Goal: Task Accomplishment & Management: Manage account settings

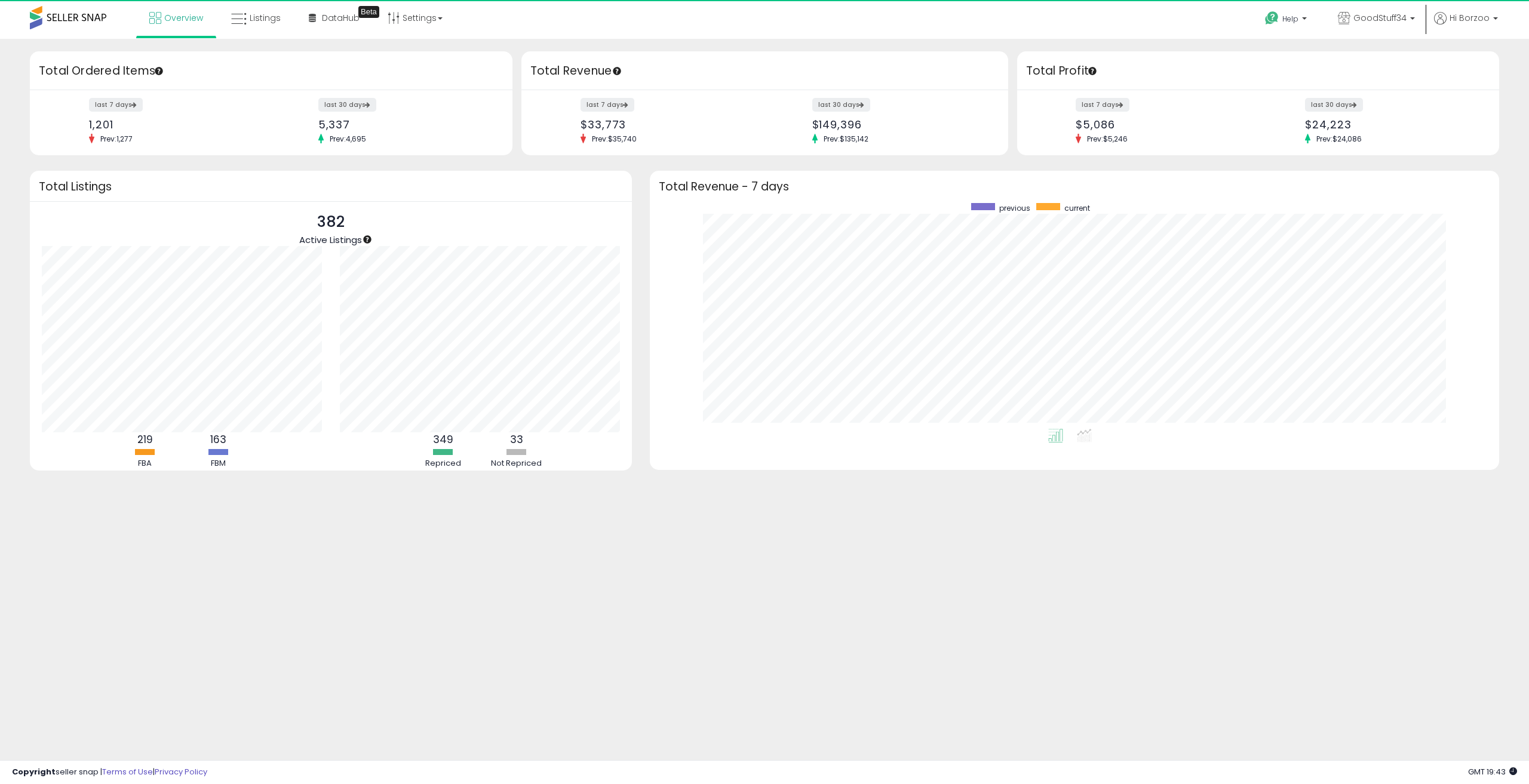
scroll to position [226, 826]
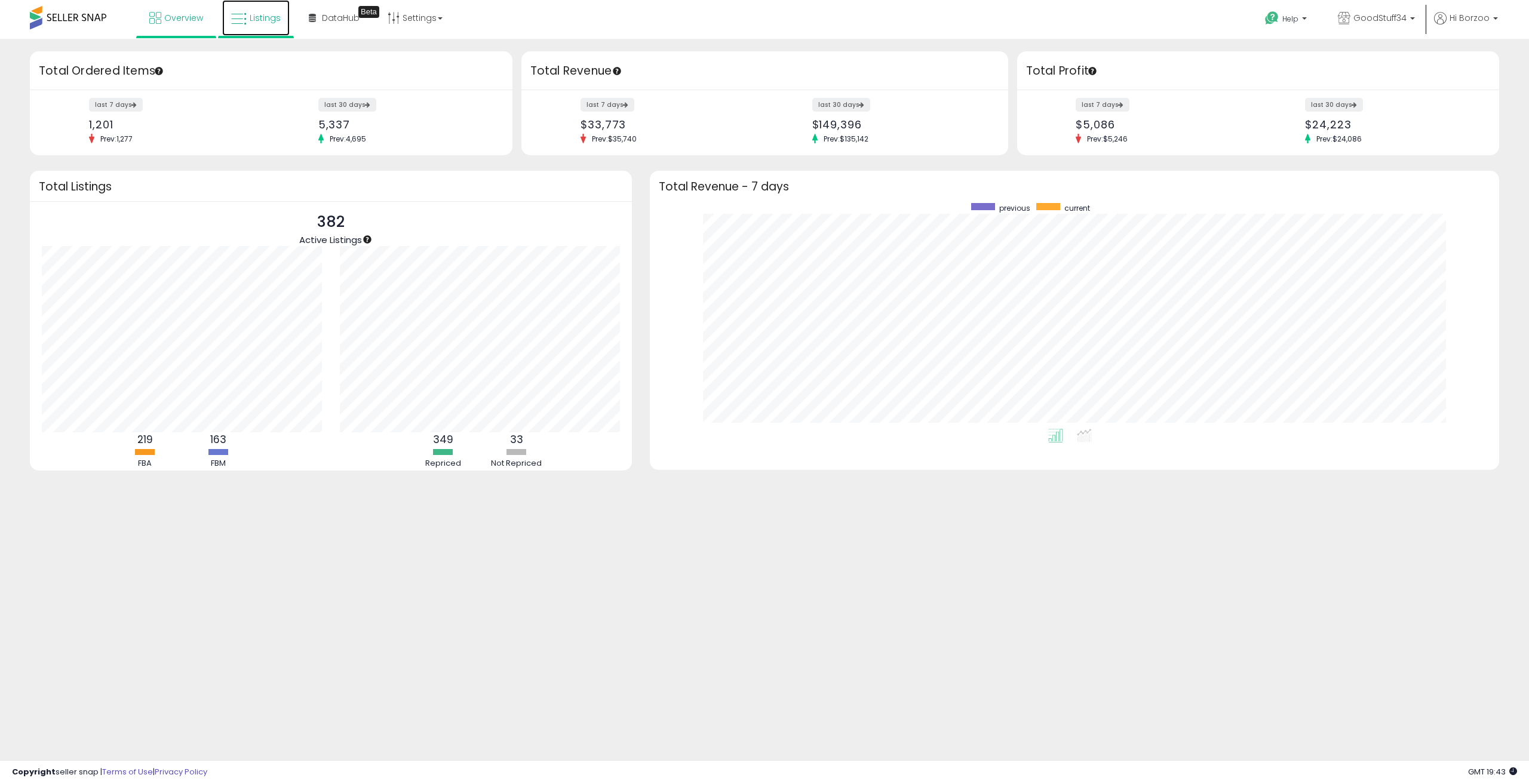
click at [276, 27] on link "Listings" at bounding box center [256, 18] width 68 height 36
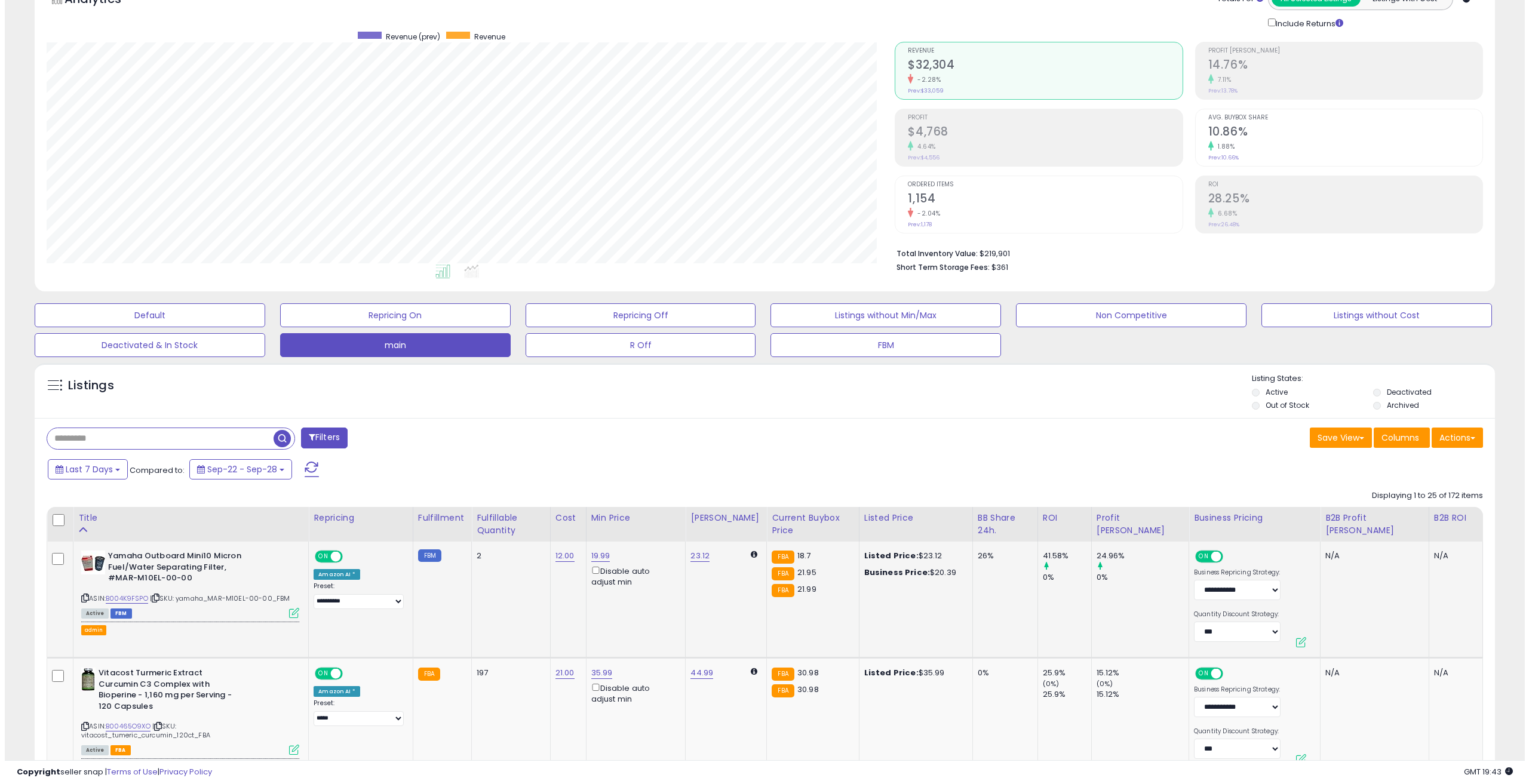
scroll to position [239, 0]
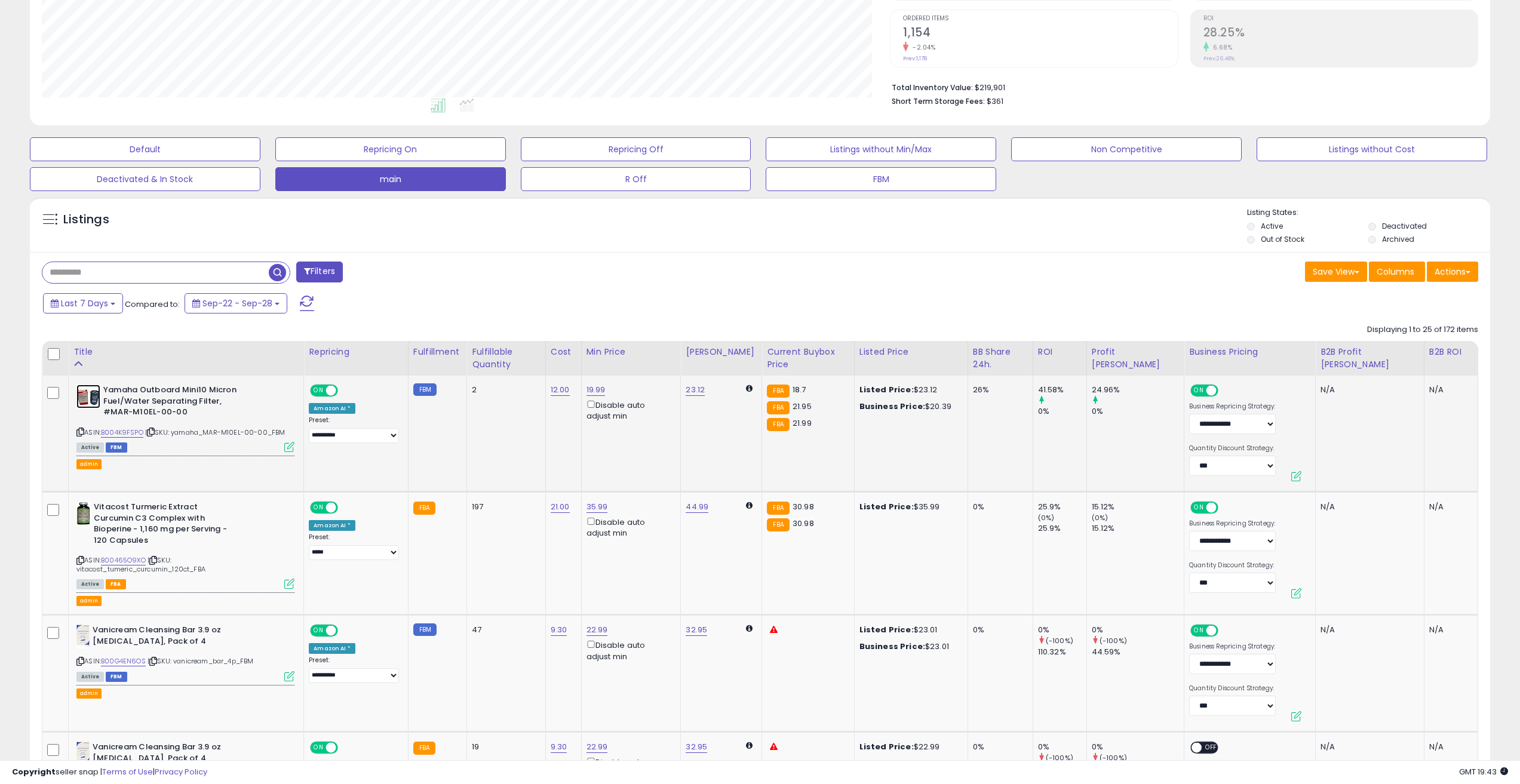
click at [87, 396] on img at bounding box center [88, 396] width 24 height 24
click at [1405, 275] on span "Columns" at bounding box center [1396, 272] width 38 height 12
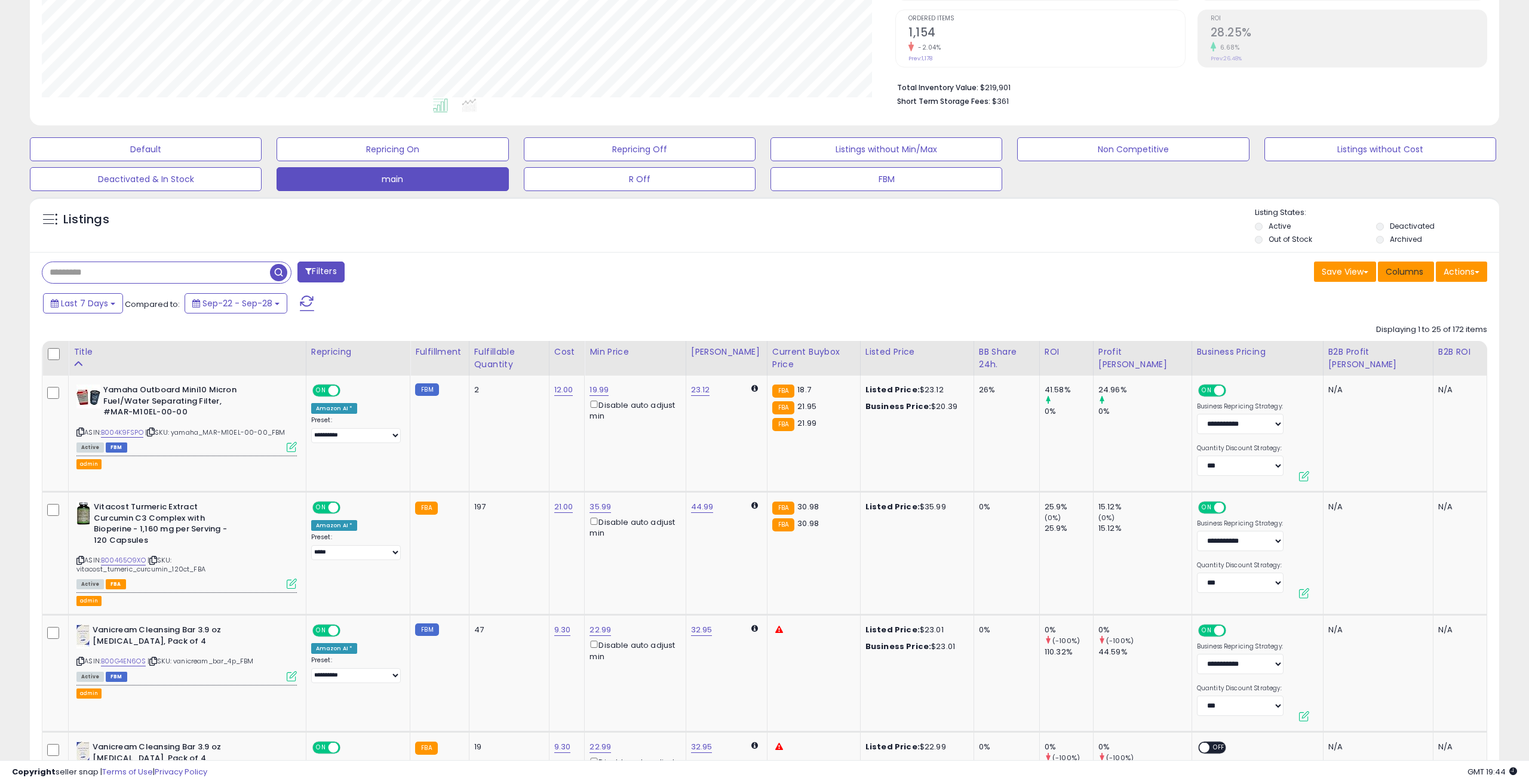
scroll to position [245, 854]
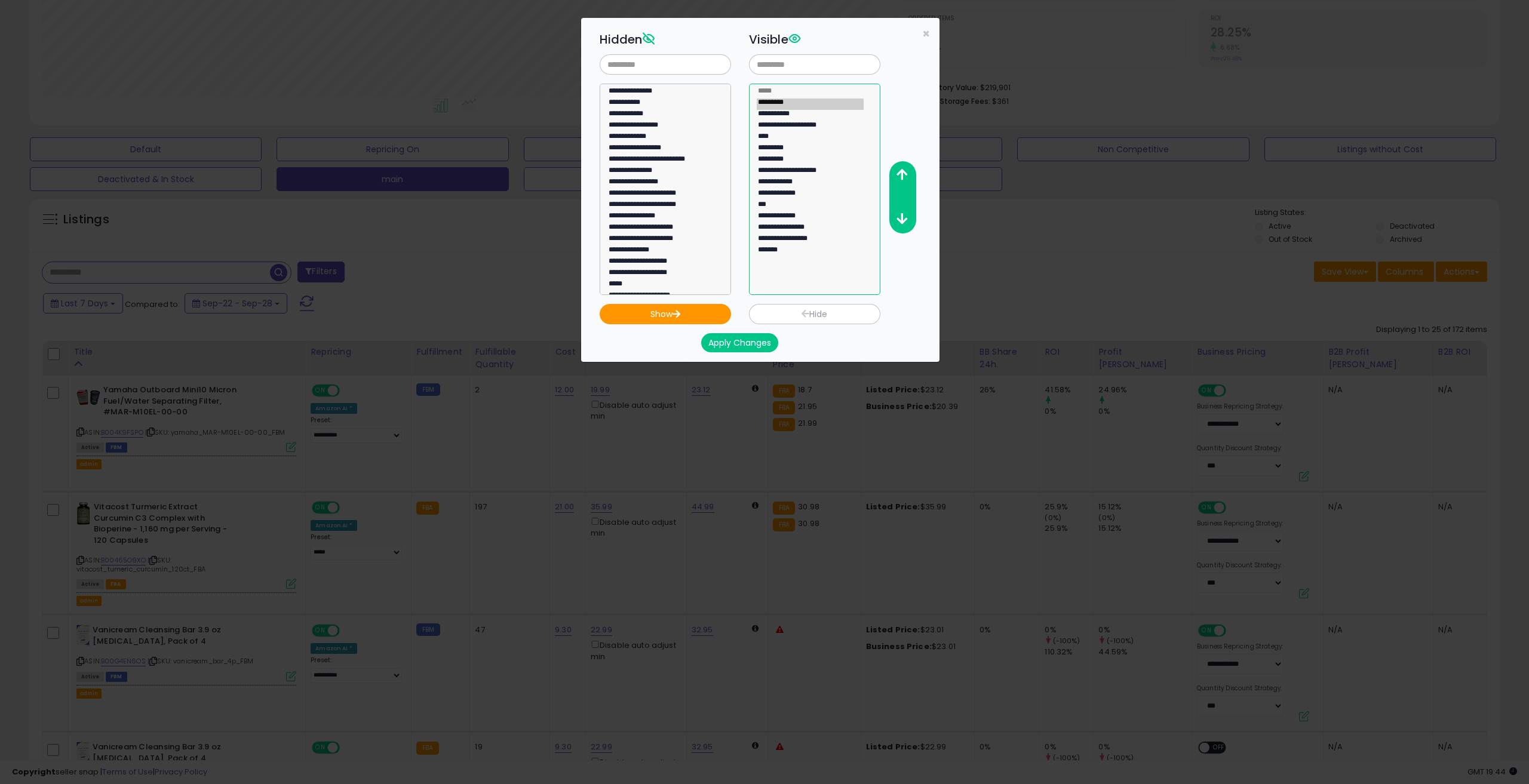
click at [778, 100] on option "*********" at bounding box center [810, 103] width 107 height 11
select select "*********"
click at [781, 248] on option "*******" at bounding box center [810, 251] width 107 height 11
click at [794, 315] on button "Hide" at bounding box center [815, 314] width 131 height 20
select select
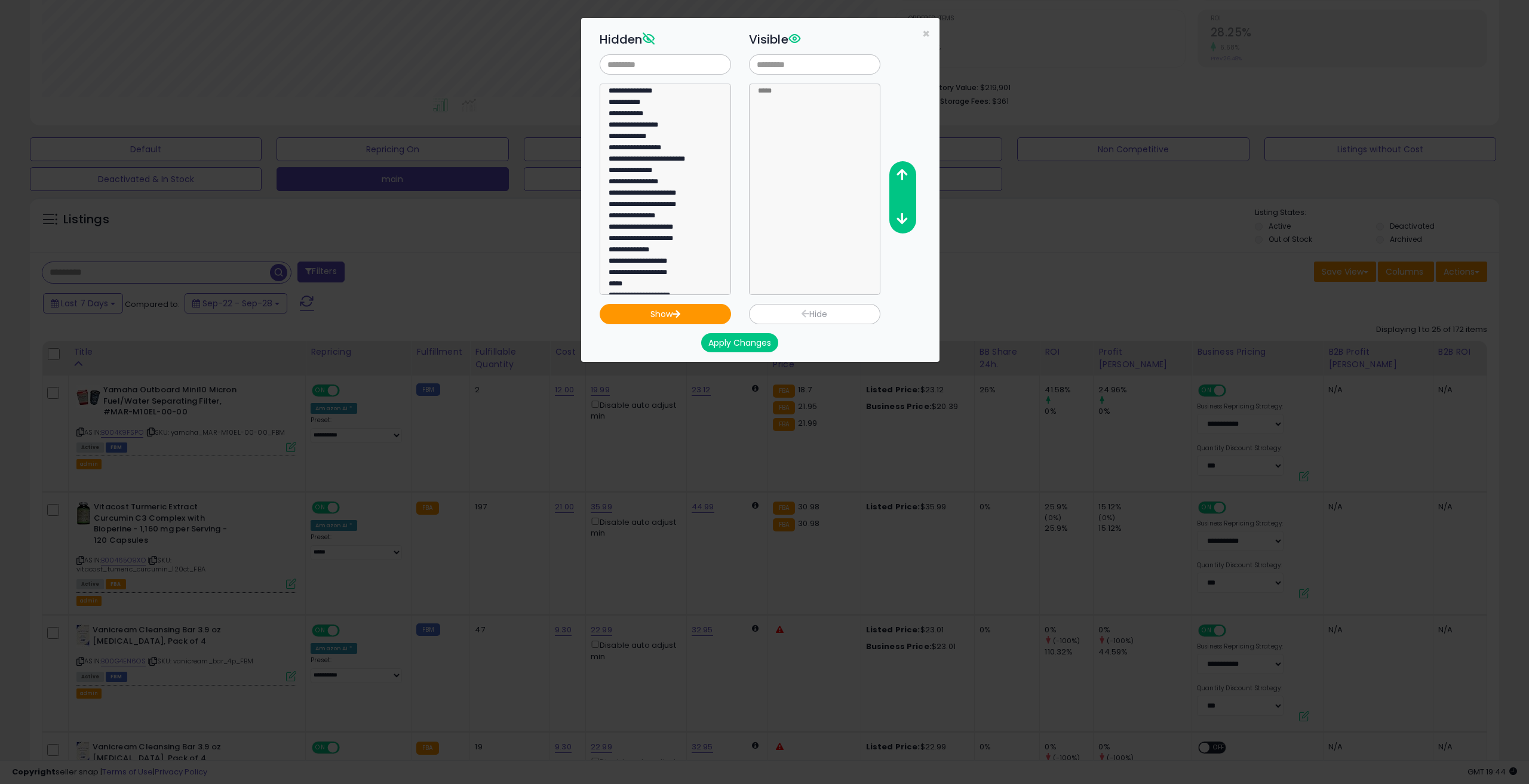
scroll to position [837, 0]
select select
click at [674, 68] on input "text" at bounding box center [666, 64] width 131 height 20
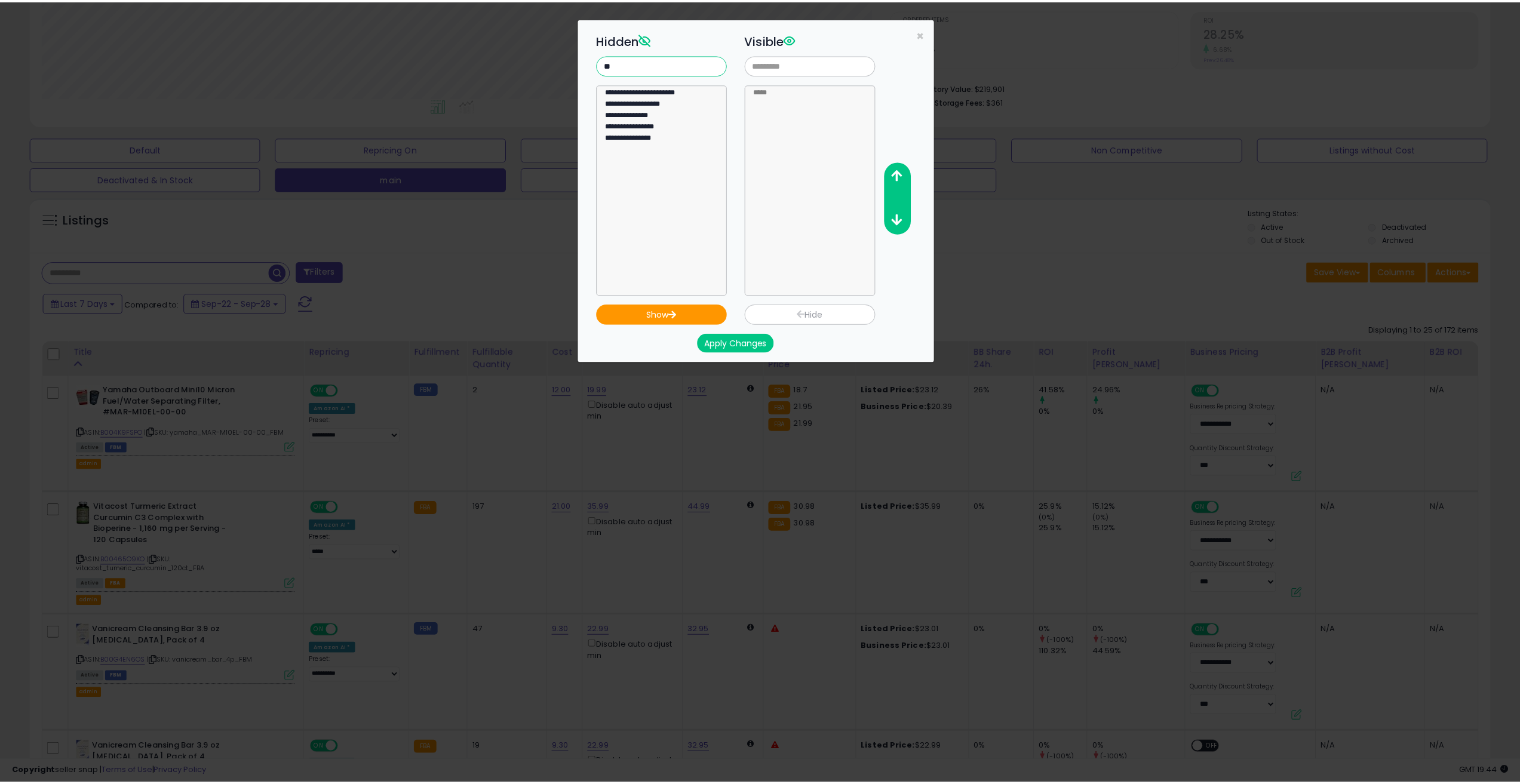
scroll to position [0, 0]
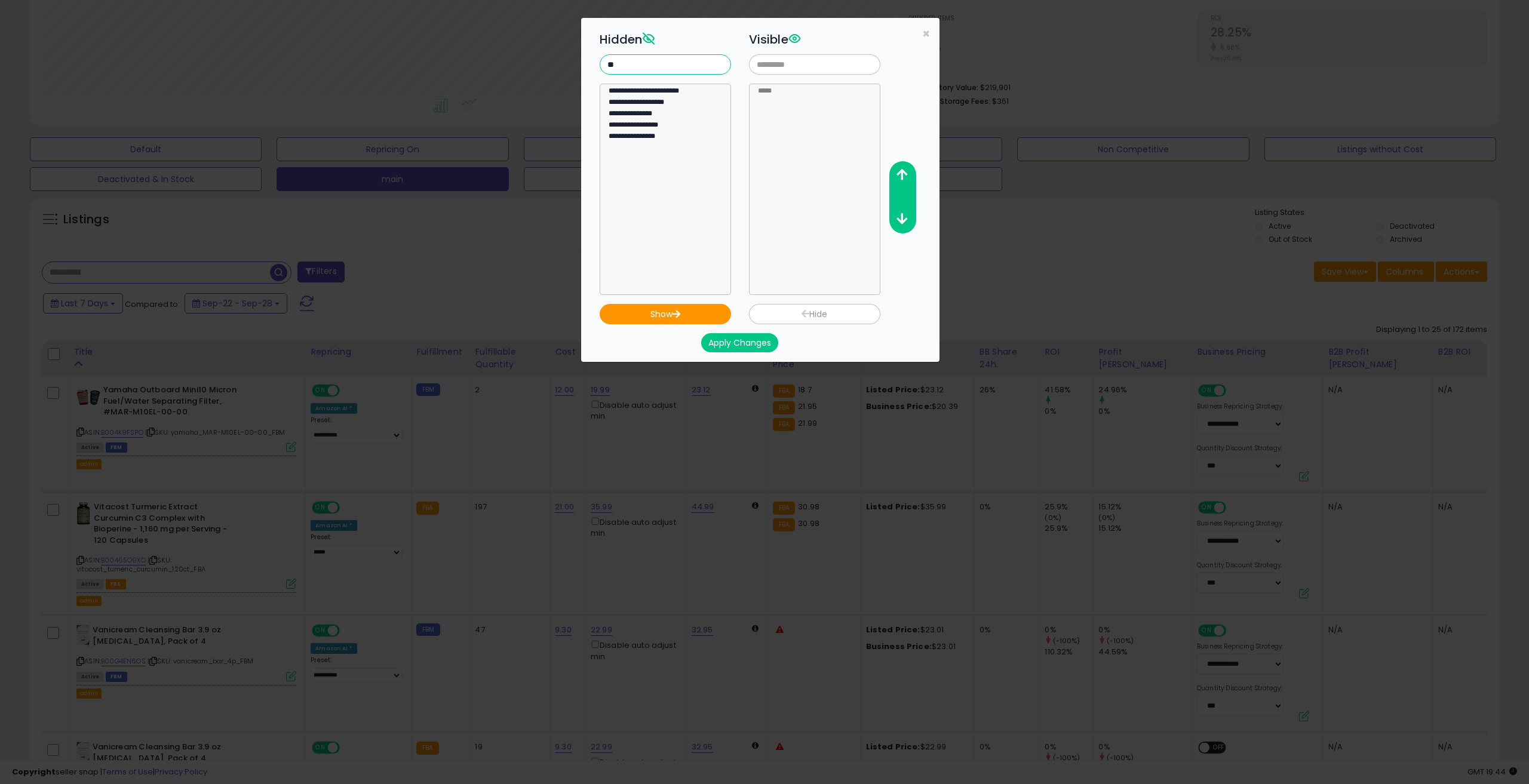
type input "*"
click at [643, 61] on input "text" at bounding box center [666, 64] width 131 height 20
type input "****"
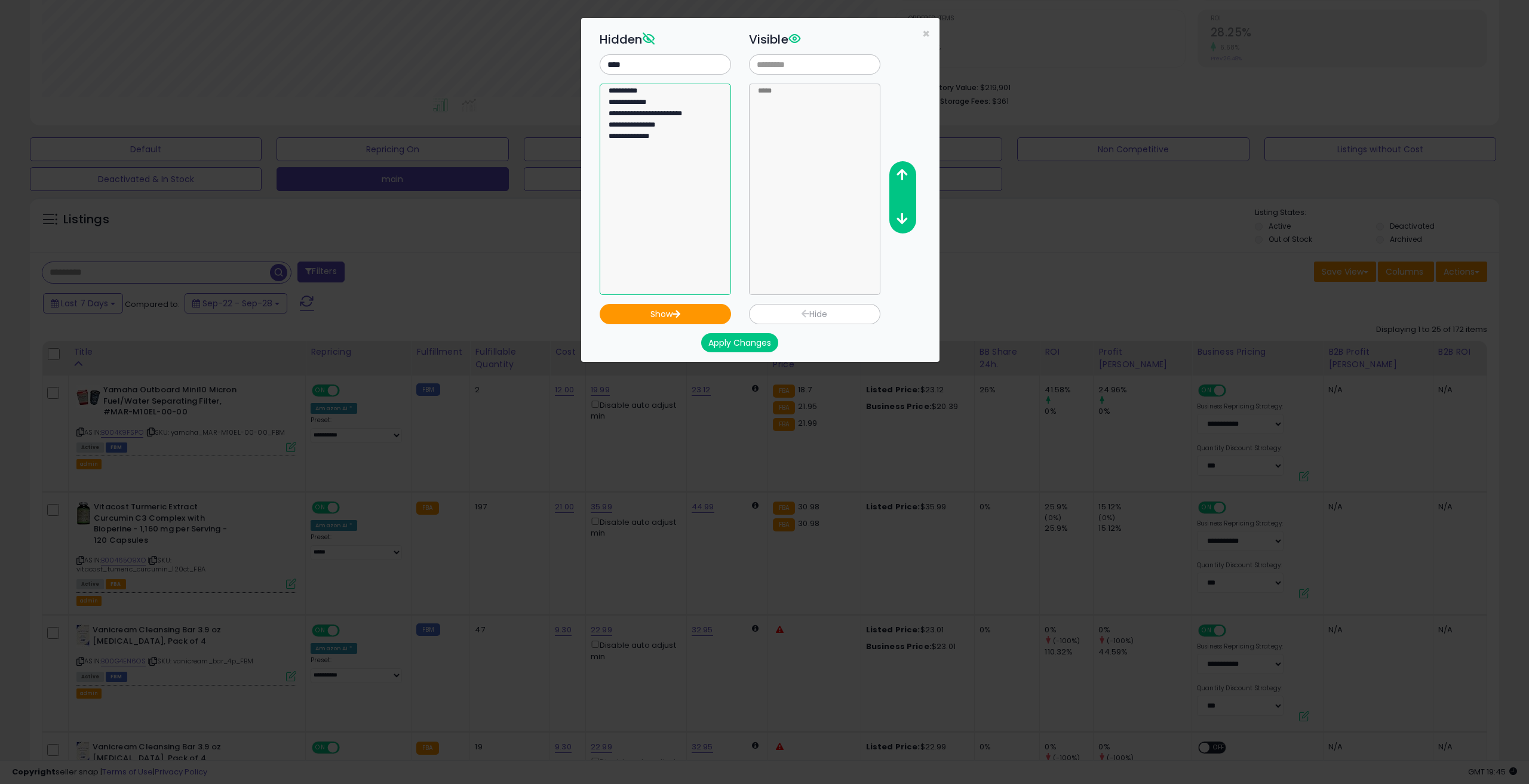
select select "**********"
click at [634, 96] on option "**********" at bounding box center [661, 92] width 107 height 11
click at [634, 97] on option "**********" at bounding box center [661, 92] width 107 height 11
select select "**********"
click at [772, 100] on option "**********" at bounding box center [810, 103] width 107 height 11
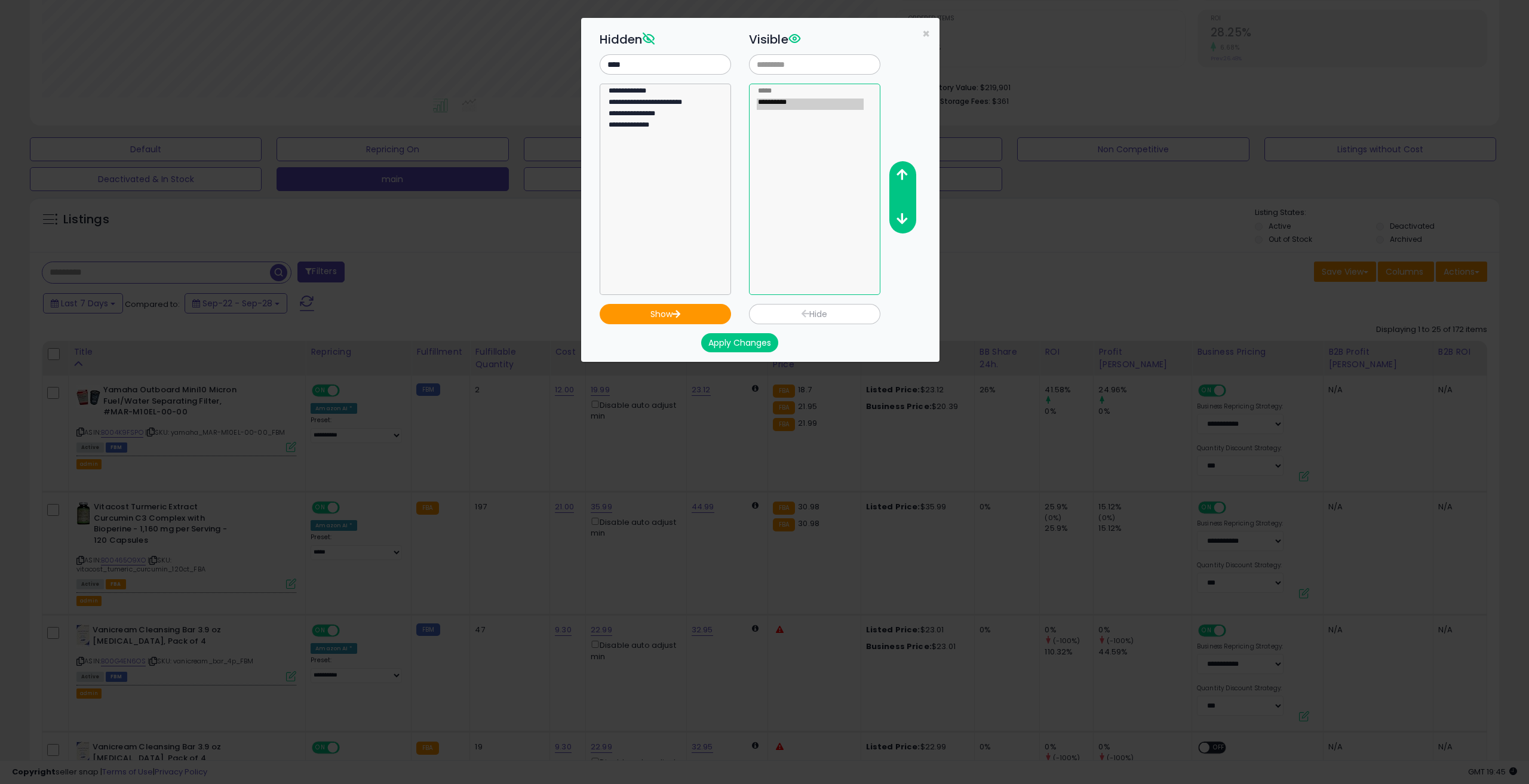
click at [772, 100] on option "**********" at bounding box center [810, 103] width 107 height 11
select select "**********"
click at [635, 87] on option "**********" at bounding box center [661, 92] width 107 height 11
click at [683, 311] on button "Show" at bounding box center [666, 314] width 131 height 20
select select
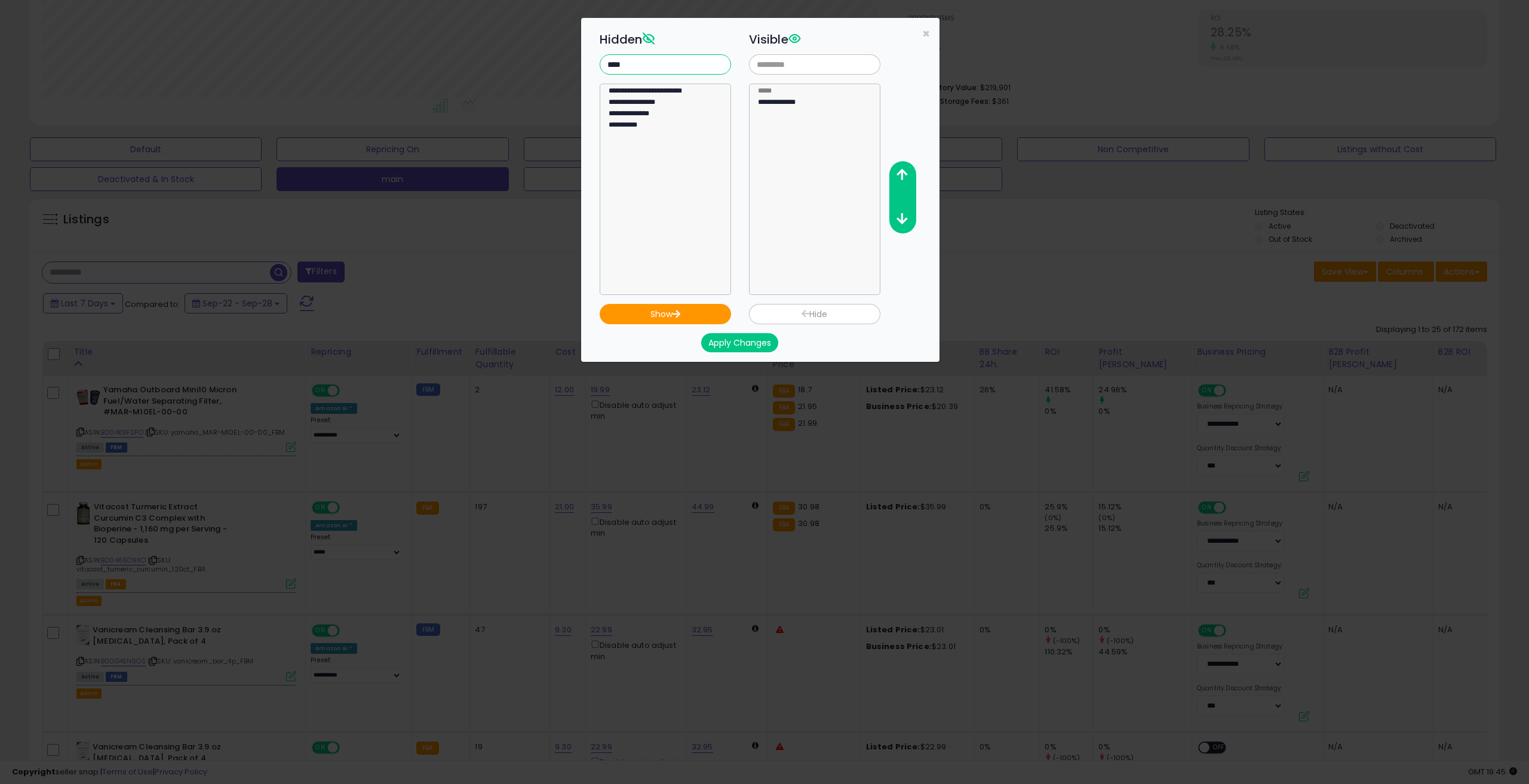
click at [659, 65] on input "****" at bounding box center [666, 64] width 131 height 20
paste input "*********"
type input "**********"
select select "**********"
click at [656, 123] on option "**********" at bounding box center [661, 126] width 107 height 11
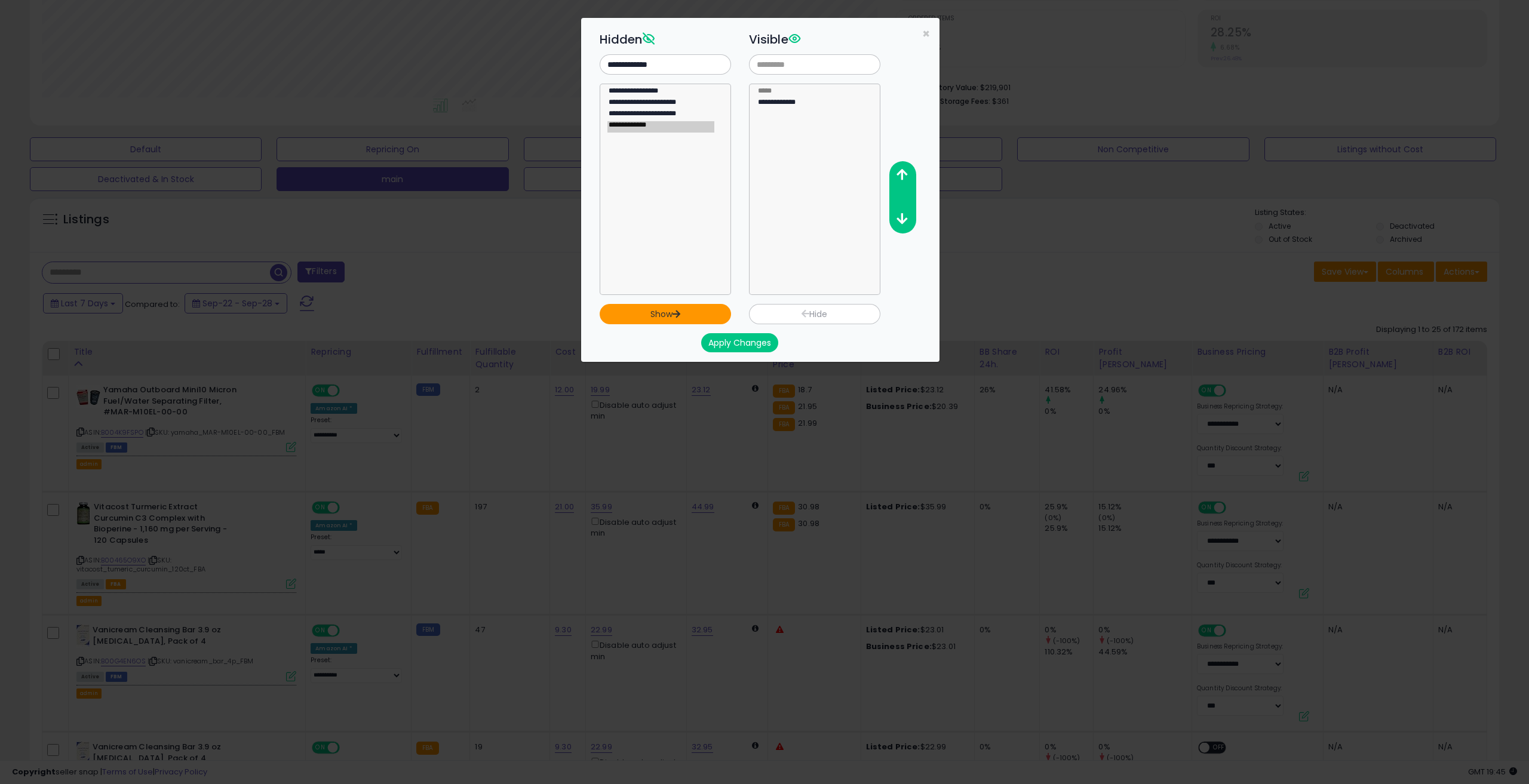
click at [681, 314] on icon "button" at bounding box center [677, 314] width 9 height 8
select select
click at [665, 59] on input "**********" at bounding box center [666, 64] width 131 height 20
paste input "text"
type input "**********"
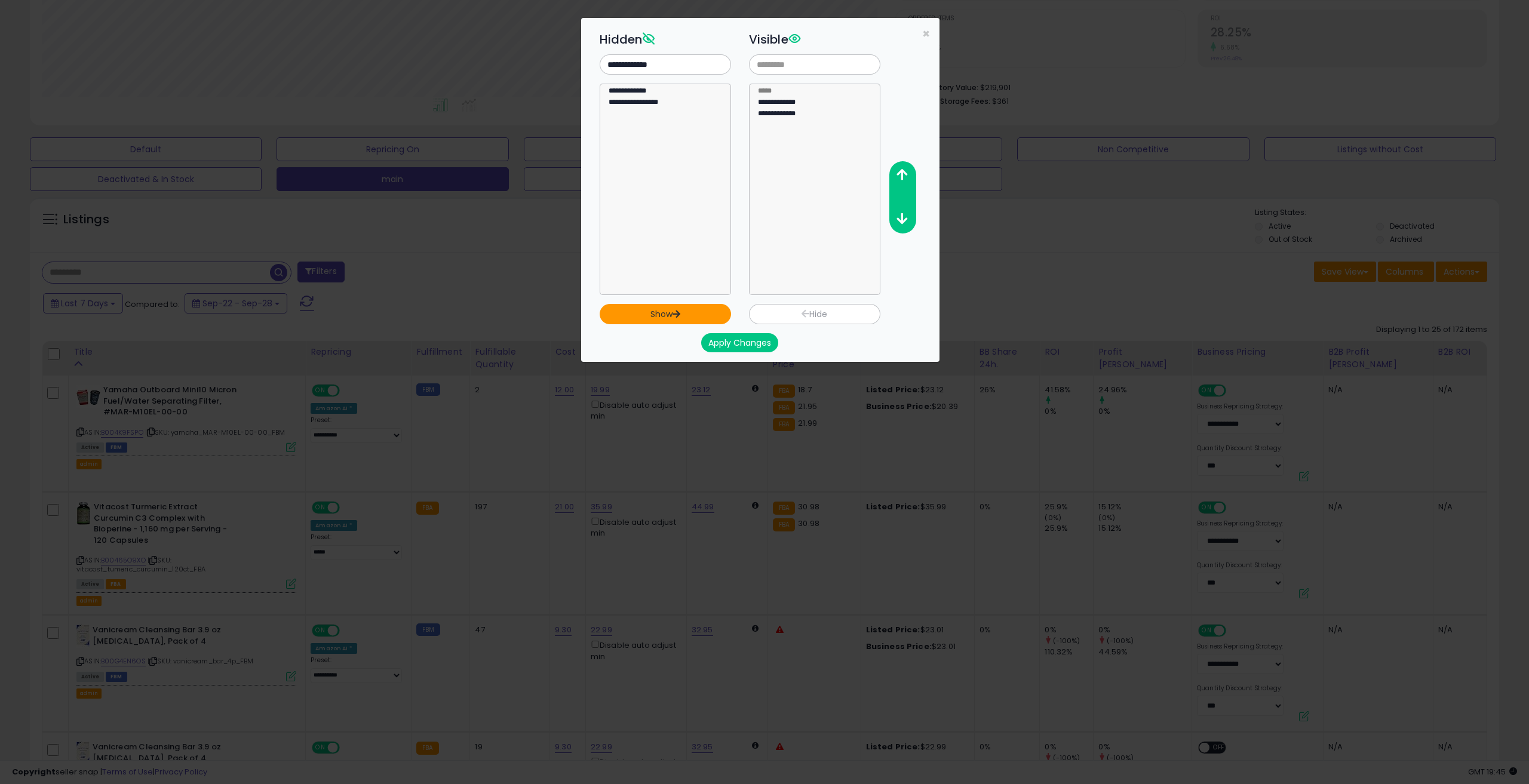
click at [688, 319] on button "Show" at bounding box center [666, 314] width 131 height 20
select select "**********"
click at [645, 92] on option "**********" at bounding box center [661, 92] width 107 height 11
click at [671, 310] on button "Show" at bounding box center [666, 314] width 131 height 20
select select
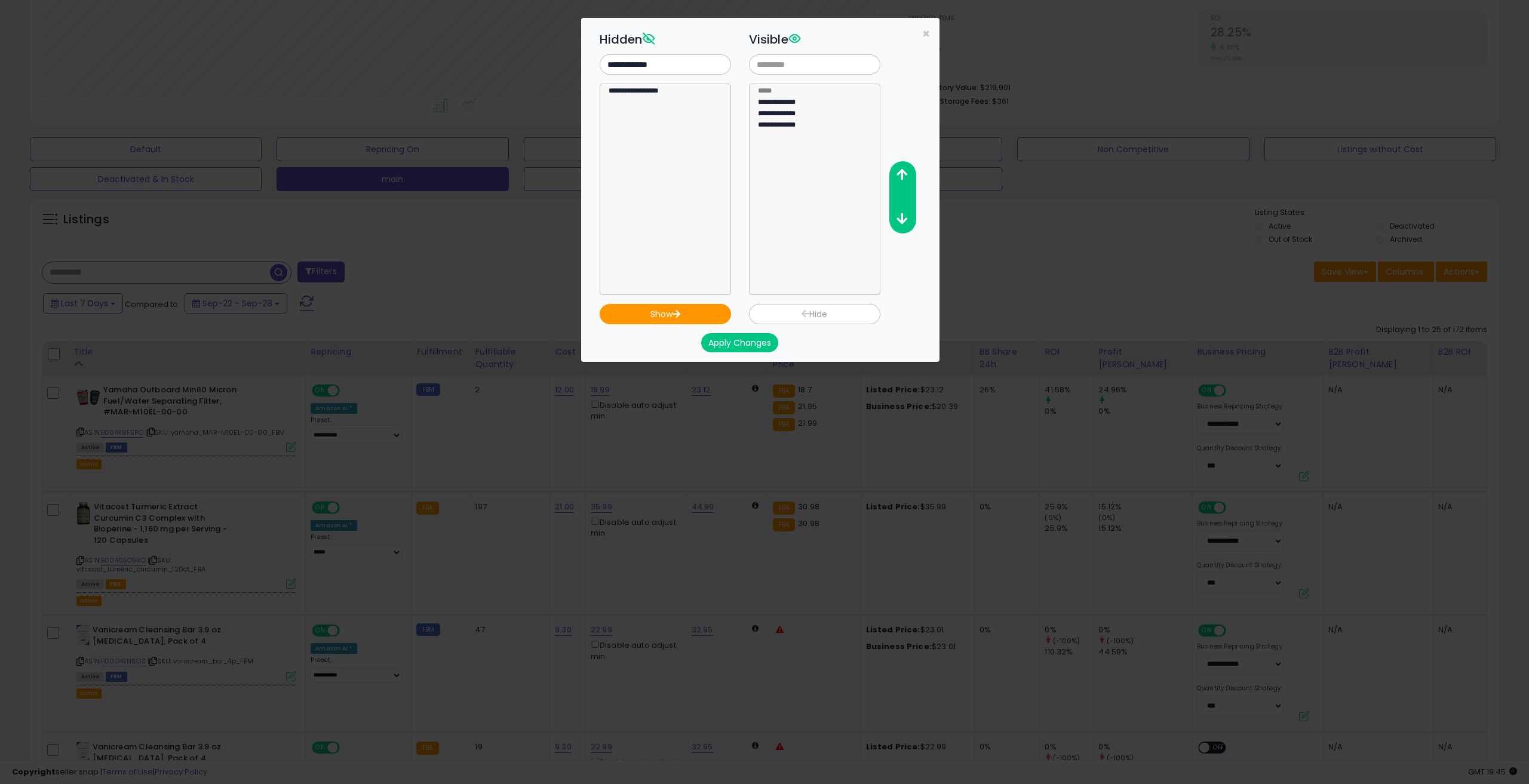
click at [762, 342] on button "Apply Changes" at bounding box center [740, 342] width 77 height 19
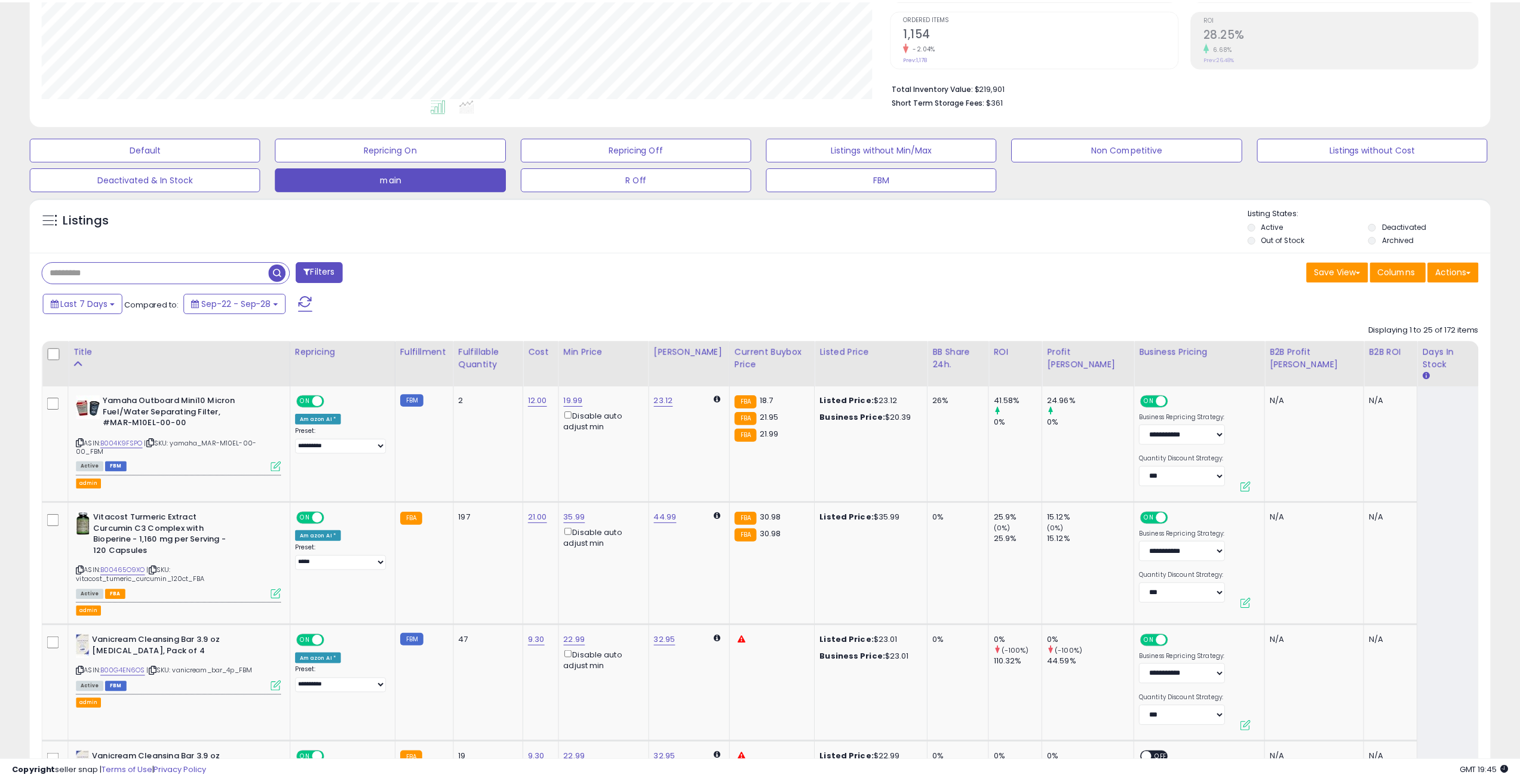
scroll to position [597048, 596501]
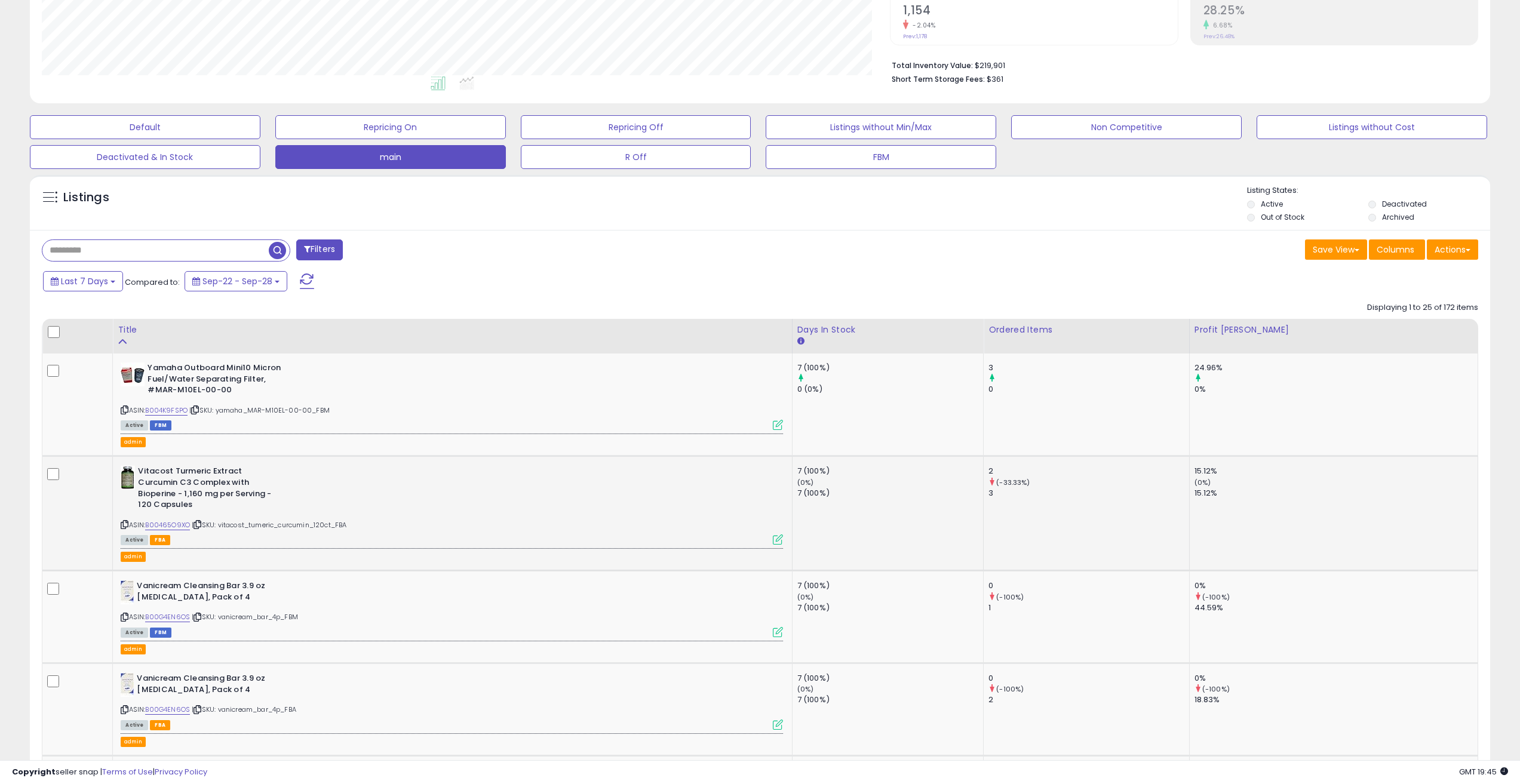
scroll to position [239, 0]
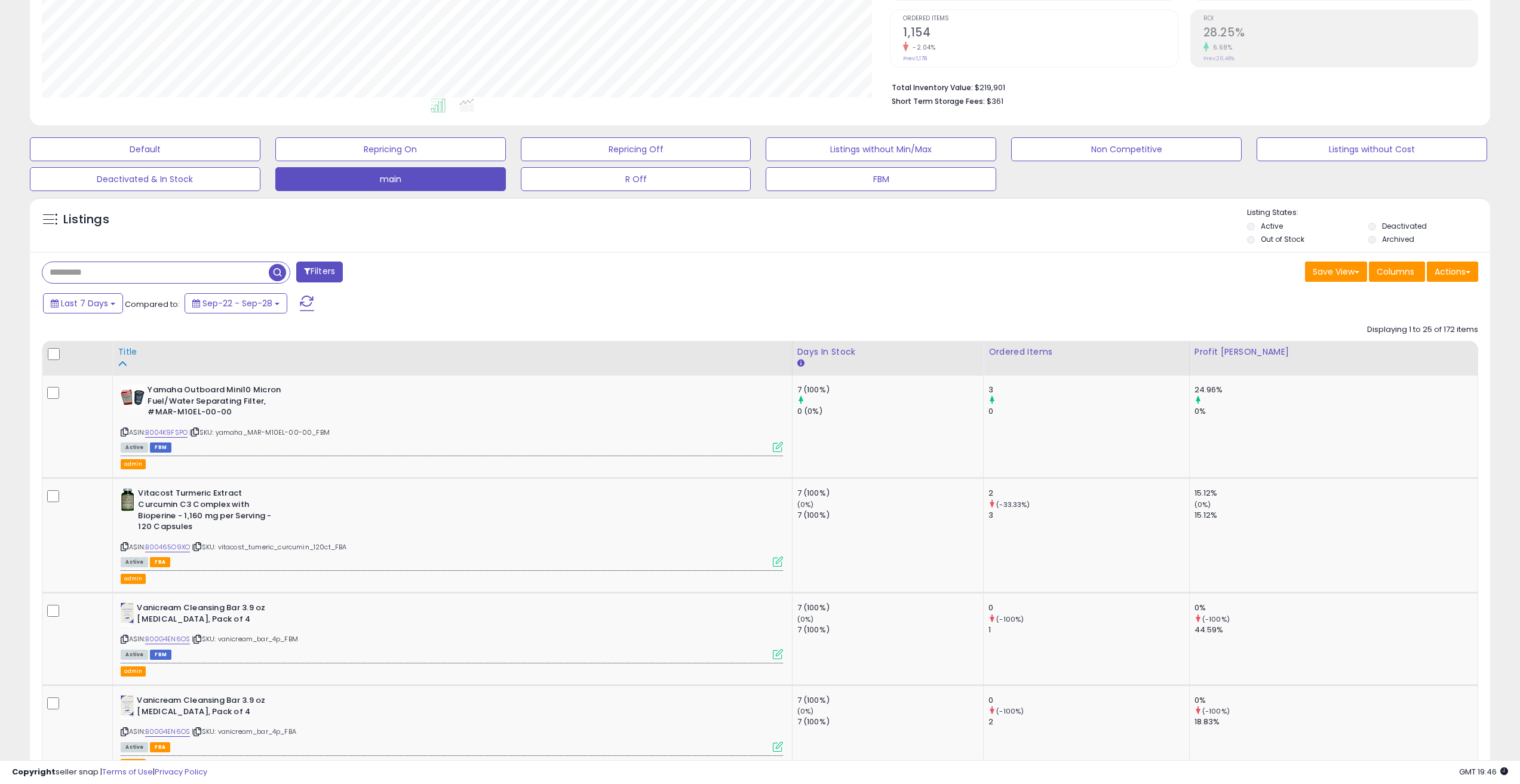
drag, startPoint x: 859, startPoint y: 346, endPoint x: 750, endPoint y: 348, distance: 109.0
click at [750, 348] on th "Title" at bounding box center [453, 358] width 679 height 34
click at [750, 348] on div "Title" at bounding box center [452, 352] width 669 height 12
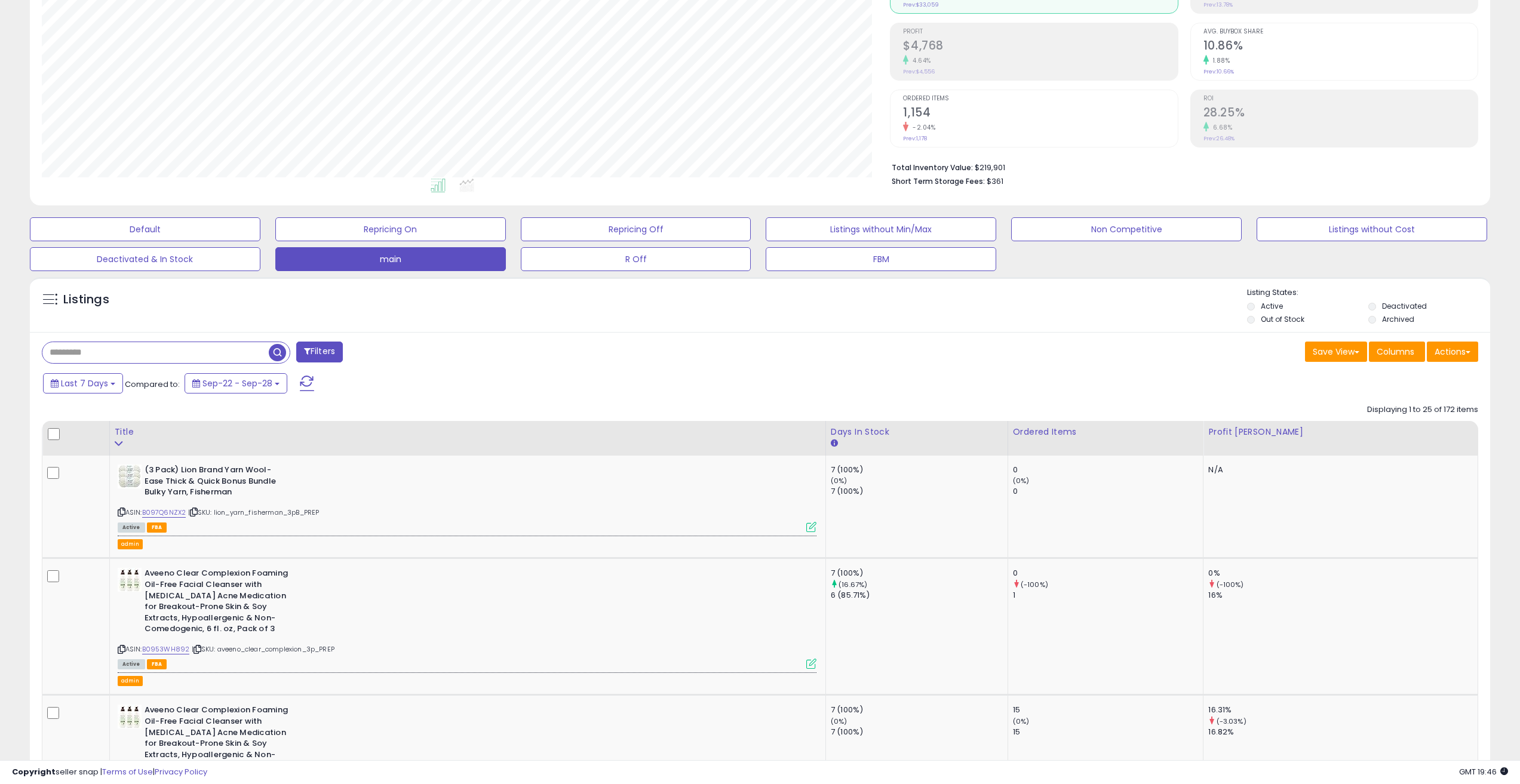
scroll to position [159, 0]
click at [821, 440] on div "Title" at bounding box center [467, 438] width 706 height 25
click at [122, 435] on div "Title" at bounding box center [467, 431] width 706 height 12
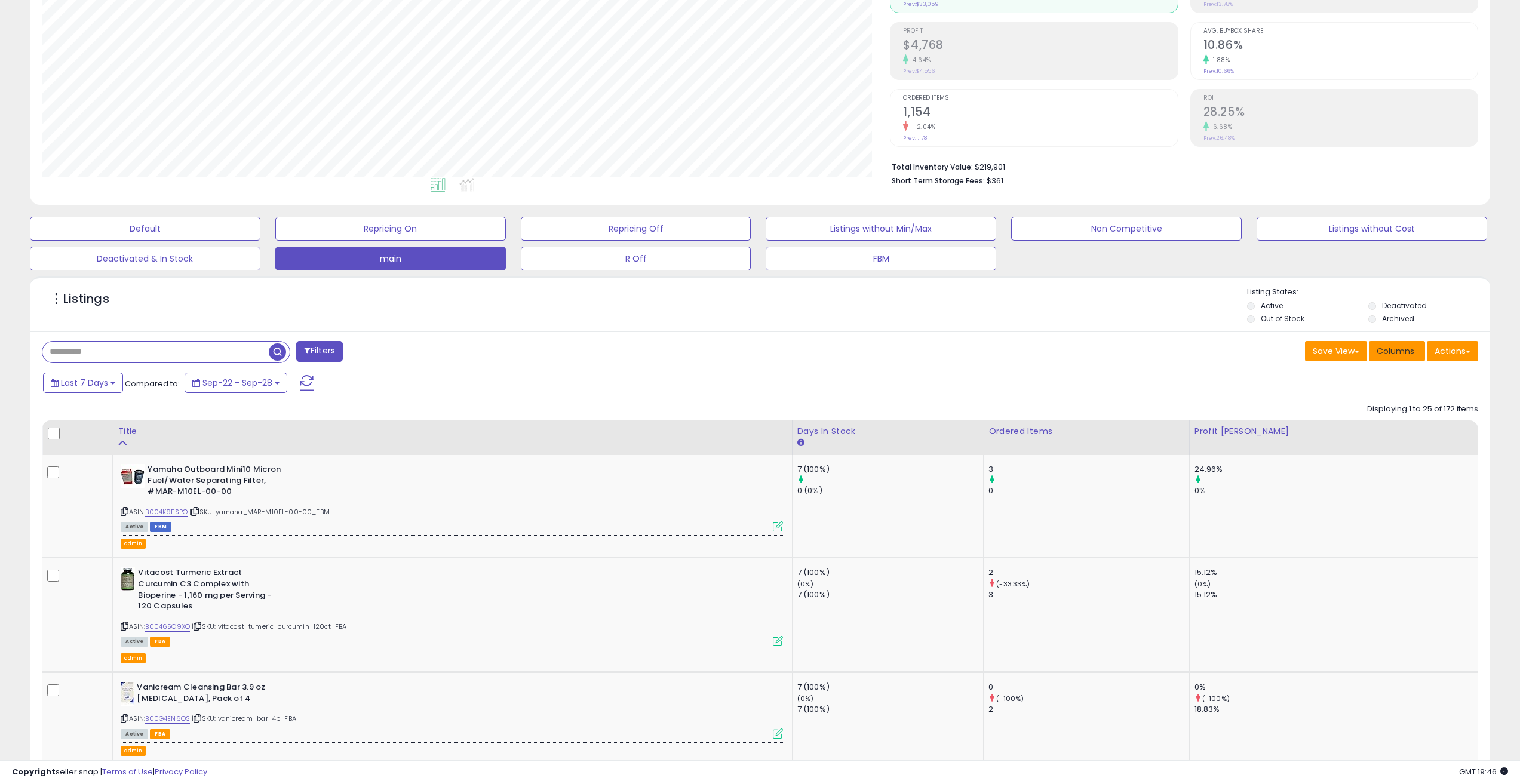
click at [1400, 349] on span "Columns" at bounding box center [1396, 351] width 38 height 12
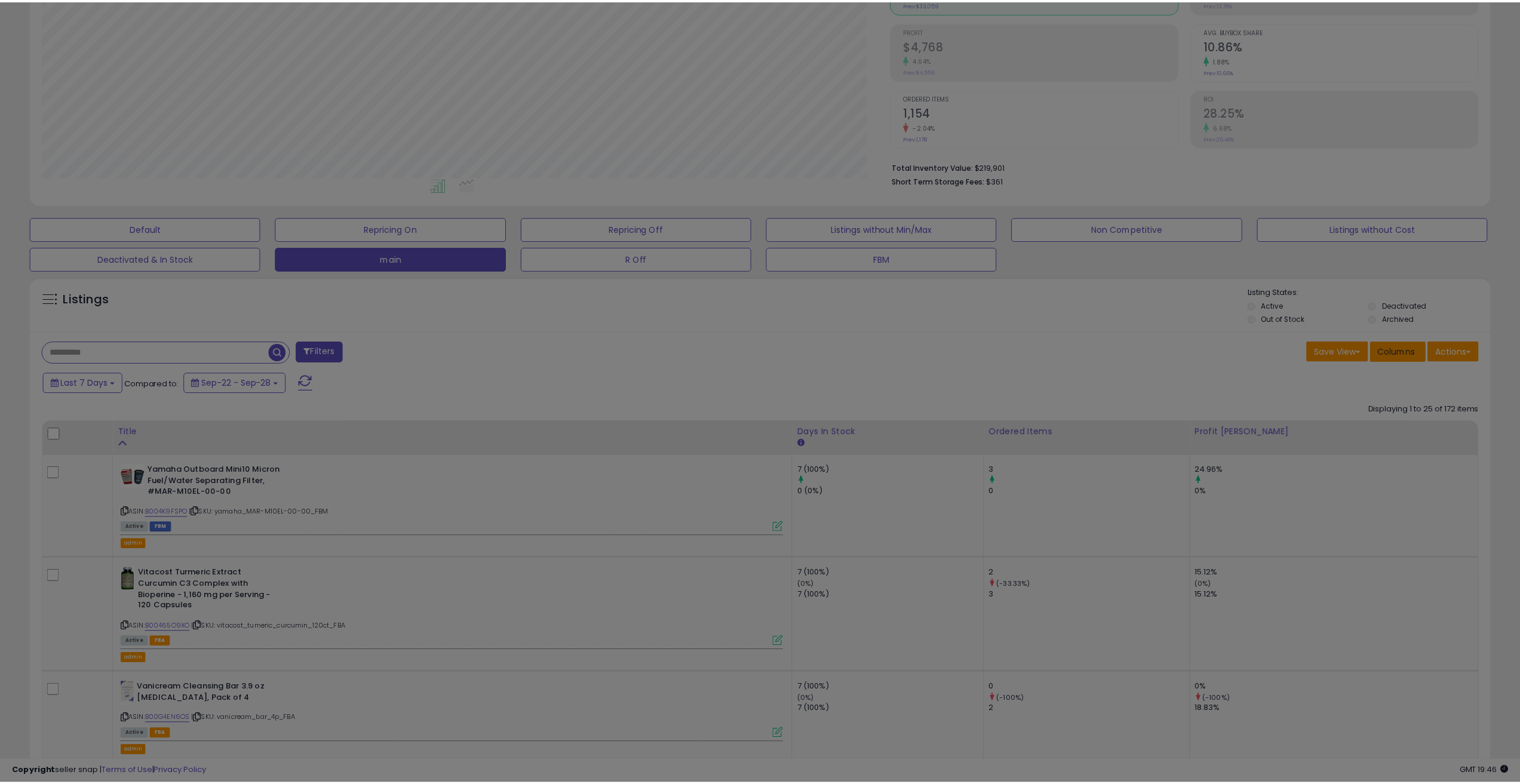
scroll to position [245, 854]
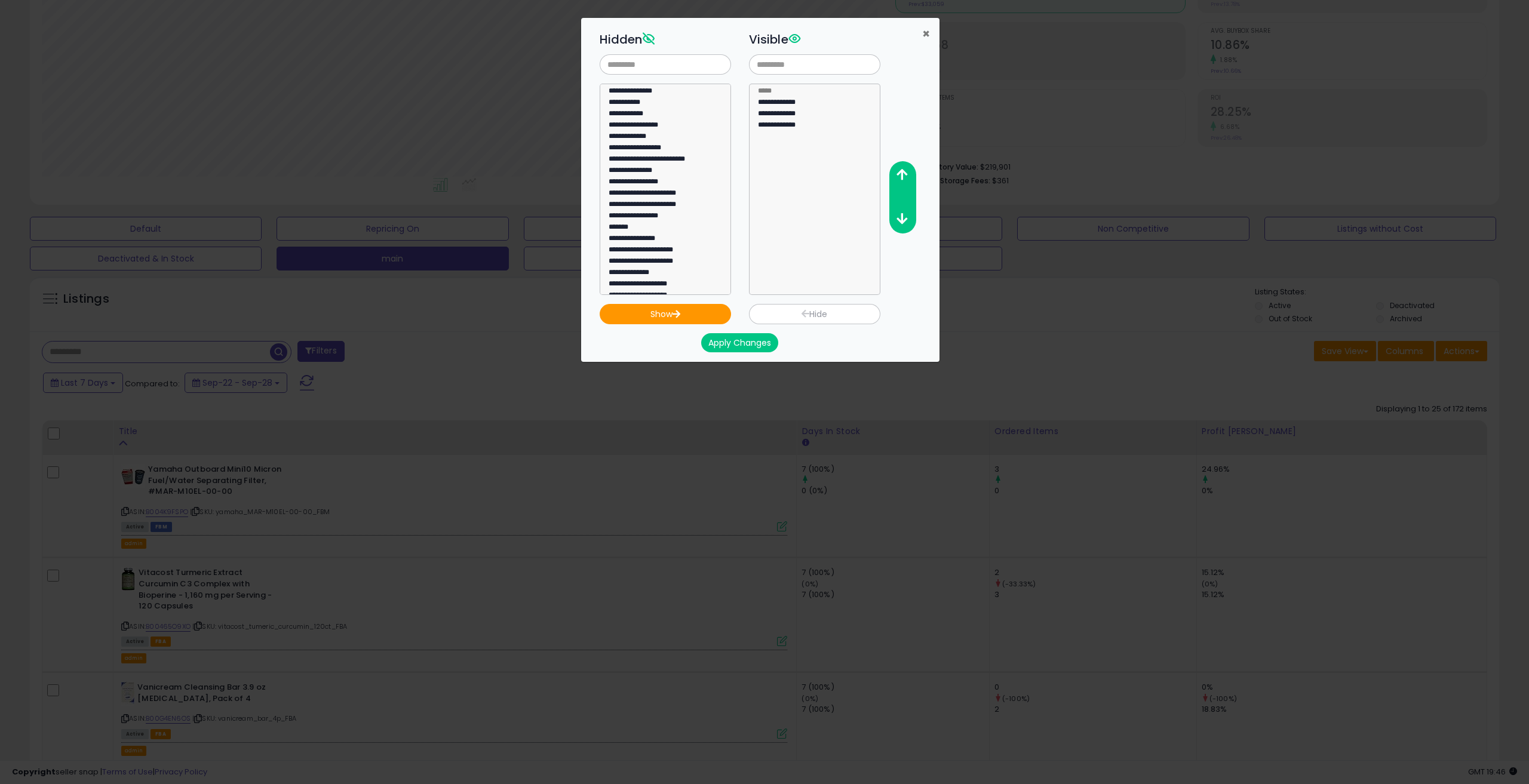
click at [922, 37] on span "×" at bounding box center [926, 34] width 8 height 18
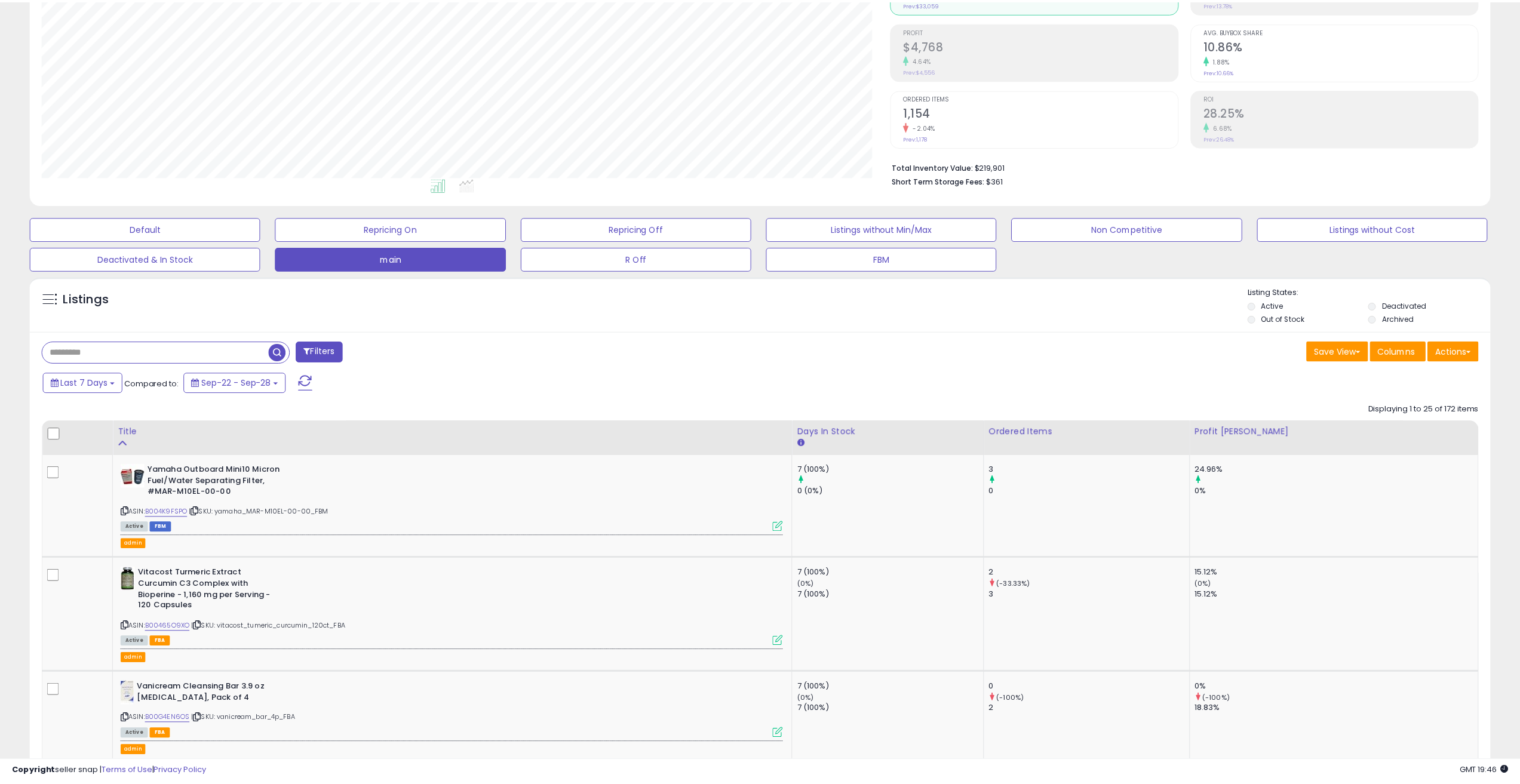
scroll to position [597048, 596501]
click at [99, 386] on span "Last 7 Days" at bounding box center [85, 383] width 48 height 12
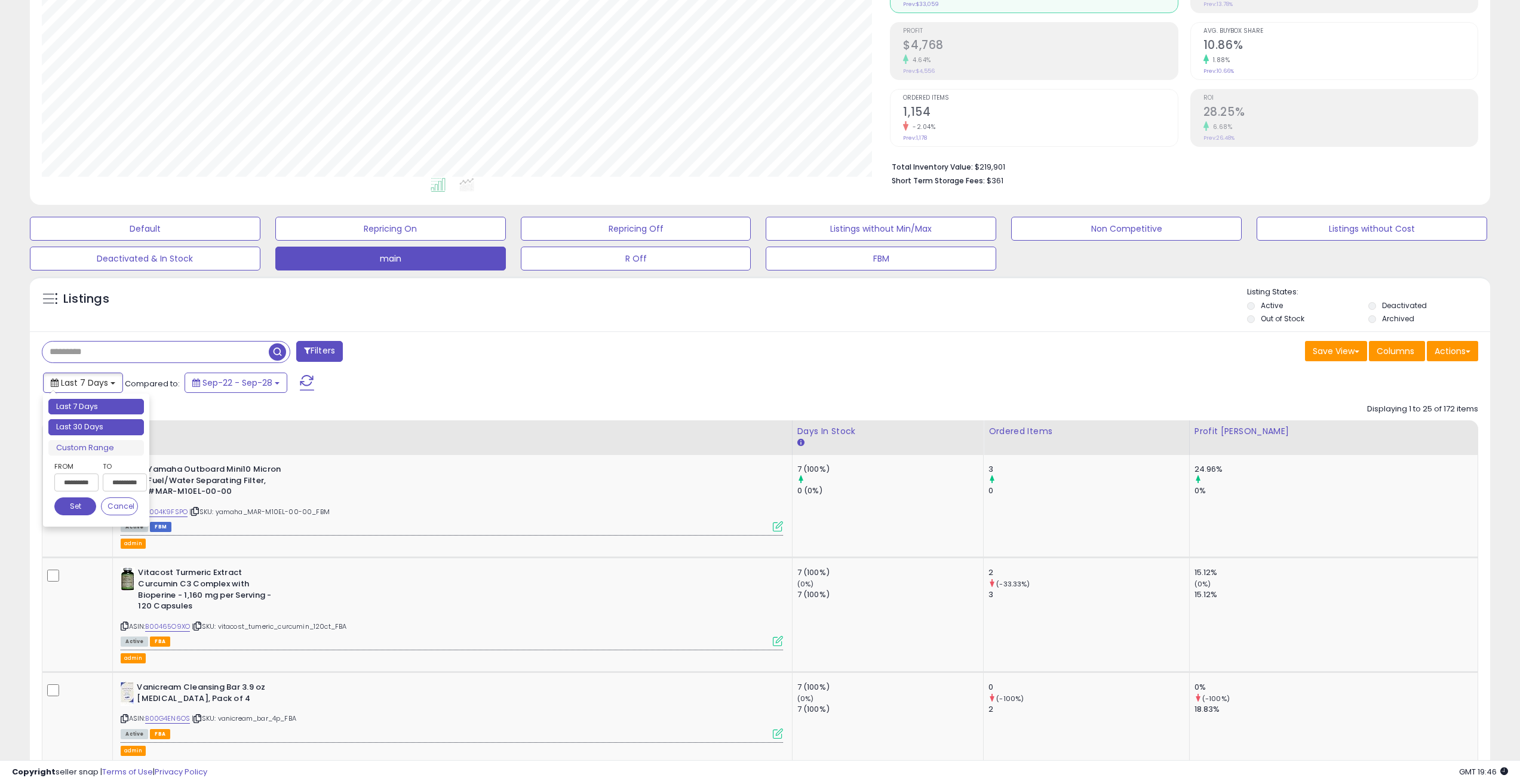
type input "**********"
click at [113, 429] on li "Last 30 Days" at bounding box center [96, 427] width 96 height 16
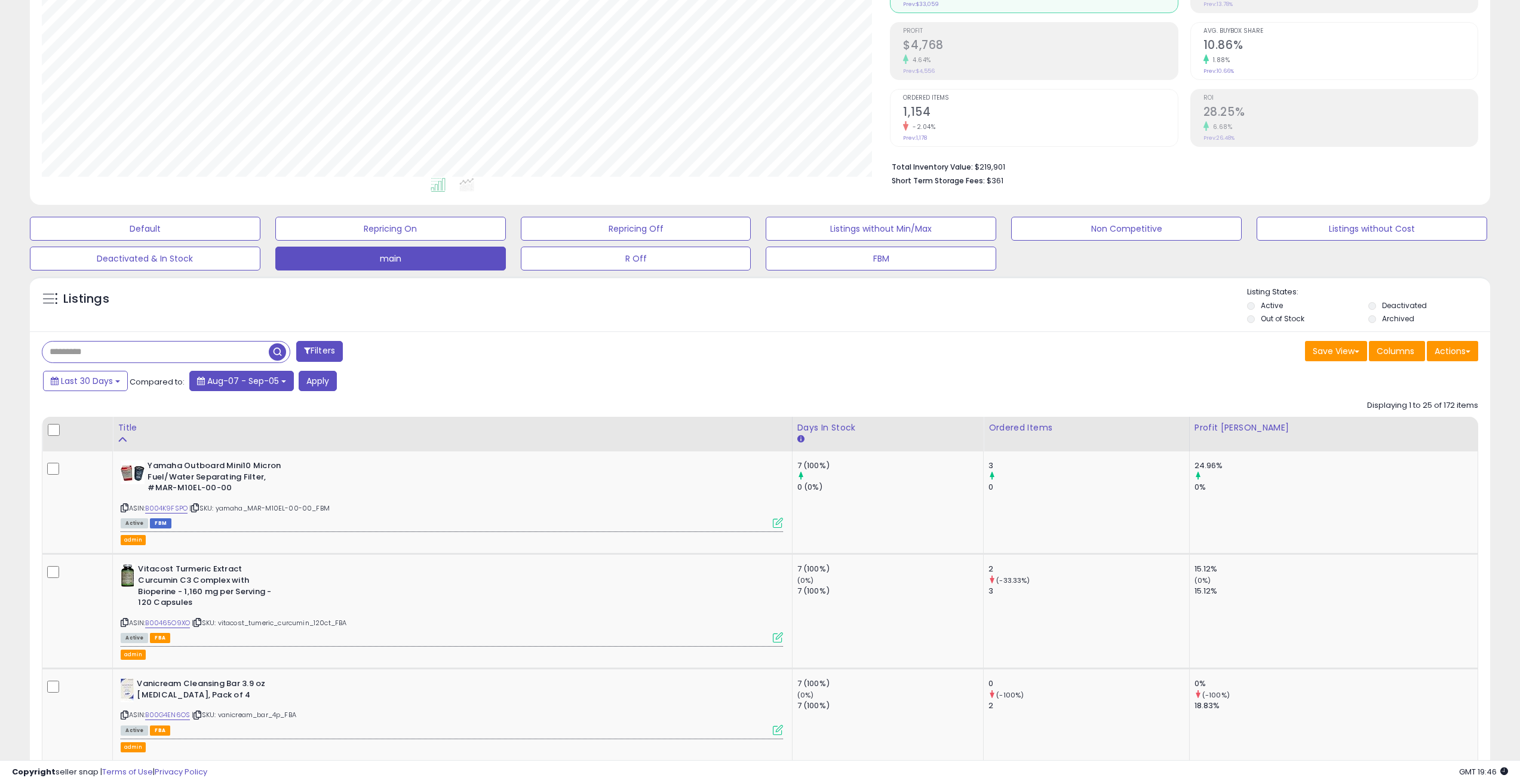
click at [240, 374] on button "Aug-07 - Sep-05" at bounding box center [241, 381] width 105 height 20
click at [105, 377] on span "Last 30 Days" at bounding box center [87, 381] width 52 height 12
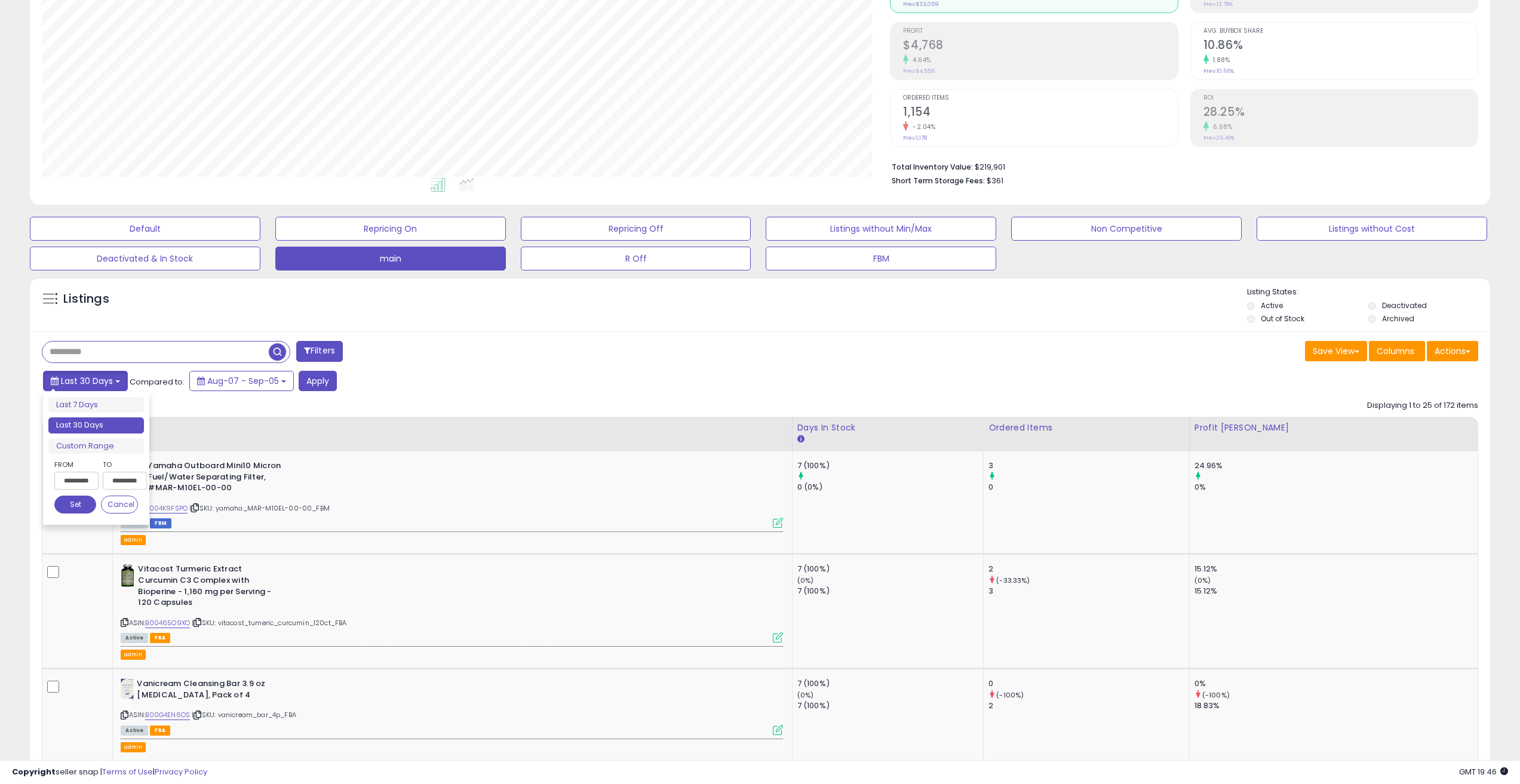
click at [109, 379] on span "Last 30 Days" at bounding box center [87, 381] width 52 height 12
click at [449, 385] on div "Last 30 Days Compared to: Aug-07 - Sep-05 Apply" at bounding box center [579, 383] width 1078 height 23
click at [90, 378] on span "Last 30 Days" at bounding box center [87, 381] width 52 height 12
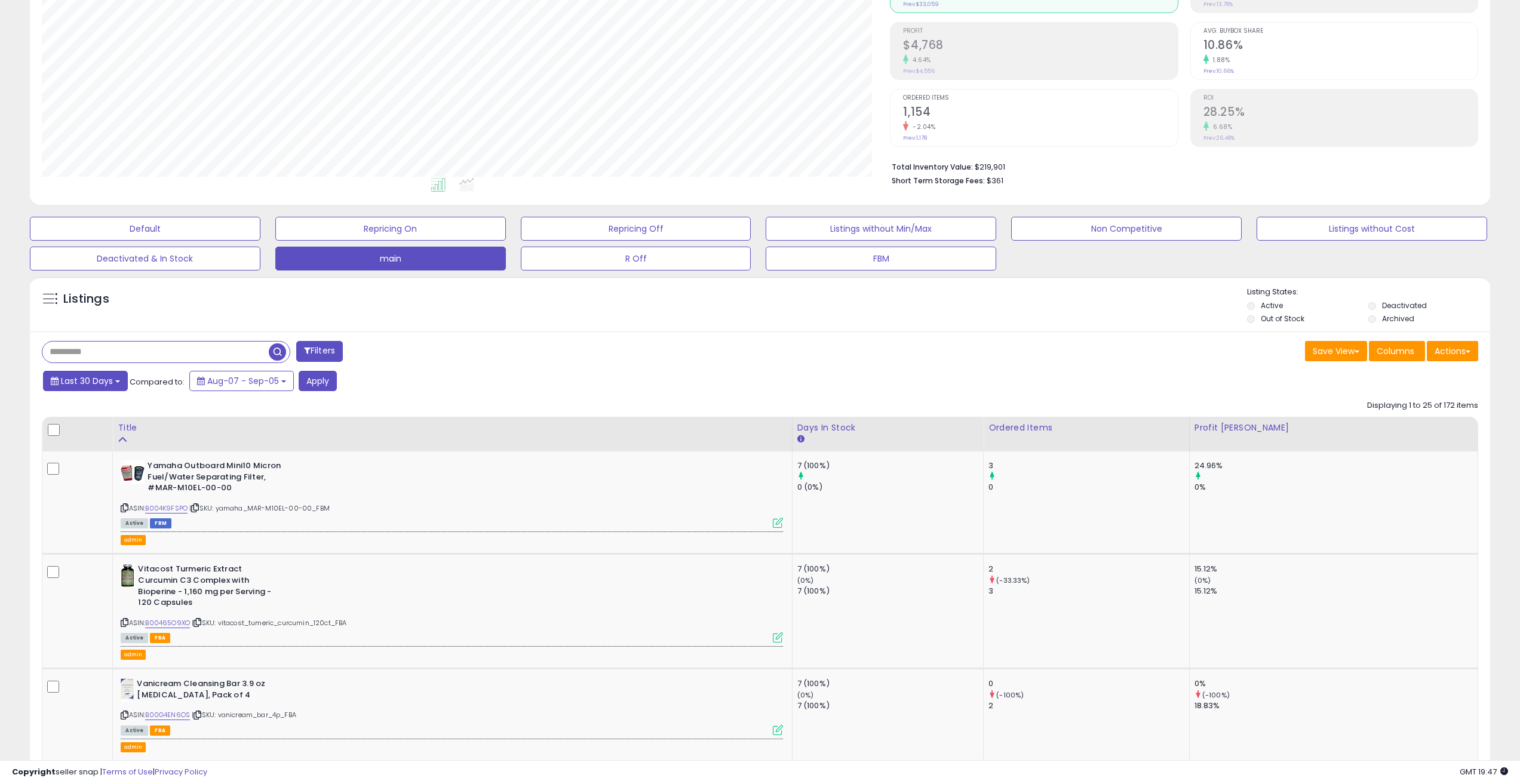
click at [106, 379] on span "Last 30 Days" at bounding box center [87, 381] width 52 height 12
click at [91, 379] on span "Last 30 Days" at bounding box center [87, 381] width 52 height 12
click at [223, 388] on button "Aug-07 - Sep-05" at bounding box center [241, 381] width 105 height 20
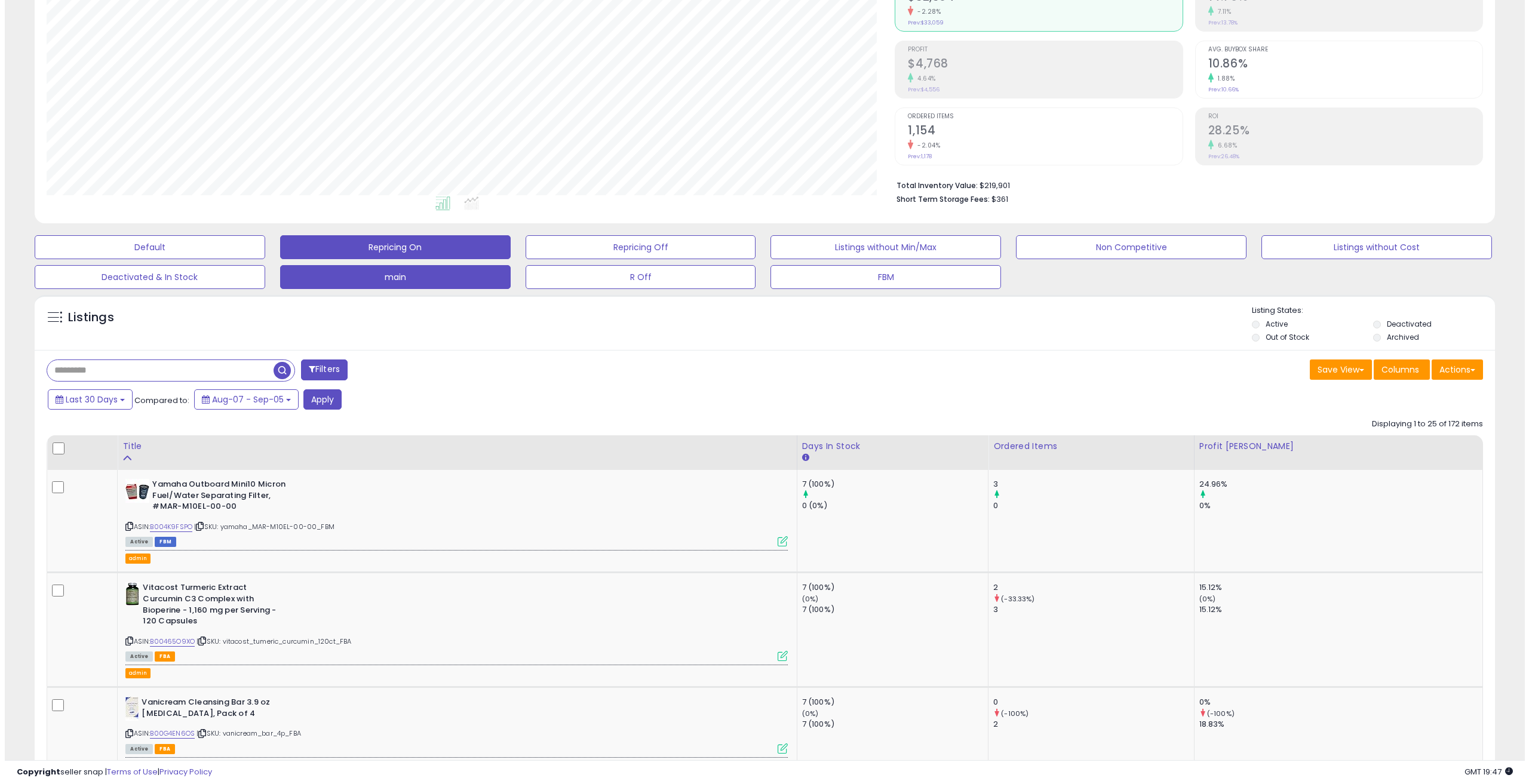
scroll to position [0, 0]
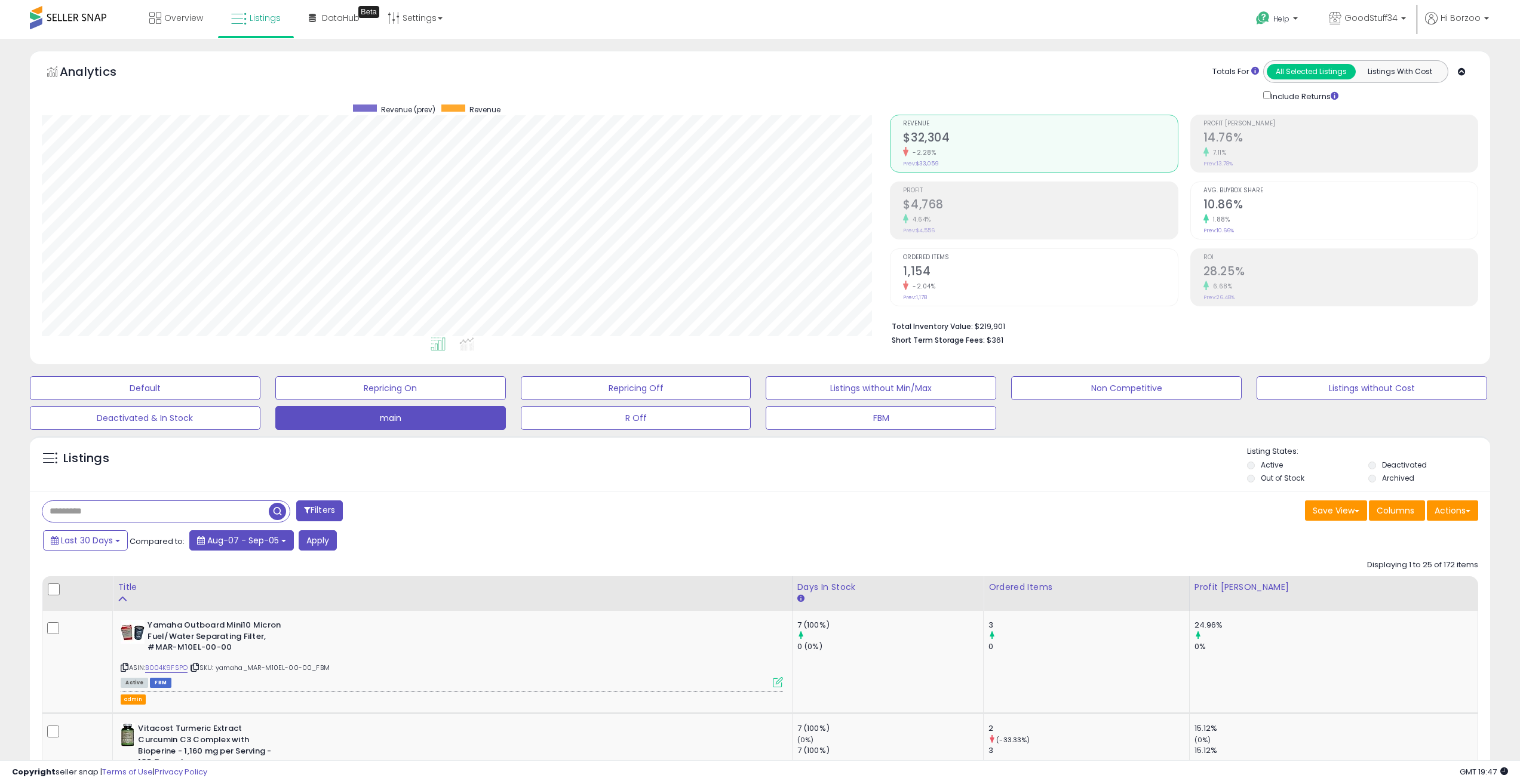
click at [223, 543] on span "Aug-07 - Sep-05" at bounding box center [243, 541] width 72 height 12
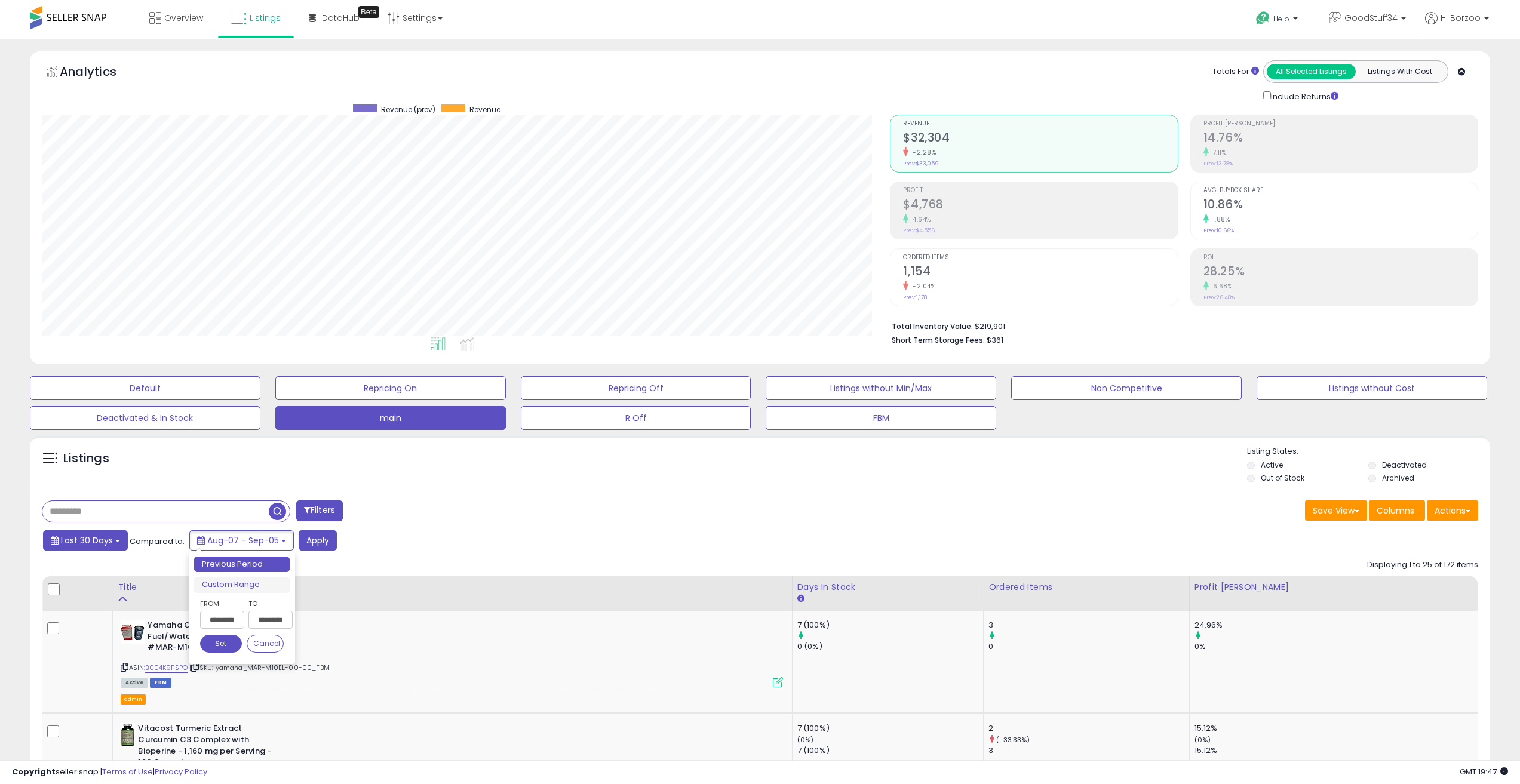
click at [85, 548] on button "Last 30 Days" at bounding box center [85, 540] width 85 height 20
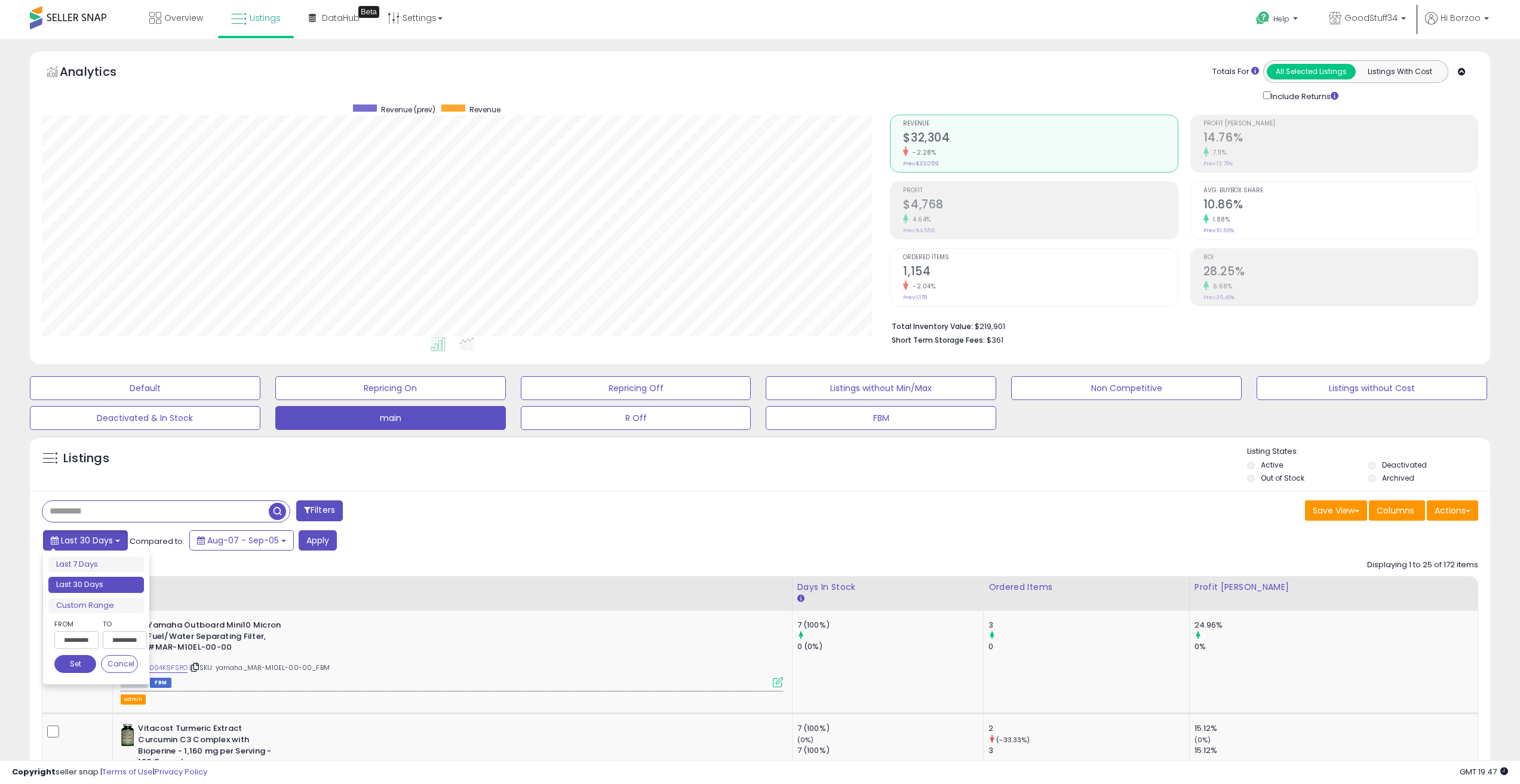
click at [85, 548] on button "Last 30 Days" at bounding box center [85, 540] width 85 height 20
click at [318, 544] on button "Apply" at bounding box center [318, 540] width 38 height 20
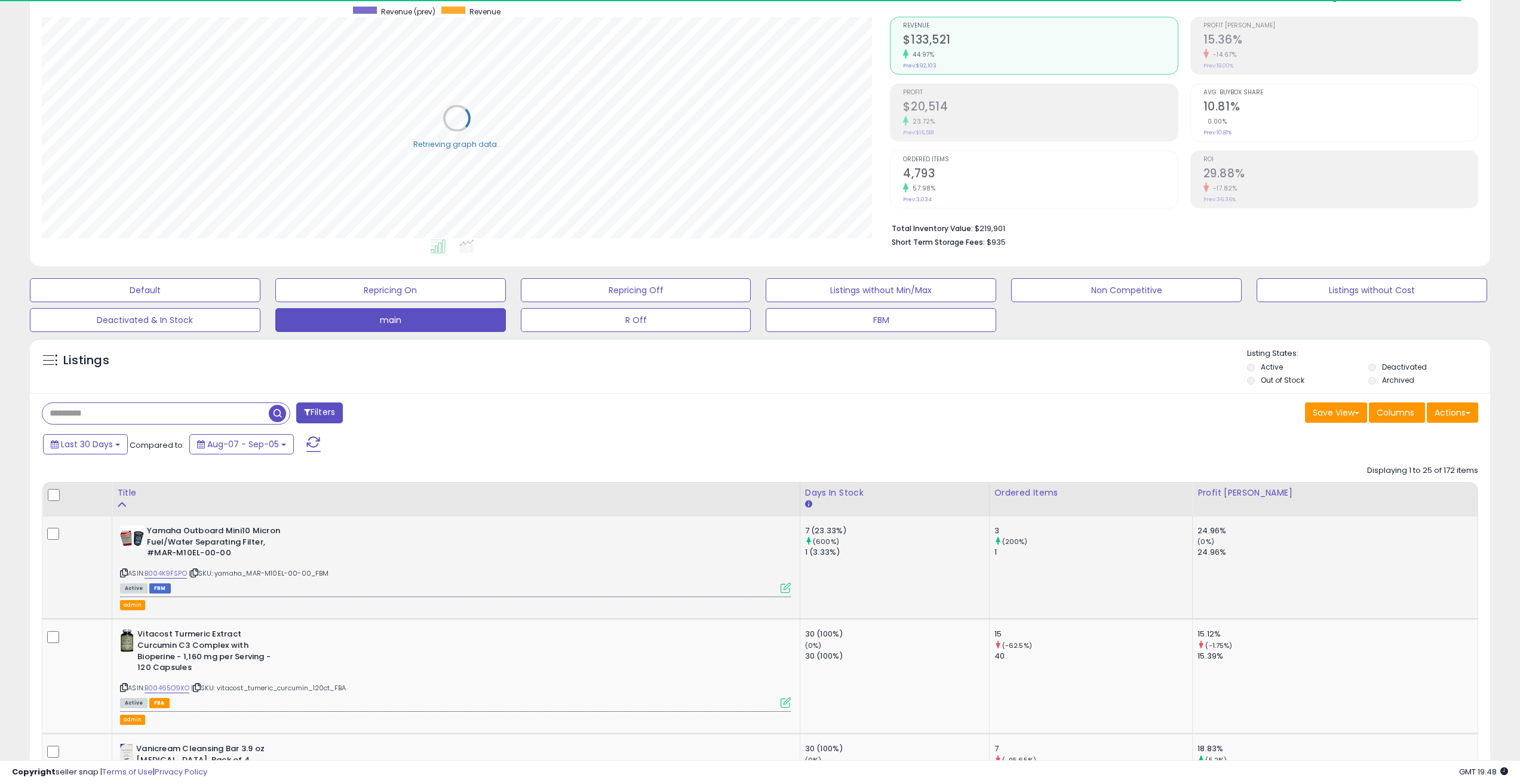
scroll to position [159, 0]
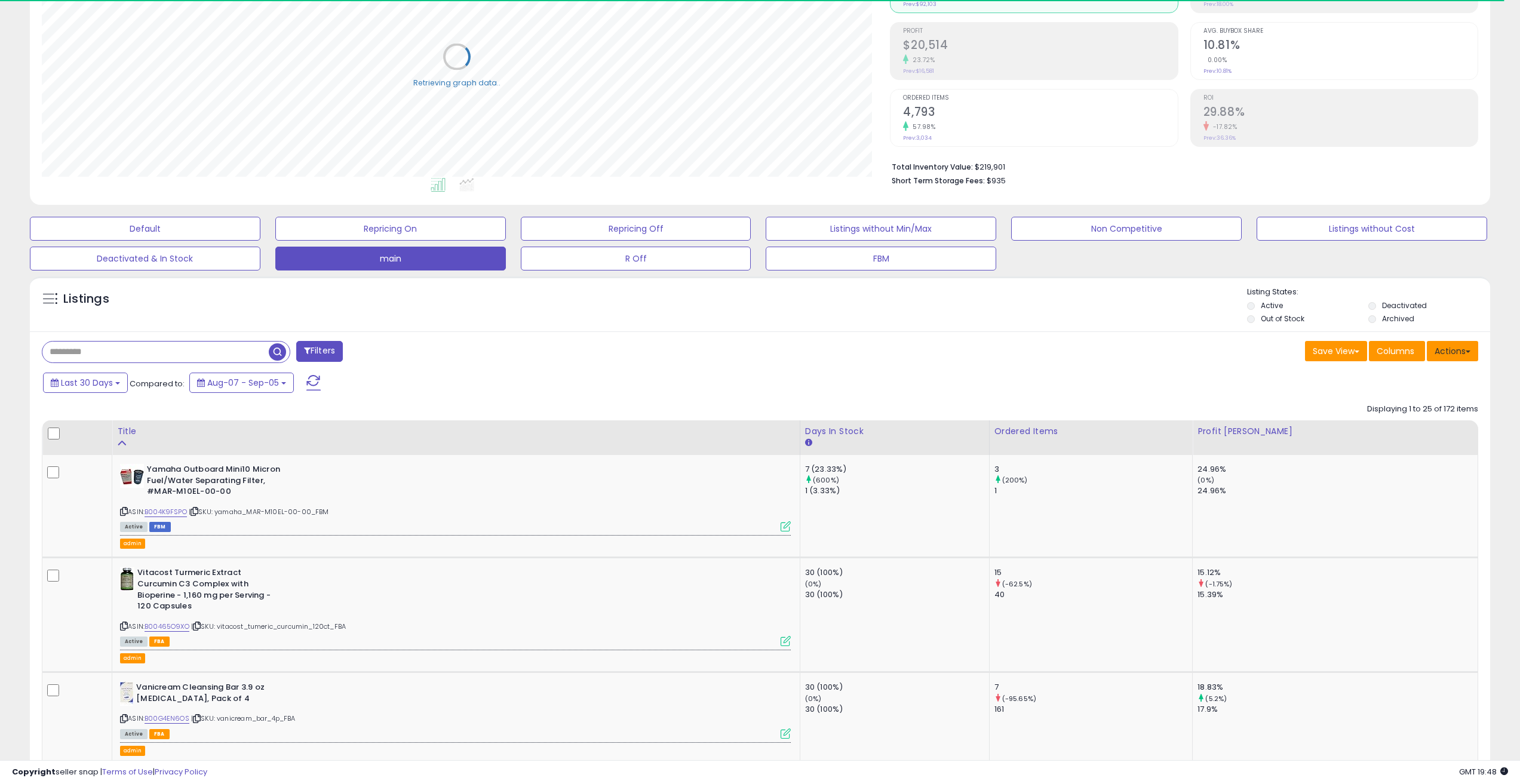
click at [1467, 348] on button "Actions" at bounding box center [1452, 351] width 51 height 20
click at [873, 384] on div "Last 30 Days Compared to: Aug-07 - Sep-05" at bounding box center [579, 384] width 1078 height 27
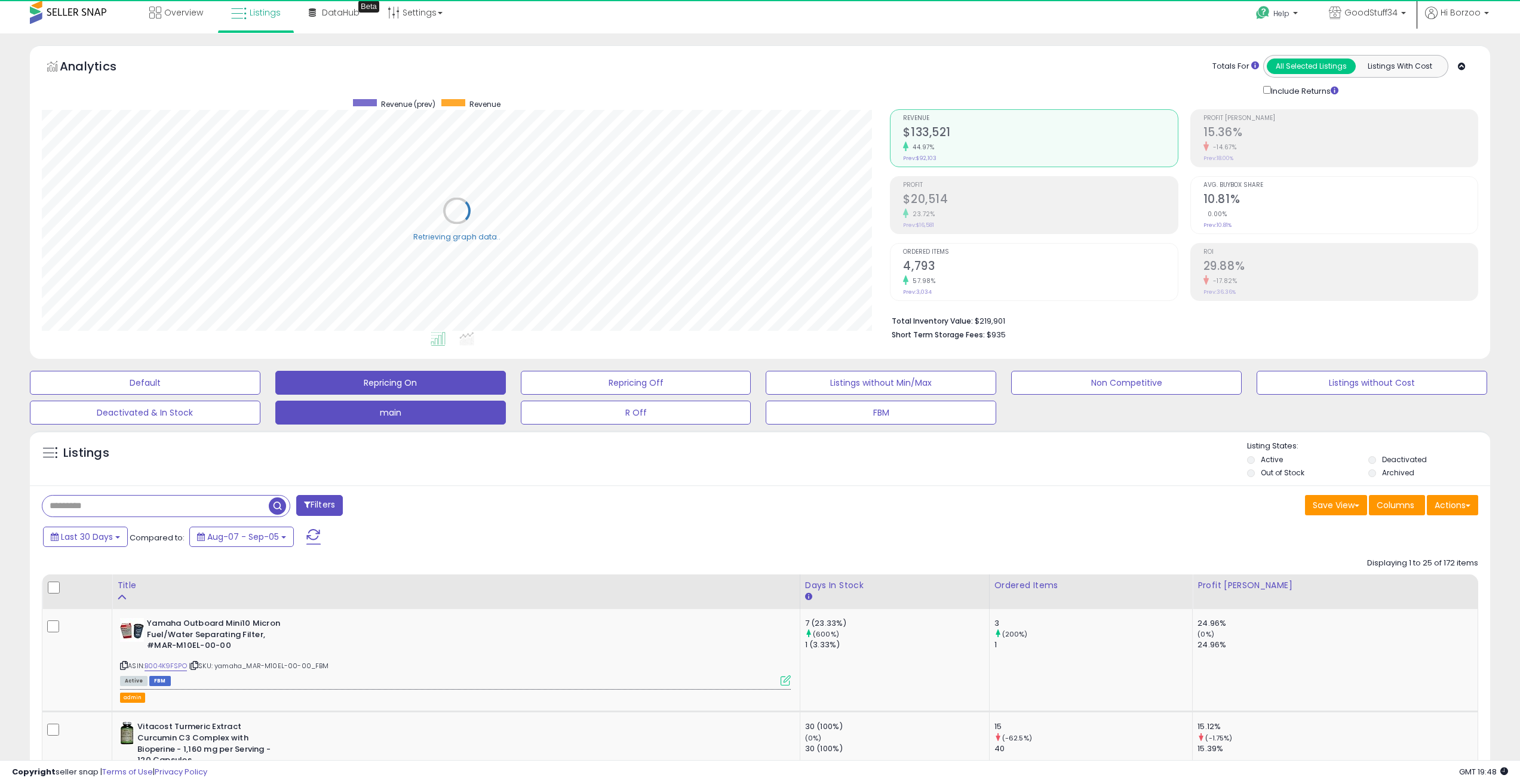
scroll to position [0, 0]
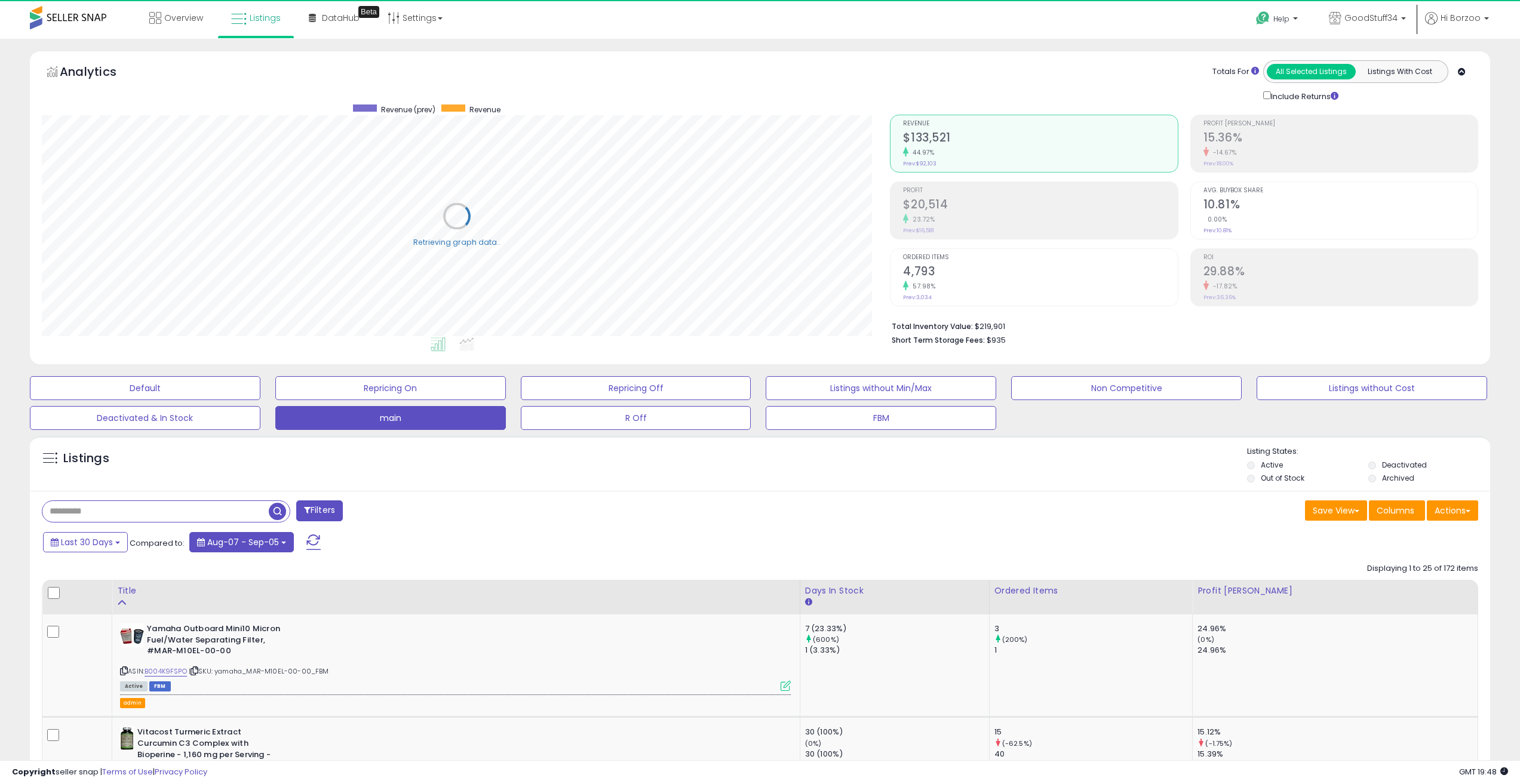
click at [245, 536] on span "Aug-07 - Sep-05" at bounding box center [243, 542] width 72 height 12
click at [227, 645] on button "Set" at bounding box center [221, 646] width 42 height 18
click at [1344, 506] on button "Save View" at bounding box center [1336, 510] width 62 height 20
click at [1300, 543] on link "Save As New View" at bounding box center [1300, 536] width 128 height 18
click at [1252, 516] on input "text" at bounding box center [1245, 510] width 72 height 20
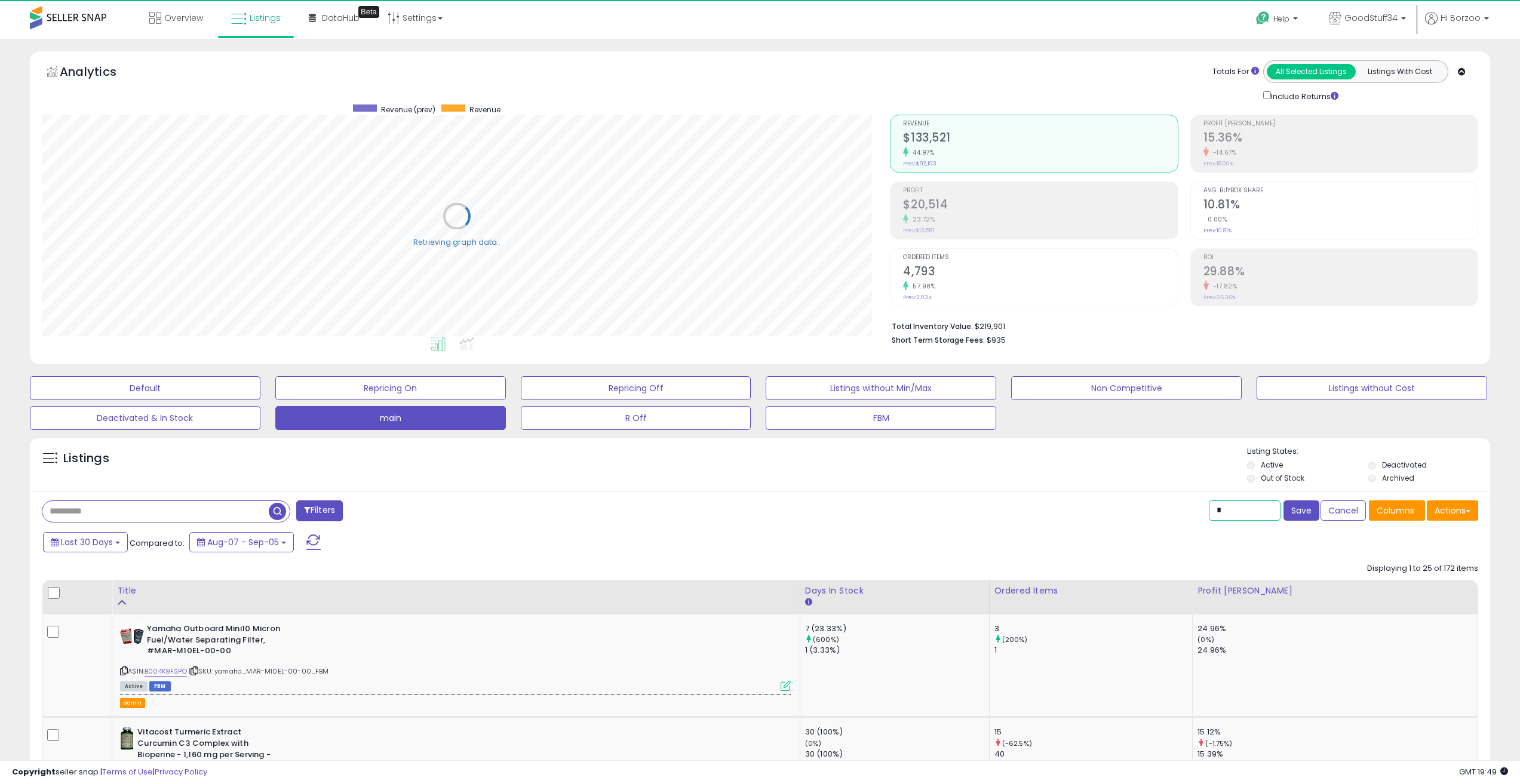
drag, startPoint x: 1252, startPoint y: 516, endPoint x: 1162, endPoint y: 514, distance: 90.0
click at [1162, 514] on div "* Save Cancel Columns Actions Import" at bounding box center [1124, 512] width 727 height 23
click at [1201, 511] on div "*" at bounding box center [1242, 510] width 84 height 20
type input "****"
click at [1311, 511] on button "Save" at bounding box center [1301, 510] width 36 height 20
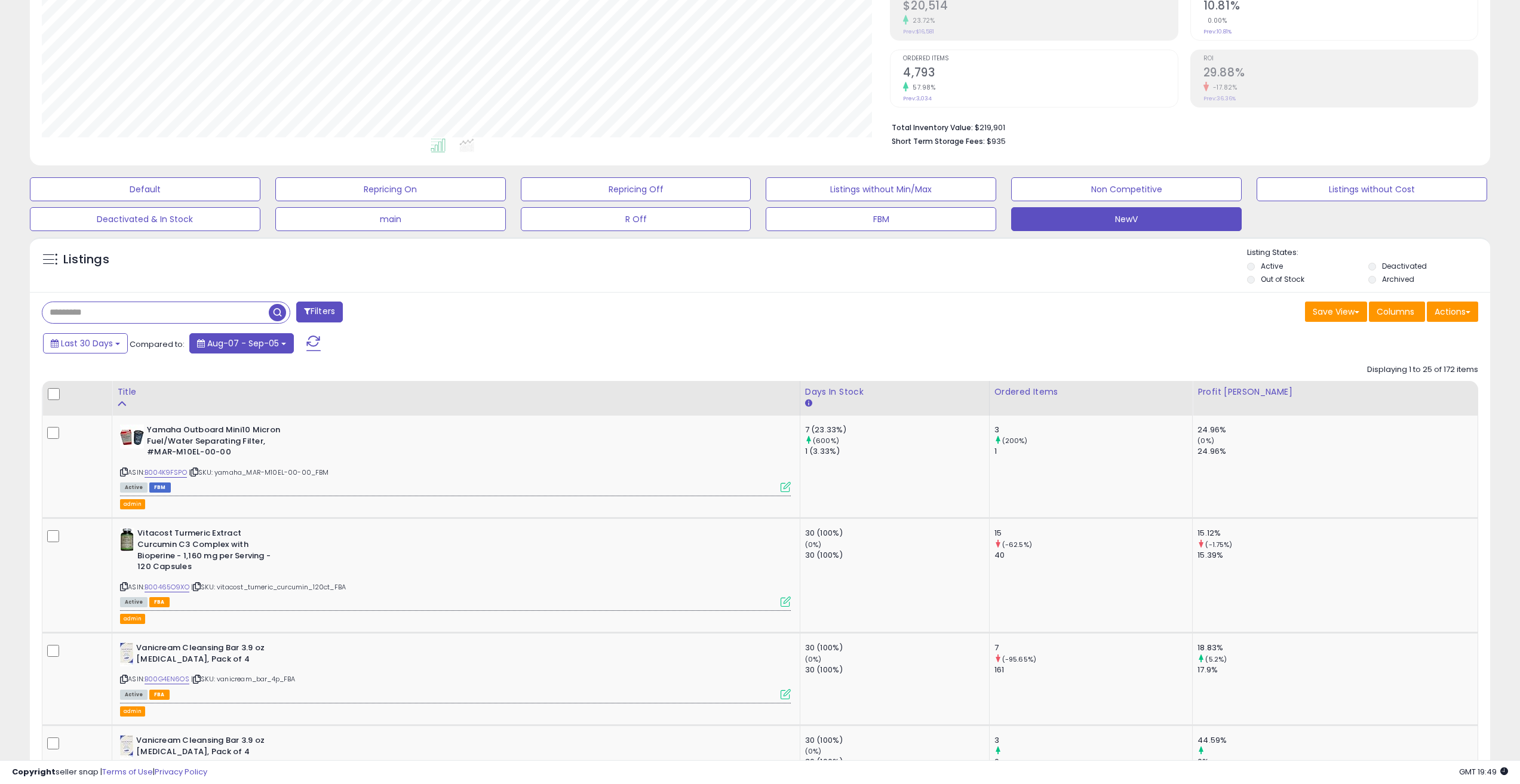
scroll to position [245, 849]
click at [267, 345] on span "Aug-07 - Sep-05" at bounding box center [243, 344] width 72 height 12
click at [244, 388] on li "Custom Range" at bounding box center [241, 388] width 96 height 16
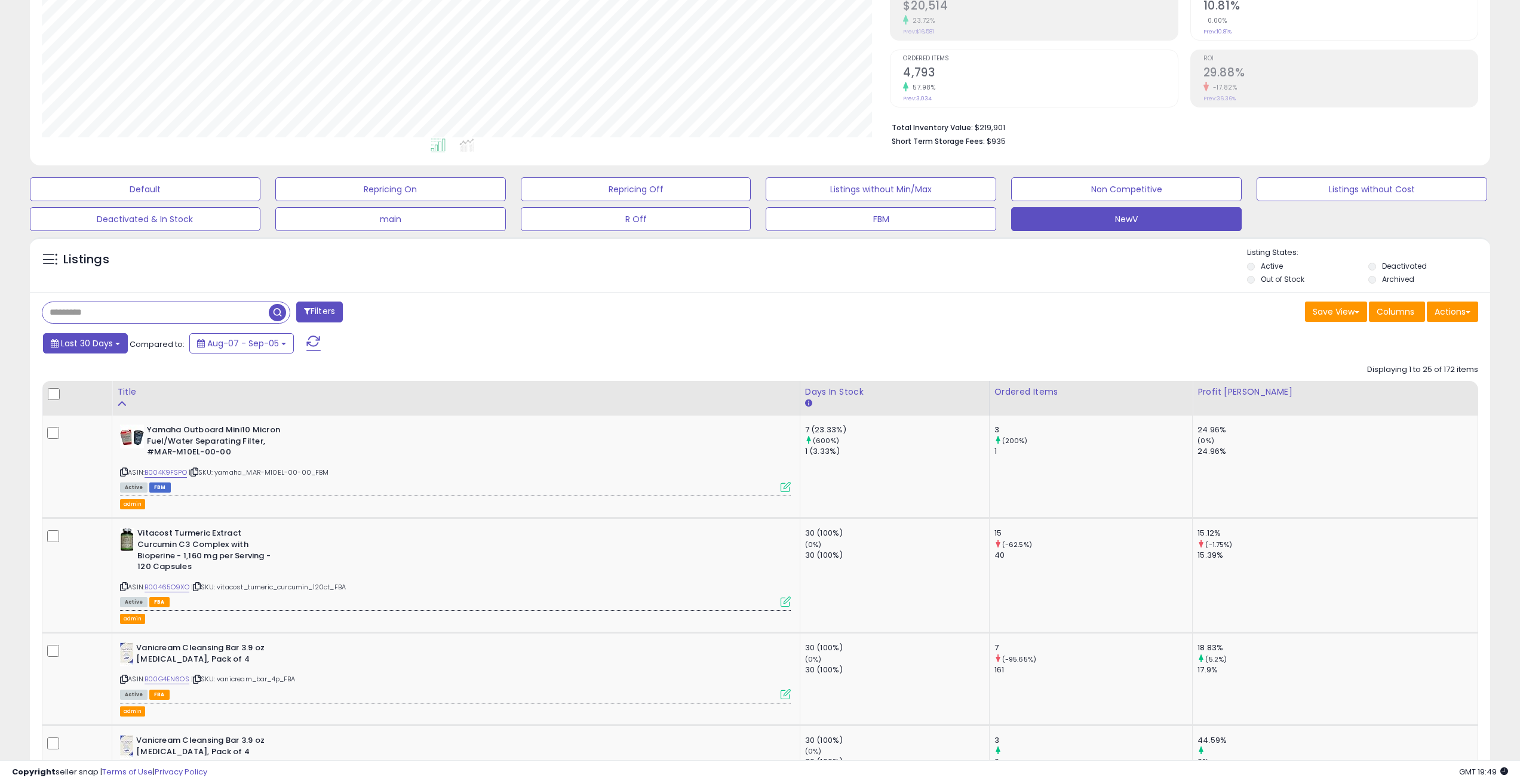
click at [98, 346] on span "Last 30 Days" at bounding box center [87, 344] width 52 height 12
click at [492, 342] on div "Last 30 Days Compared to: Aug-07 - Sep-05" at bounding box center [579, 345] width 1078 height 27
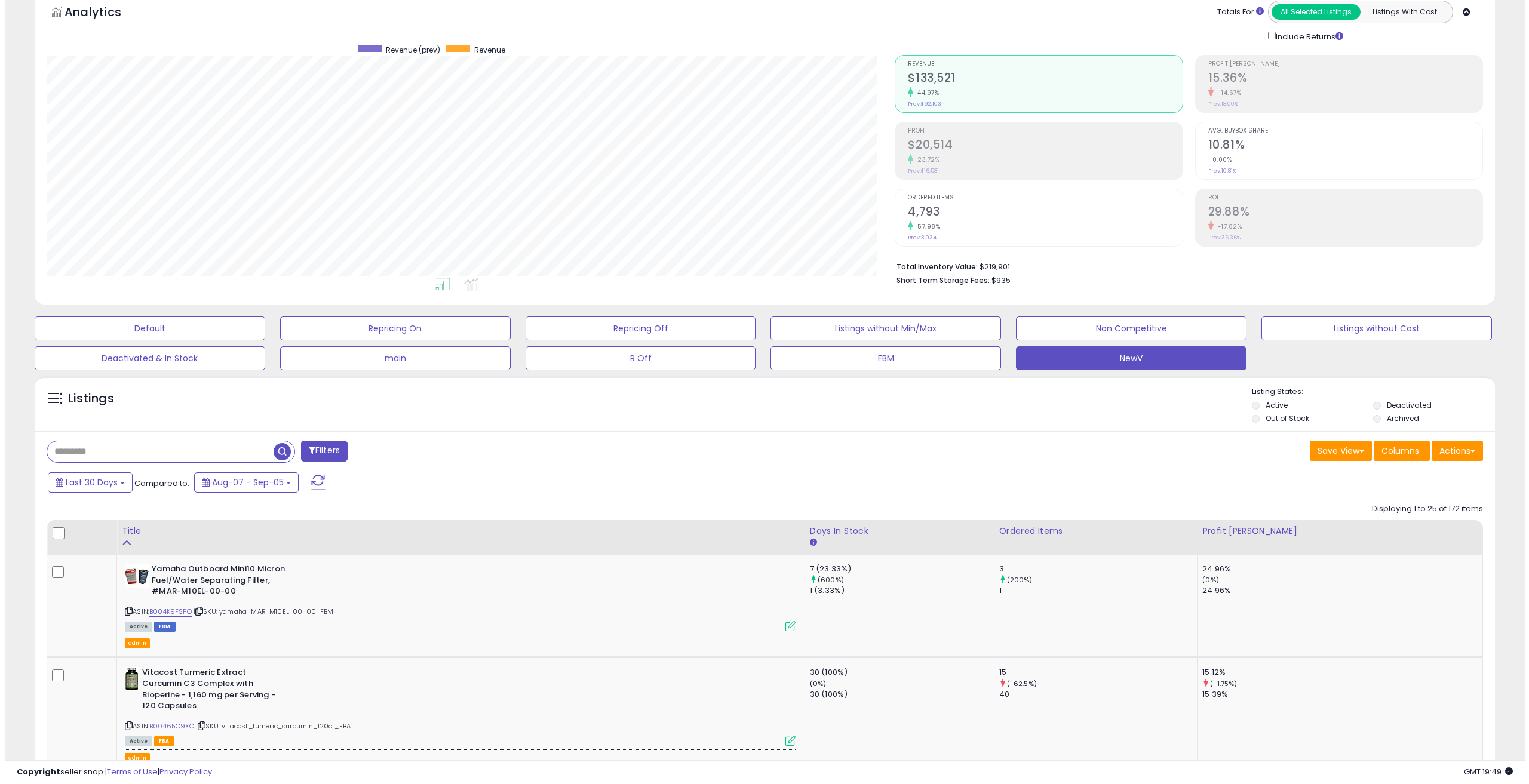
scroll to position [0, 0]
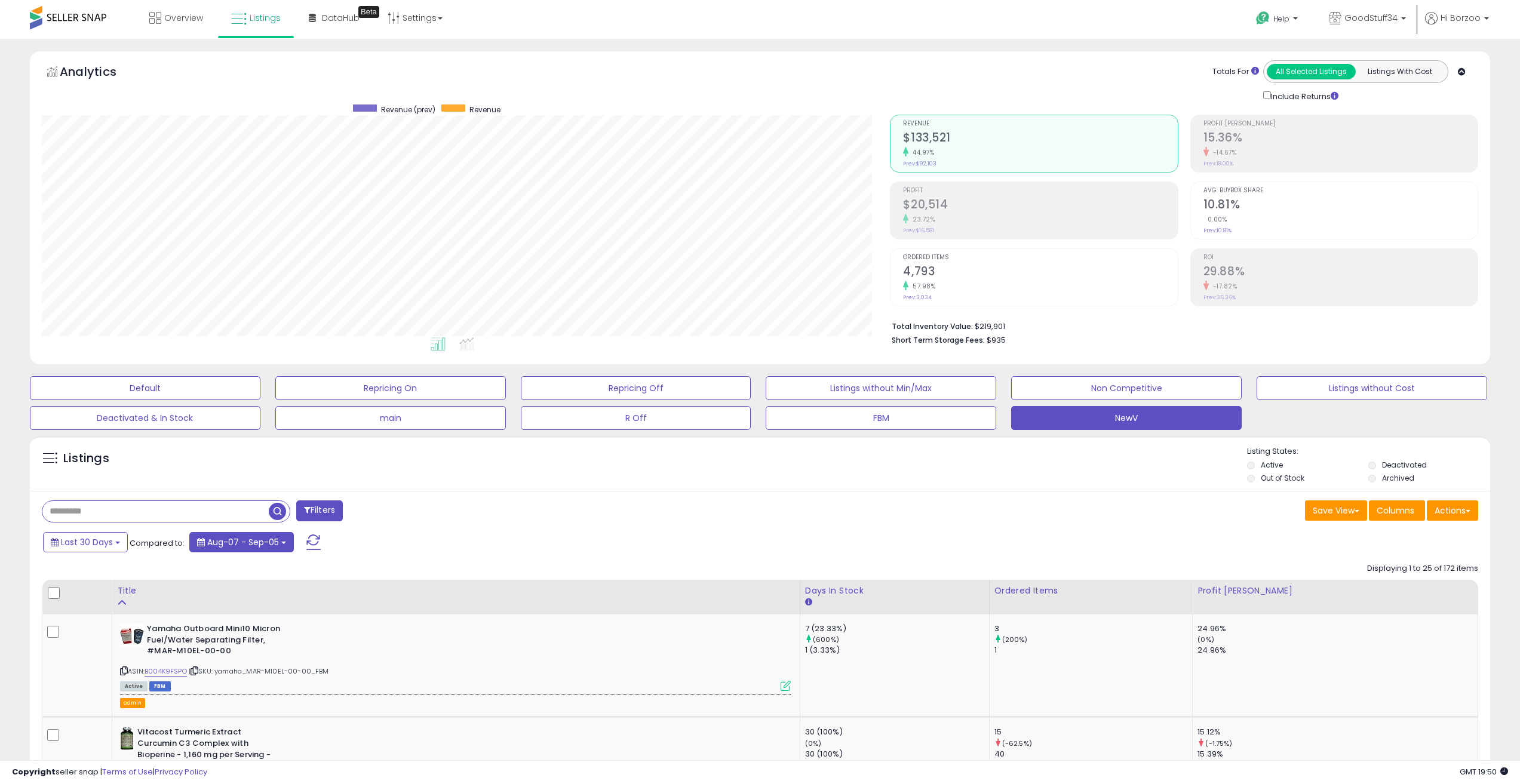
click at [259, 545] on span "Aug-07 - Sep-05" at bounding box center [243, 542] width 72 height 12
click at [313, 539] on span at bounding box center [314, 543] width 14 height 16
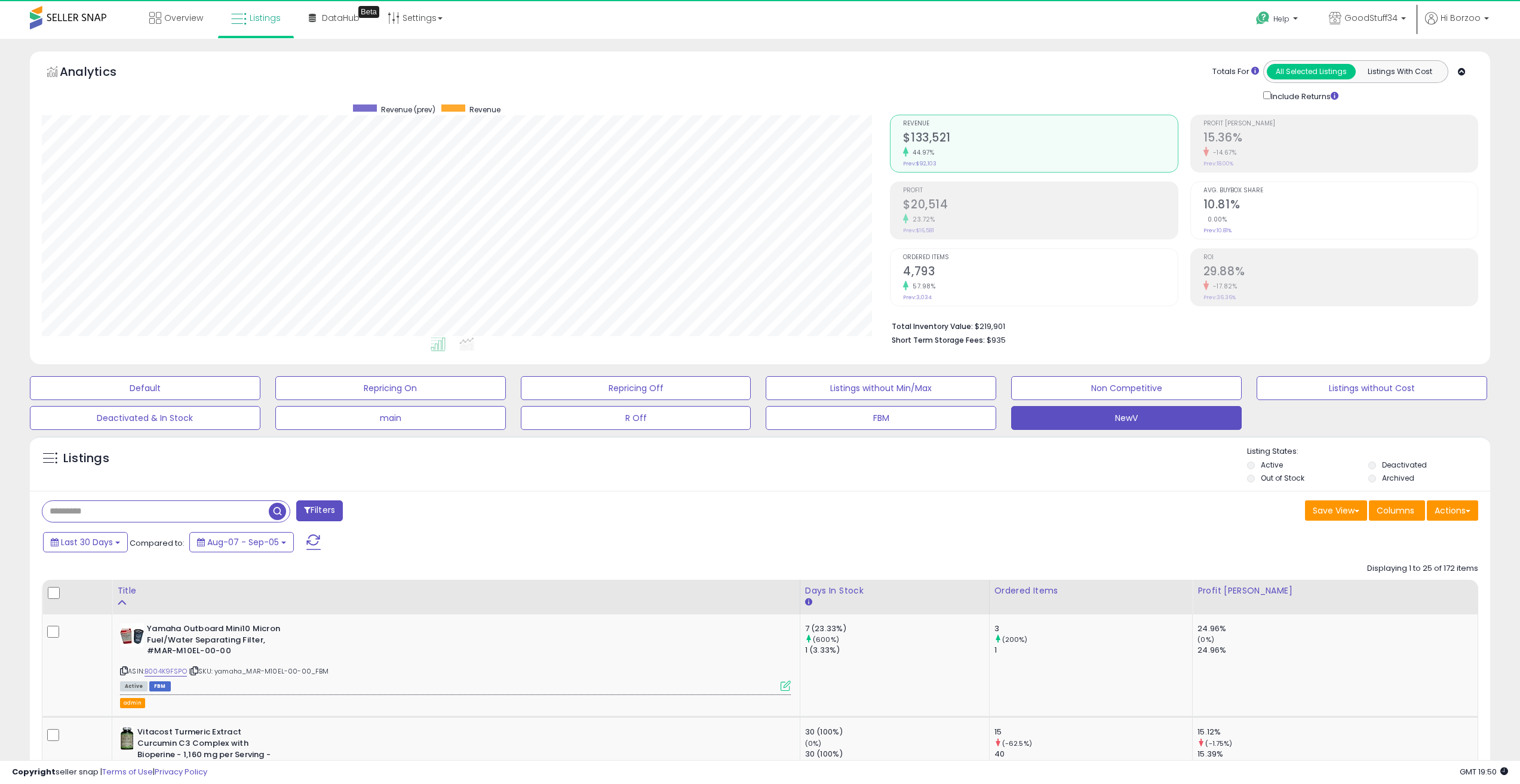
scroll to position [245, 849]
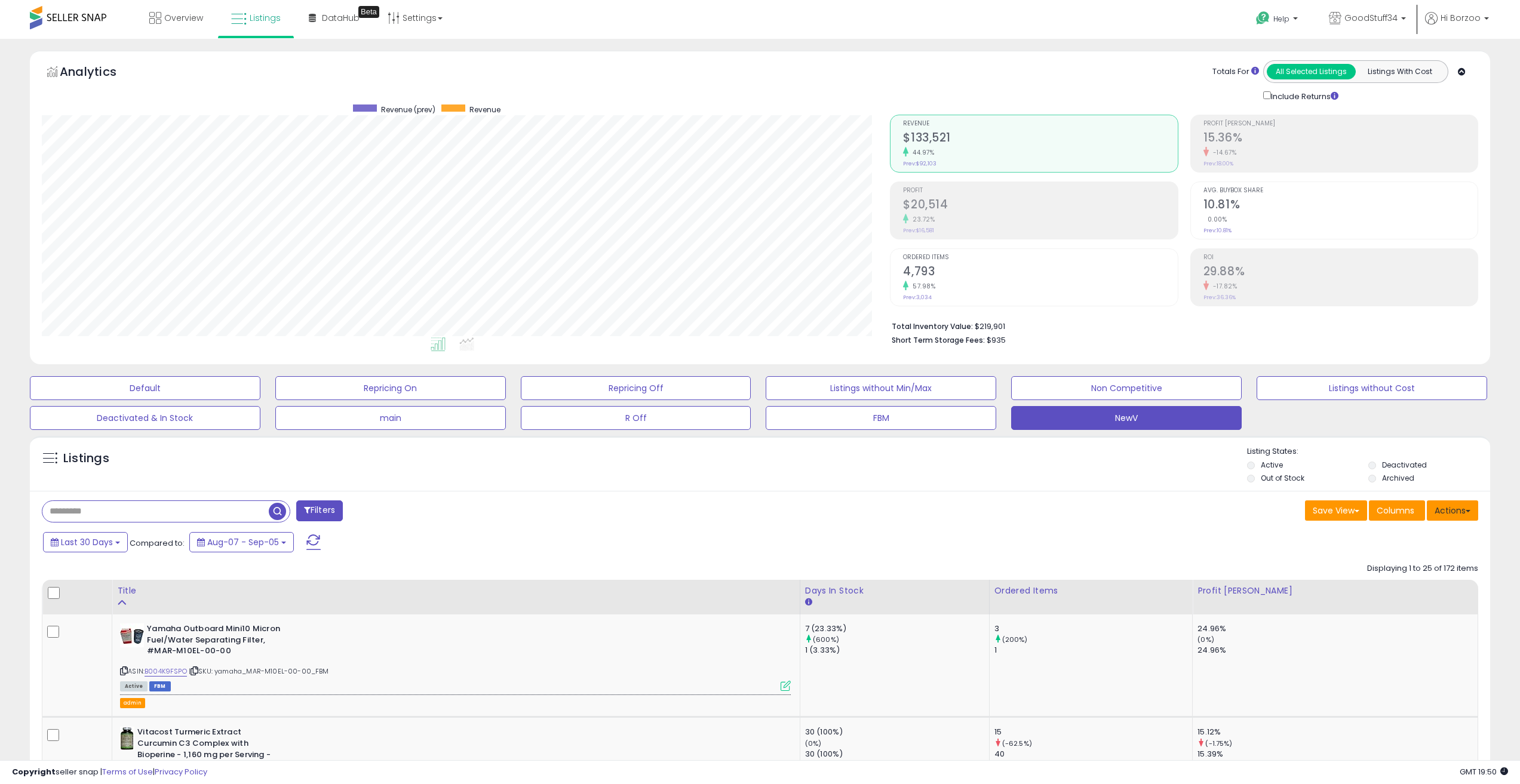
click at [1464, 515] on button "Actions" at bounding box center [1452, 510] width 51 height 20
click at [834, 546] on div "Last 30 Days Compared to: Aug-07 - Sep-05" at bounding box center [579, 543] width 1078 height 27
click at [118, 547] on button "Last 30 Days" at bounding box center [85, 542] width 85 height 20
click at [1456, 519] on button "Actions" at bounding box center [1452, 510] width 51 height 20
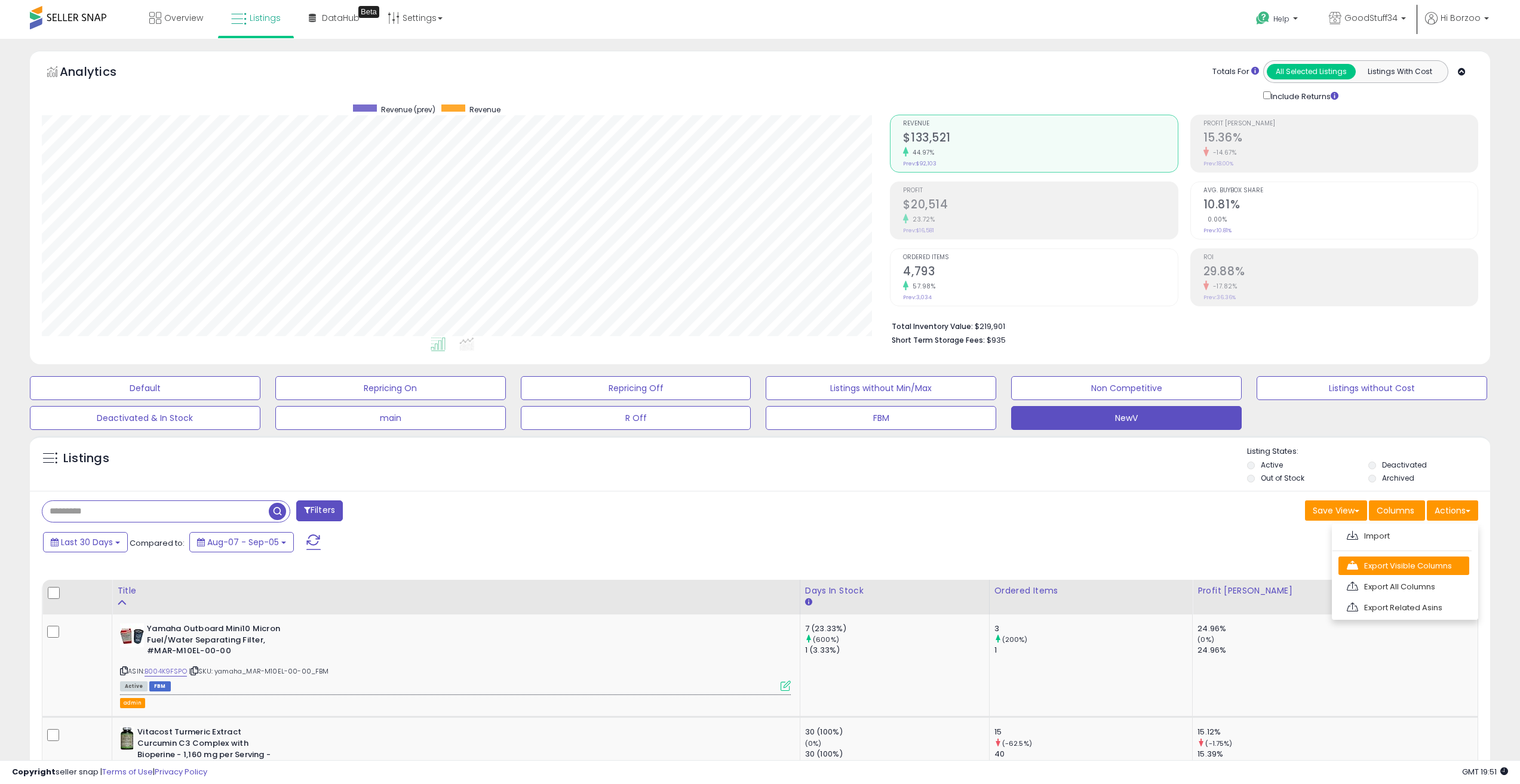
click at [1432, 570] on link "Export Visible Columns" at bounding box center [1404, 566] width 131 height 18
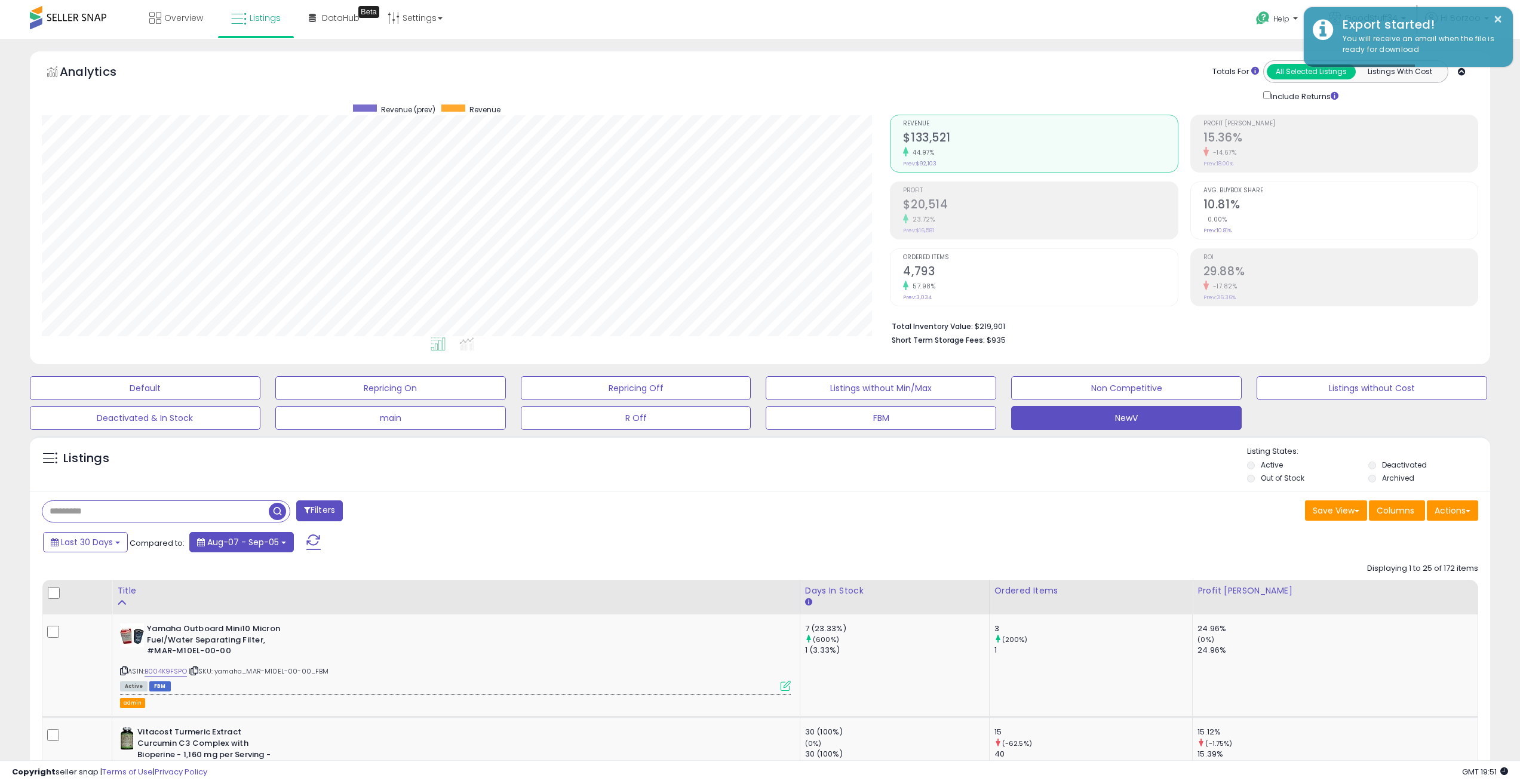
click at [271, 546] on span "Aug-07 - Sep-05" at bounding box center [243, 542] width 72 height 12
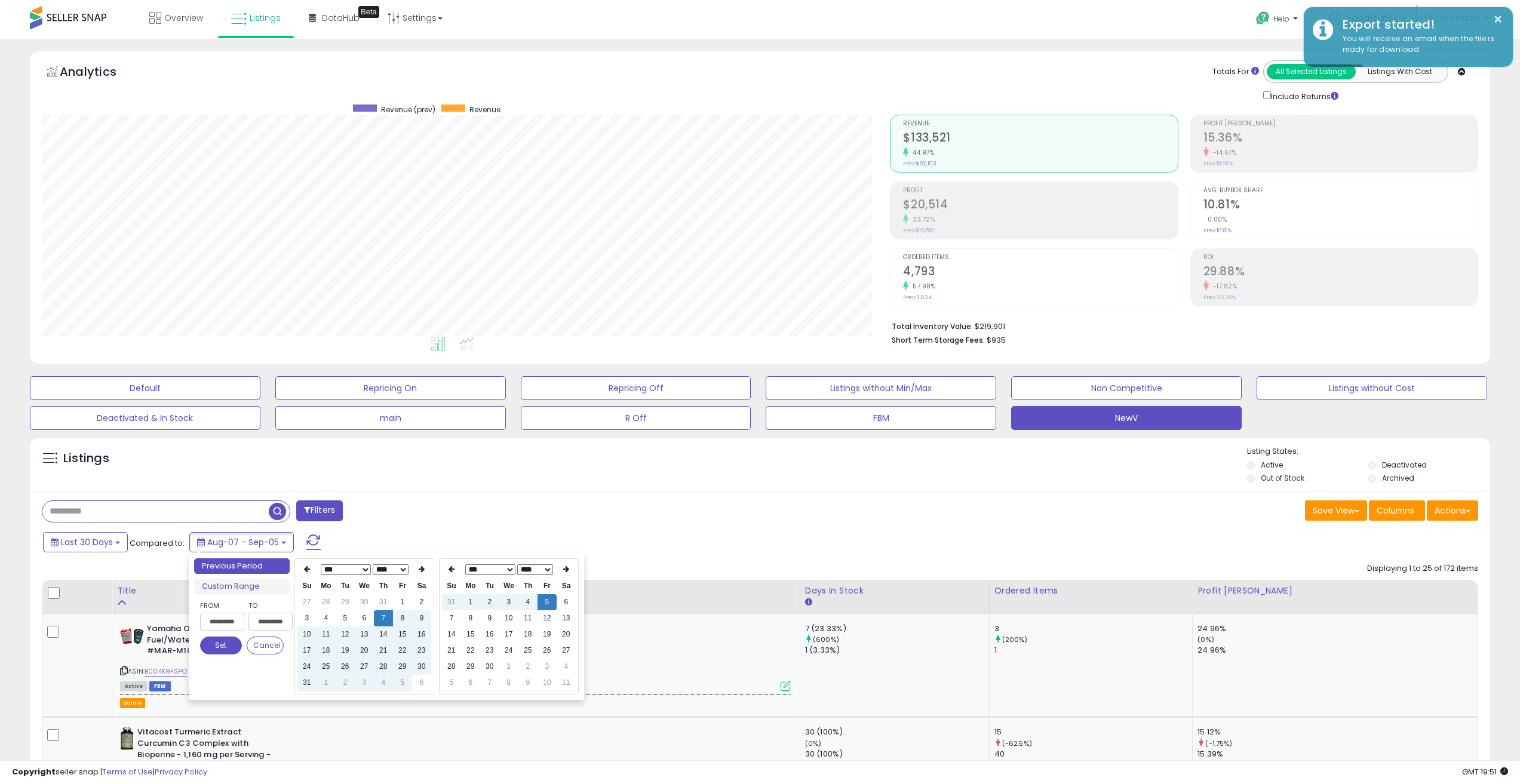
click at [229, 645] on button "Set" at bounding box center [221, 646] width 42 height 18
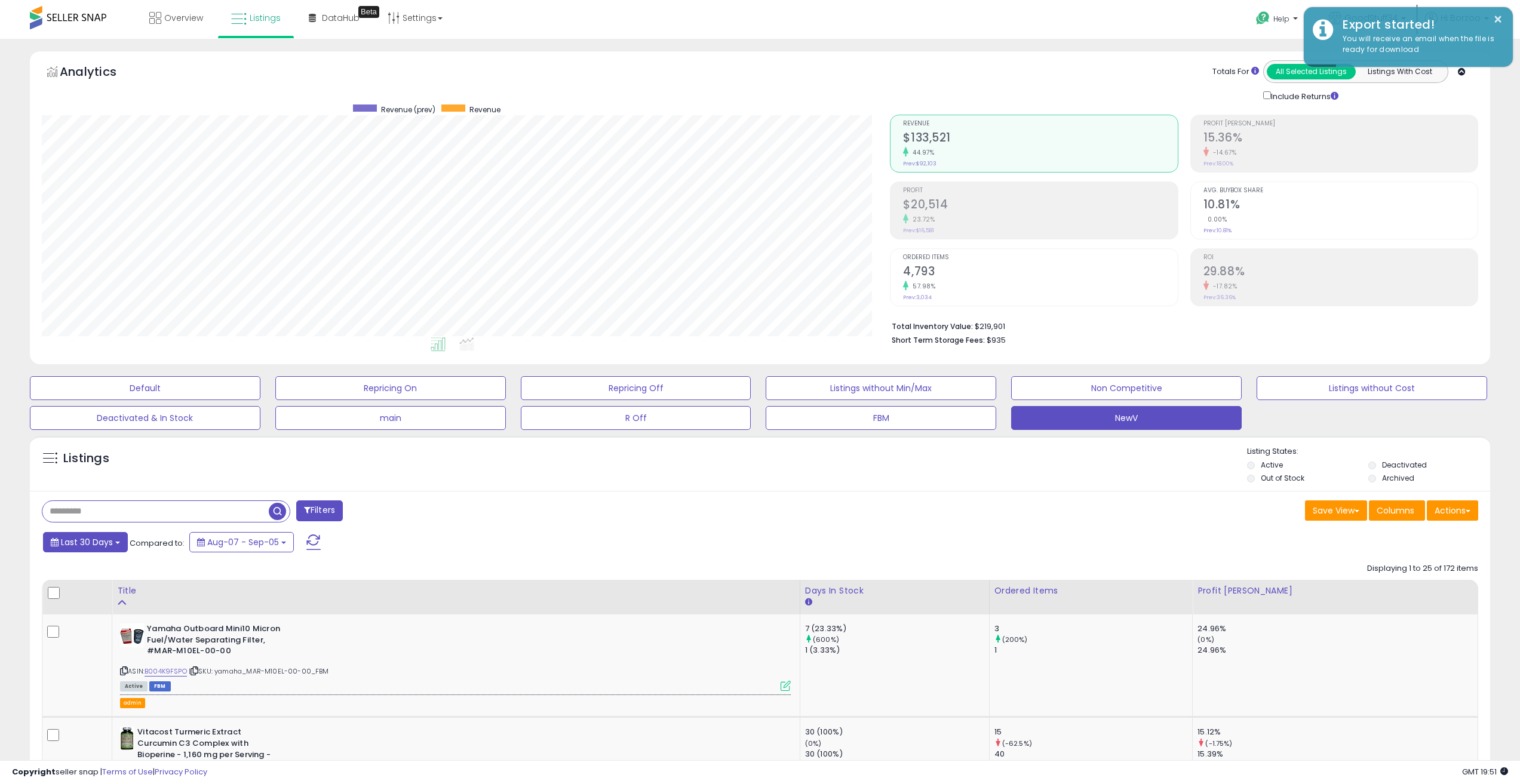
click at [102, 540] on span "Last 30 Days" at bounding box center [87, 542] width 52 height 12
type input "**********"
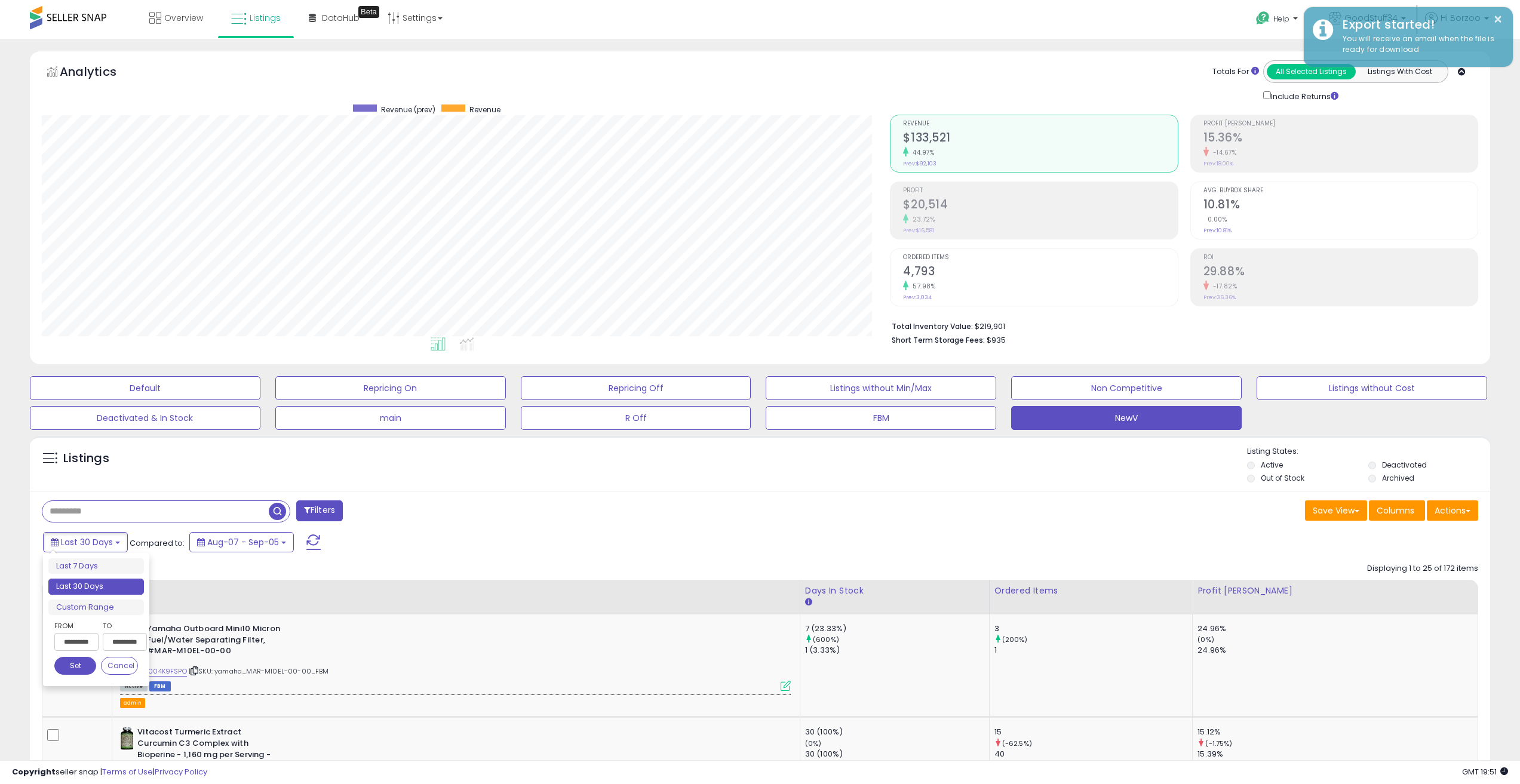
click at [74, 667] on button "Set" at bounding box center [75, 666] width 42 height 18
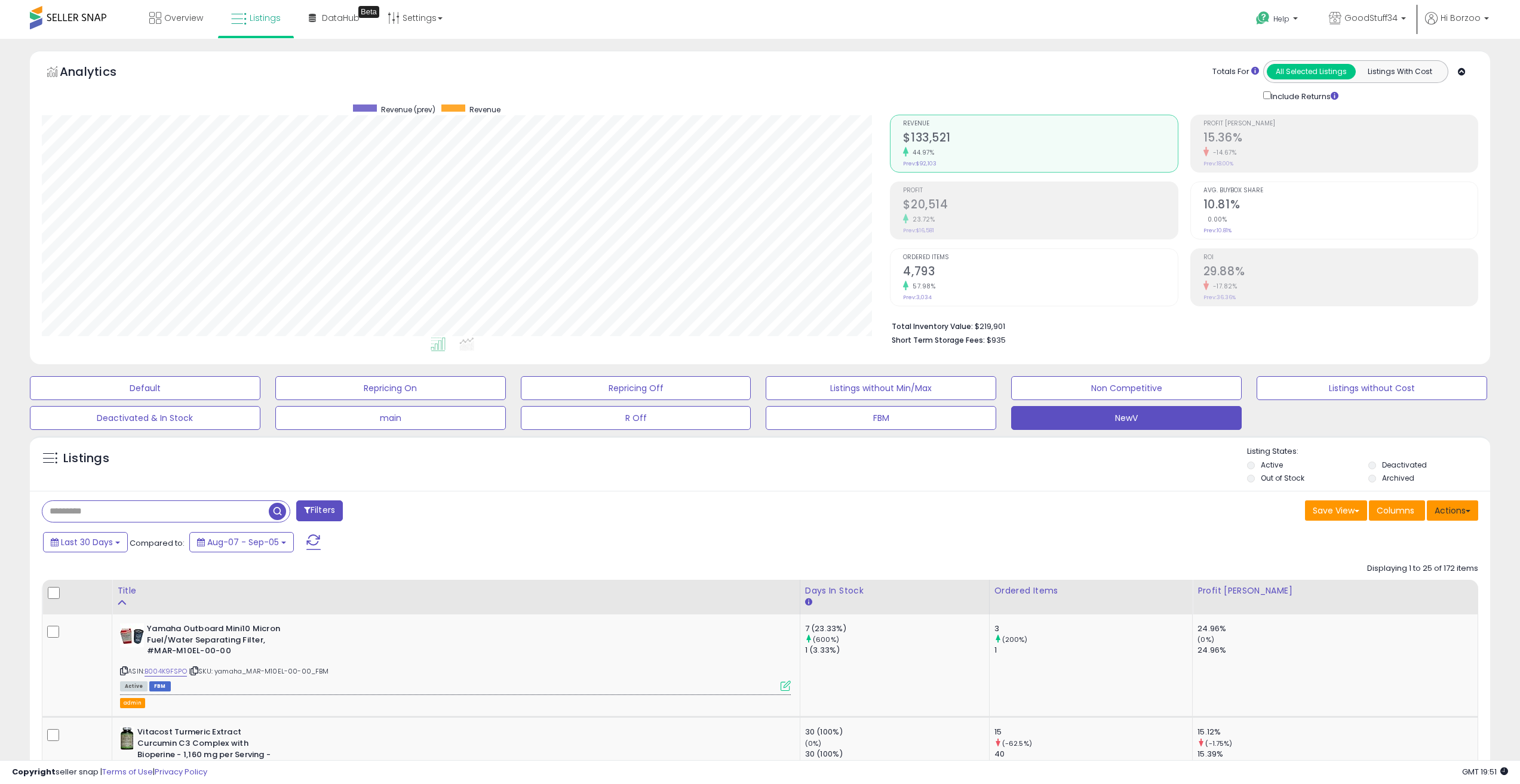
click at [1447, 515] on button "Actions" at bounding box center [1452, 510] width 51 height 20
click at [1178, 549] on div "Last 30 Days Compared to: Aug-07 - Sep-05" at bounding box center [758, 543] width 1454 height 27
click at [1472, 23] on p "Hi Borzoo" at bounding box center [1457, 19] width 64 height 15
click at [1470, 520] on button "Actions" at bounding box center [1452, 510] width 51 height 20
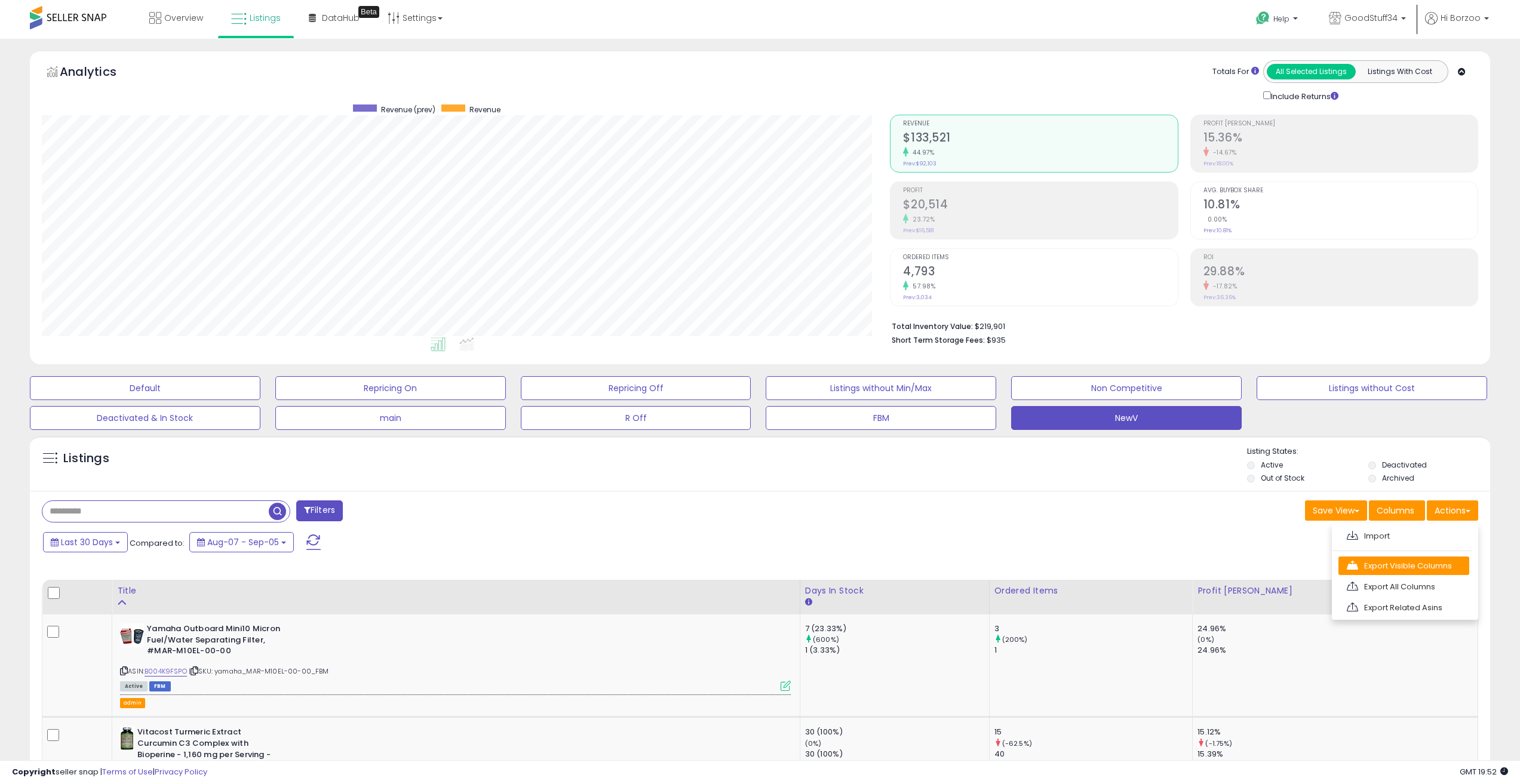
click at [1443, 568] on link "Export Visible Columns" at bounding box center [1404, 566] width 131 height 18
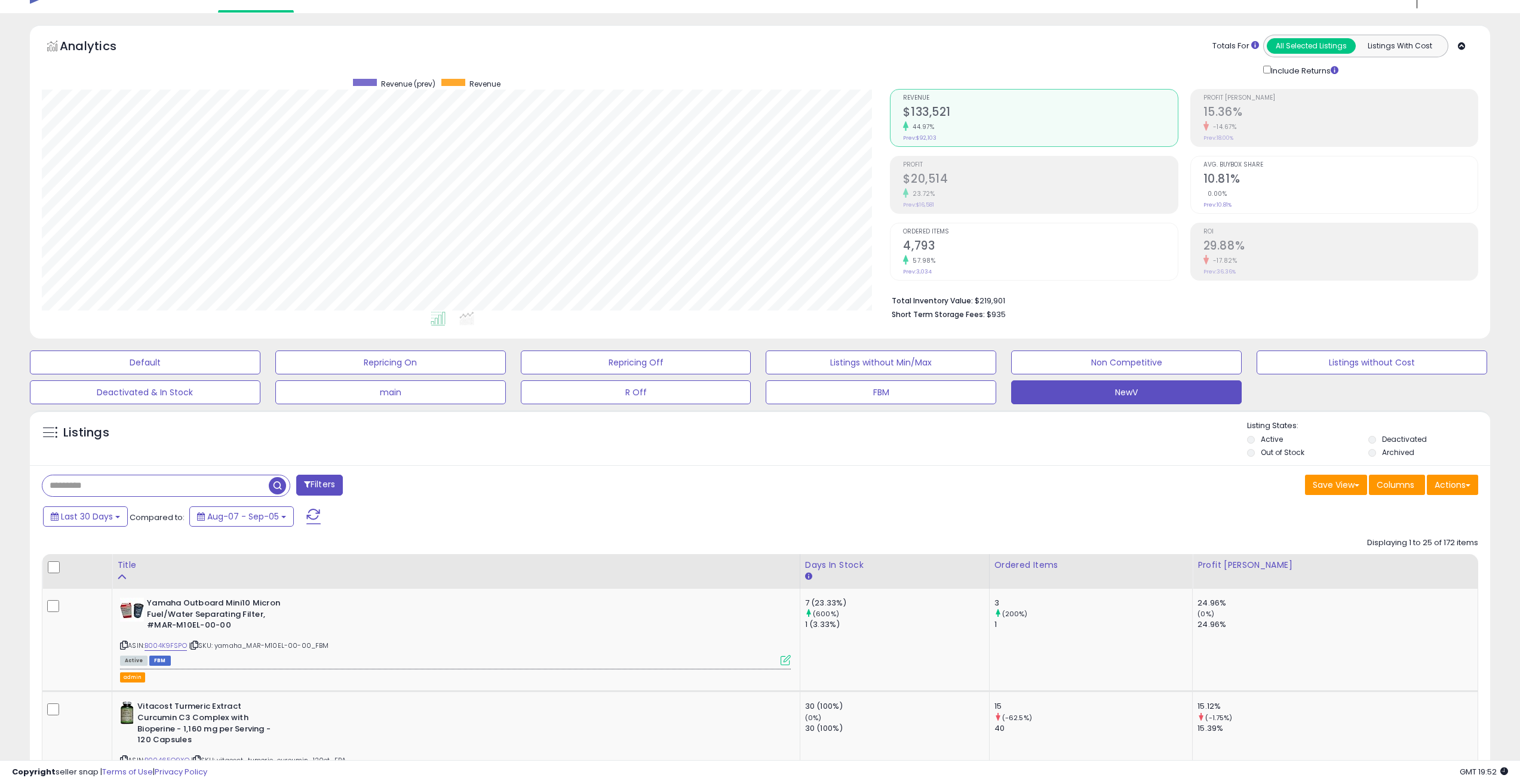
scroll to position [0, 0]
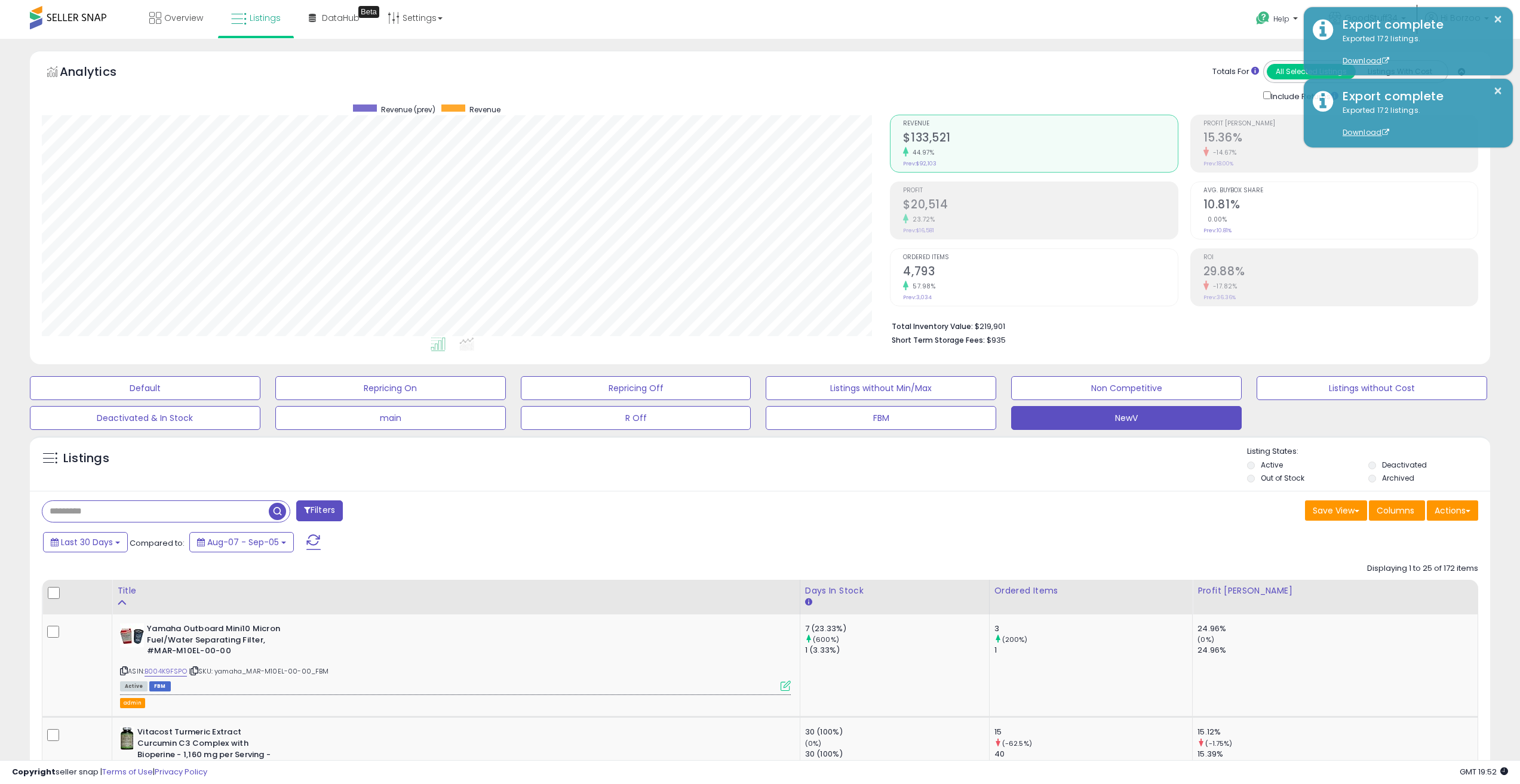
click at [336, 444] on div "Listings Active" at bounding box center [760, 463] width 1461 height 55
click at [604, 468] on div "Listings" at bounding box center [760, 466] width 1461 height 40
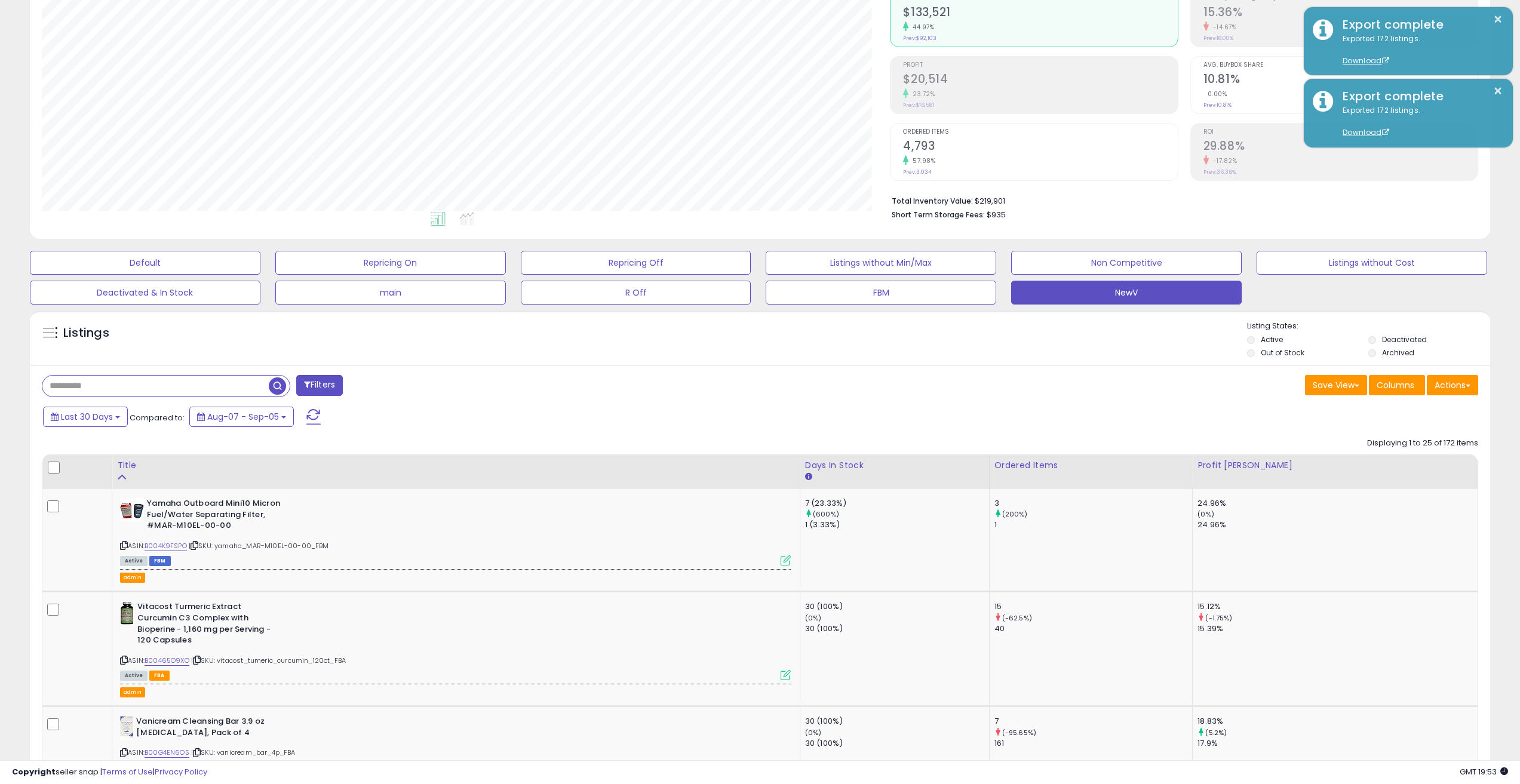
scroll to position [79, 0]
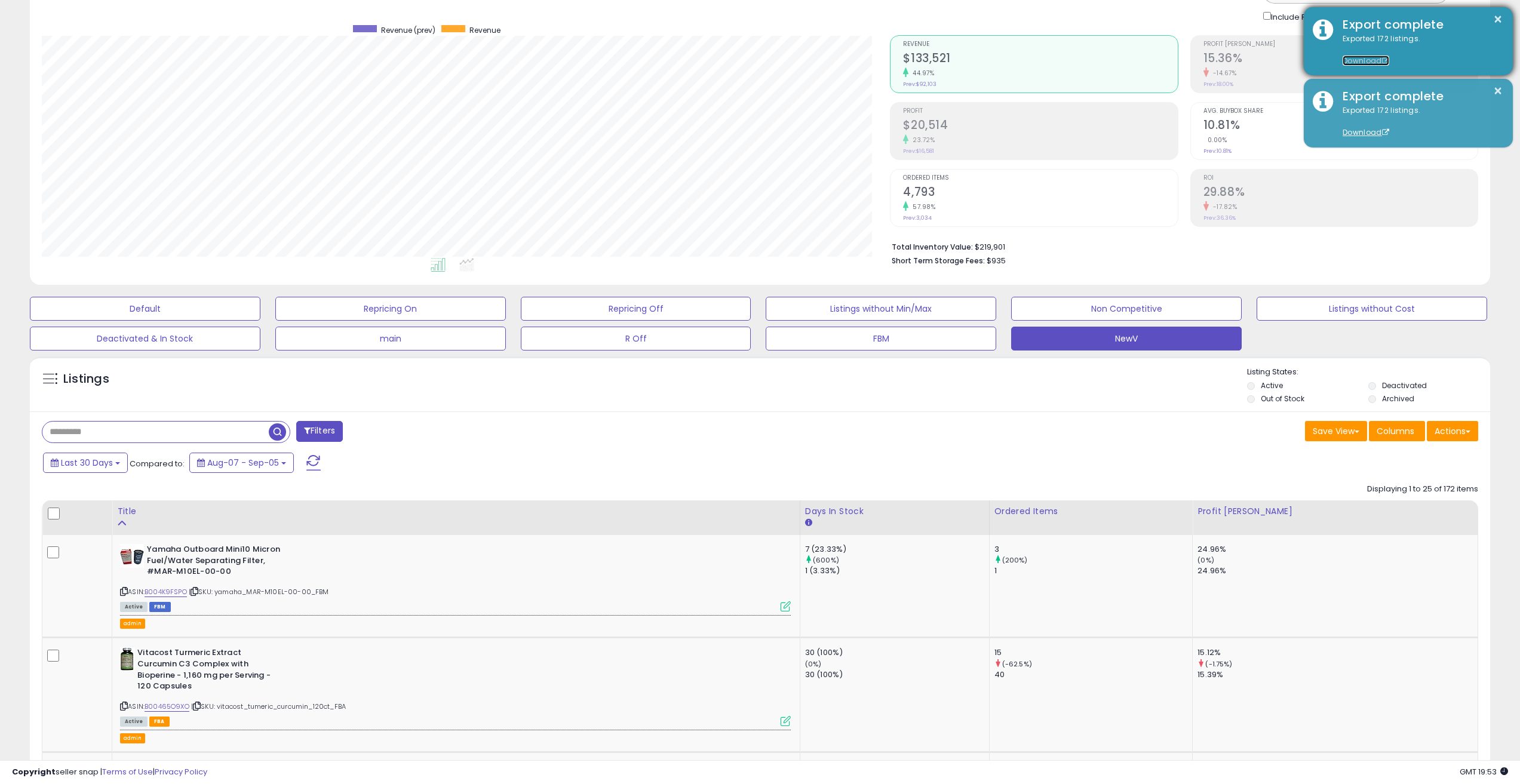
click at [1381, 60] on link "Download" at bounding box center [1366, 61] width 47 height 10
click at [1499, 18] on button "×" at bounding box center [1498, 19] width 10 height 15
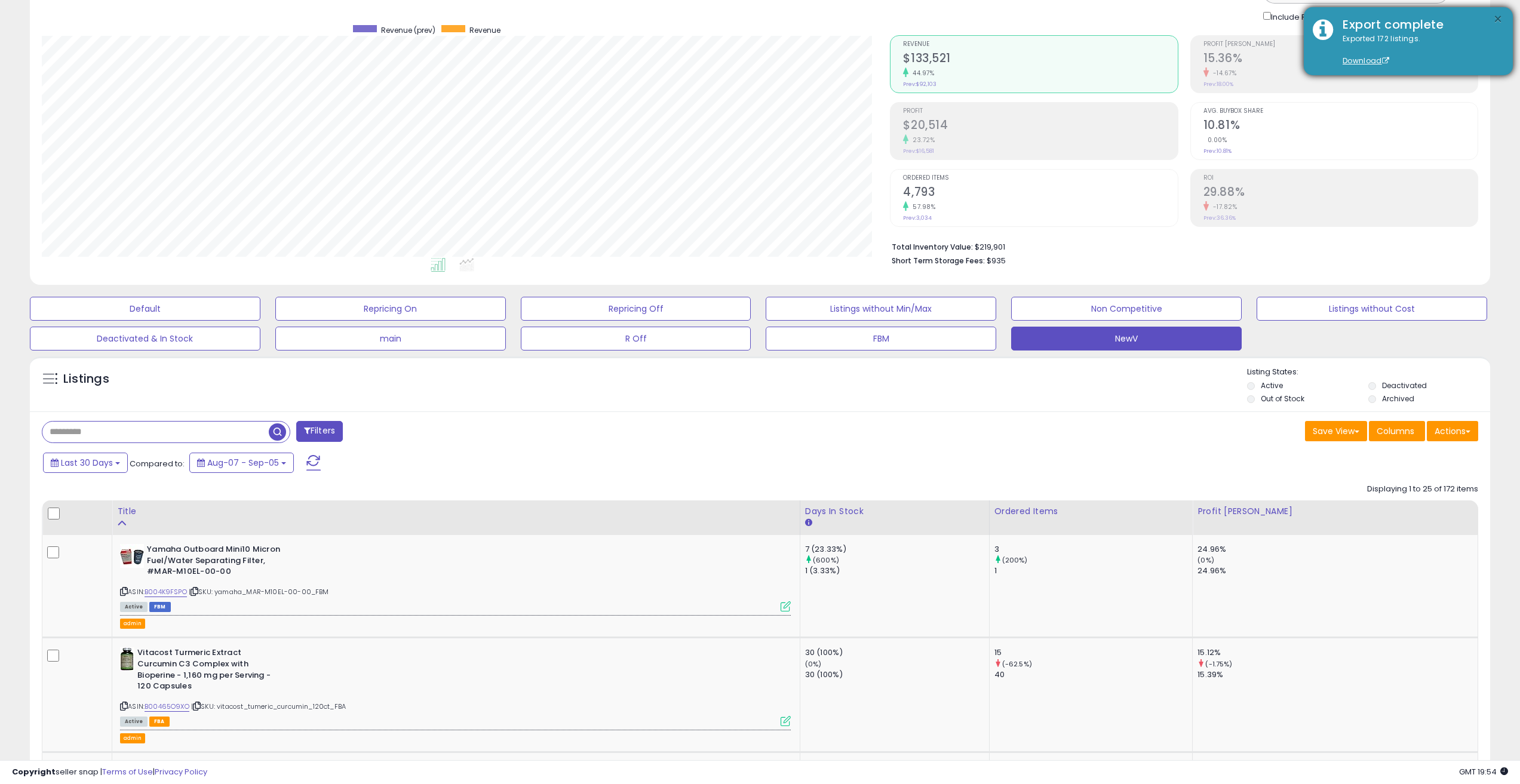
click at [1498, 21] on button "×" at bounding box center [1498, 19] width 10 height 15
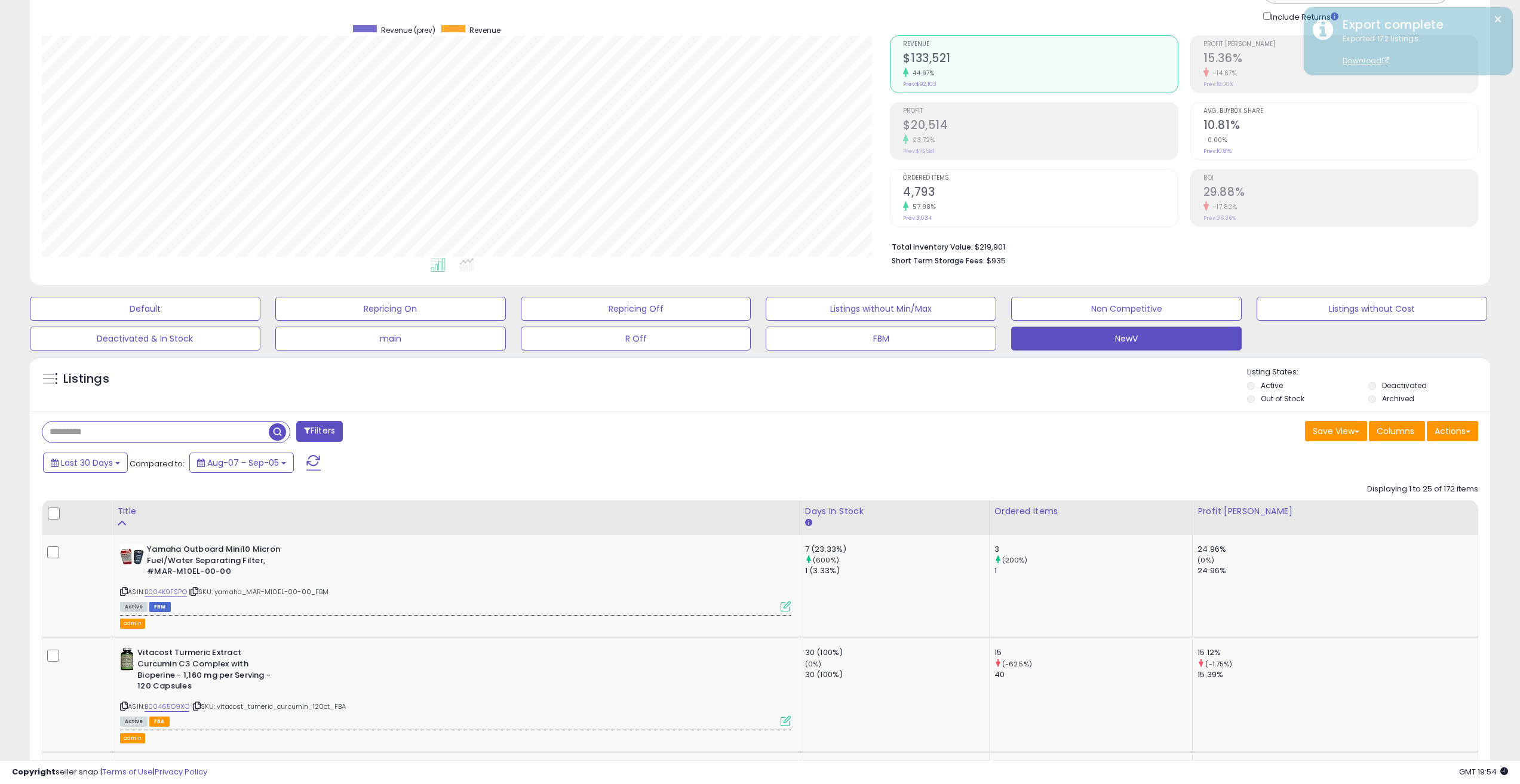
click at [567, 427] on div "Filters" at bounding box center [396, 433] width 727 height 24
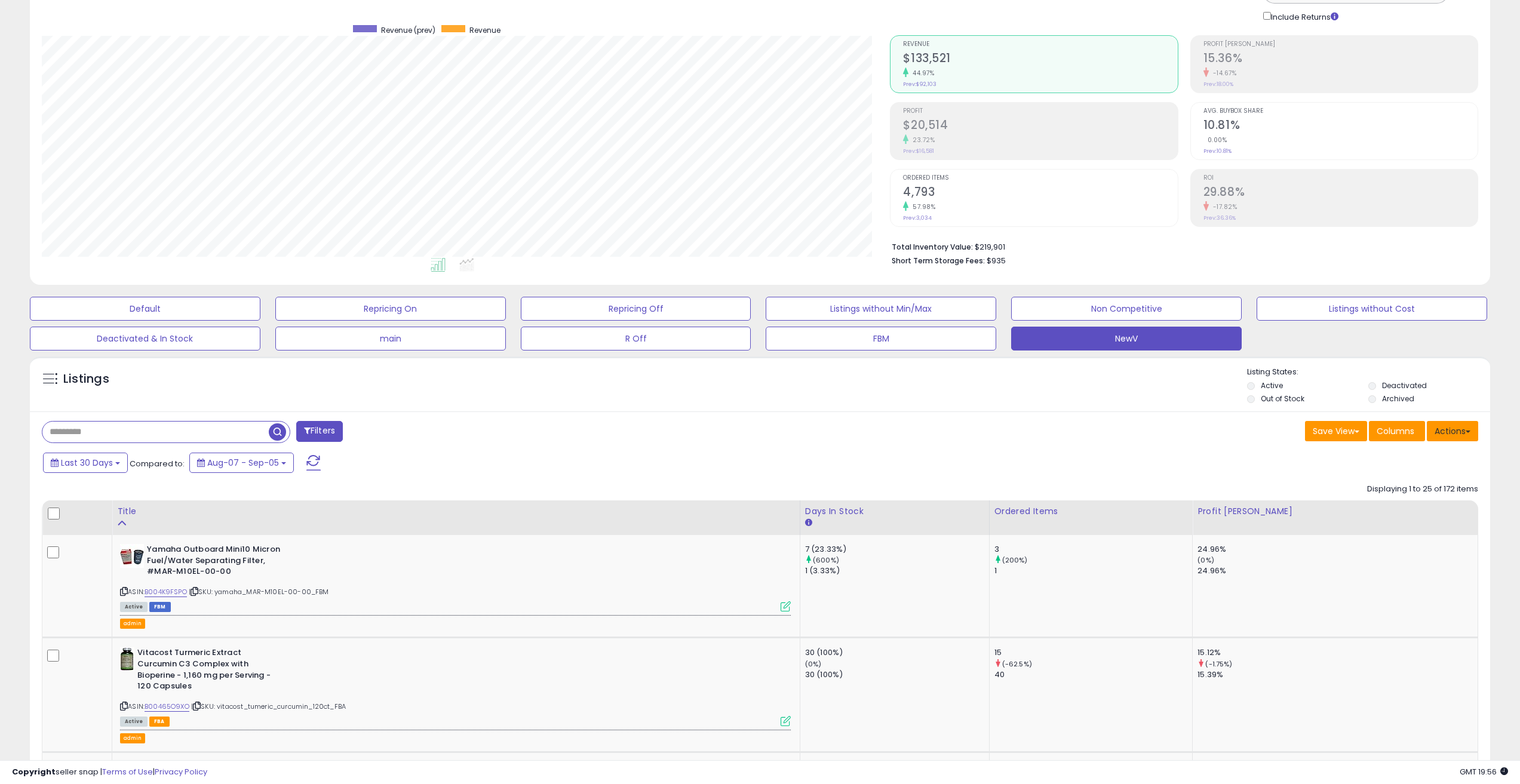
click at [1465, 433] on button "Actions" at bounding box center [1452, 431] width 51 height 20
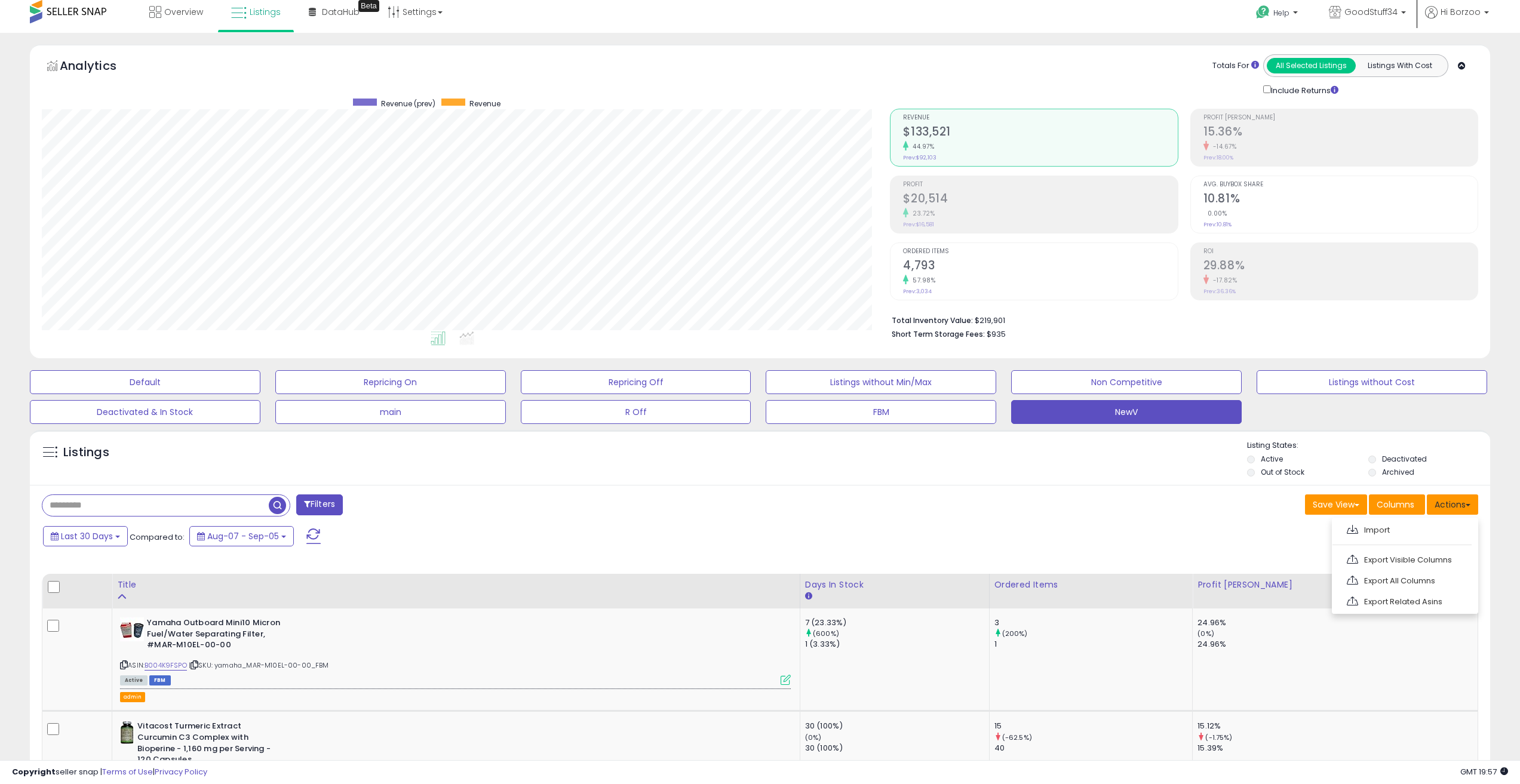
scroll to position [0, 0]
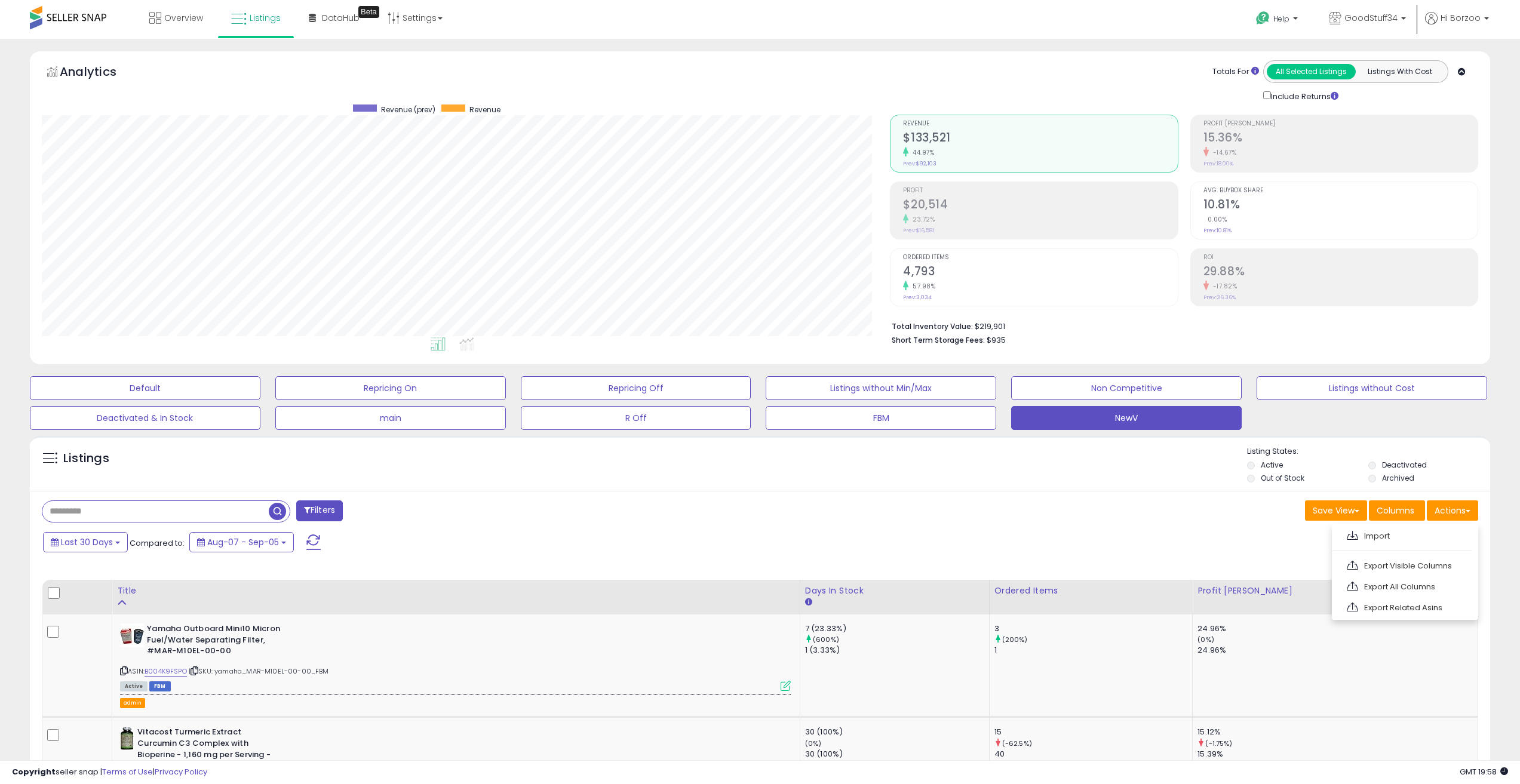
click at [566, 540] on div "Last 30 Days Compared to: Aug-07 - Sep-05" at bounding box center [579, 543] width 1078 height 27
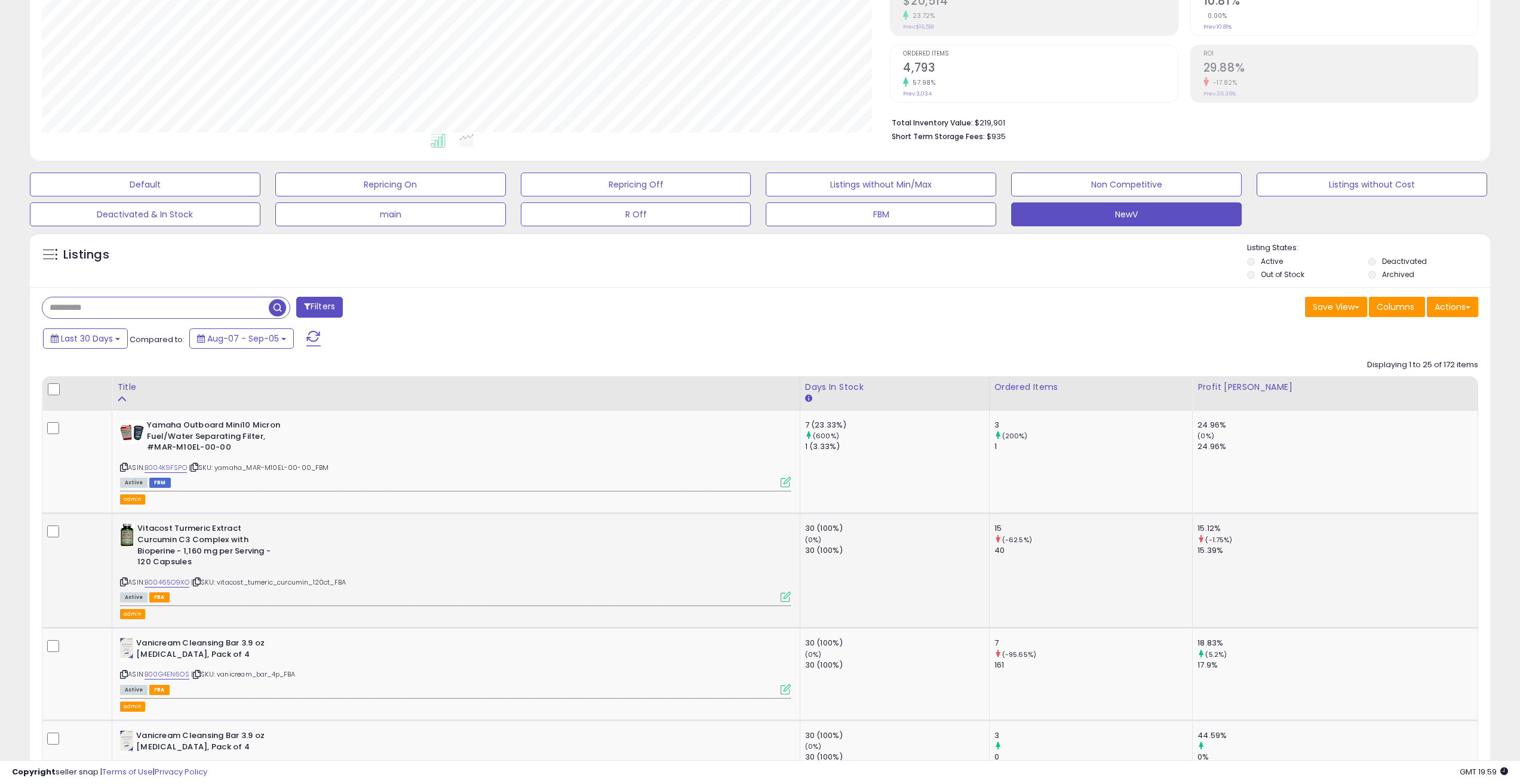
scroll to position [199, 0]
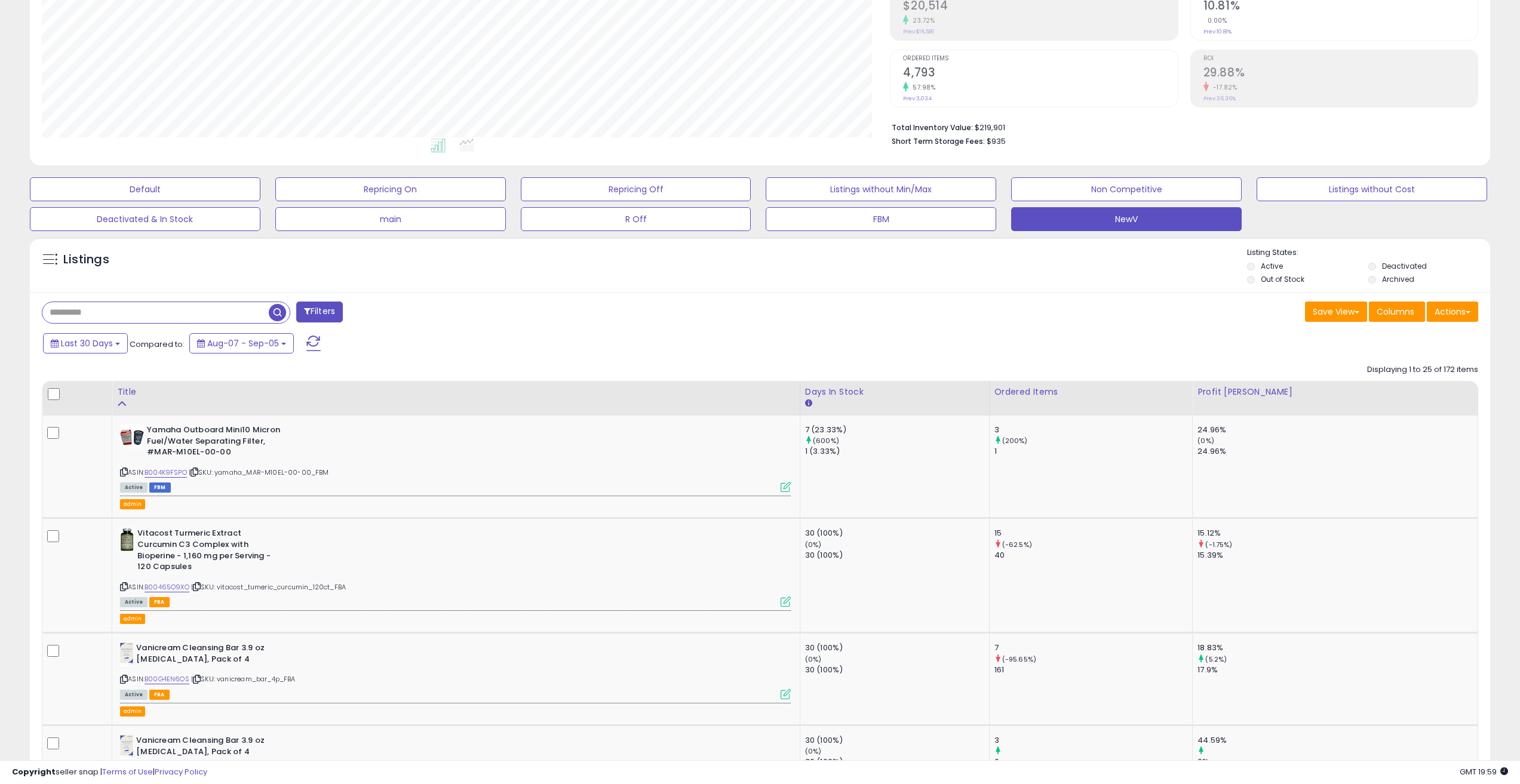
click at [648, 347] on div "Last 30 Days Compared to: Aug-07 - Sep-05" at bounding box center [579, 345] width 1078 height 27
click at [121, 340] on button "Last 30 Days" at bounding box center [85, 343] width 85 height 20
type input "**********"
click at [94, 407] on li "Custom Range" at bounding box center [96, 409] width 96 height 16
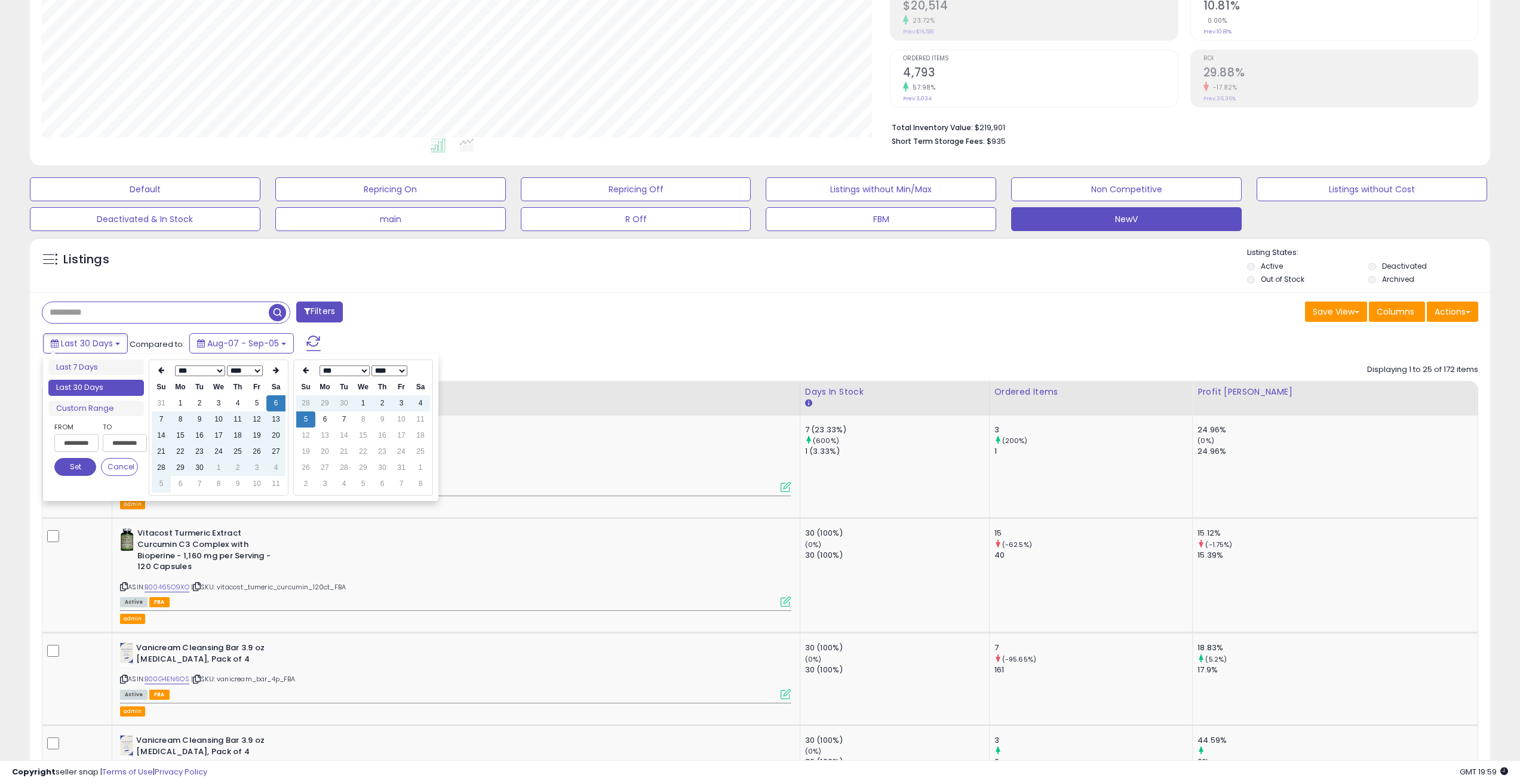
type input "**********"
click at [303, 368] on icon at bounding box center [305, 370] width 6 height 7
click at [400, 401] on td "5" at bounding box center [401, 403] width 19 height 16
type input "**********"
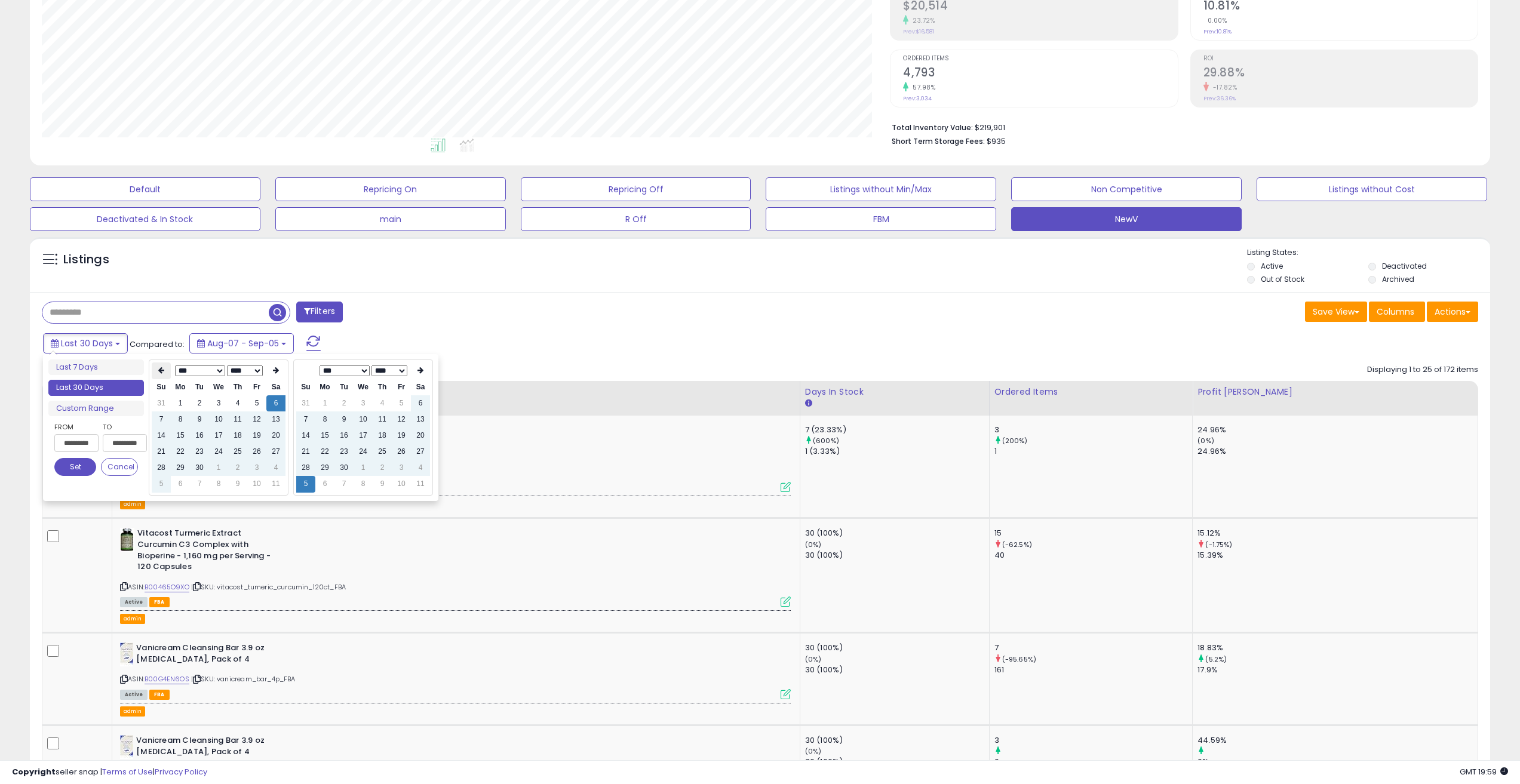
click at [165, 371] on th at bounding box center [161, 371] width 19 height 17
click at [237, 416] on td "7" at bounding box center [238, 420] width 19 height 16
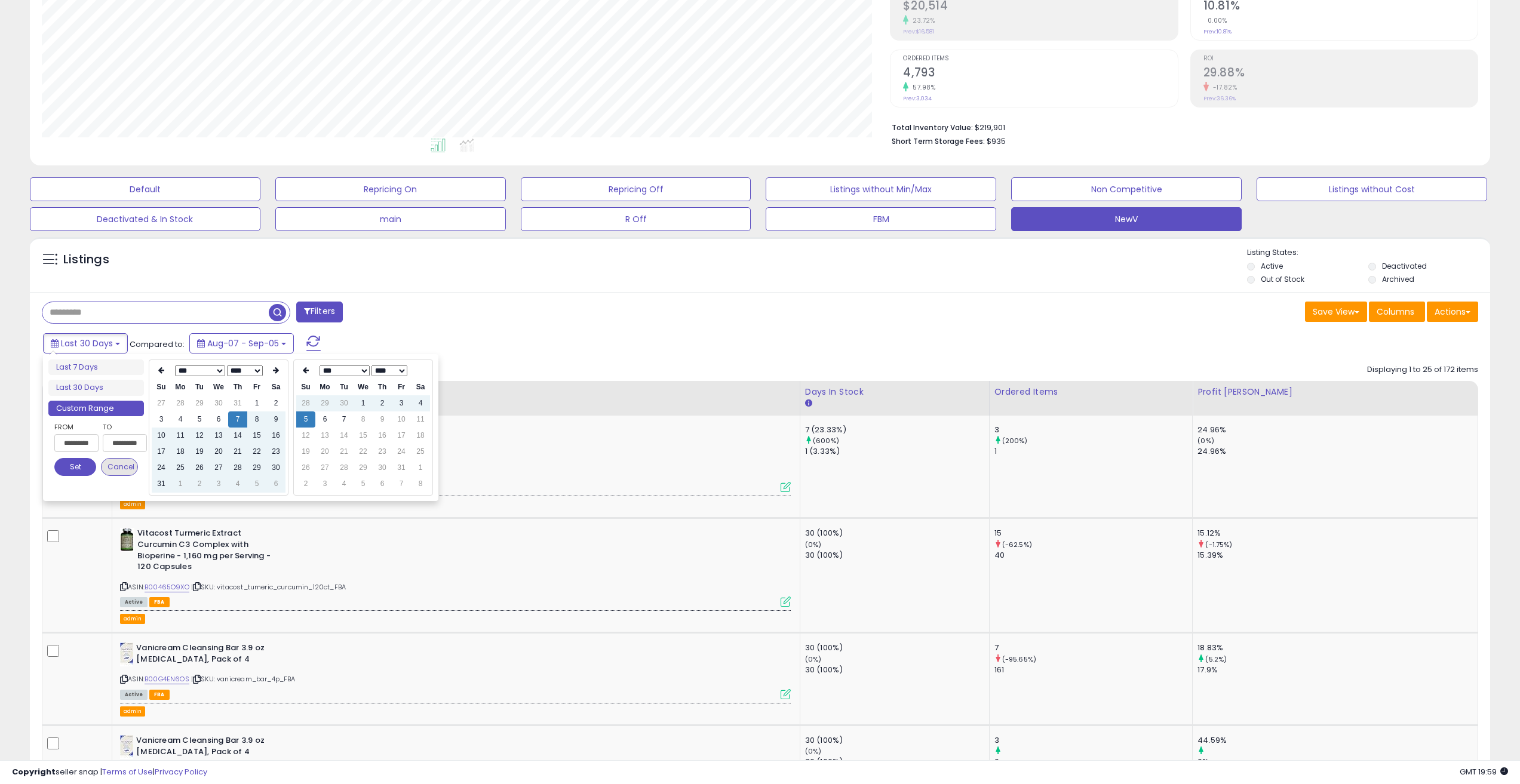
type input "**********"
click at [74, 465] on button "Set" at bounding box center [75, 467] width 42 height 18
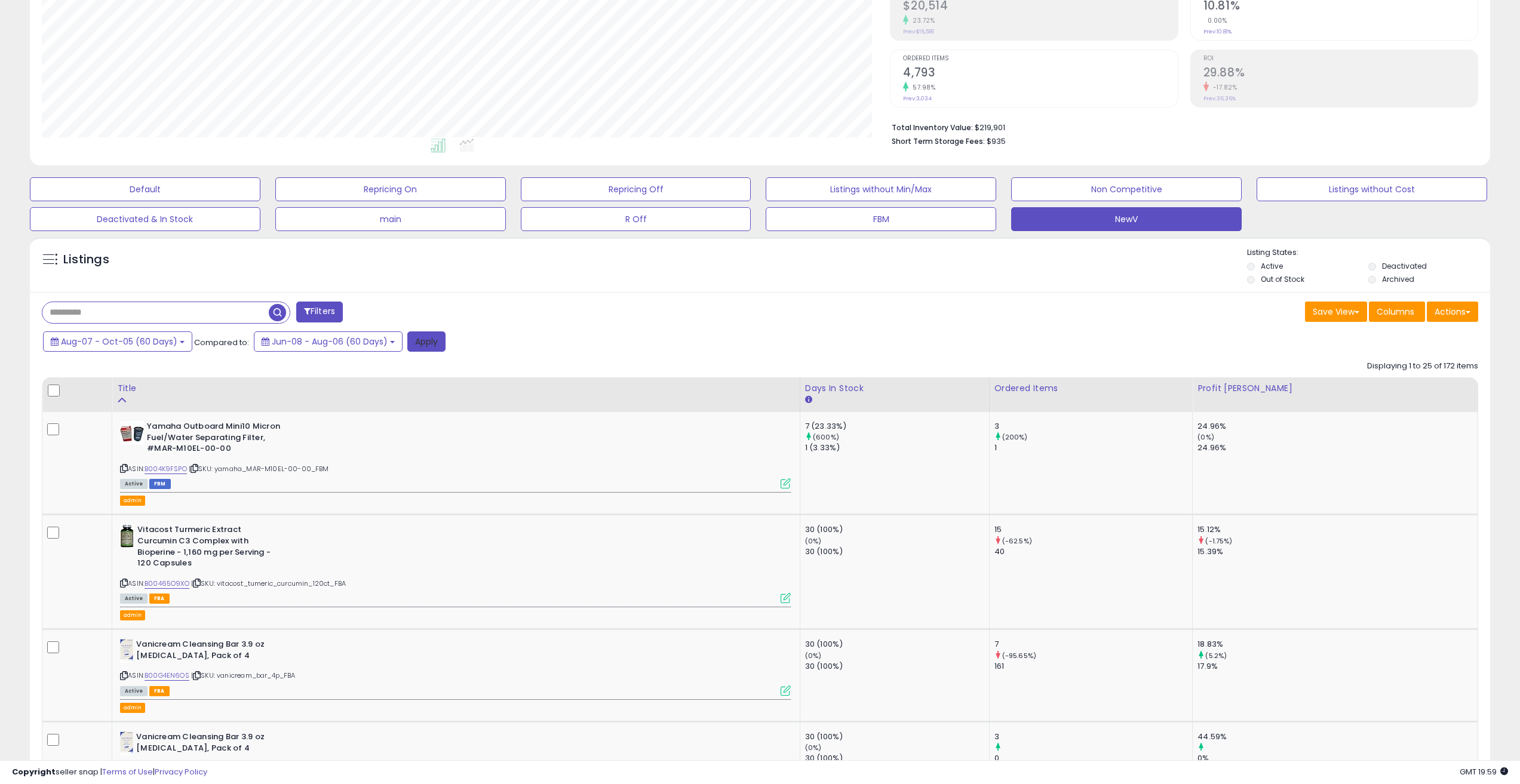
click at [431, 345] on button "Apply" at bounding box center [426, 342] width 38 height 20
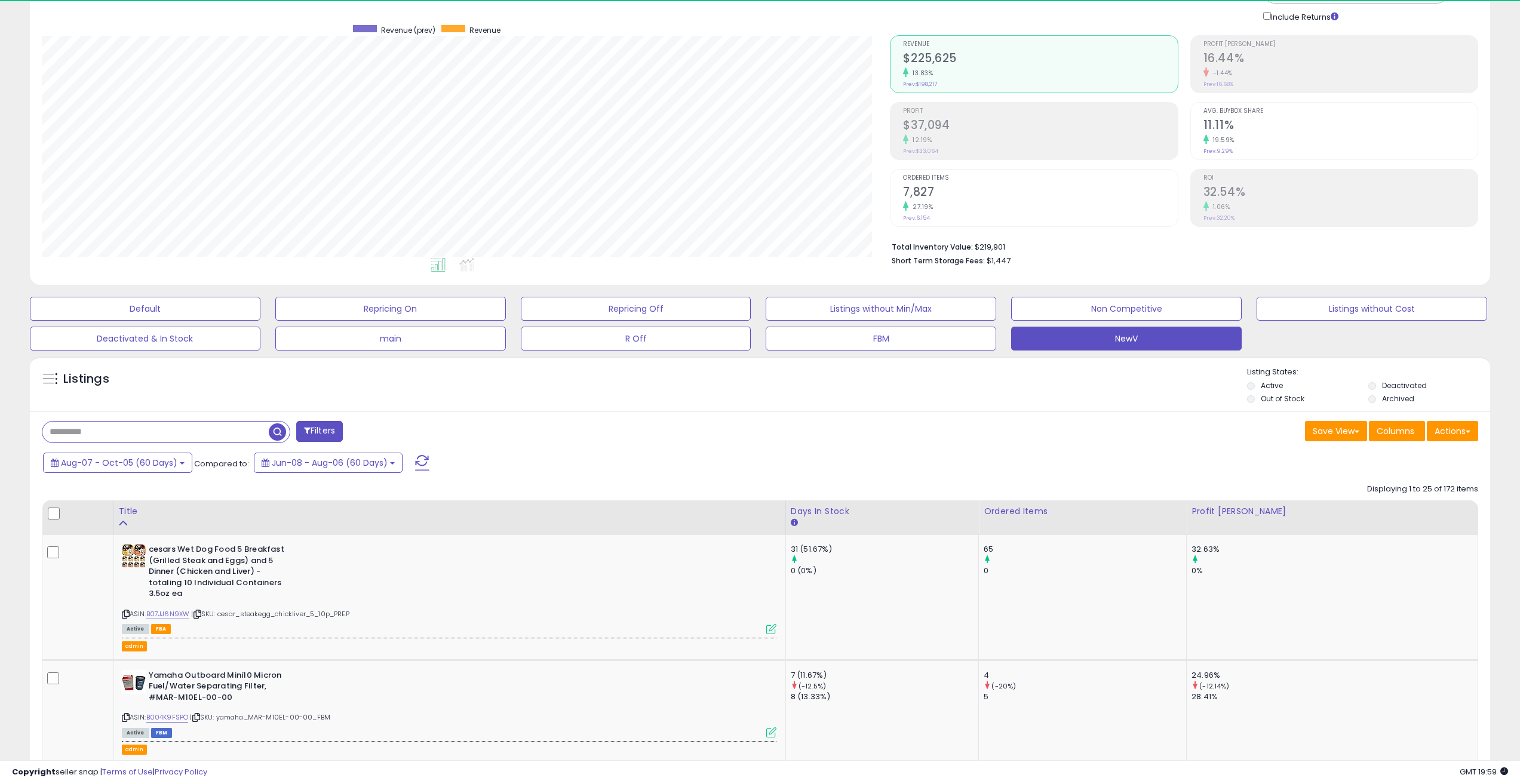
scroll to position [245, 849]
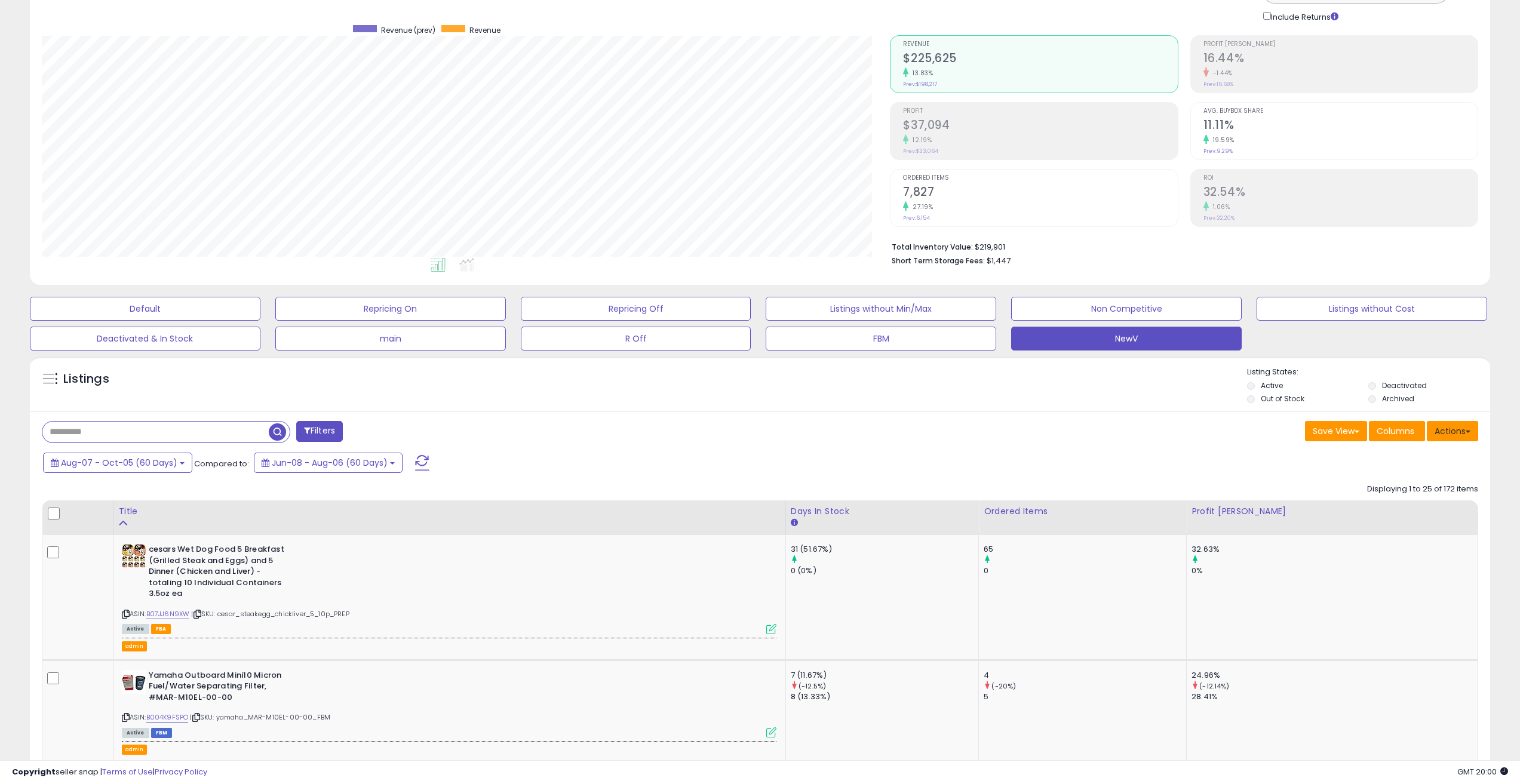
click at [1472, 431] on button "Actions" at bounding box center [1452, 431] width 51 height 20
click at [1426, 489] on link "Export Visible Columns" at bounding box center [1404, 487] width 131 height 18
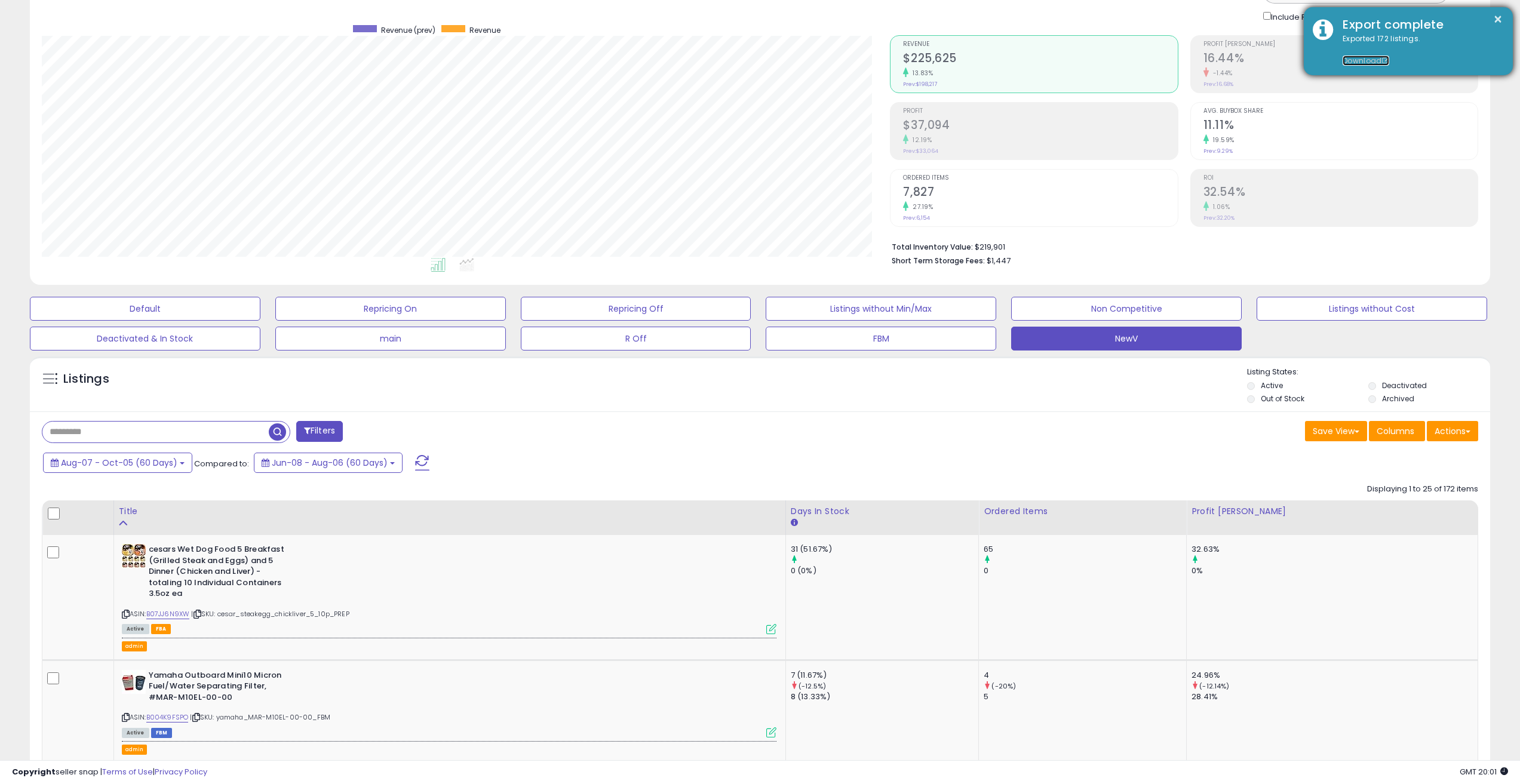
click at [1360, 64] on link "Download" at bounding box center [1366, 61] width 47 height 10
click at [1498, 19] on button "×" at bounding box center [1498, 19] width 10 height 15
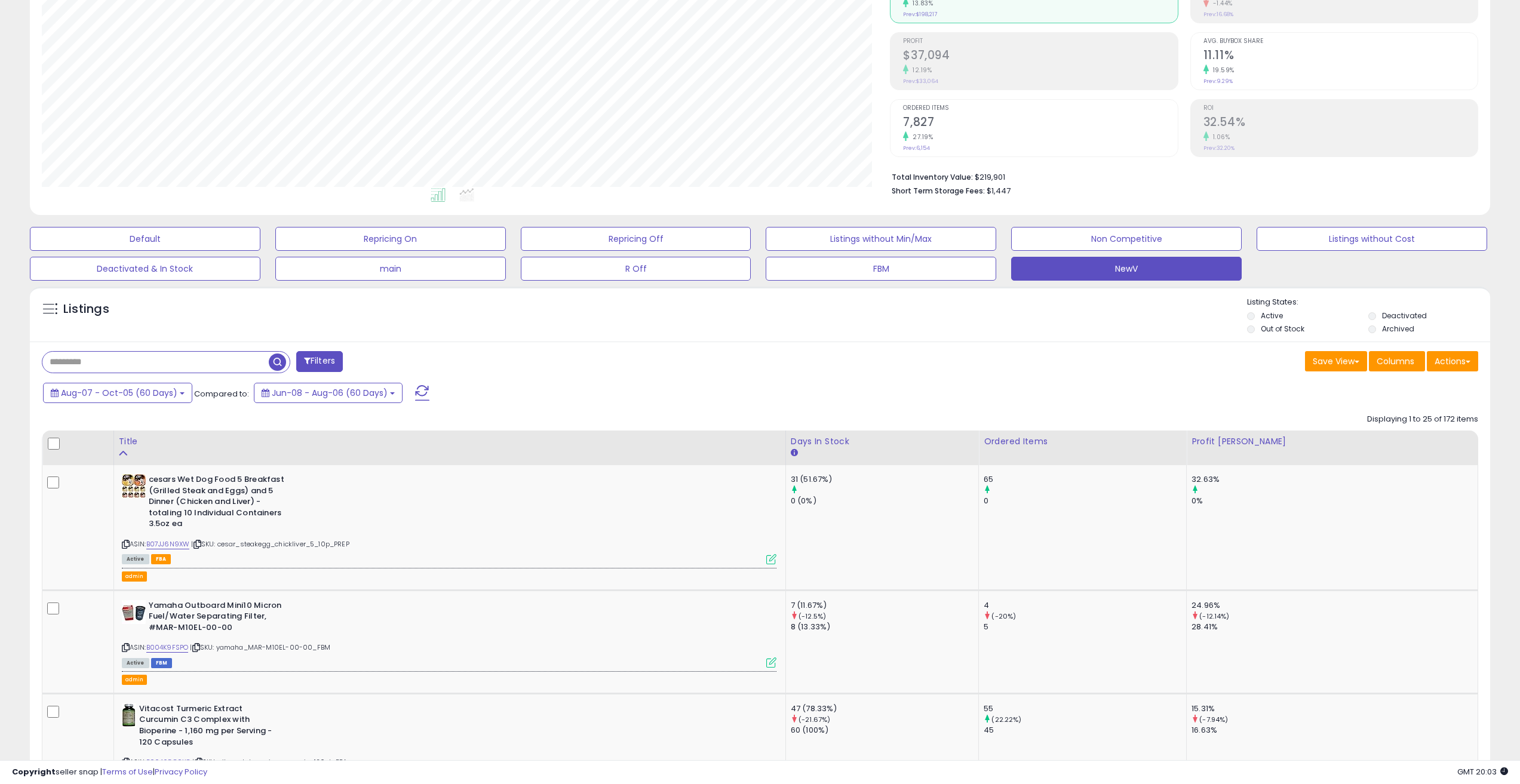
scroll to position [120, 0]
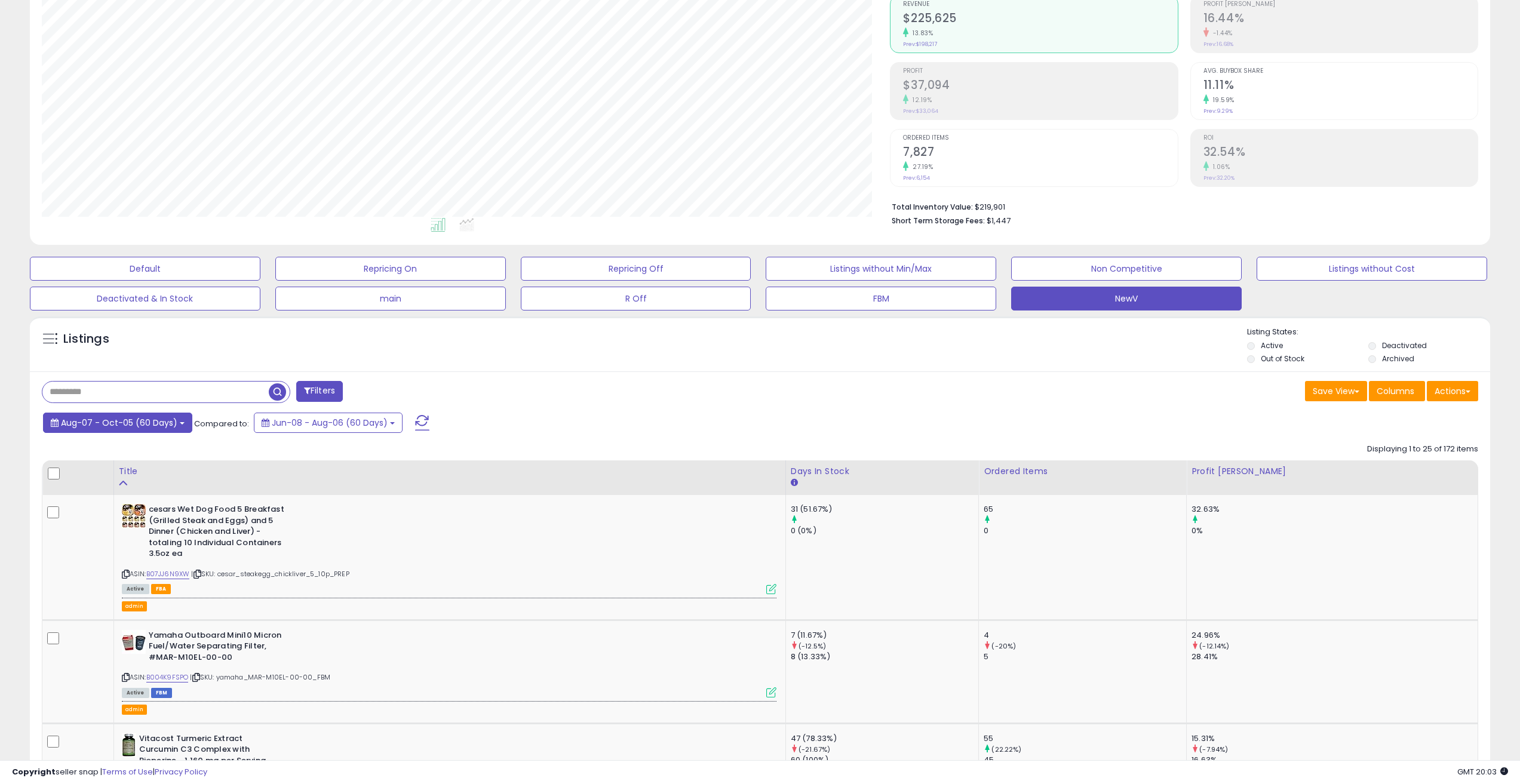
click at [158, 417] on span "Aug-07 - Oct-05 (60 Days)" at bounding box center [119, 423] width 116 height 12
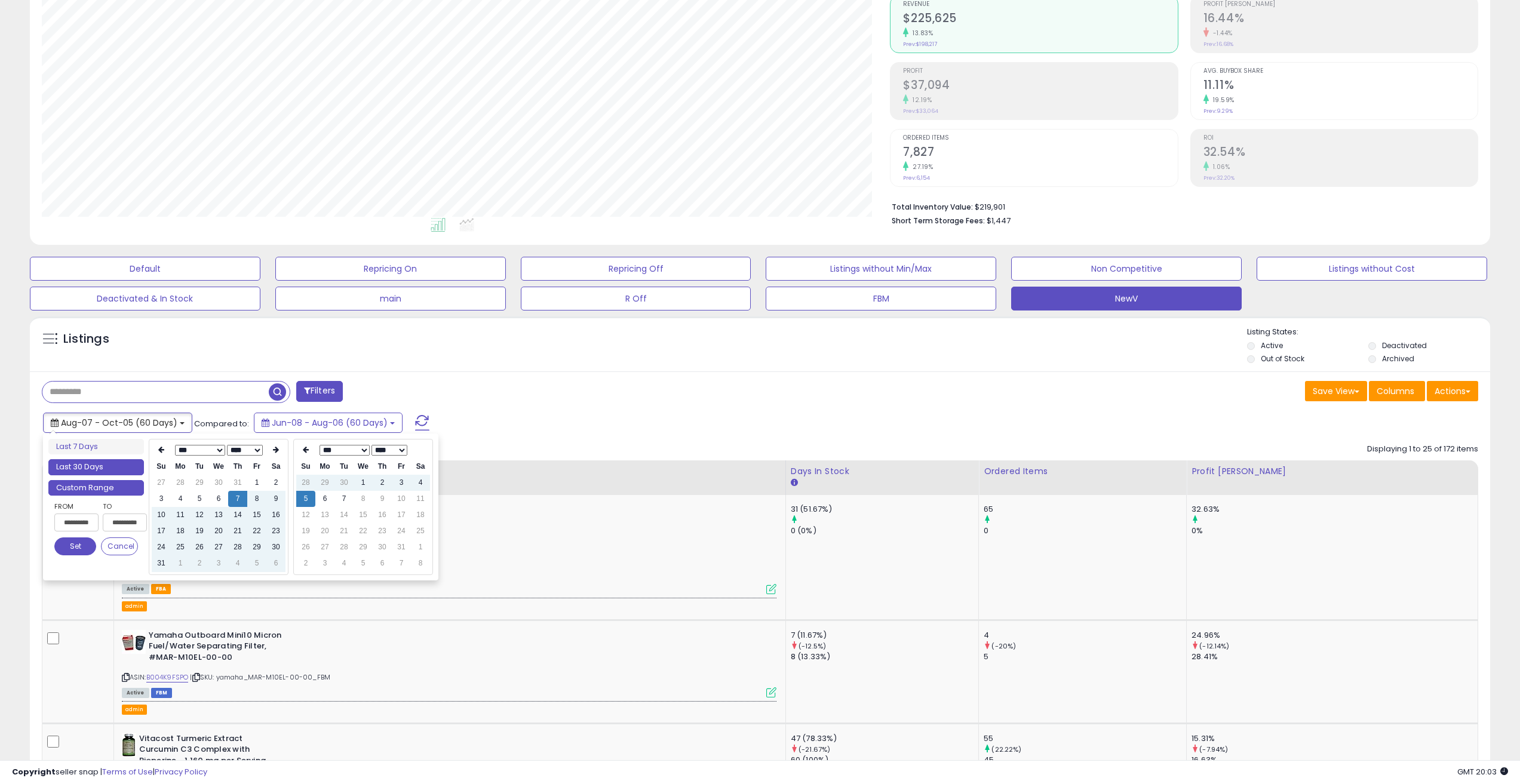
type input "**********"
click at [113, 472] on li "Last 30 Days" at bounding box center [96, 467] width 96 height 16
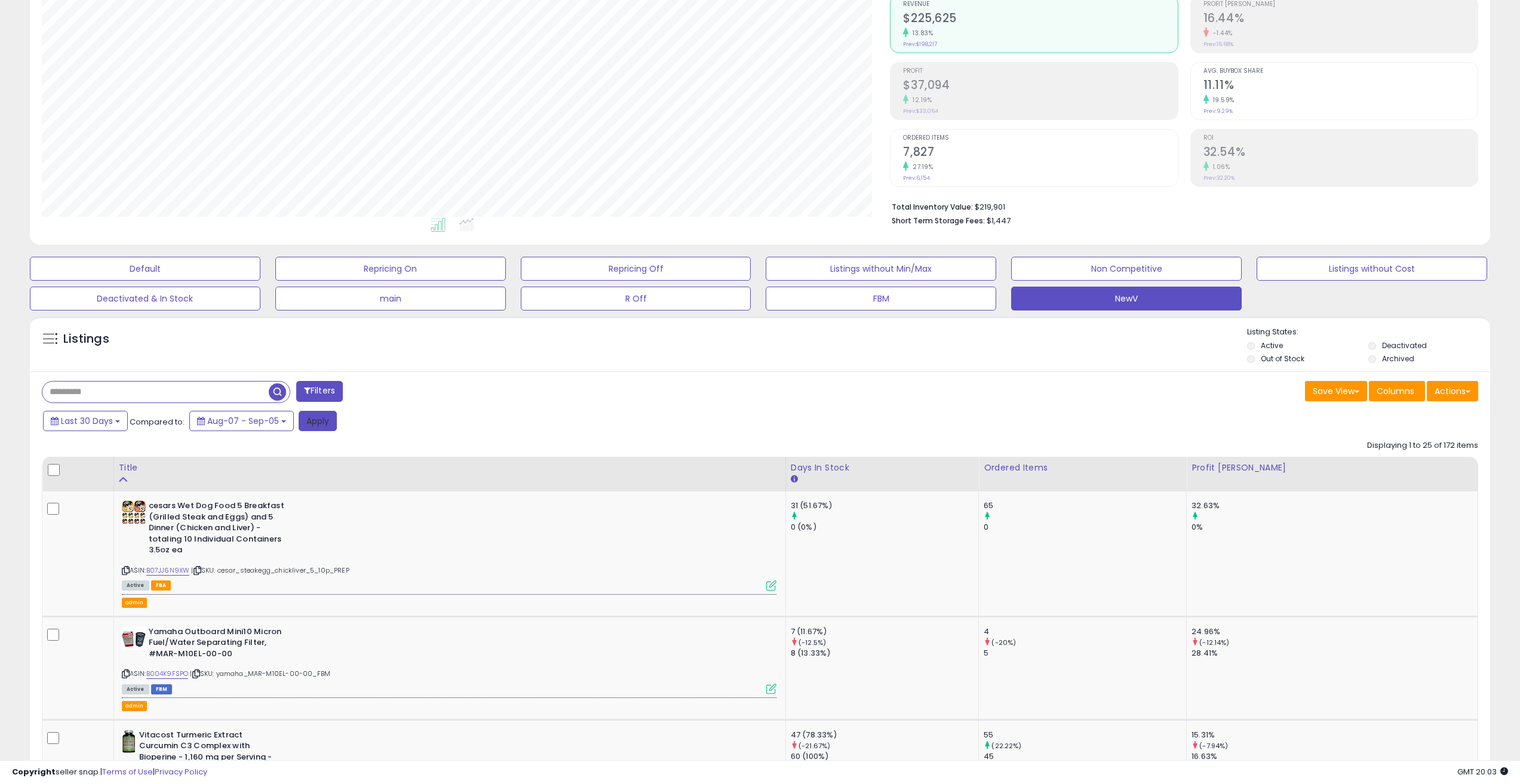
click at [313, 426] on button "Apply" at bounding box center [318, 421] width 38 height 20
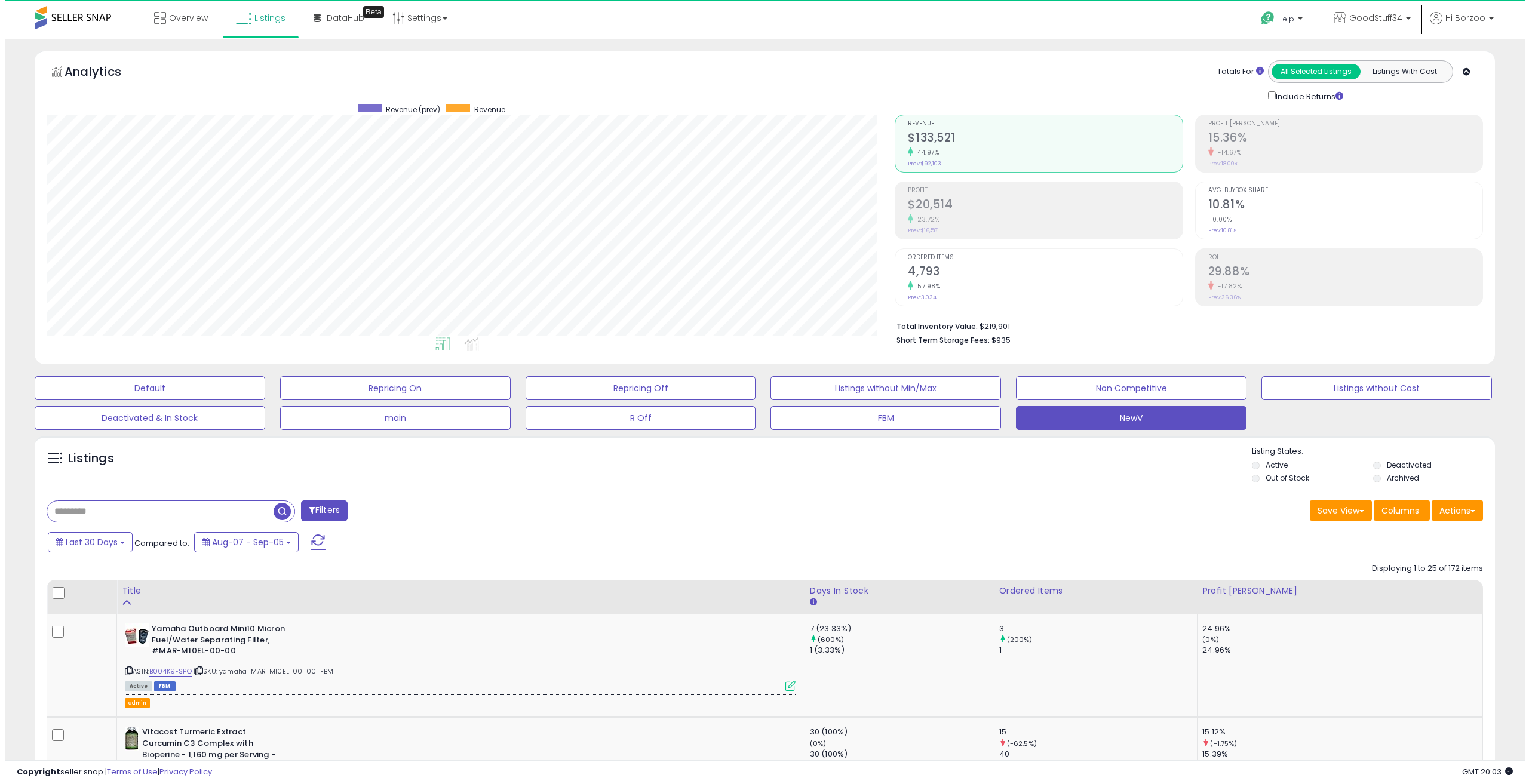
scroll to position [245, 849]
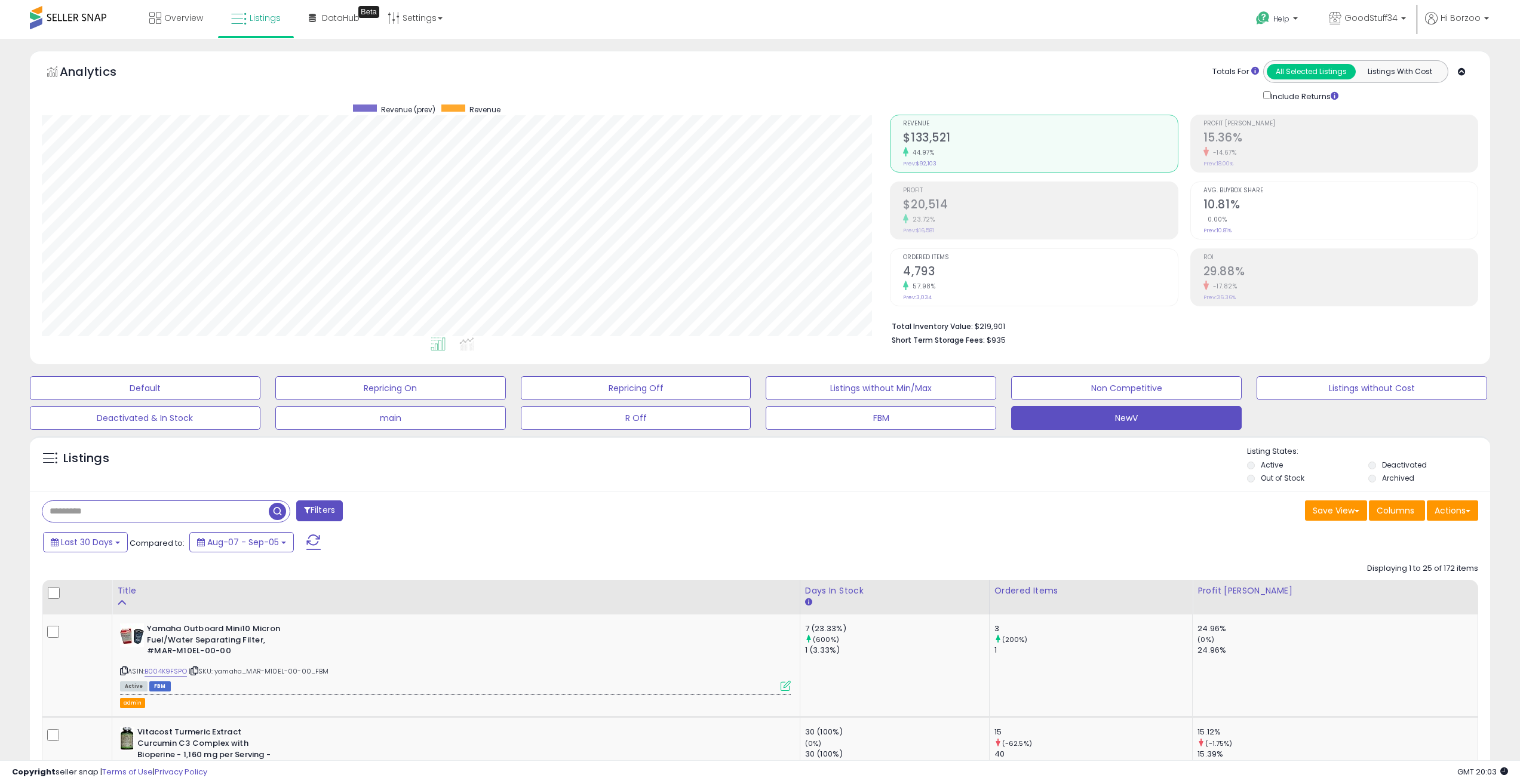
click at [835, 510] on div "Save View Save As New View Update Current View Columns Actions Import Export Vi…" at bounding box center [1124, 512] width 727 height 23
click at [1452, 511] on button "Actions" at bounding box center [1452, 510] width 51 height 20
click at [1414, 567] on link "Export Visible Columns" at bounding box center [1404, 566] width 131 height 18
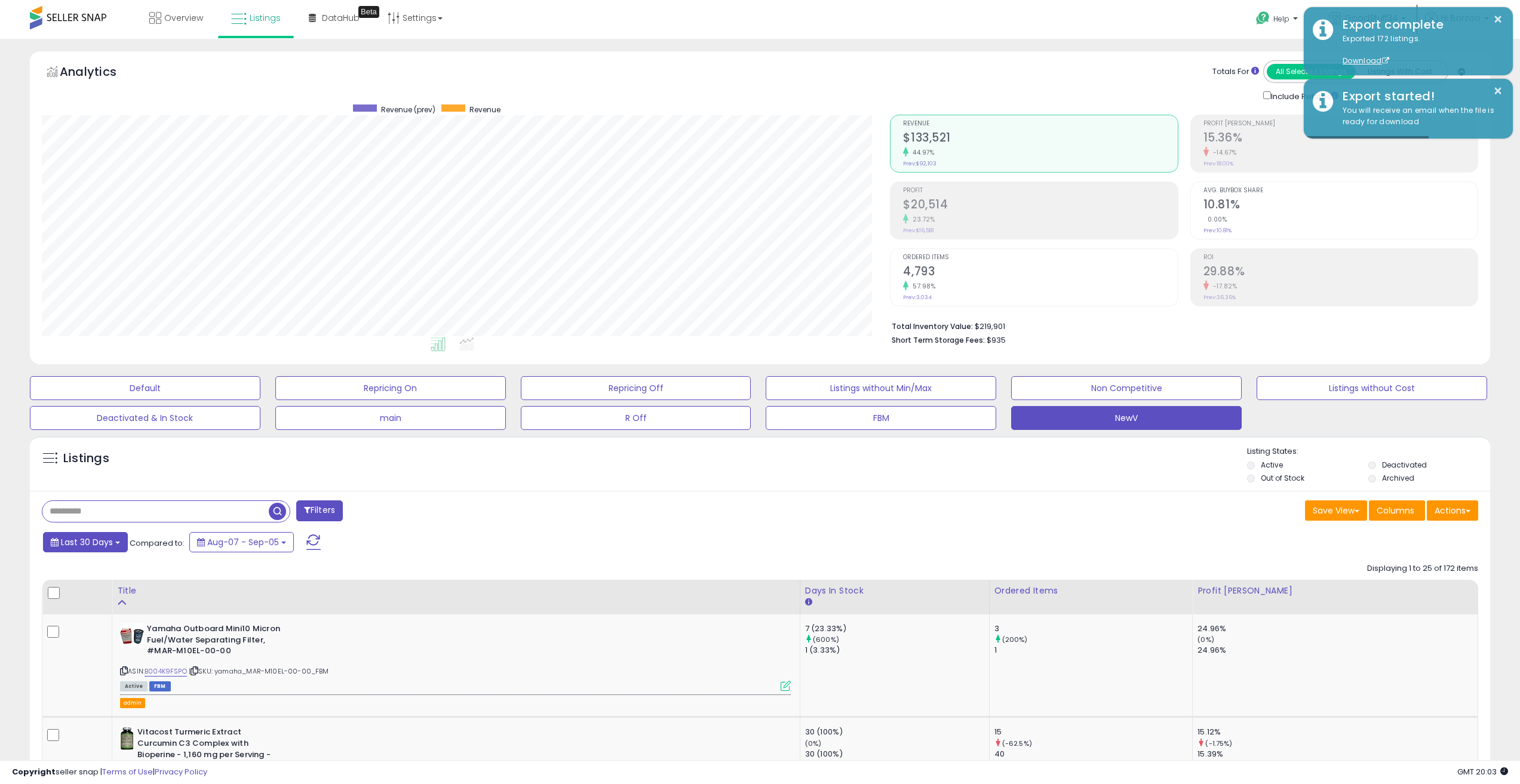
click at [100, 545] on span "Last 30 Days" at bounding box center [87, 542] width 52 height 12
click at [89, 607] on li "Custom Range" at bounding box center [96, 608] width 96 height 16
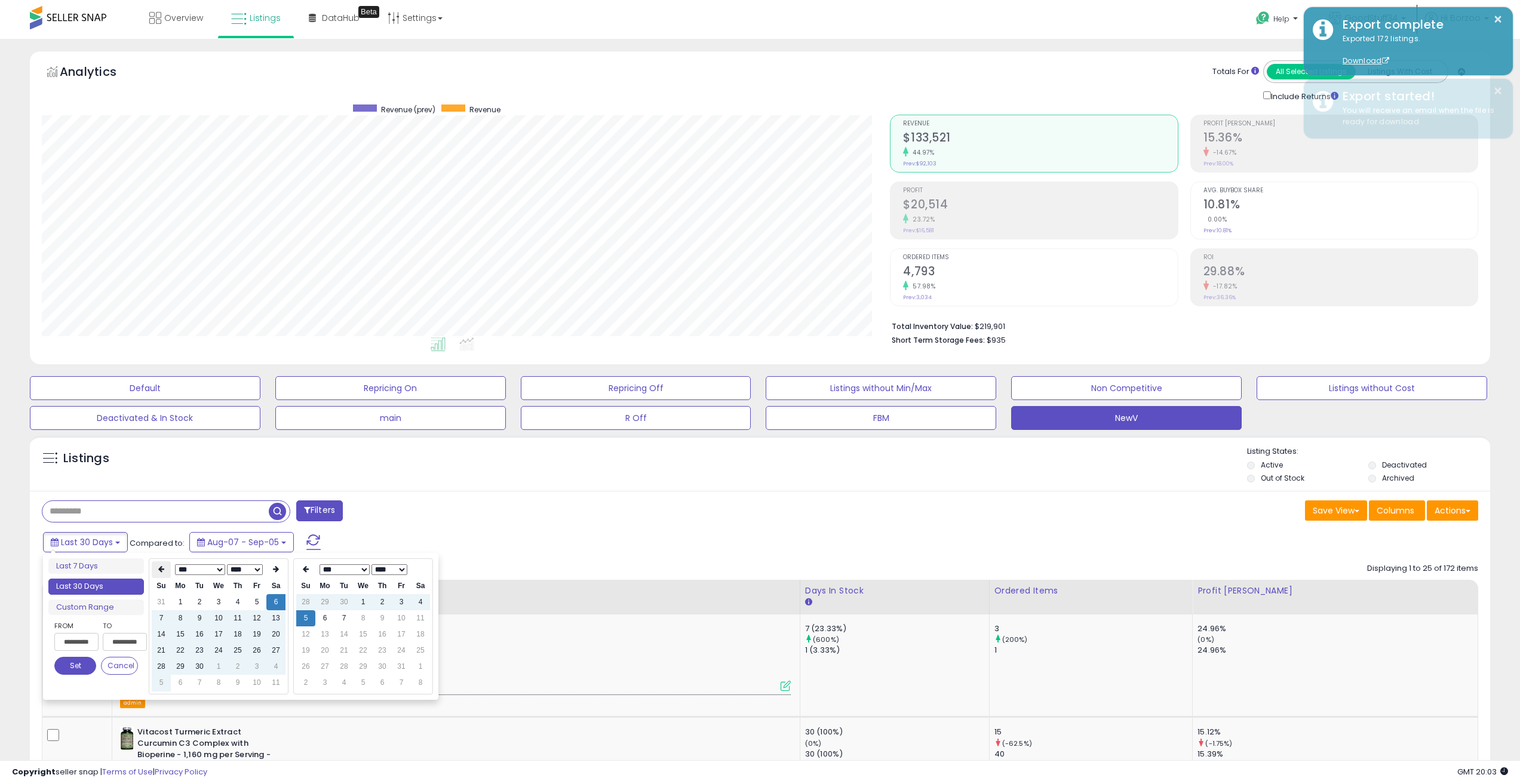
click at [158, 573] on icon at bounding box center [161, 569] width 6 height 7
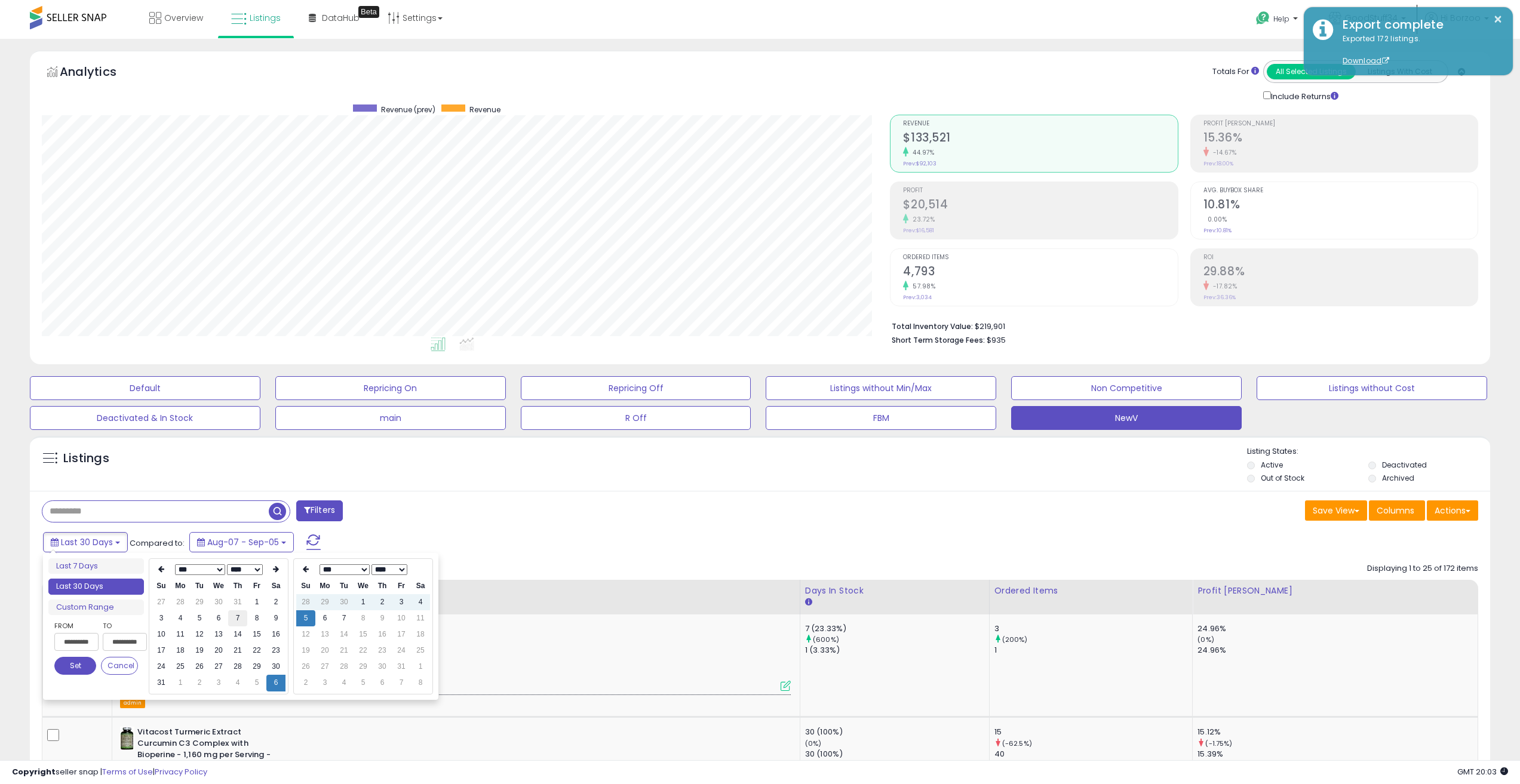
click at [241, 621] on td "7" at bounding box center [238, 618] width 19 height 16
type input "**********"
click at [307, 574] on th at bounding box center [305, 570] width 19 height 17
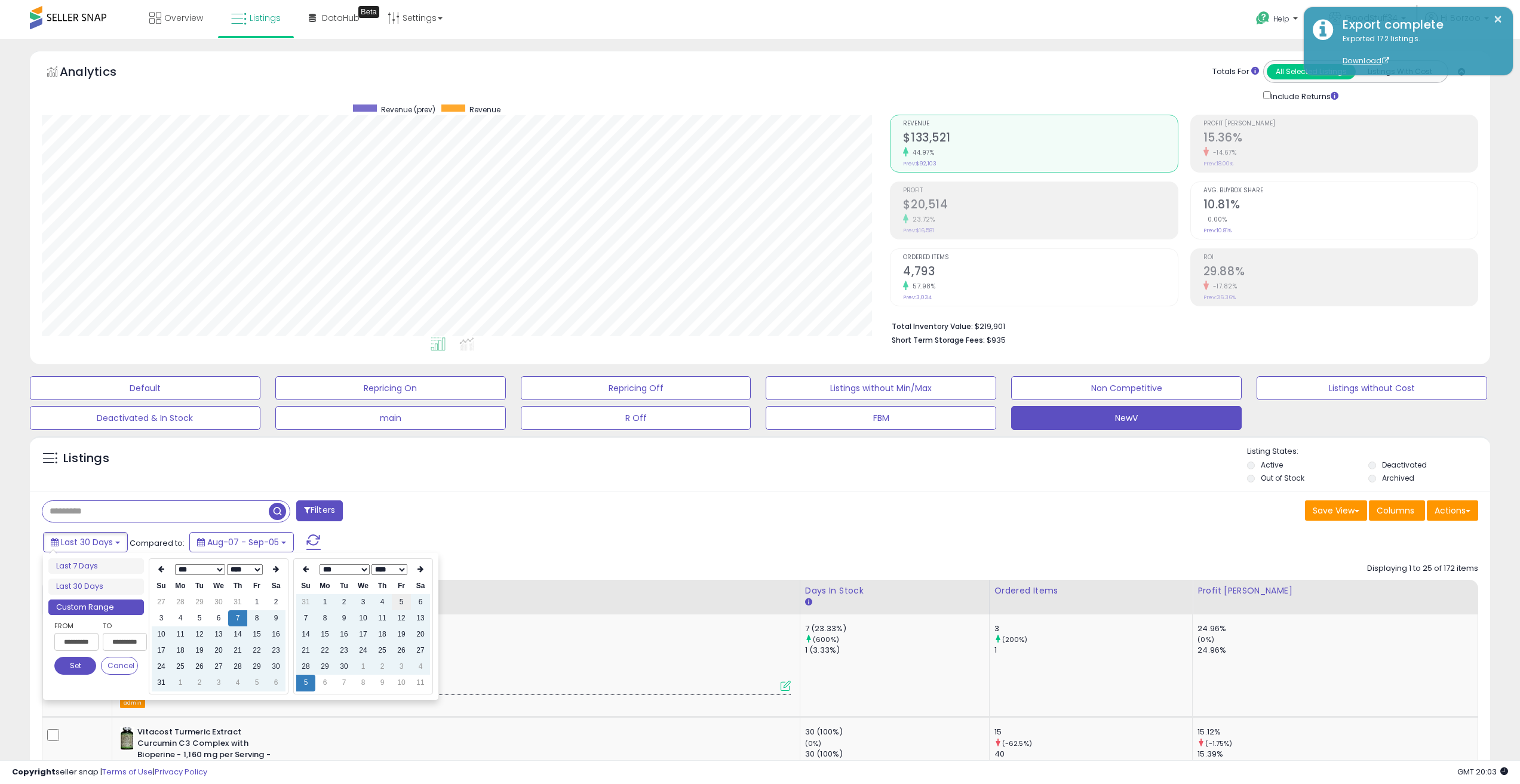
click at [400, 604] on td "5" at bounding box center [401, 602] width 19 height 16
type input "**********"
click at [72, 670] on button "Set" at bounding box center [75, 666] width 42 height 18
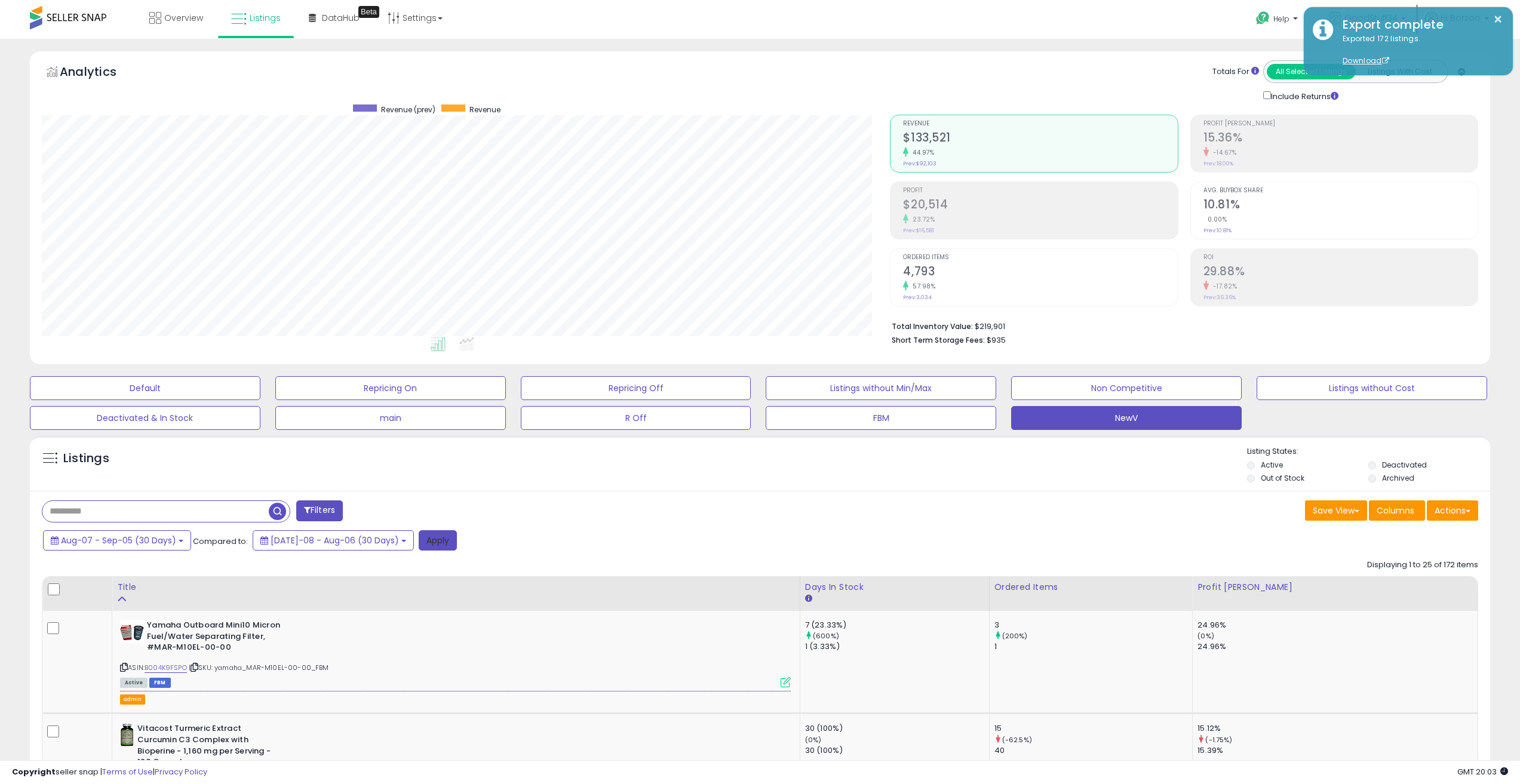
click at [426, 547] on button "Apply" at bounding box center [438, 540] width 38 height 20
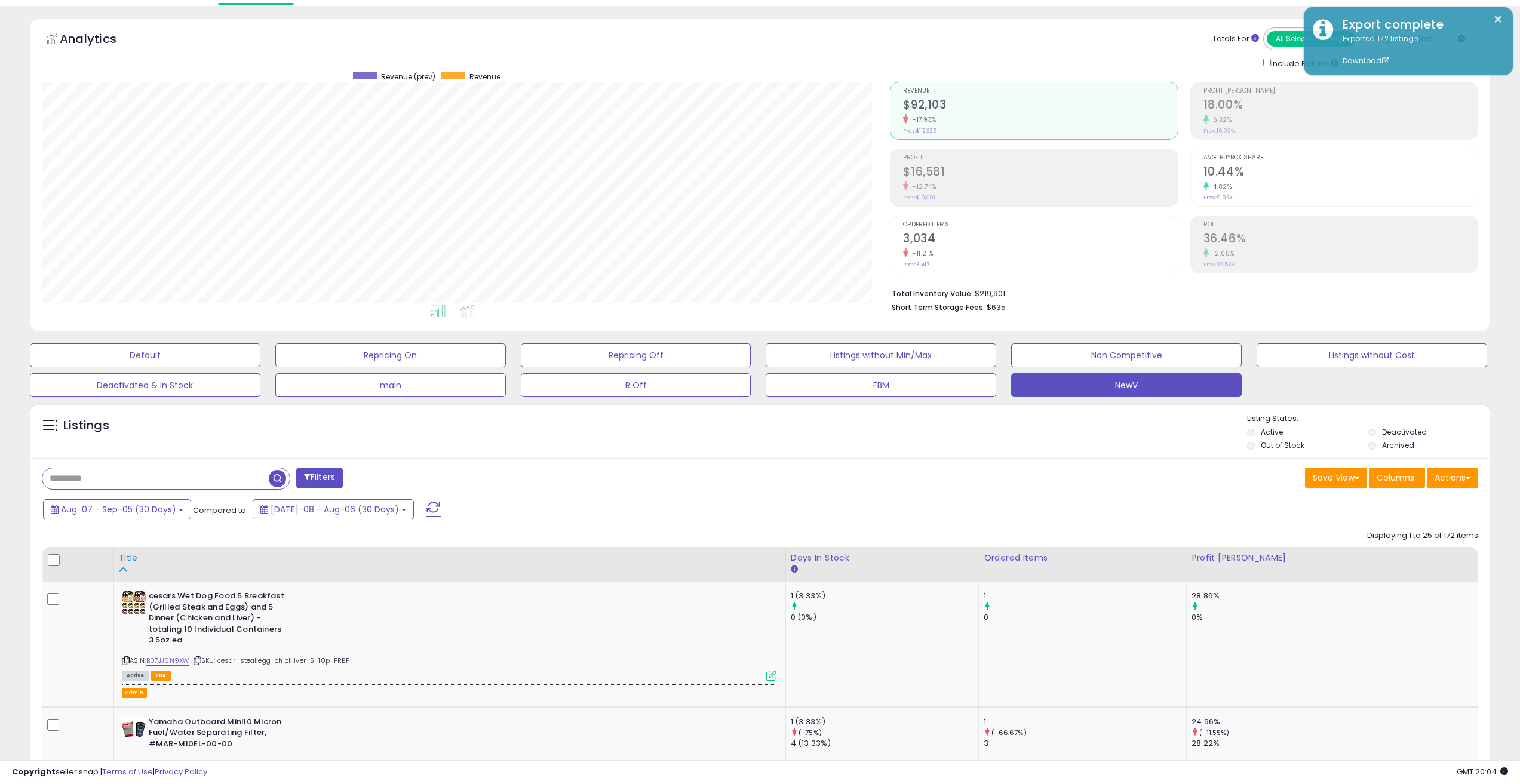
scroll to position [0, 0]
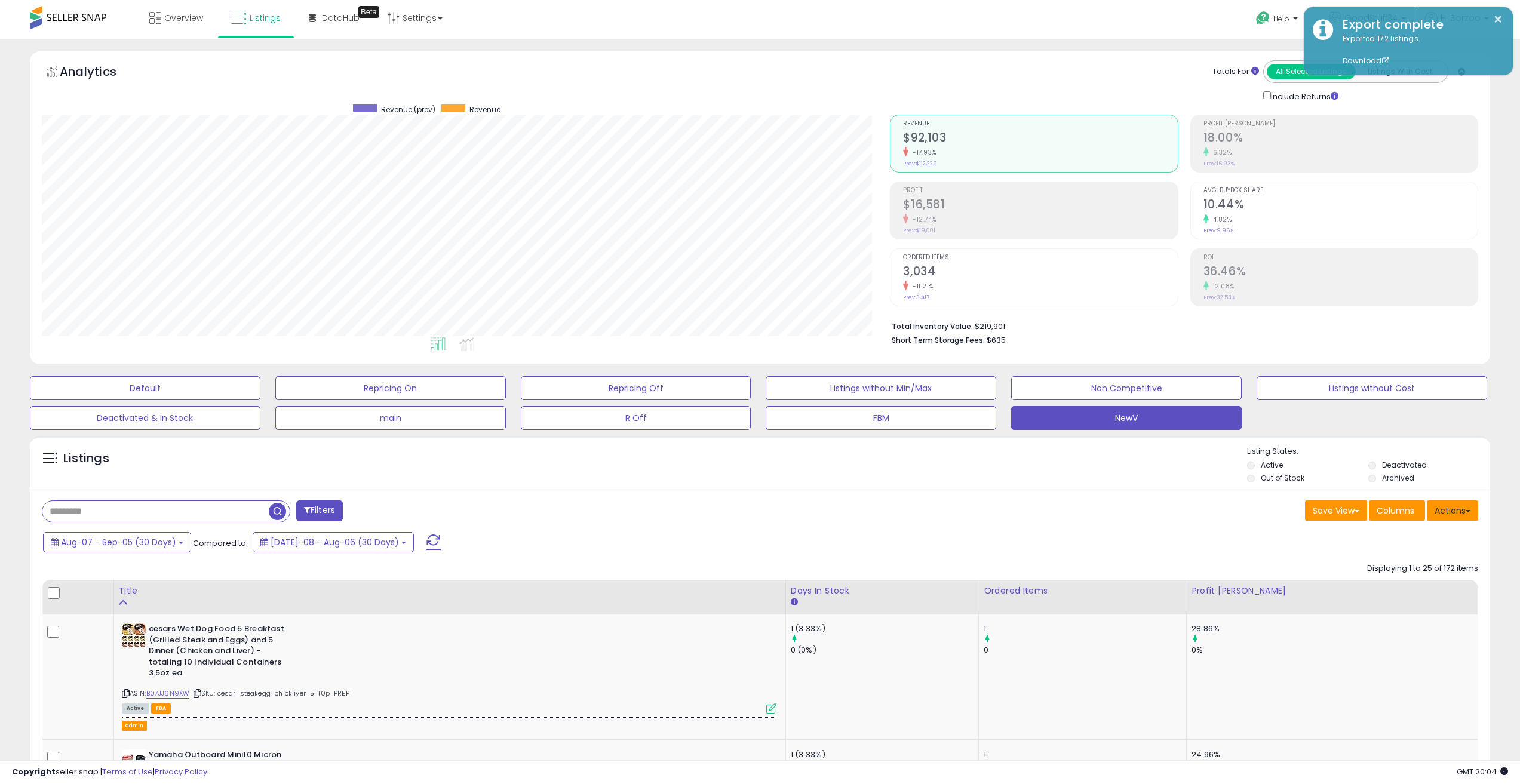
click at [1469, 515] on button "Actions" at bounding box center [1452, 510] width 51 height 20
click at [1437, 565] on link "Export Visible Columns" at bounding box center [1404, 566] width 131 height 18
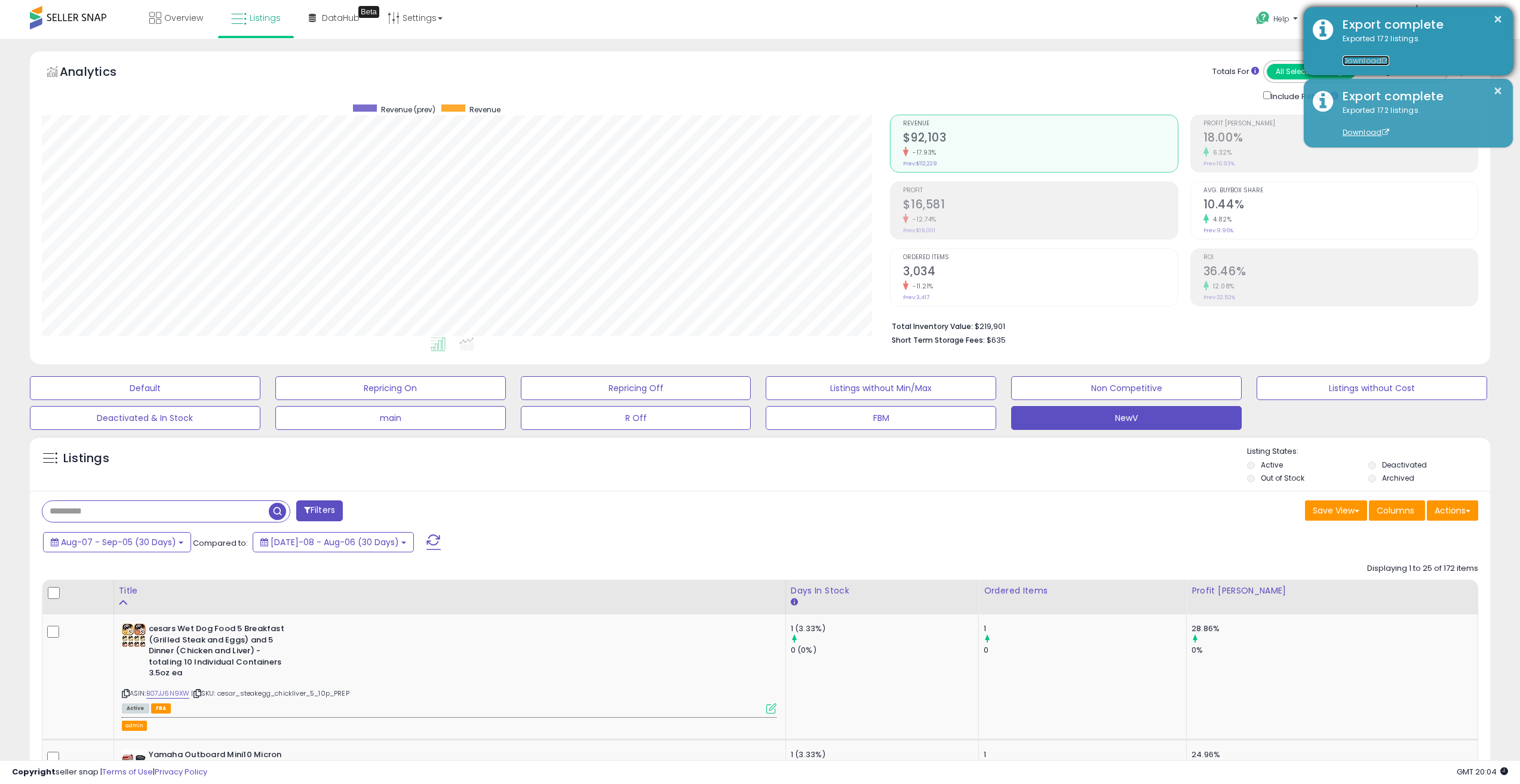
click at [1364, 61] on link "Download" at bounding box center [1366, 61] width 47 height 10
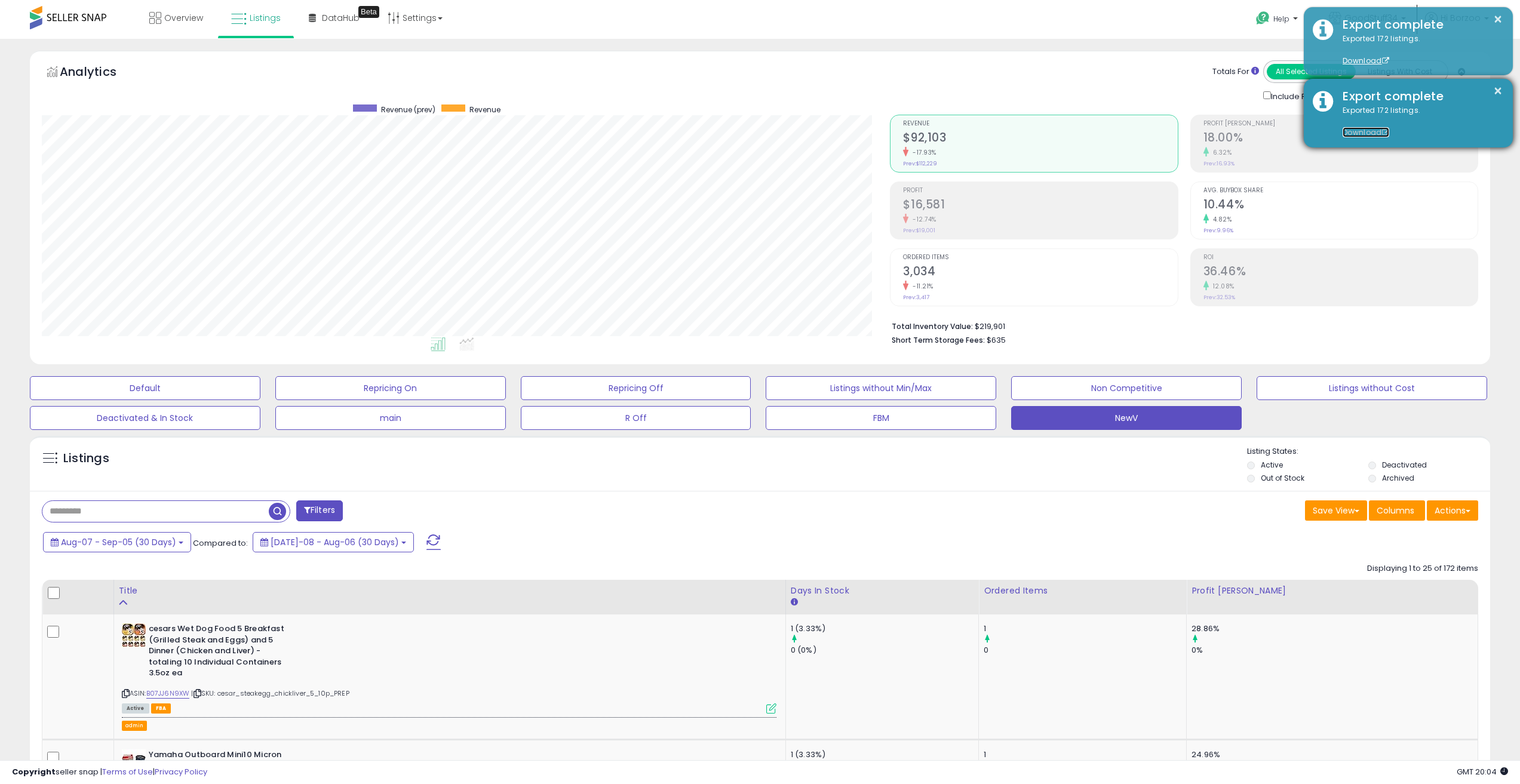
click at [1365, 130] on link "Download" at bounding box center [1366, 133] width 47 height 10
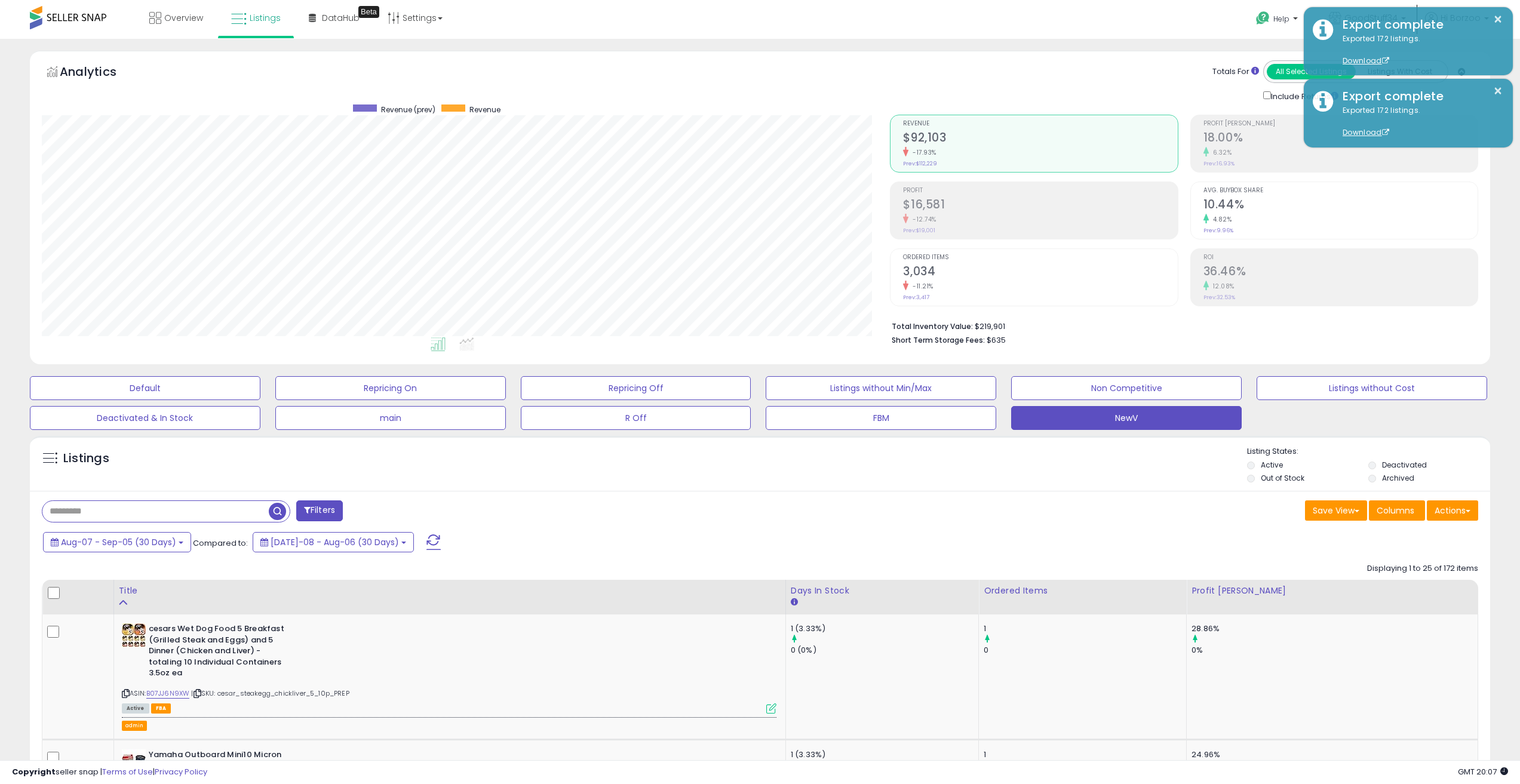
click at [558, 506] on div "Filters" at bounding box center [396, 512] width 727 height 24
click at [172, 538] on span "Aug-07 - Sep-05 (30 Days)" at bounding box center [118, 542] width 115 height 12
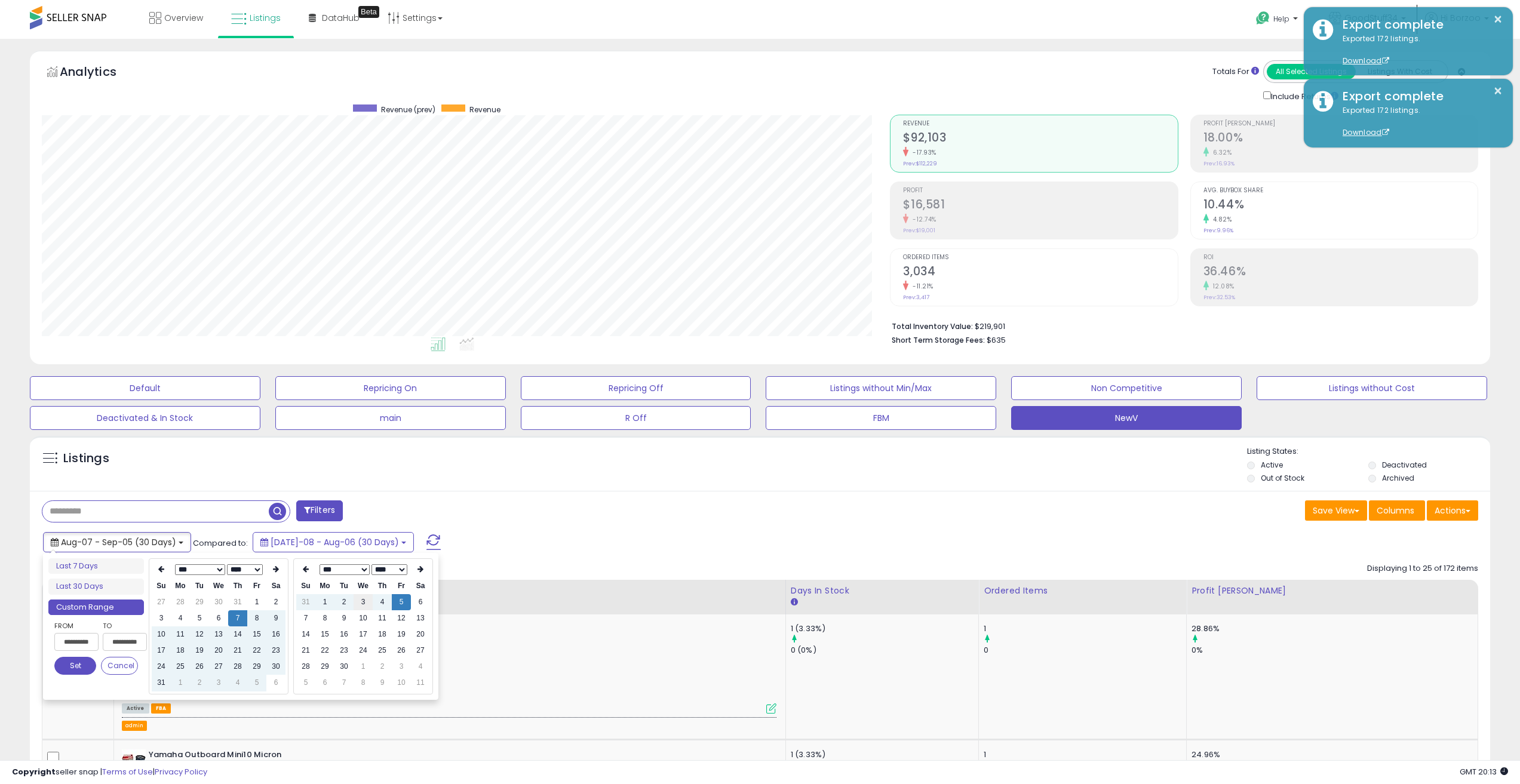
type input "**********"
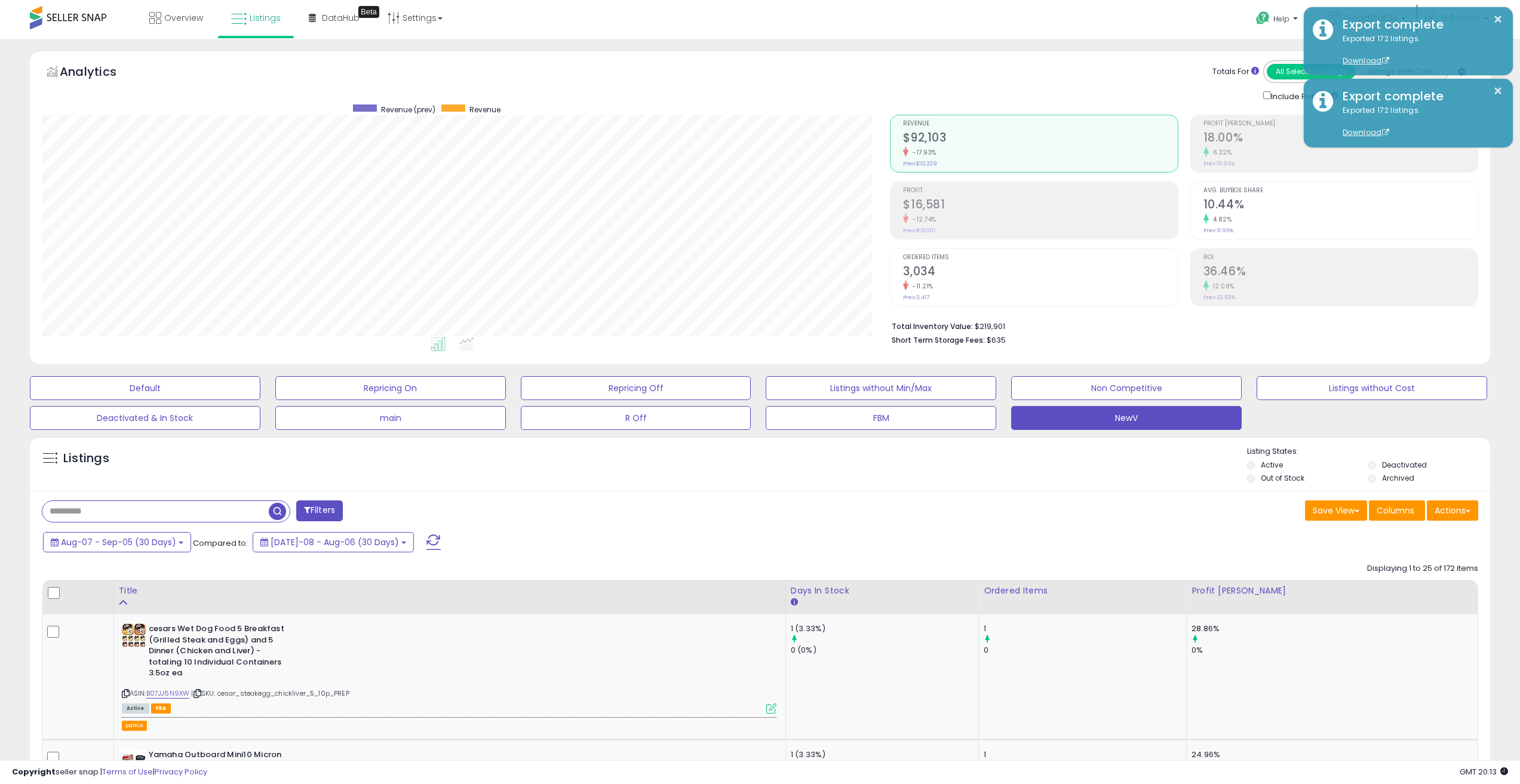
click at [833, 532] on div "Aug-07 - Sep-05 (30 Days) Compared to: Jul-08 - Aug-06 (30 Days)" at bounding box center [579, 543] width 1078 height 27
click at [1500, 20] on button "×" at bounding box center [1498, 19] width 10 height 15
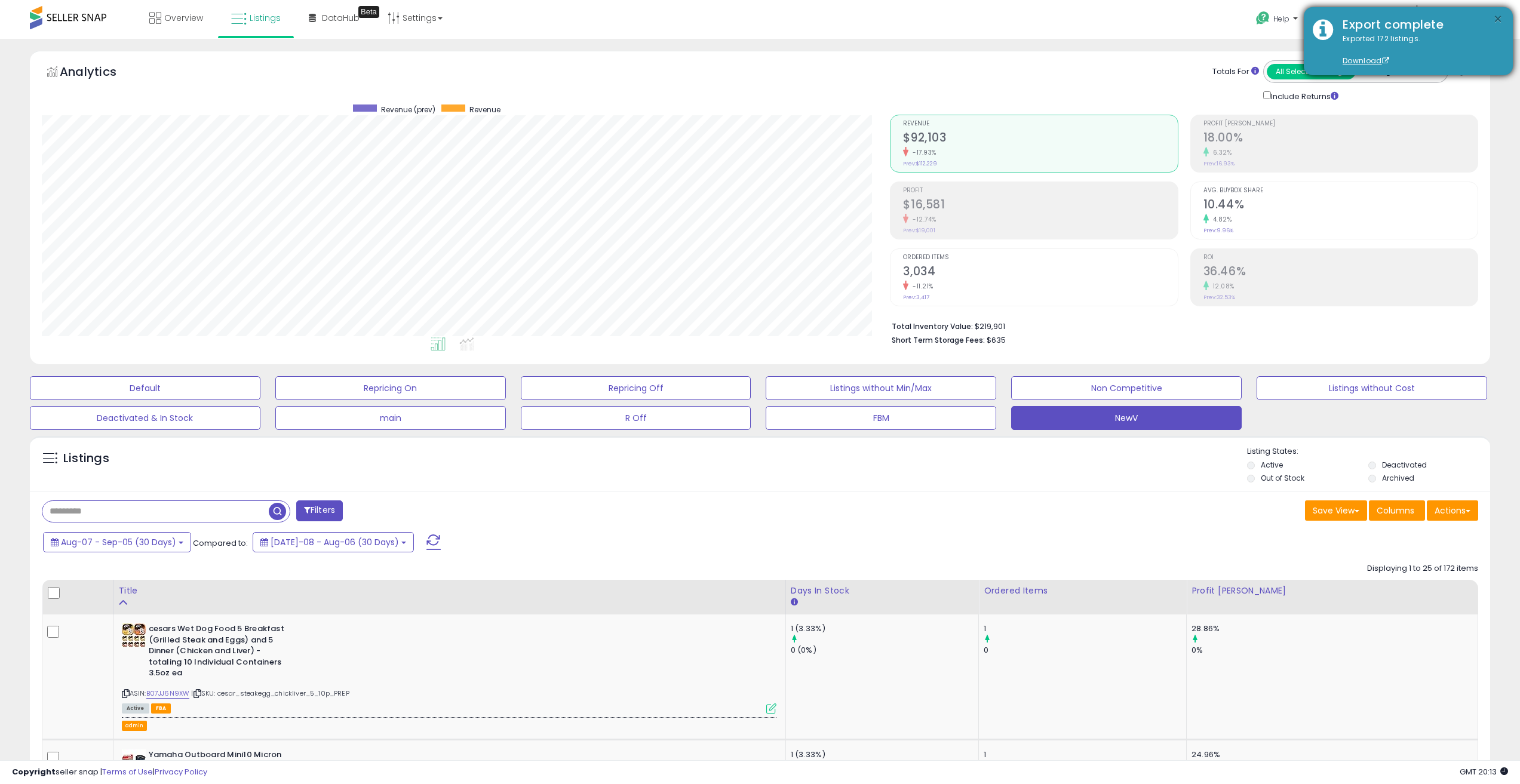
click at [1499, 18] on button "×" at bounding box center [1498, 19] width 10 height 15
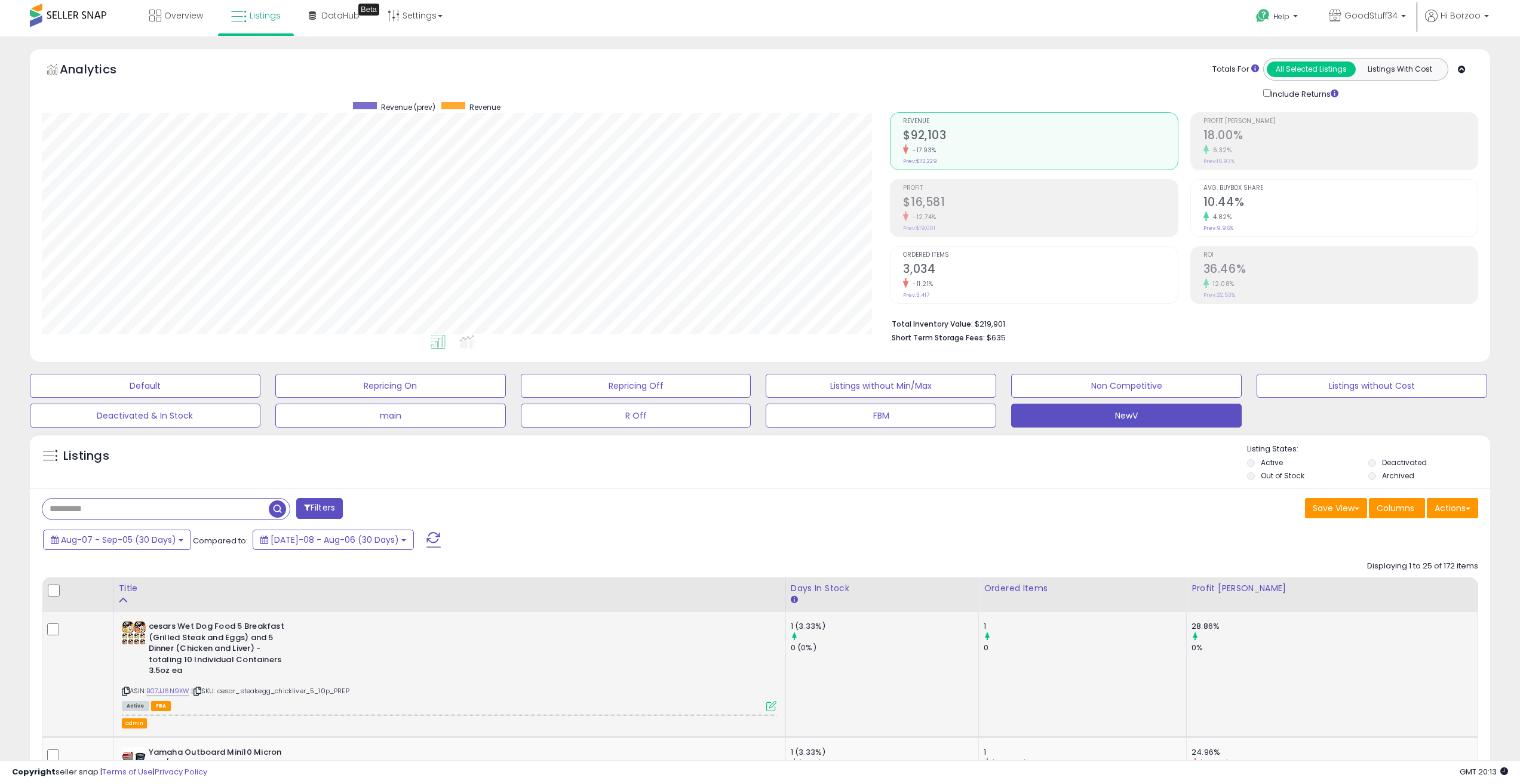
scroll to position [199, 0]
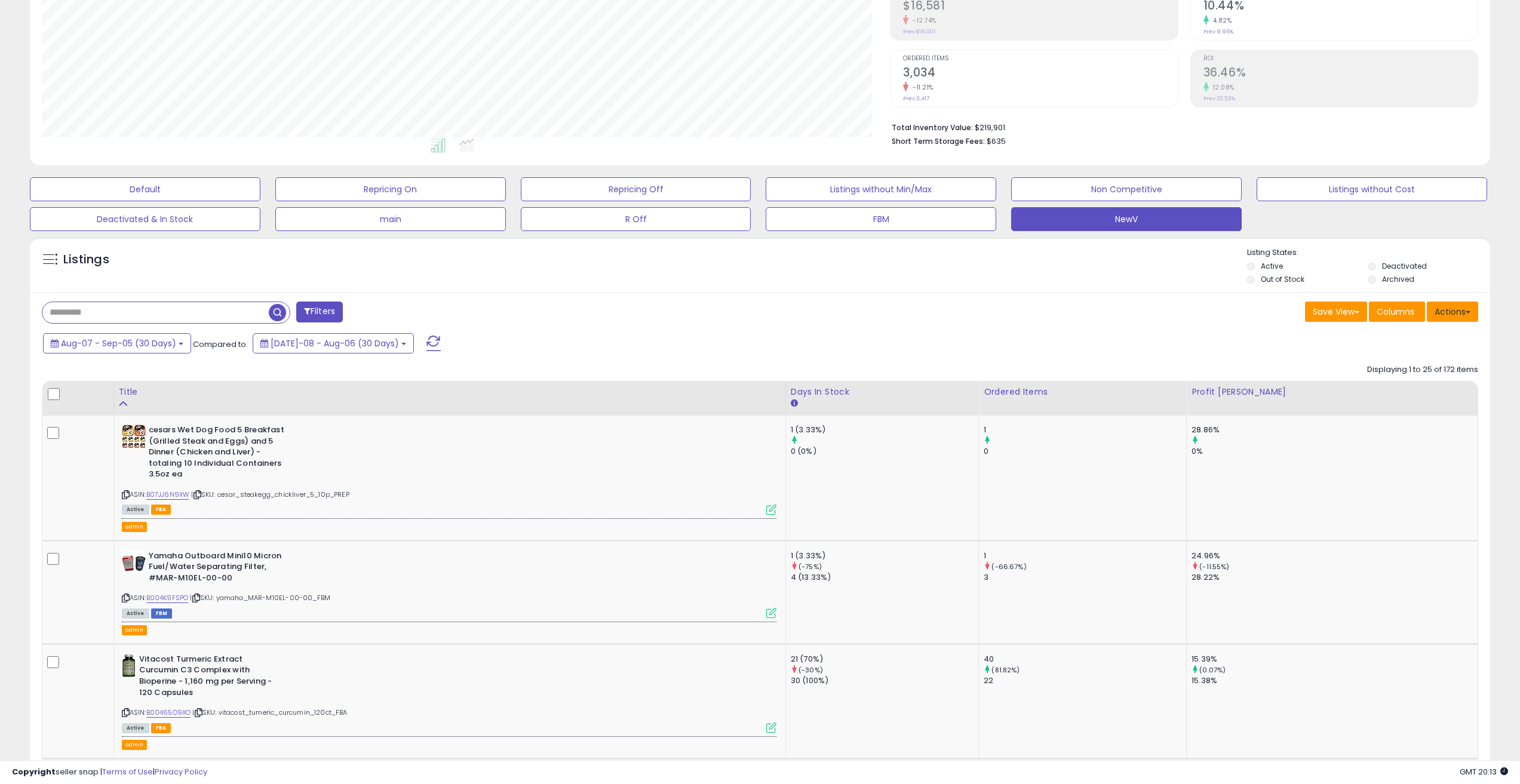
click at [1471, 313] on button "Actions" at bounding box center [1452, 312] width 51 height 20
click at [1432, 395] on link "Export All Columns" at bounding box center [1404, 388] width 131 height 18
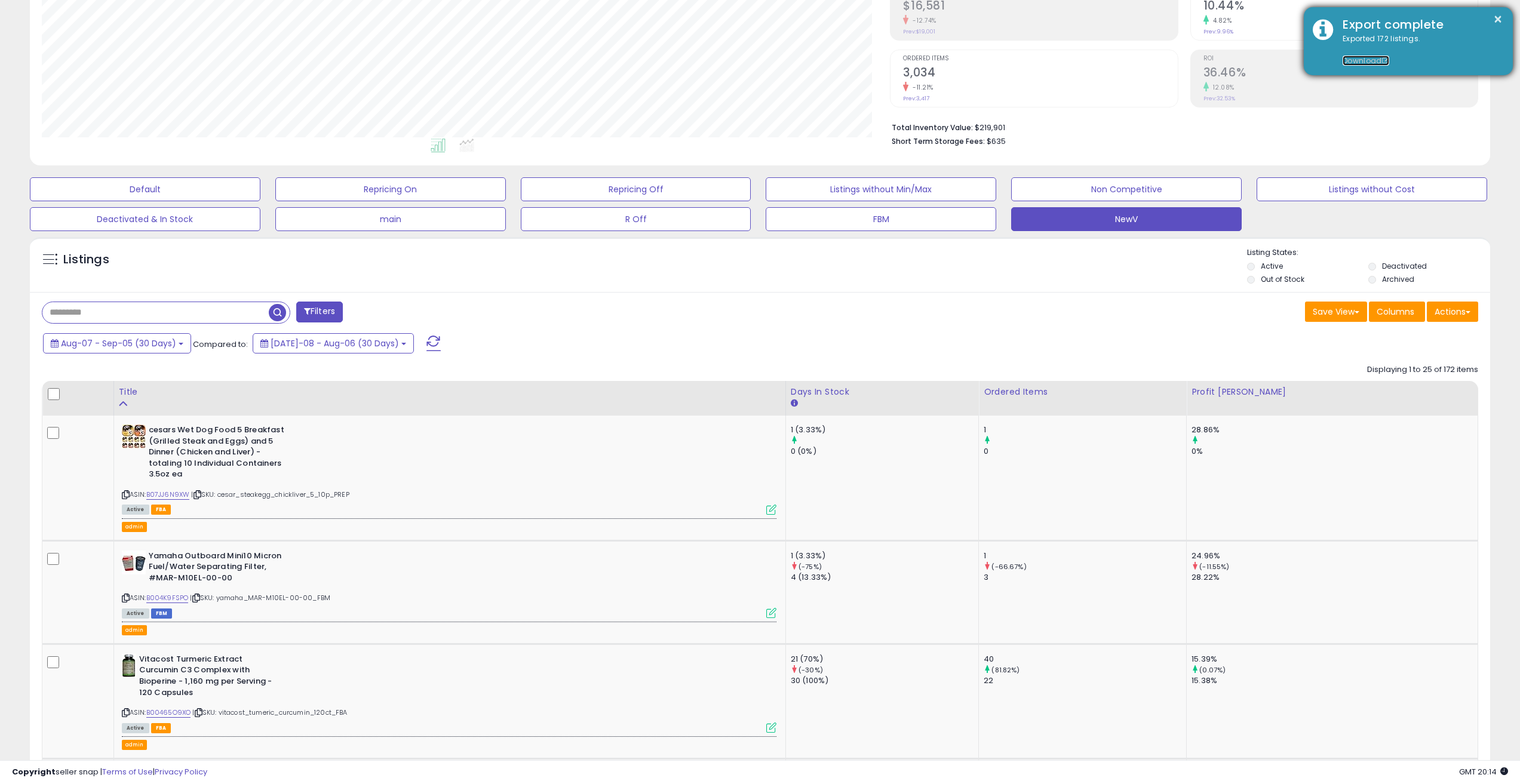
click at [1359, 56] on link "Download" at bounding box center [1366, 61] width 47 height 10
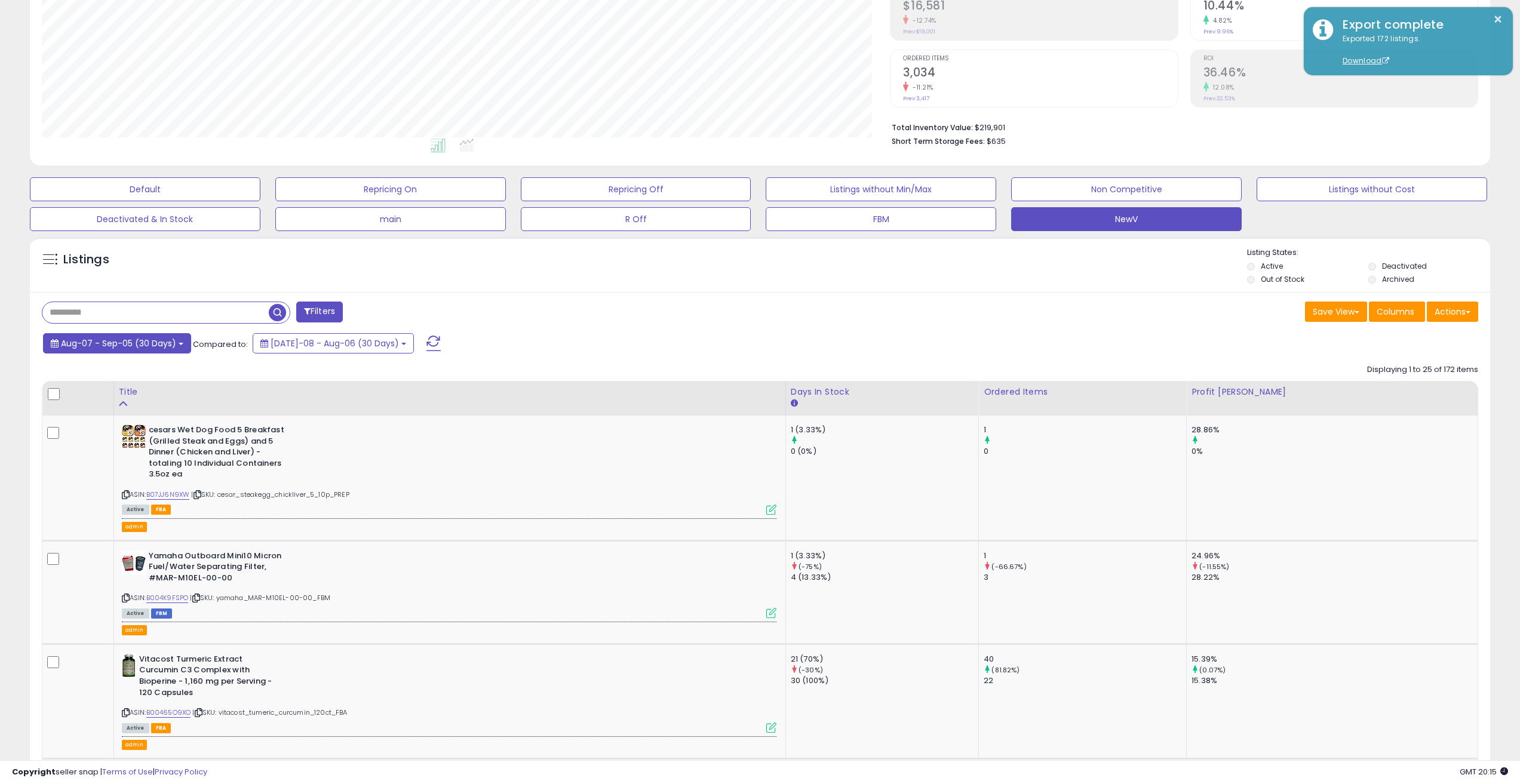
click at [157, 340] on span "Aug-07 - Sep-05 (30 Days)" at bounding box center [118, 344] width 115 height 12
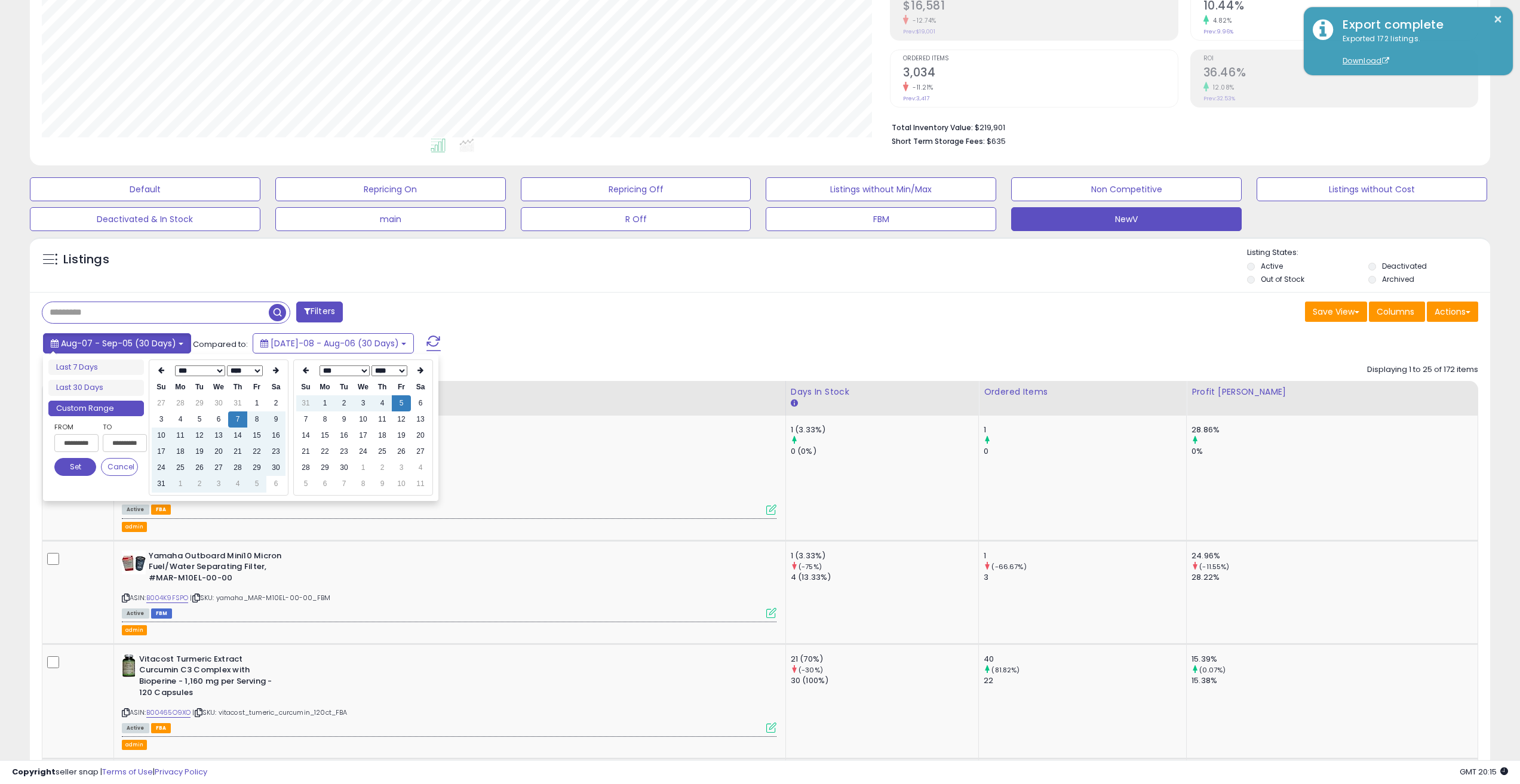
click at [161, 344] on span "Aug-07 - Sep-05 (30 Days)" at bounding box center [118, 344] width 115 height 12
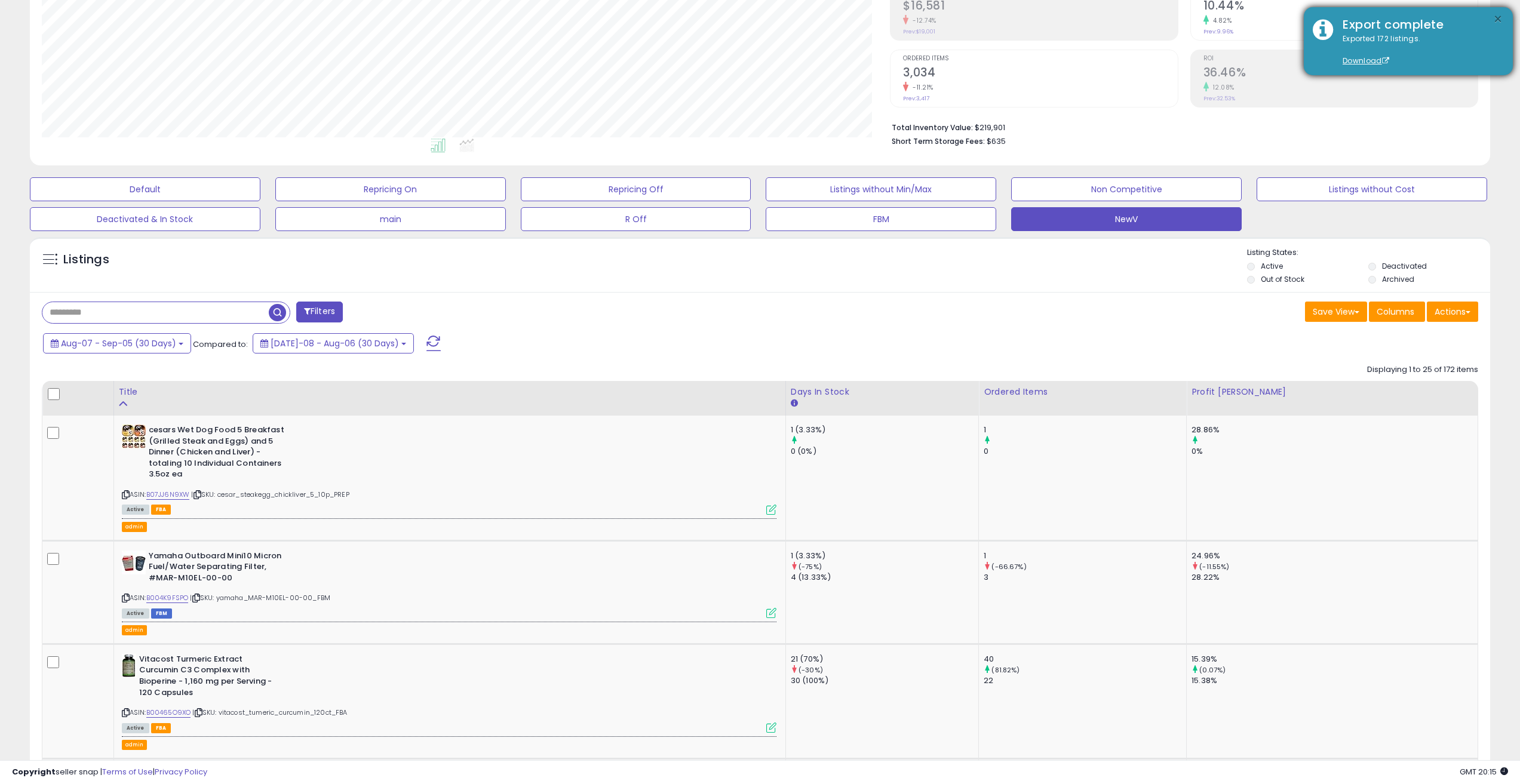
click at [1502, 15] on button "×" at bounding box center [1498, 19] width 10 height 15
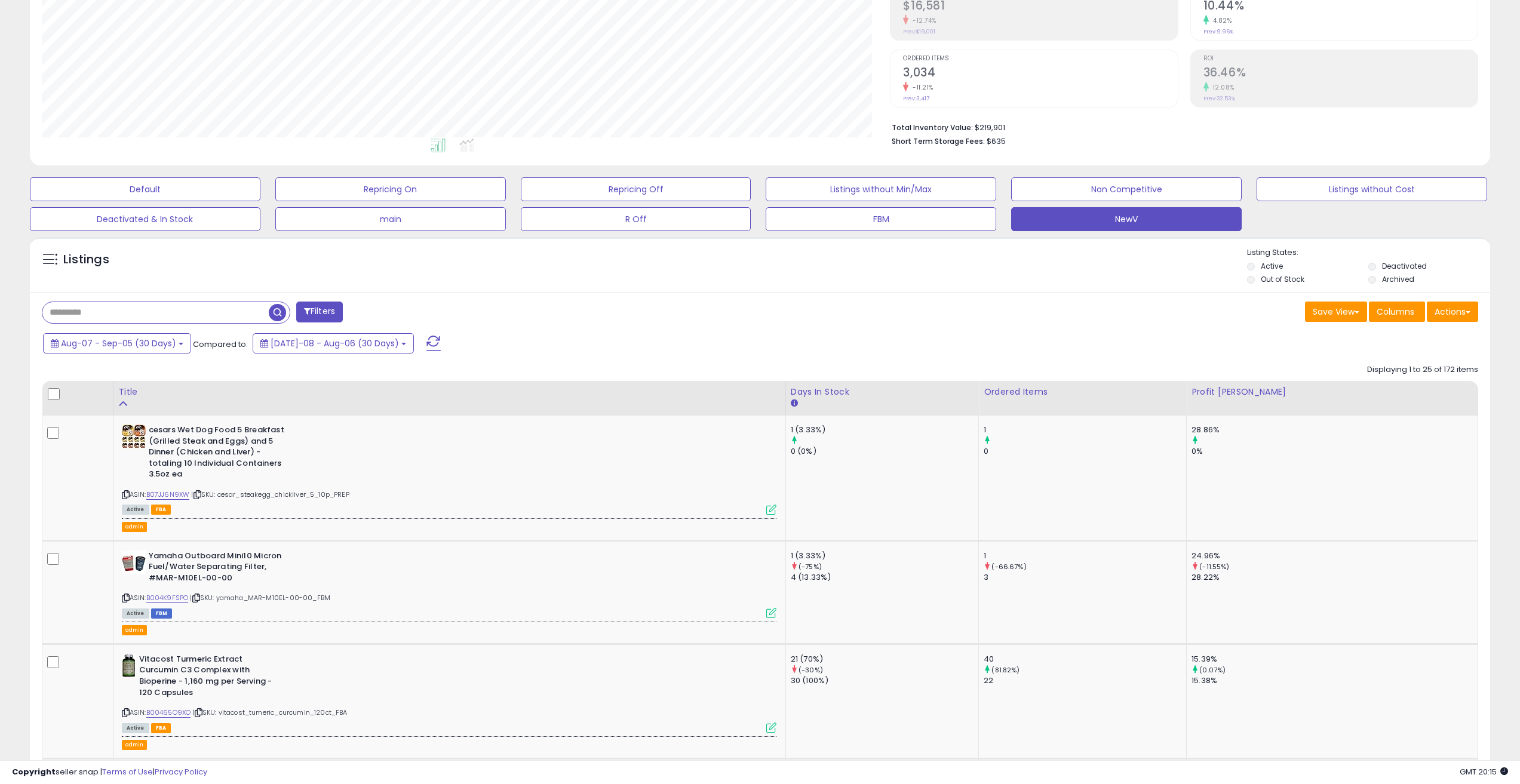
click at [426, 339] on span at bounding box center [433, 344] width 14 height 16
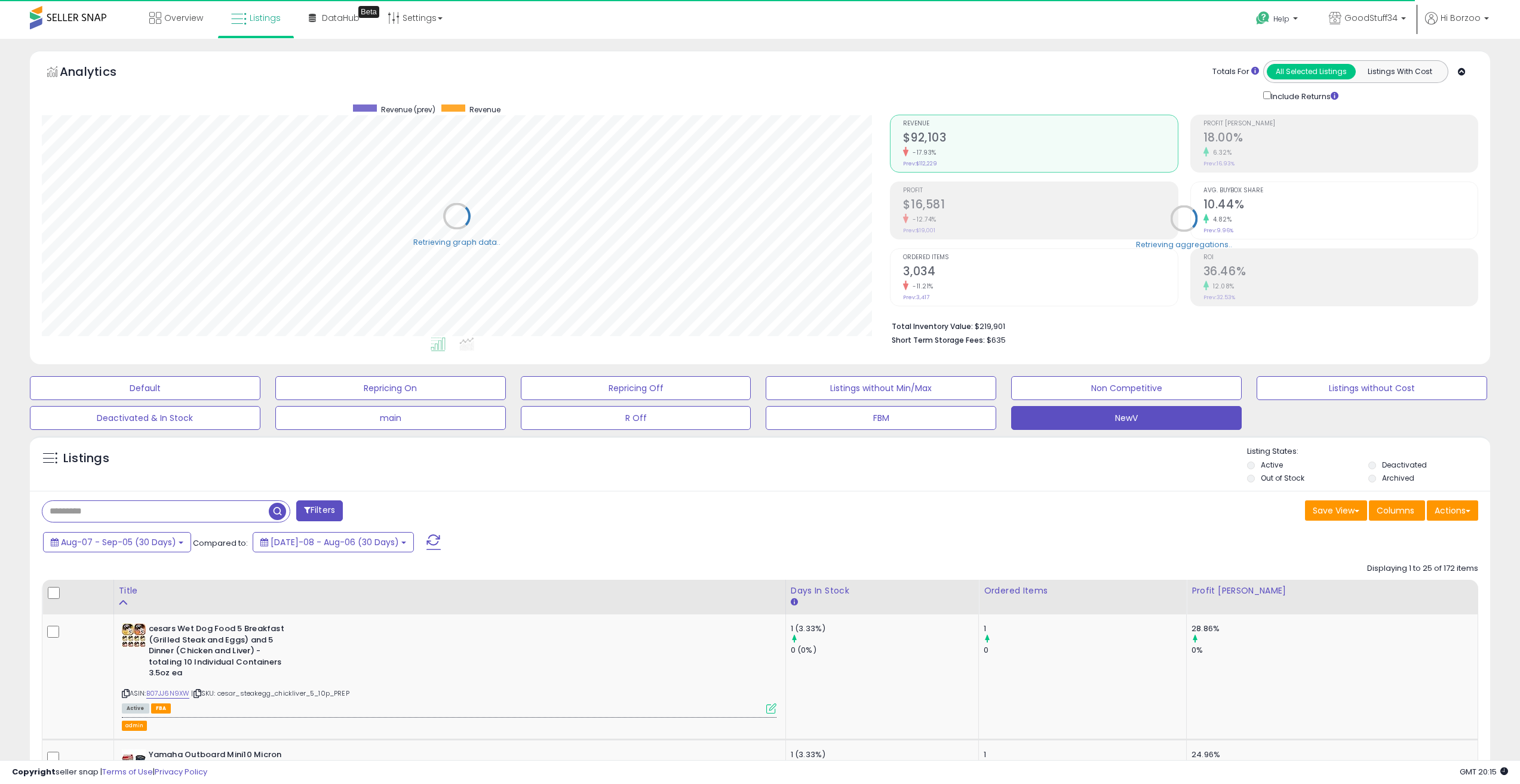
scroll to position [597048, 596501]
click at [134, 543] on span "Aug-07 - Sep-05 (30 Days)" at bounding box center [118, 542] width 115 height 12
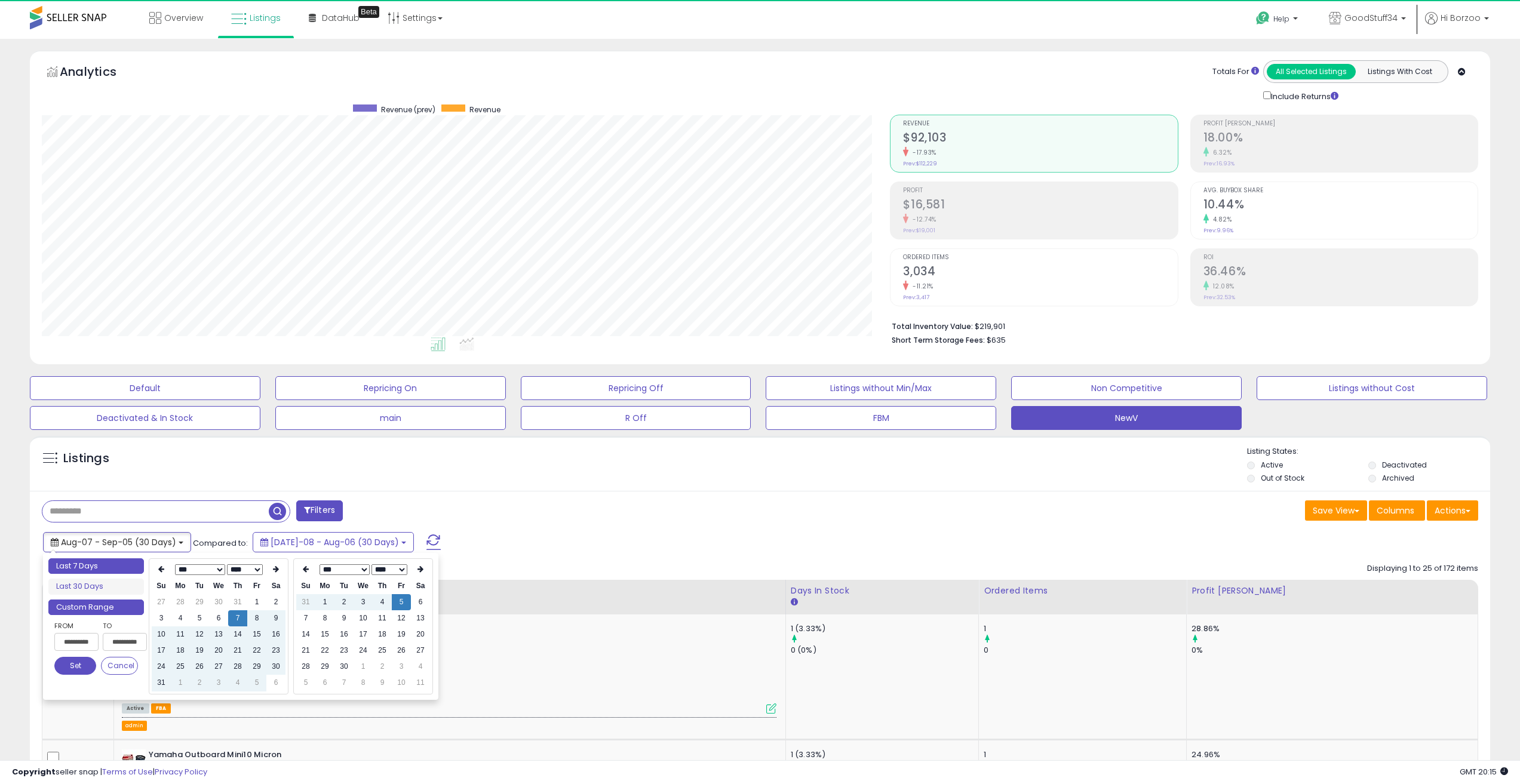
type input "**********"
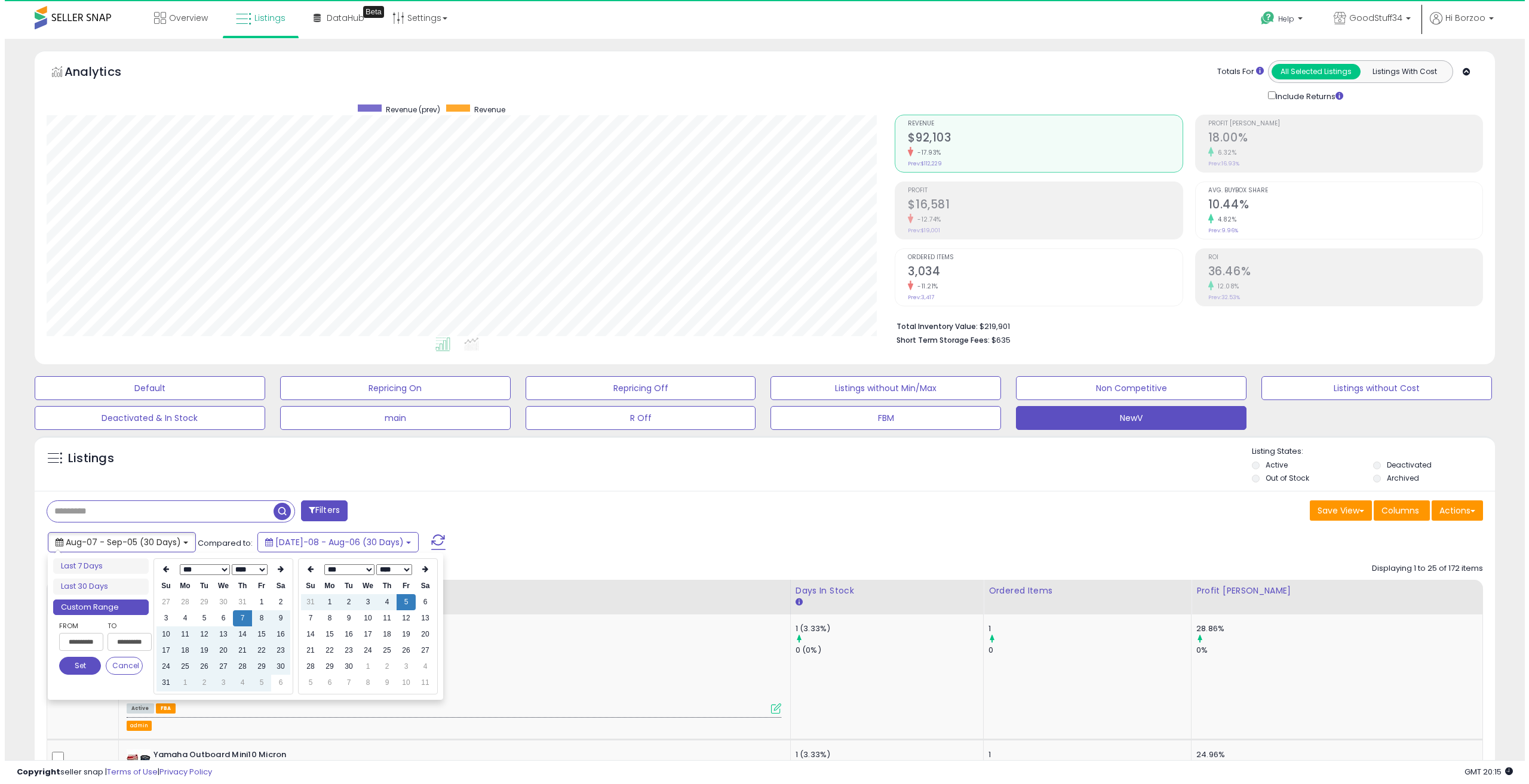
scroll to position [245, 849]
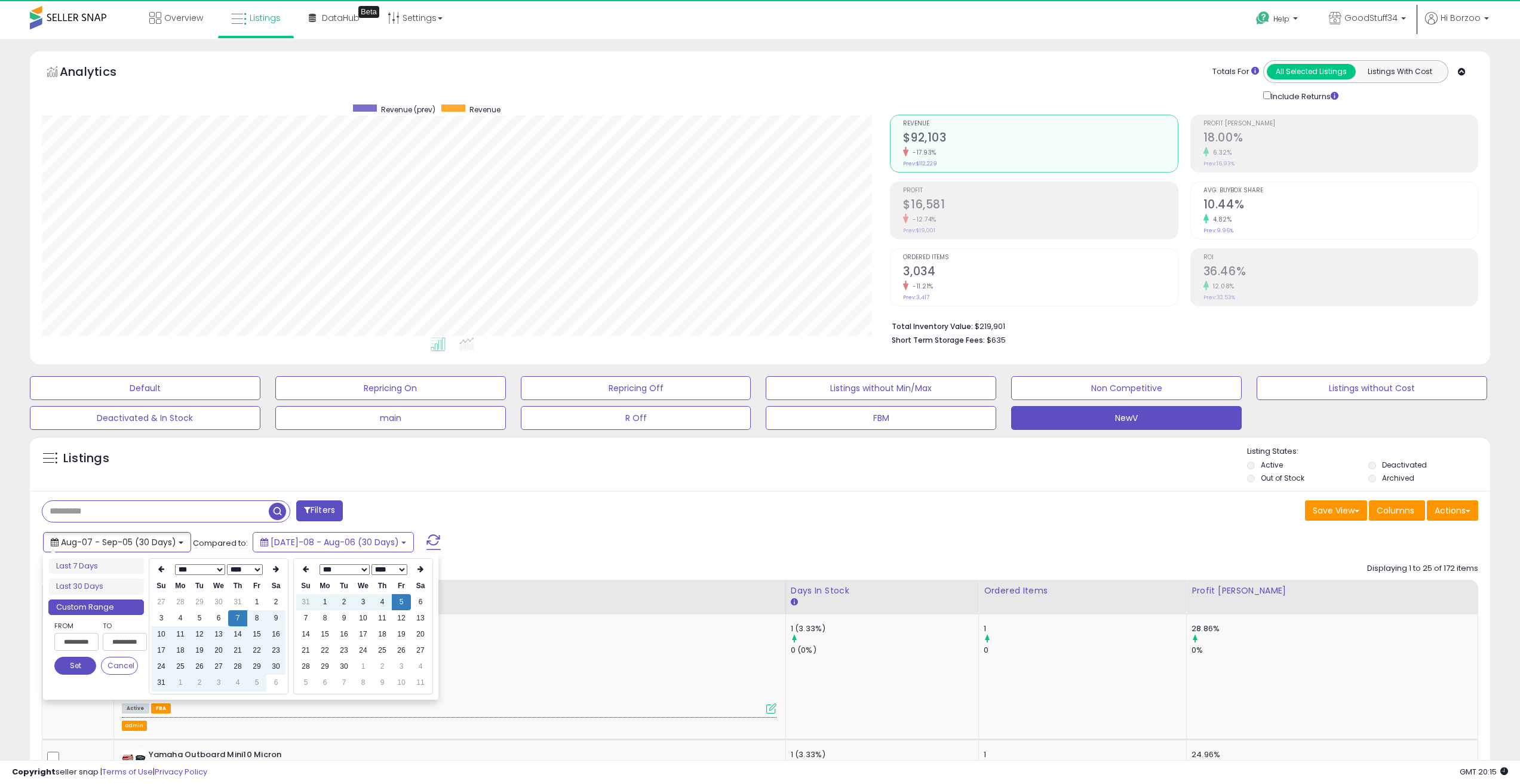
type input "**********"
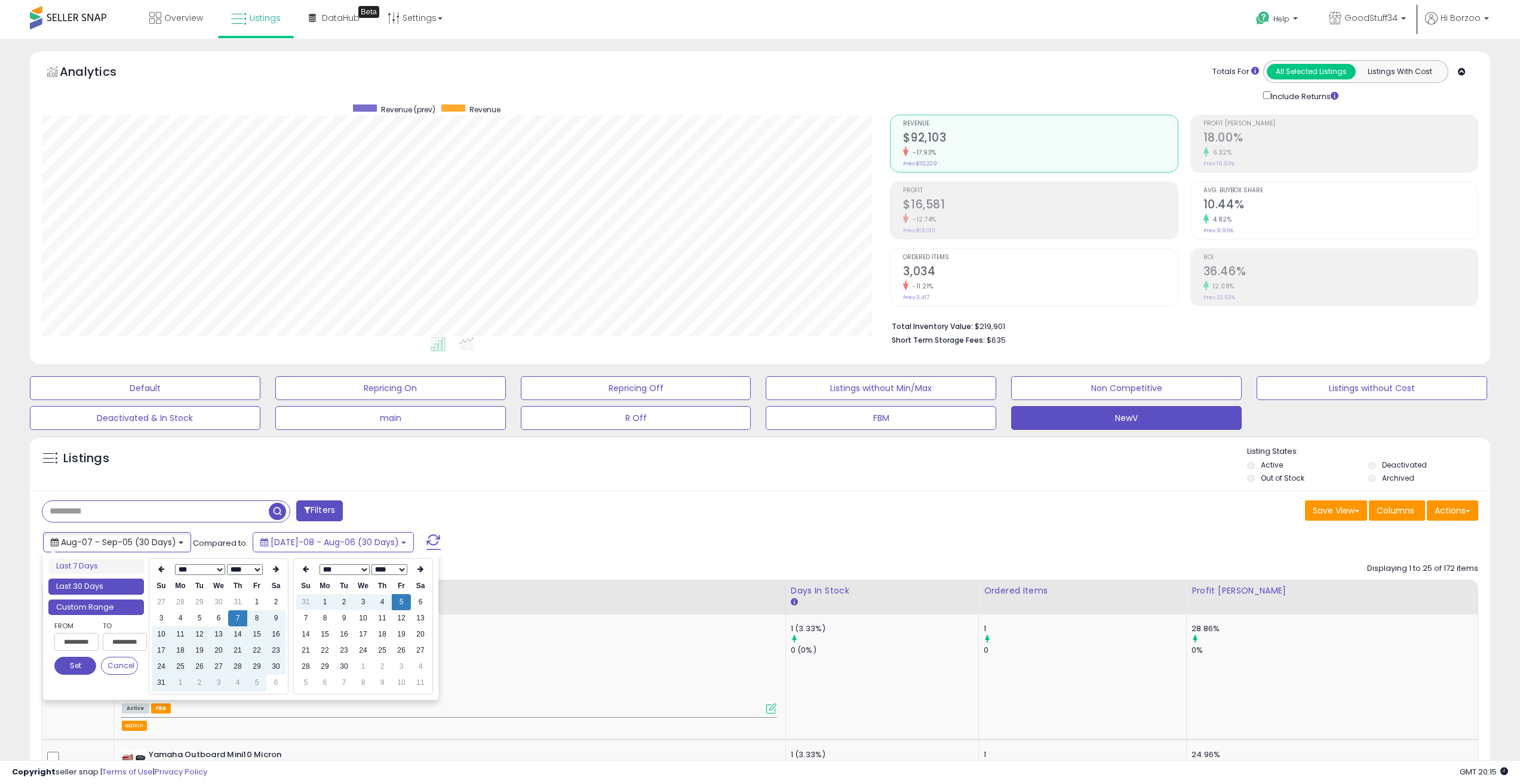
type input "**********"
click at [91, 585] on li "Last 30 Days" at bounding box center [96, 587] width 96 height 16
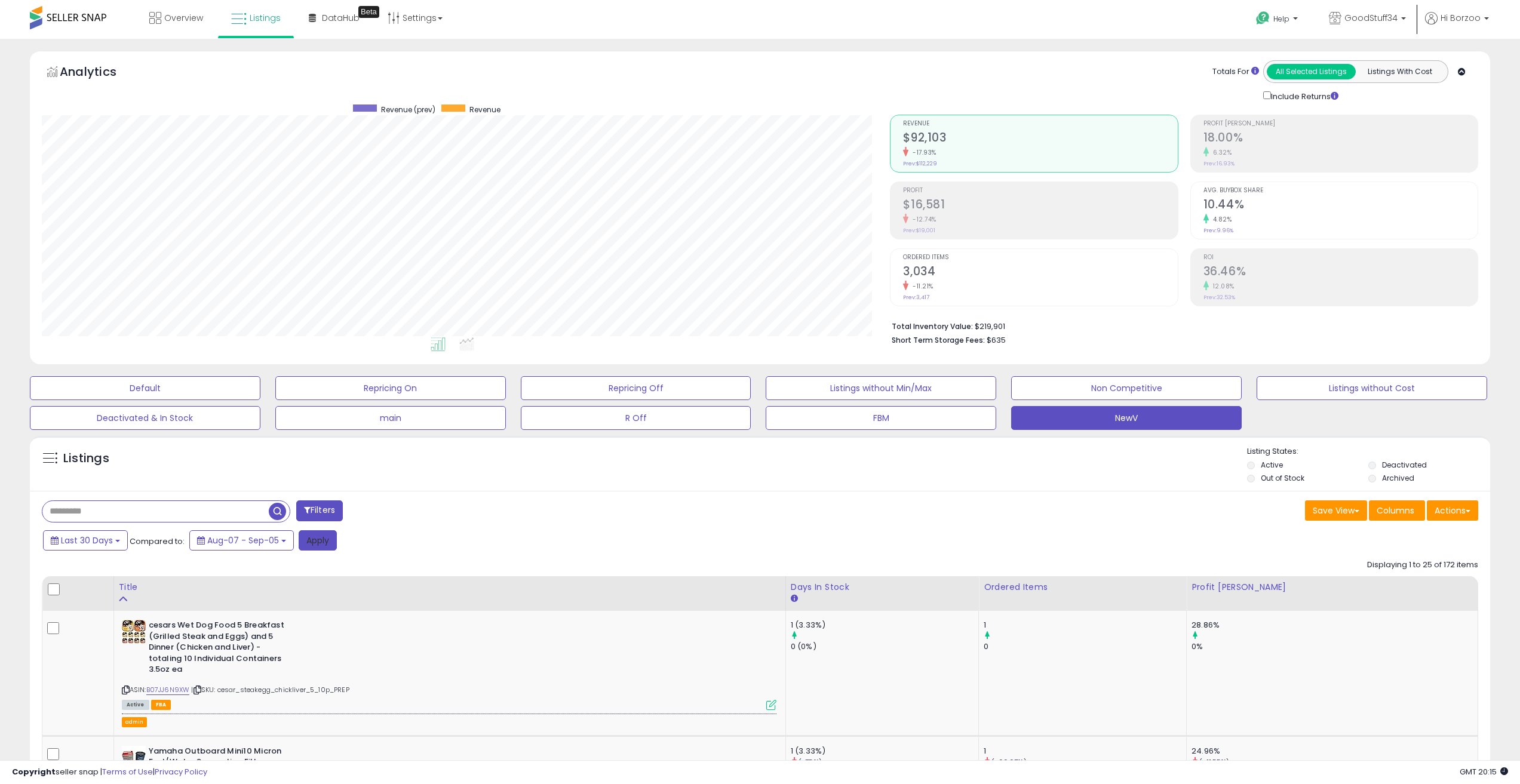
click at [323, 536] on button "Apply" at bounding box center [318, 540] width 38 height 20
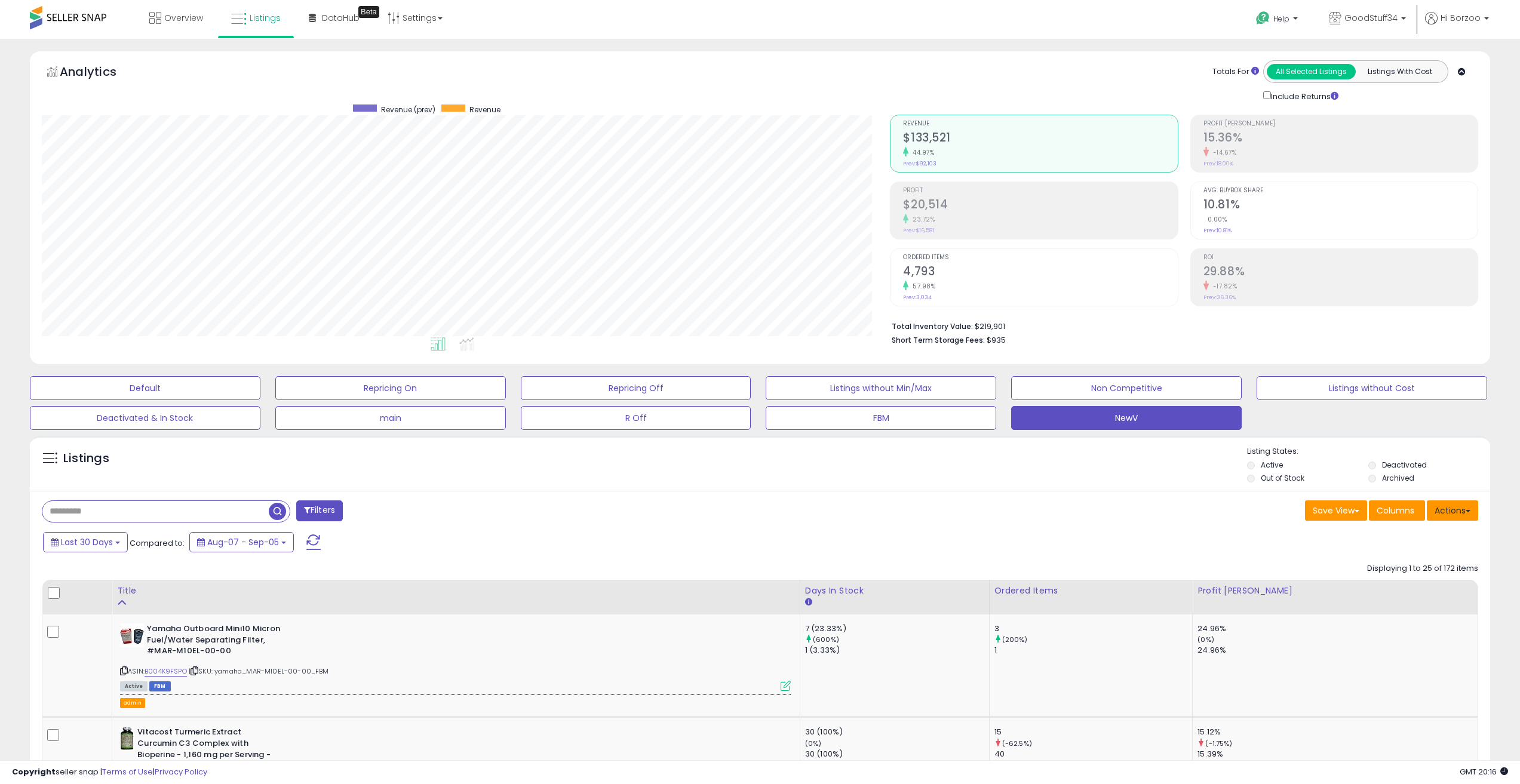
click at [1450, 513] on button "Actions" at bounding box center [1452, 510] width 51 height 20
click at [1404, 588] on link "Export All Columns" at bounding box center [1404, 587] width 131 height 18
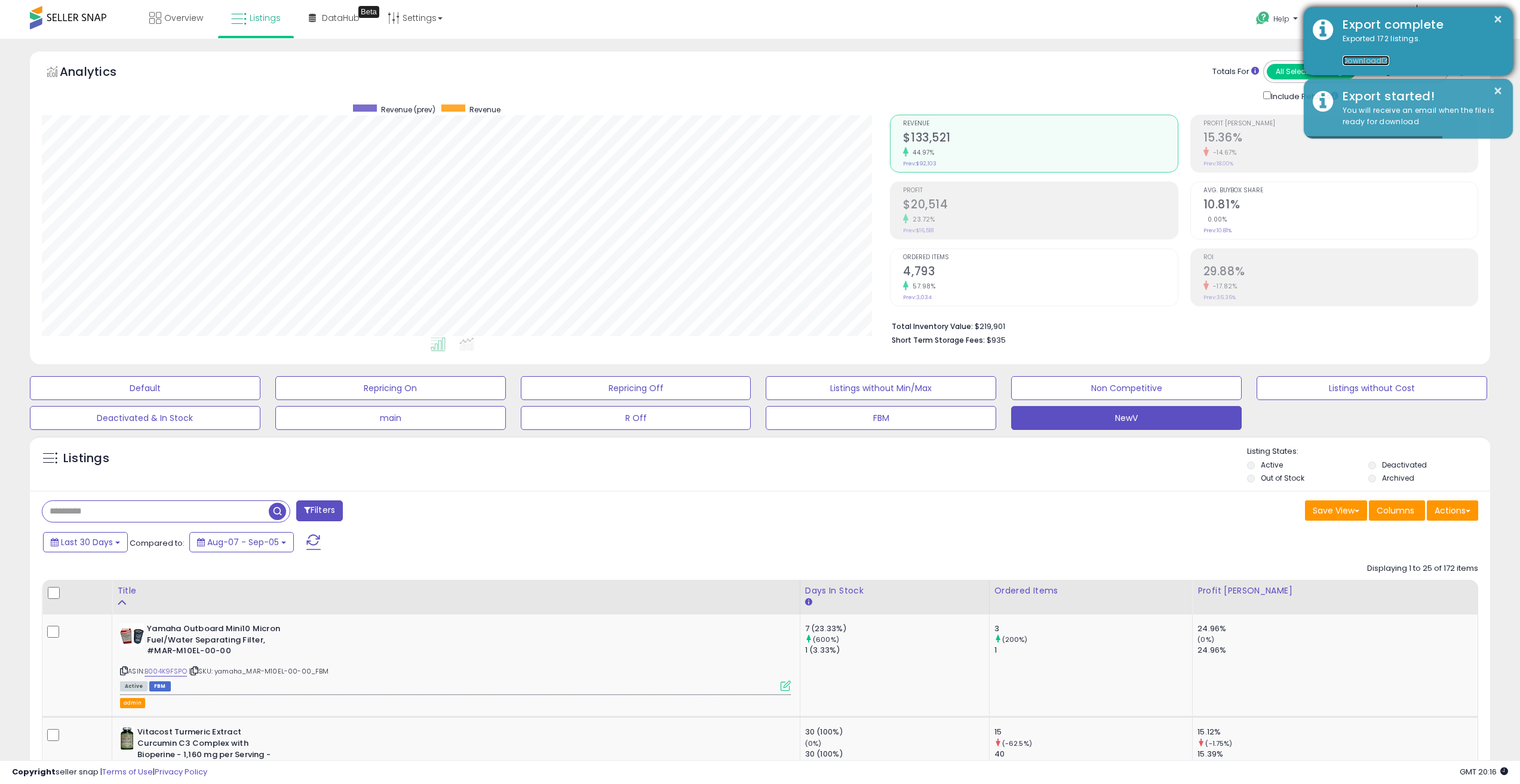
click at [1352, 58] on link "Download" at bounding box center [1366, 61] width 47 height 10
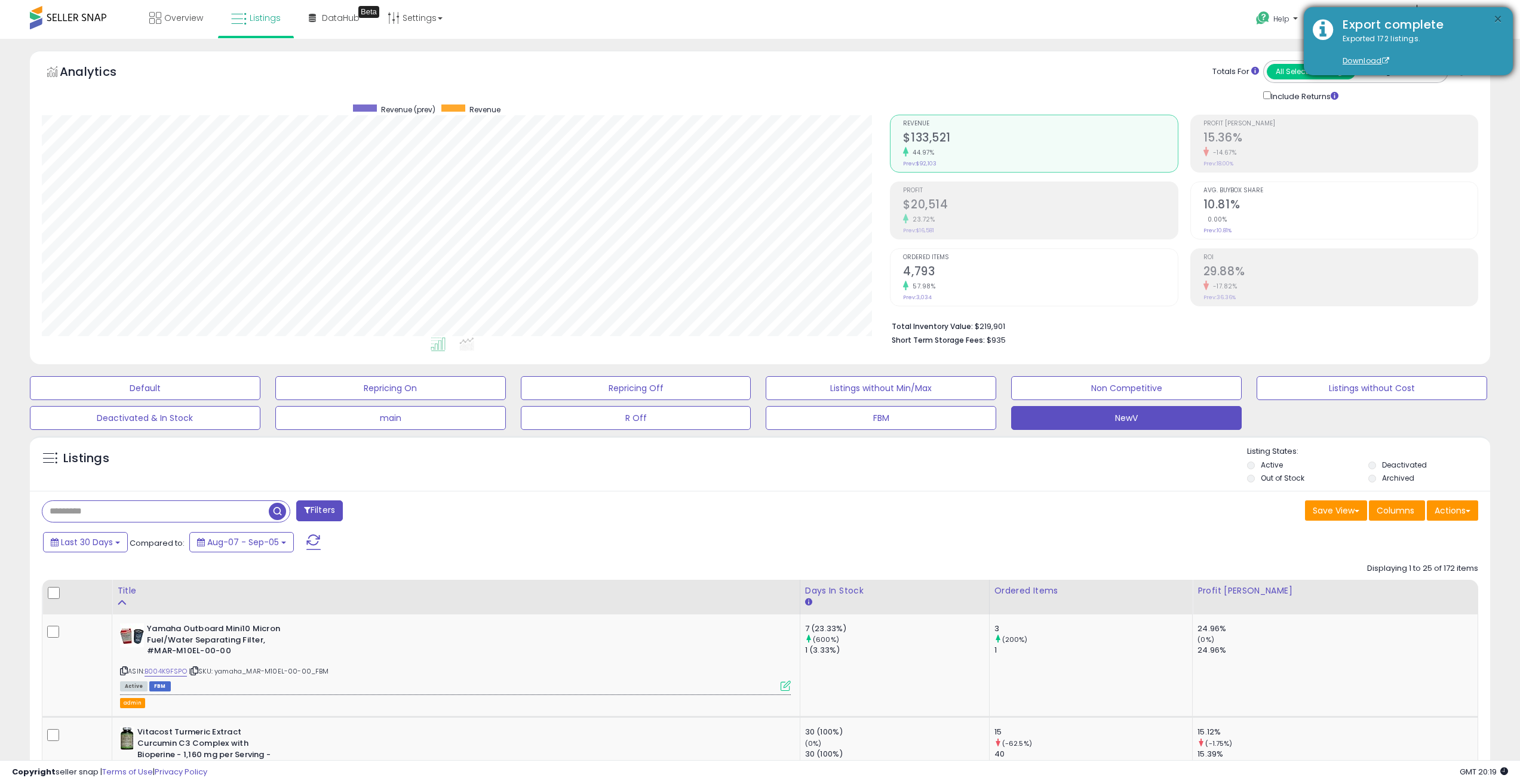
click at [1498, 16] on button "×" at bounding box center [1498, 19] width 10 height 15
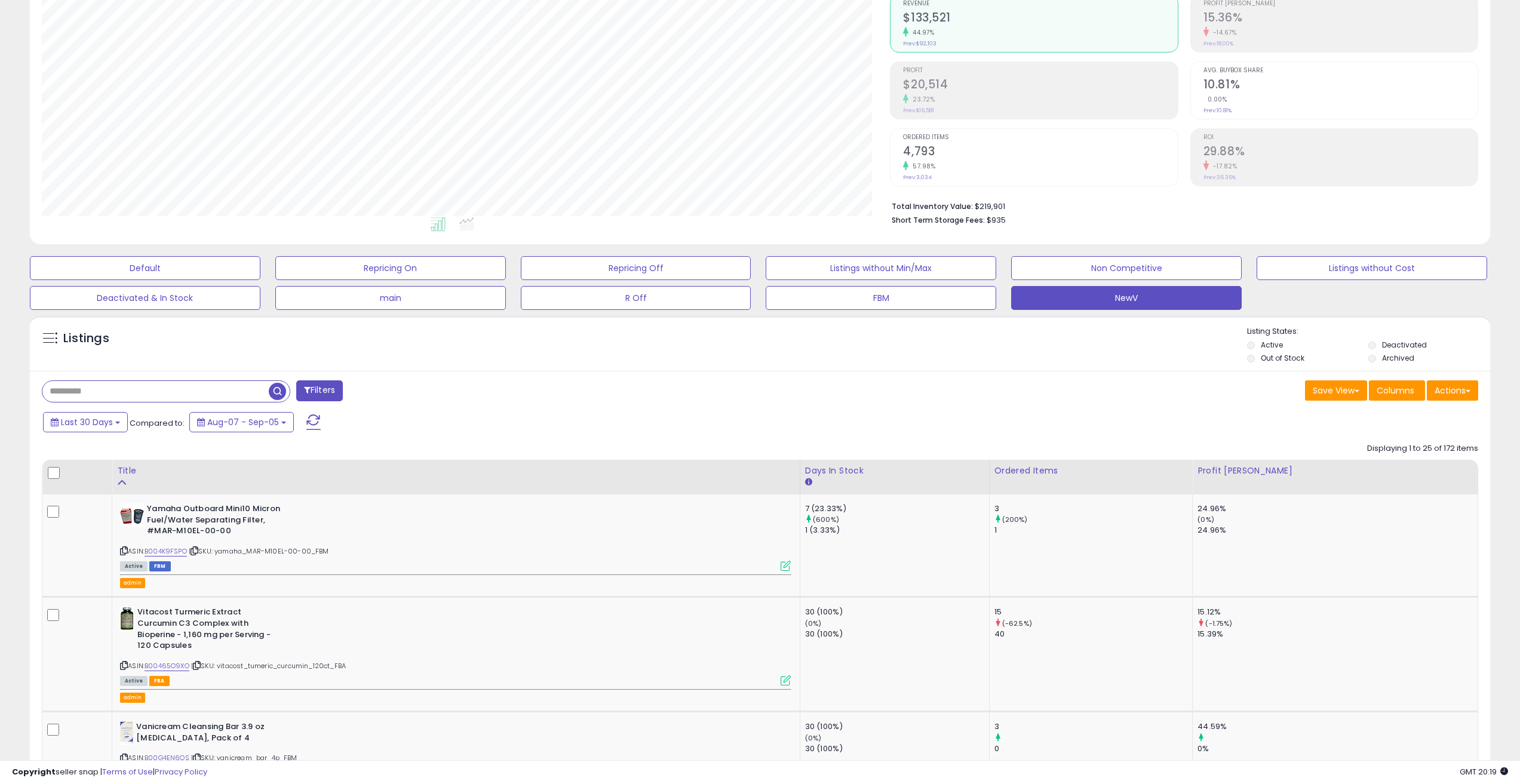
scroll to position [120, 0]
click at [1348, 389] on button "Save View" at bounding box center [1336, 391] width 62 height 20
click at [1317, 438] on link "Update Current View" at bounding box center [1300, 437] width 128 height 18
click at [1336, 391] on button "Save View" at bounding box center [1336, 391] width 62 height 20
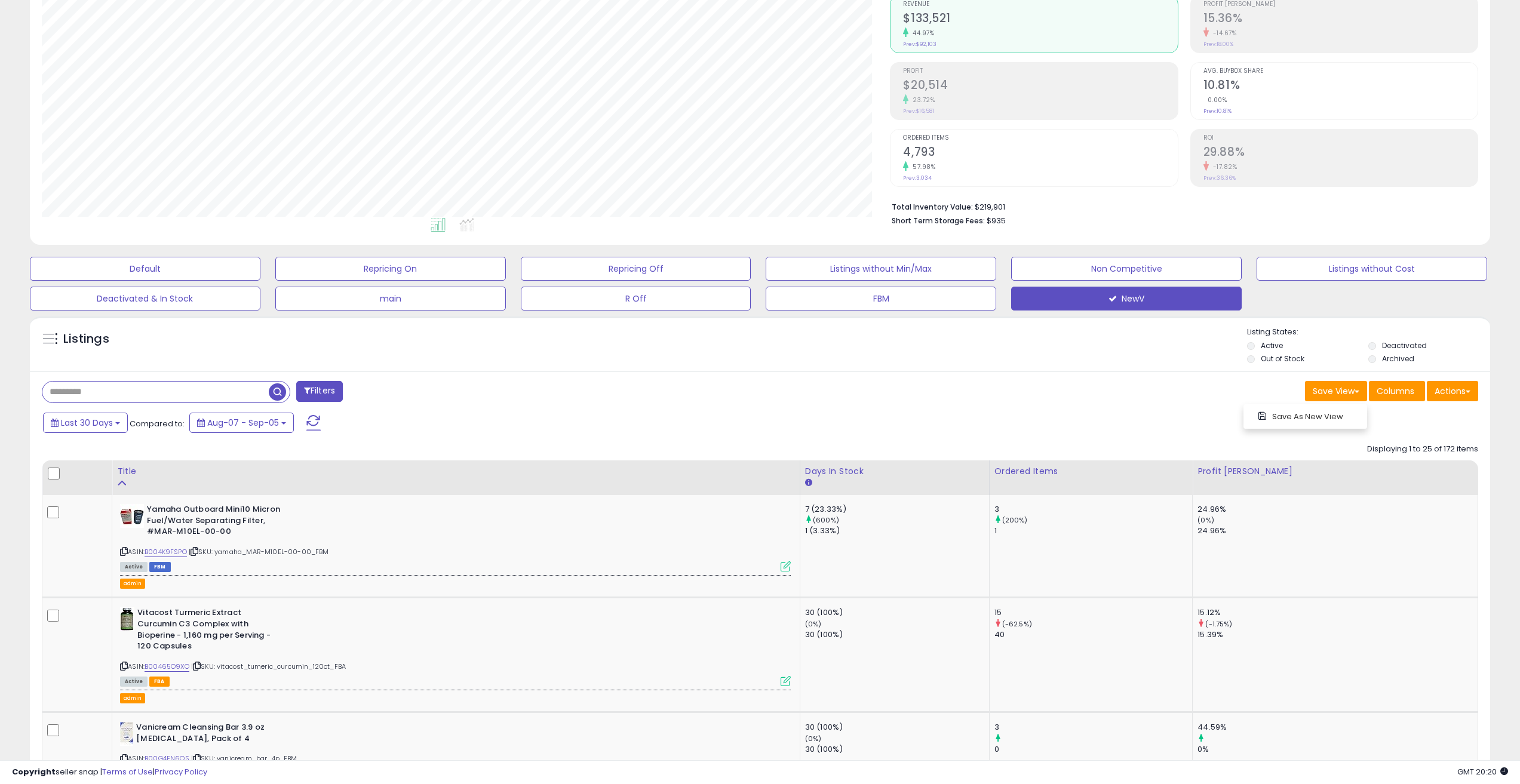
click at [1093, 417] on div "Last 30 Days Compared to: Aug-07 - Sep-05" at bounding box center [579, 424] width 1078 height 27
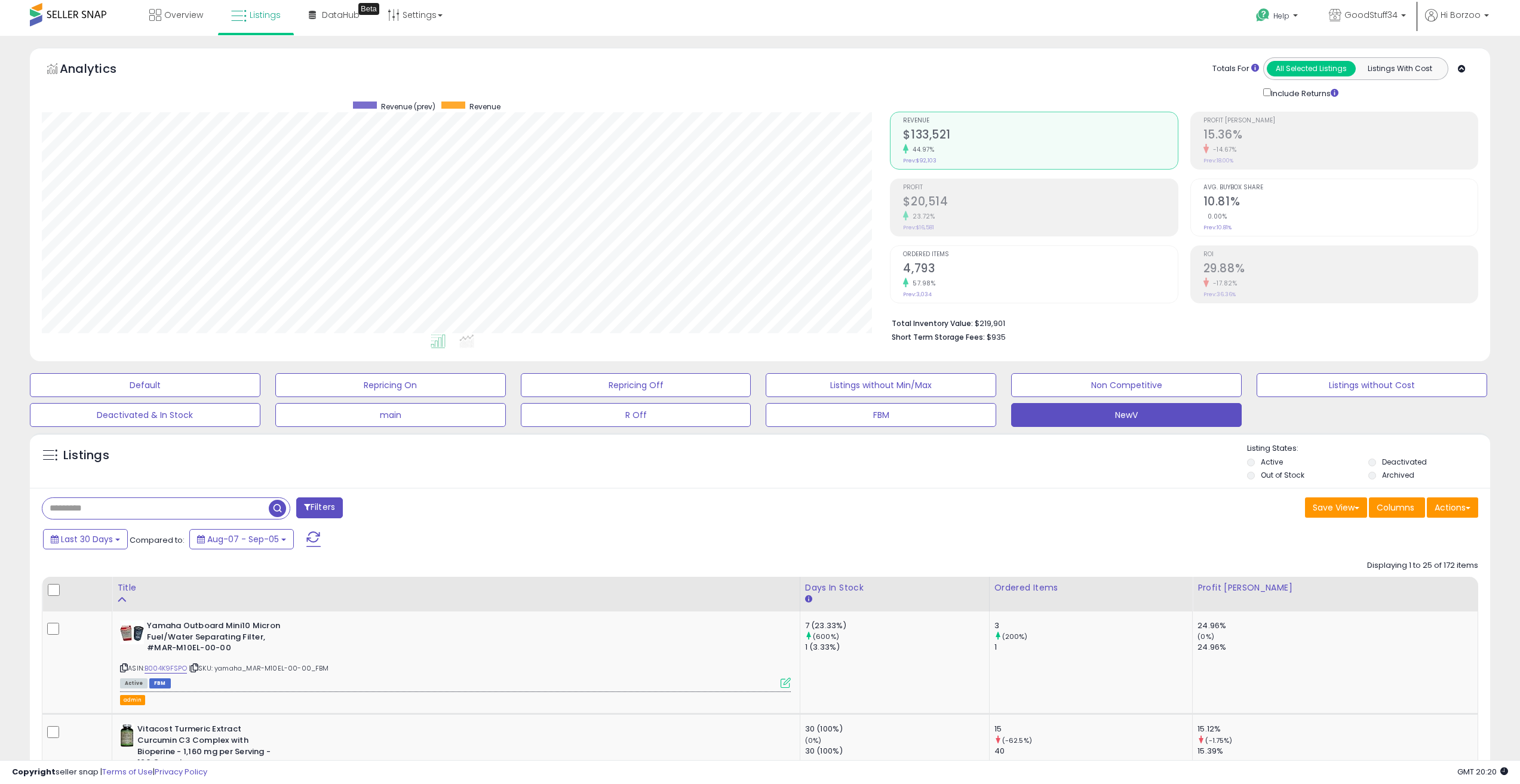
scroll to position [0, 0]
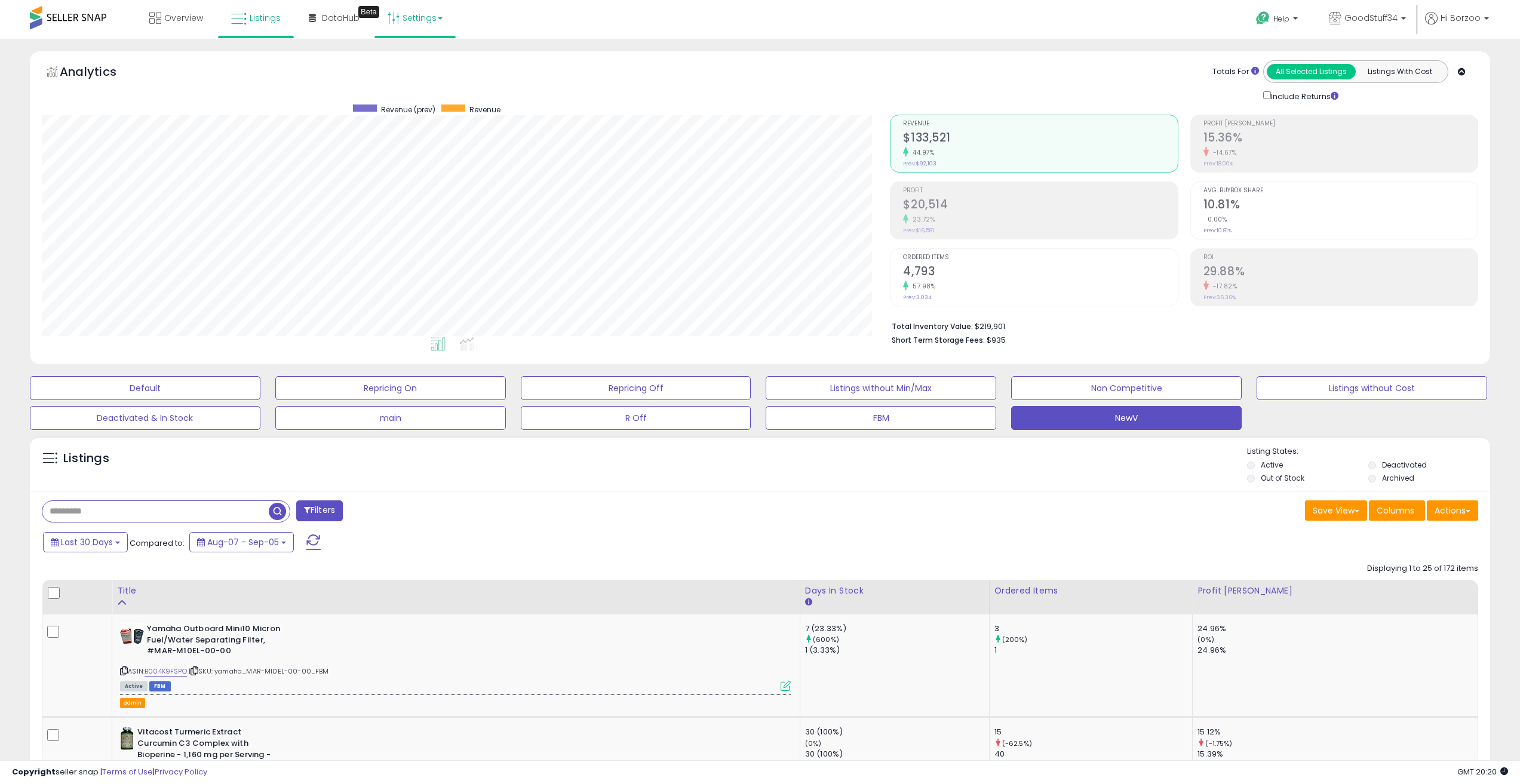
click at [420, 9] on link "Settings" at bounding box center [415, 18] width 73 height 36
click at [412, 91] on link "User settings" at bounding box center [415, 92] width 51 height 11
click at [412, 91] on div "Analytics Totals For All Selected Listings Listings With Cost Include Returns" at bounding box center [760, 81] width 1437 height 42
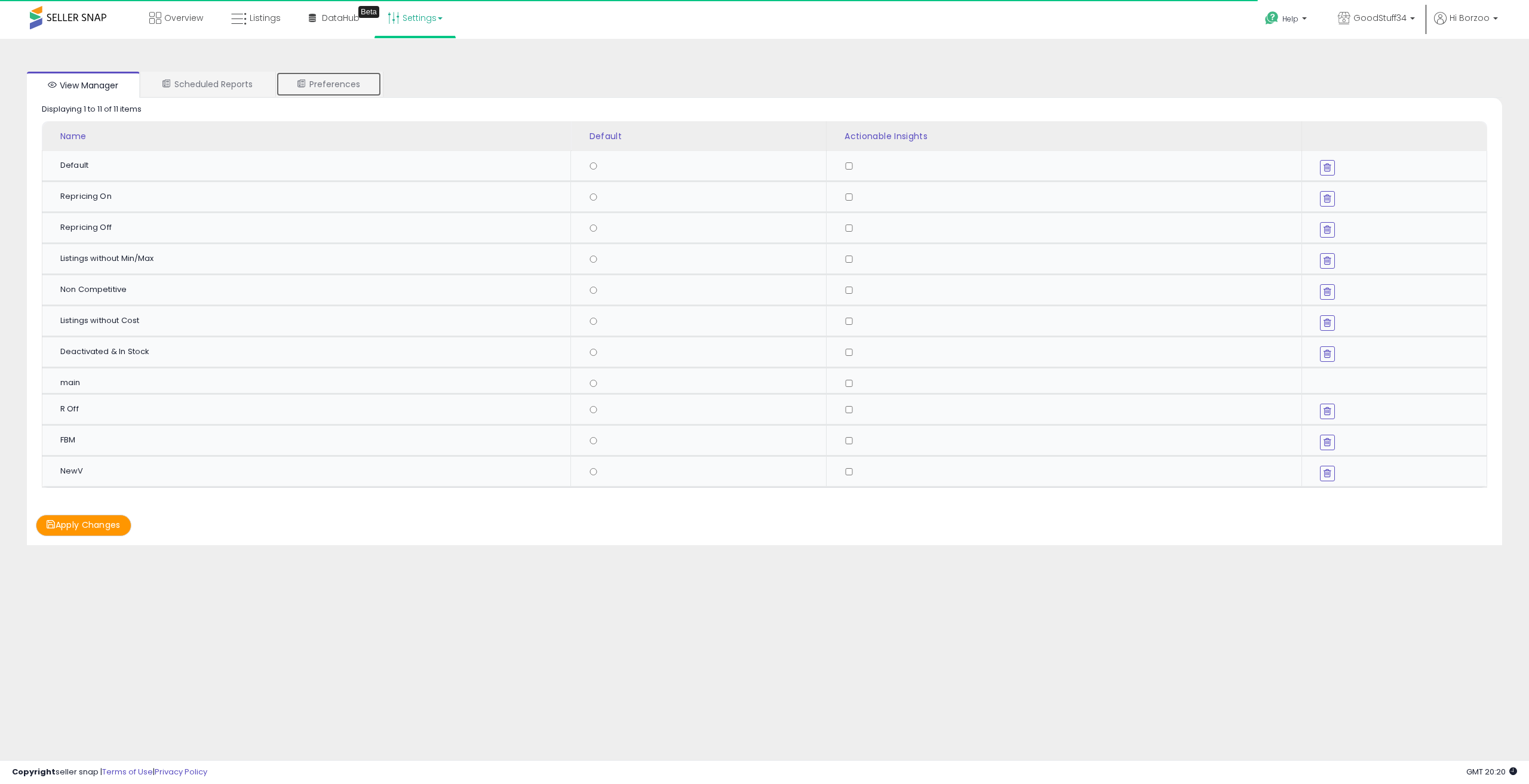
click at [351, 77] on link "Preferences" at bounding box center [329, 84] width 105 height 25
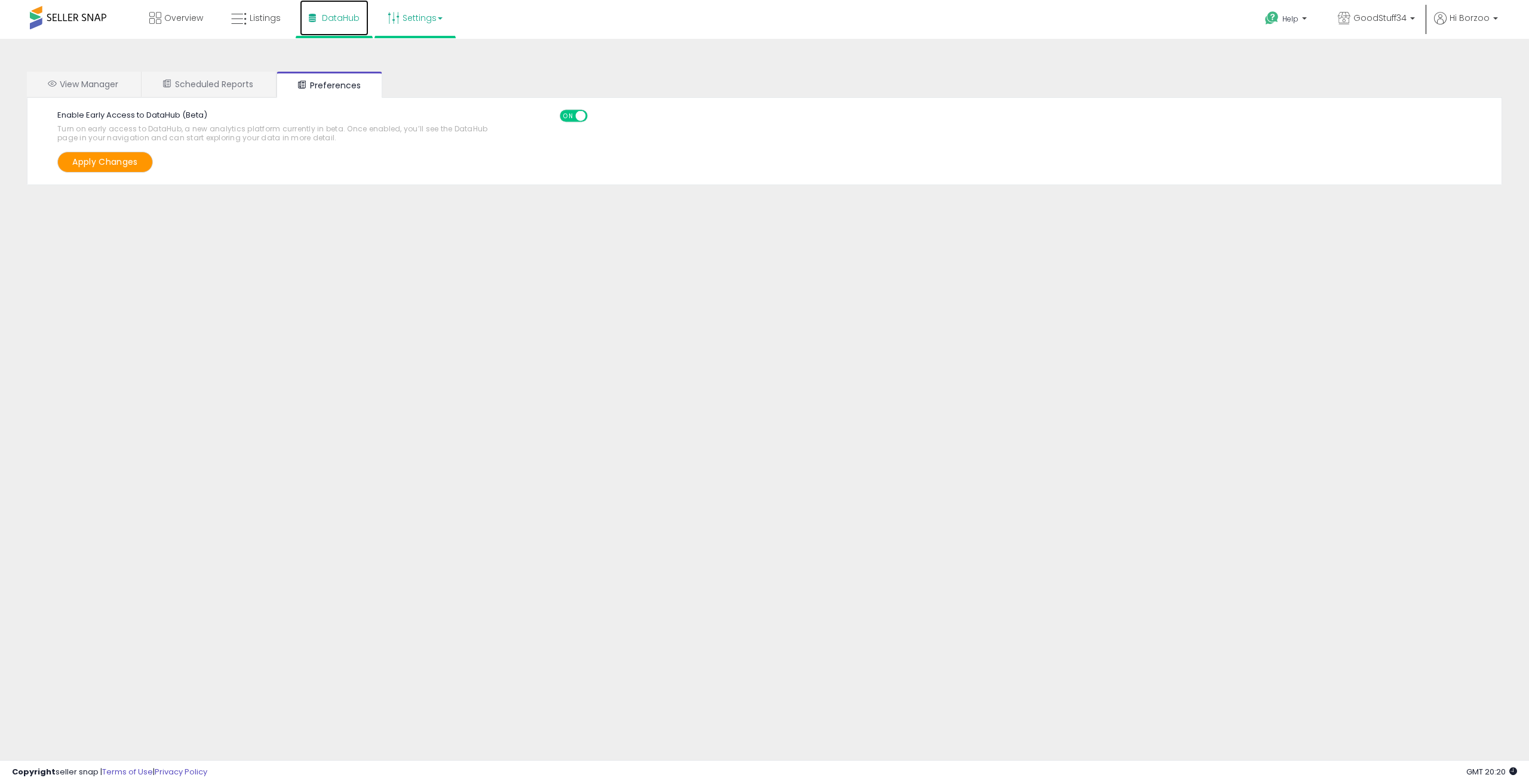
click at [341, 23] on span "DataHub" at bounding box center [341, 18] width 38 height 12
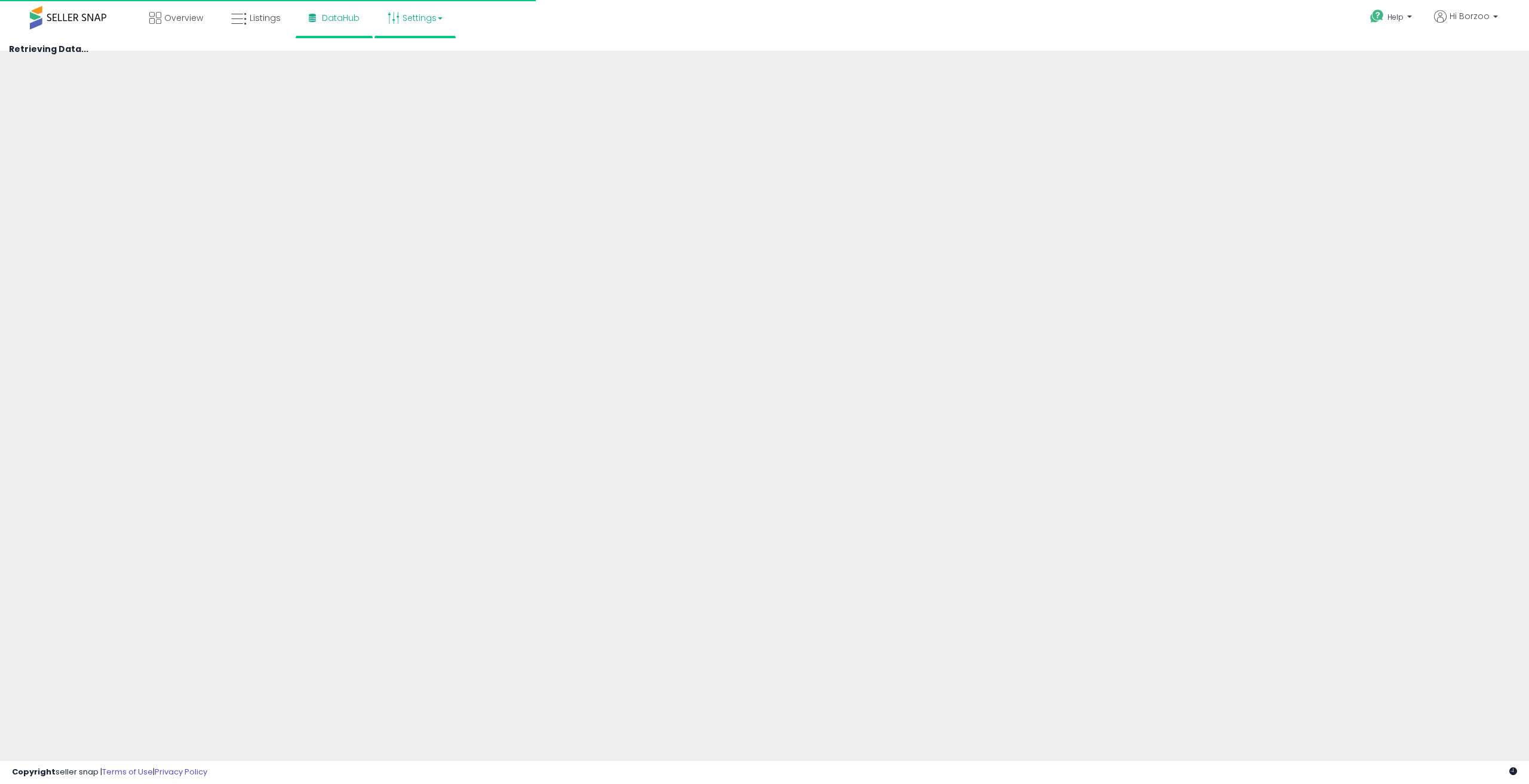
click at [434, 26] on link "Settings" at bounding box center [415, 18] width 73 height 36
click at [468, 18] on div "Overview Listings Beta" at bounding box center [497, 25] width 1013 height 51
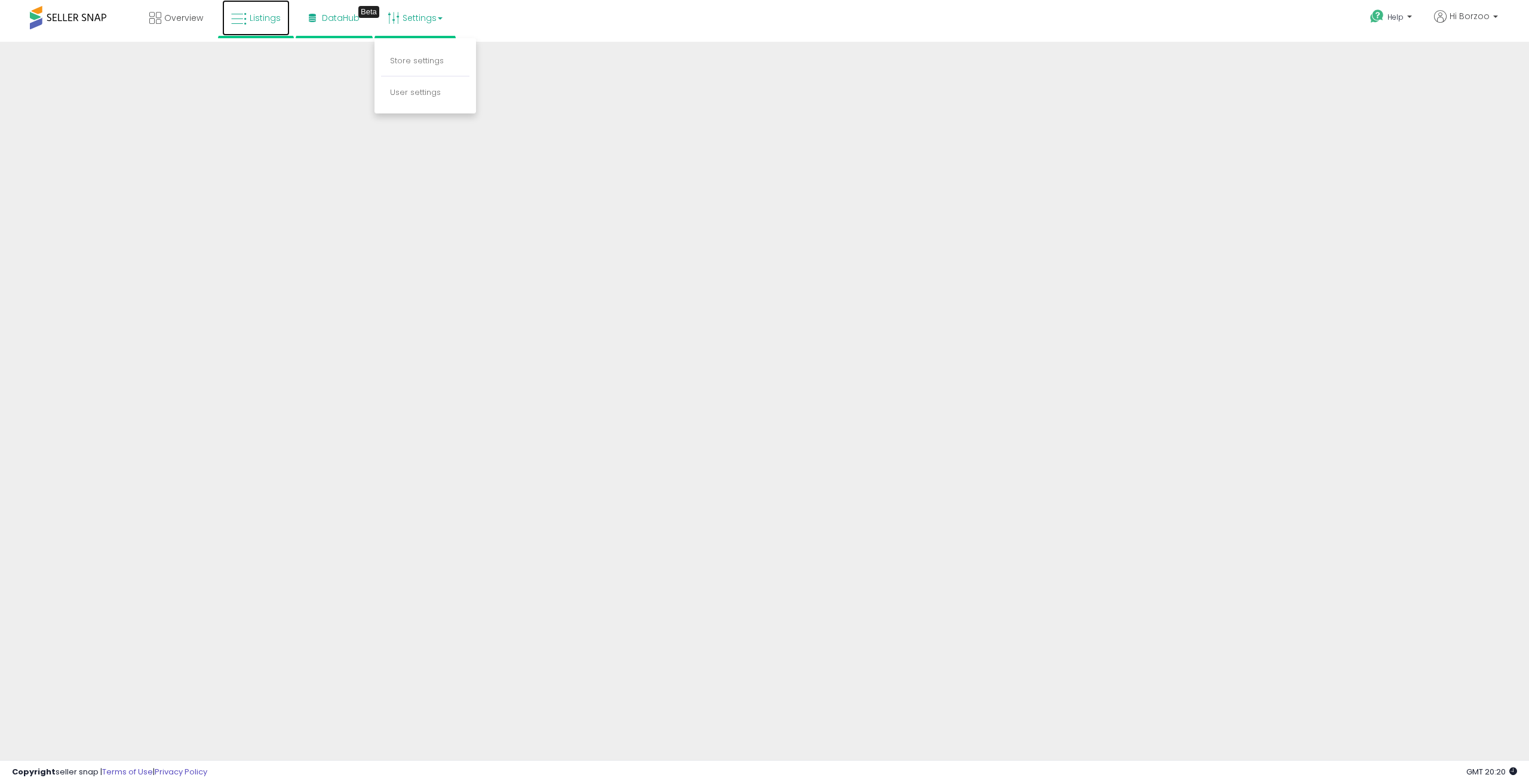
click at [265, 19] on span "Listings" at bounding box center [265, 18] width 31 height 12
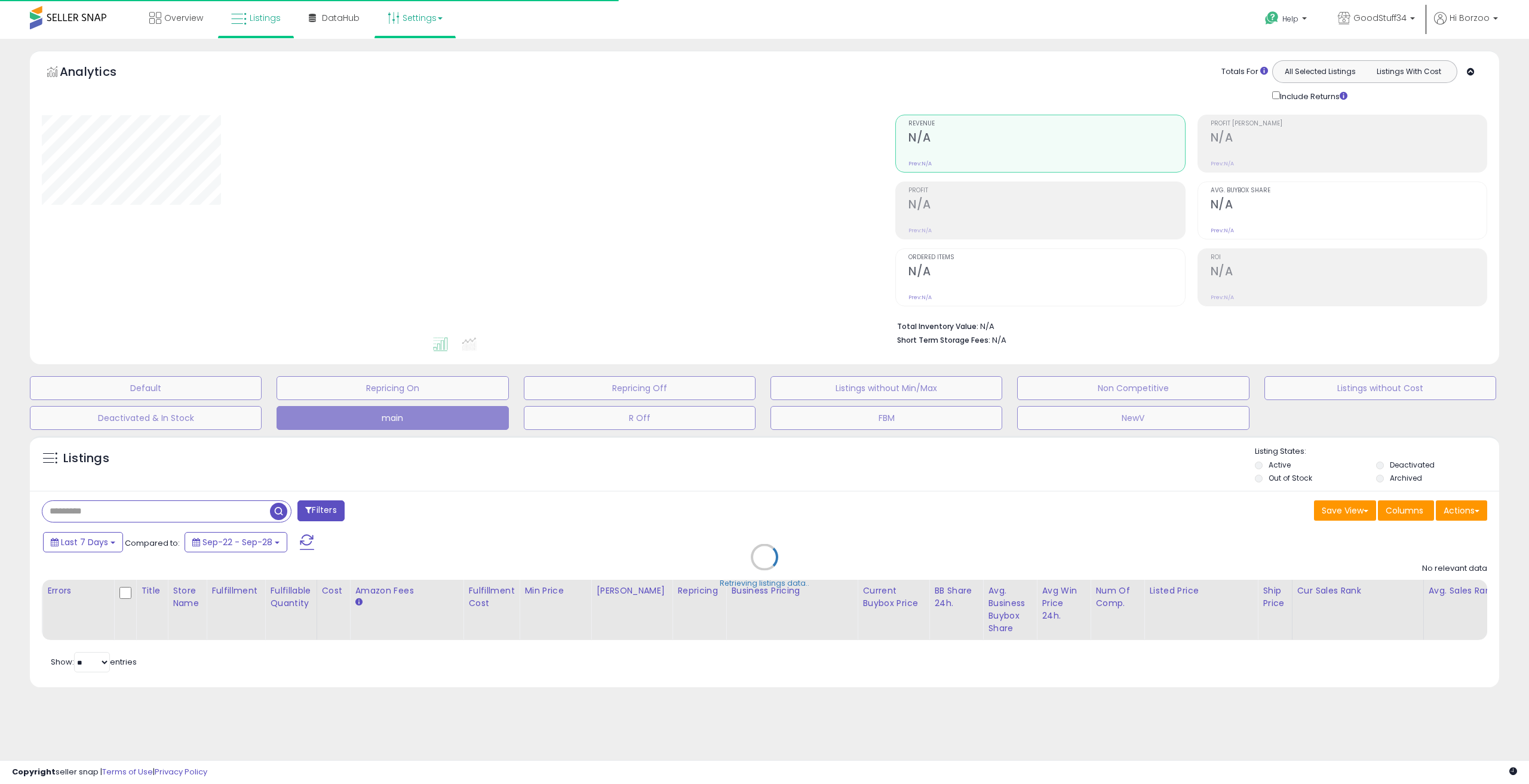
click at [420, 20] on link "Settings" at bounding box center [415, 18] width 73 height 36
click at [412, 98] on link "User settings" at bounding box center [415, 92] width 51 height 11
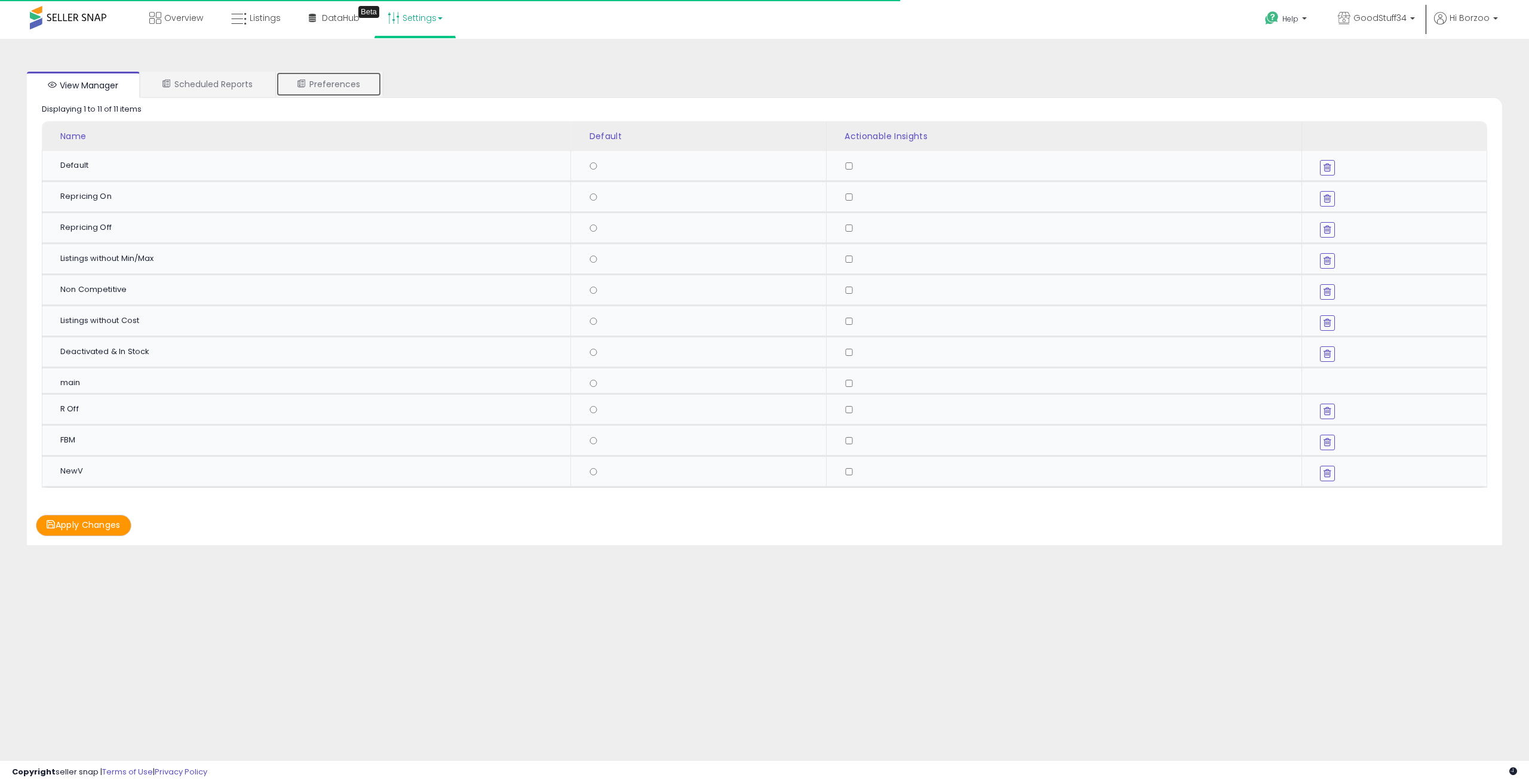
click at [331, 92] on link "Preferences" at bounding box center [329, 84] width 105 height 25
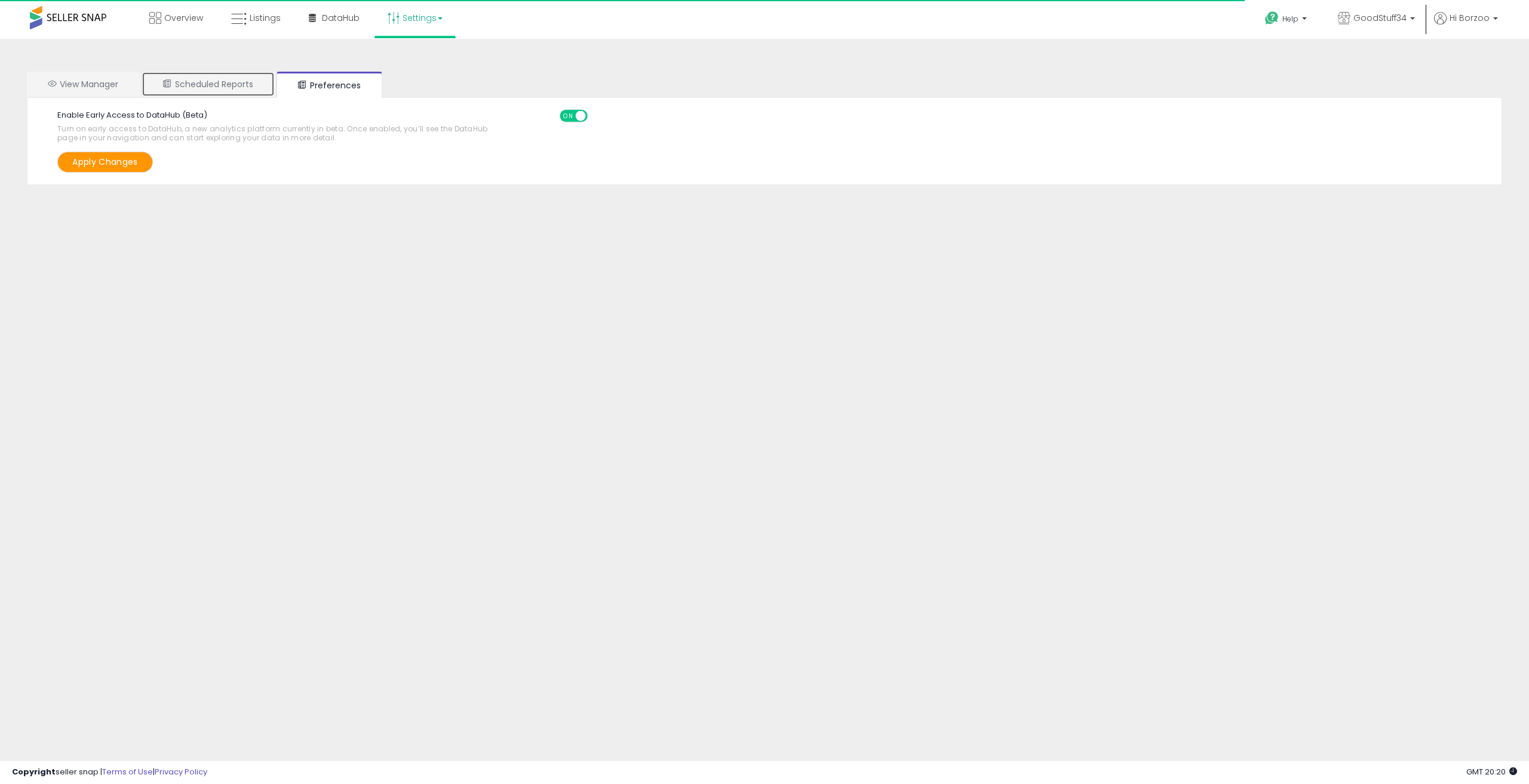
click at [215, 87] on link "Scheduled Reports" at bounding box center [208, 84] width 133 height 25
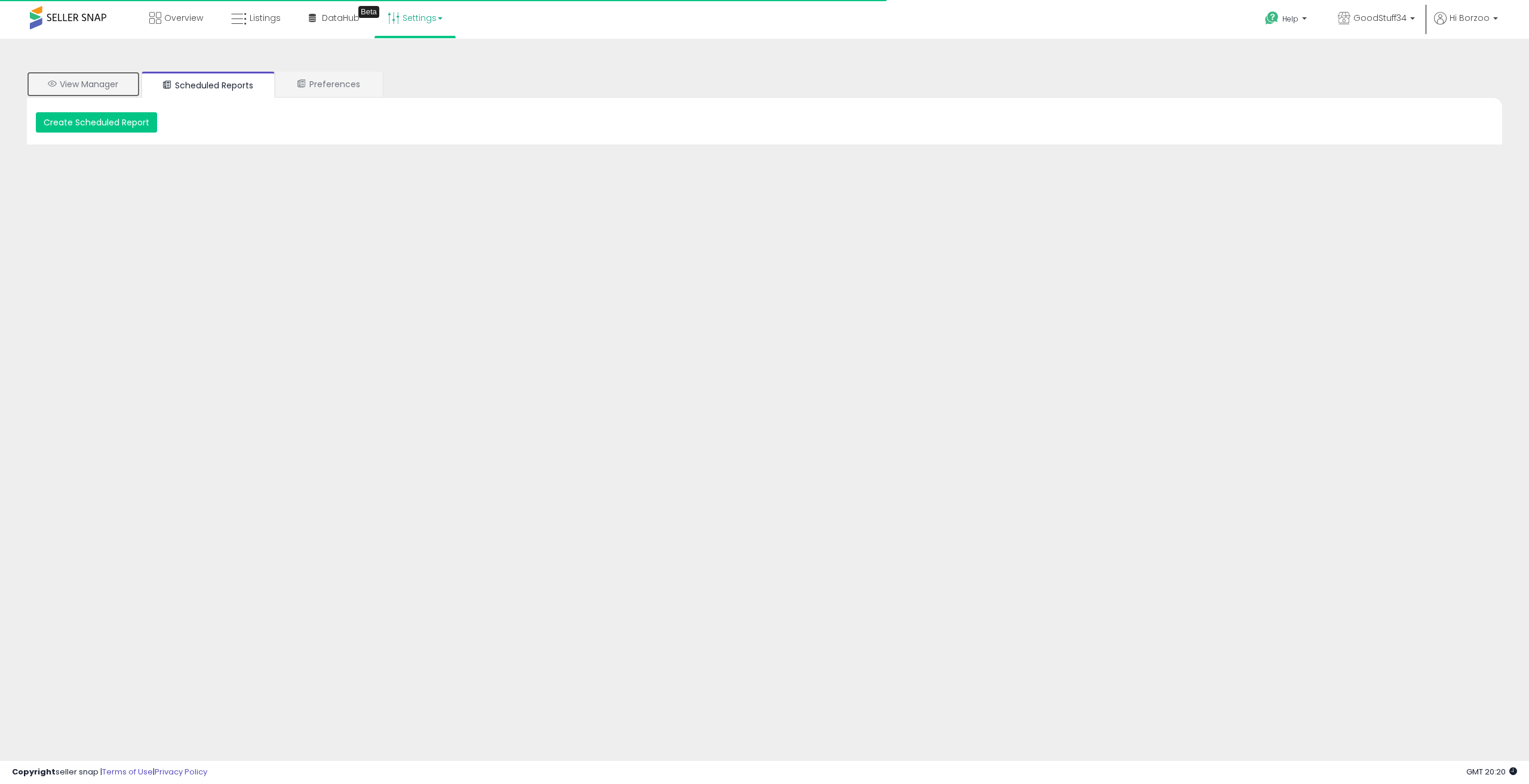
click at [71, 84] on link "View Manager" at bounding box center [83, 84] width 113 height 25
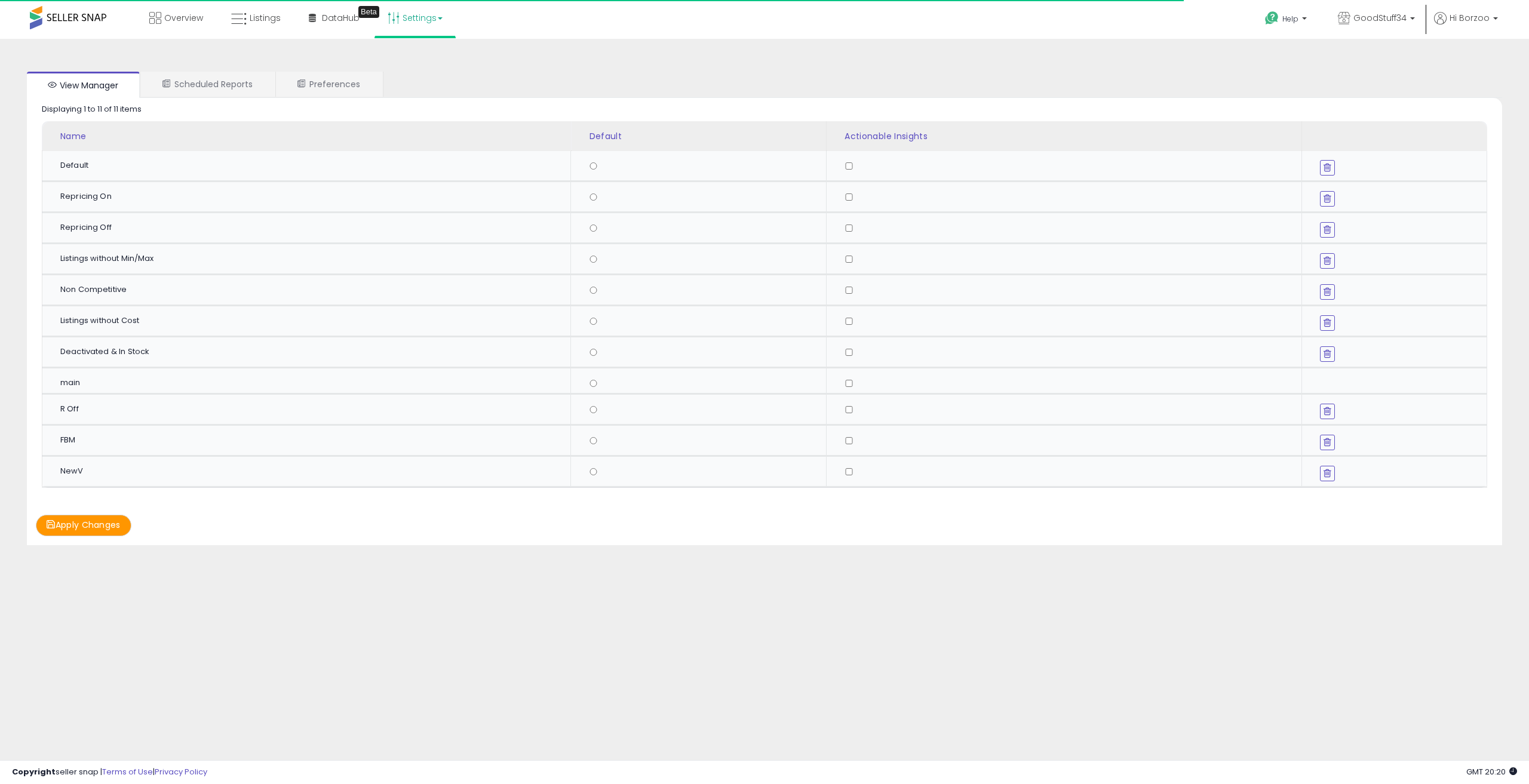
click at [413, 11] on link "Settings" at bounding box center [415, 18] width 73 height 36
click at [433, 57] on link "Store settings" at bounding box center [416, 60] width 54 height 11
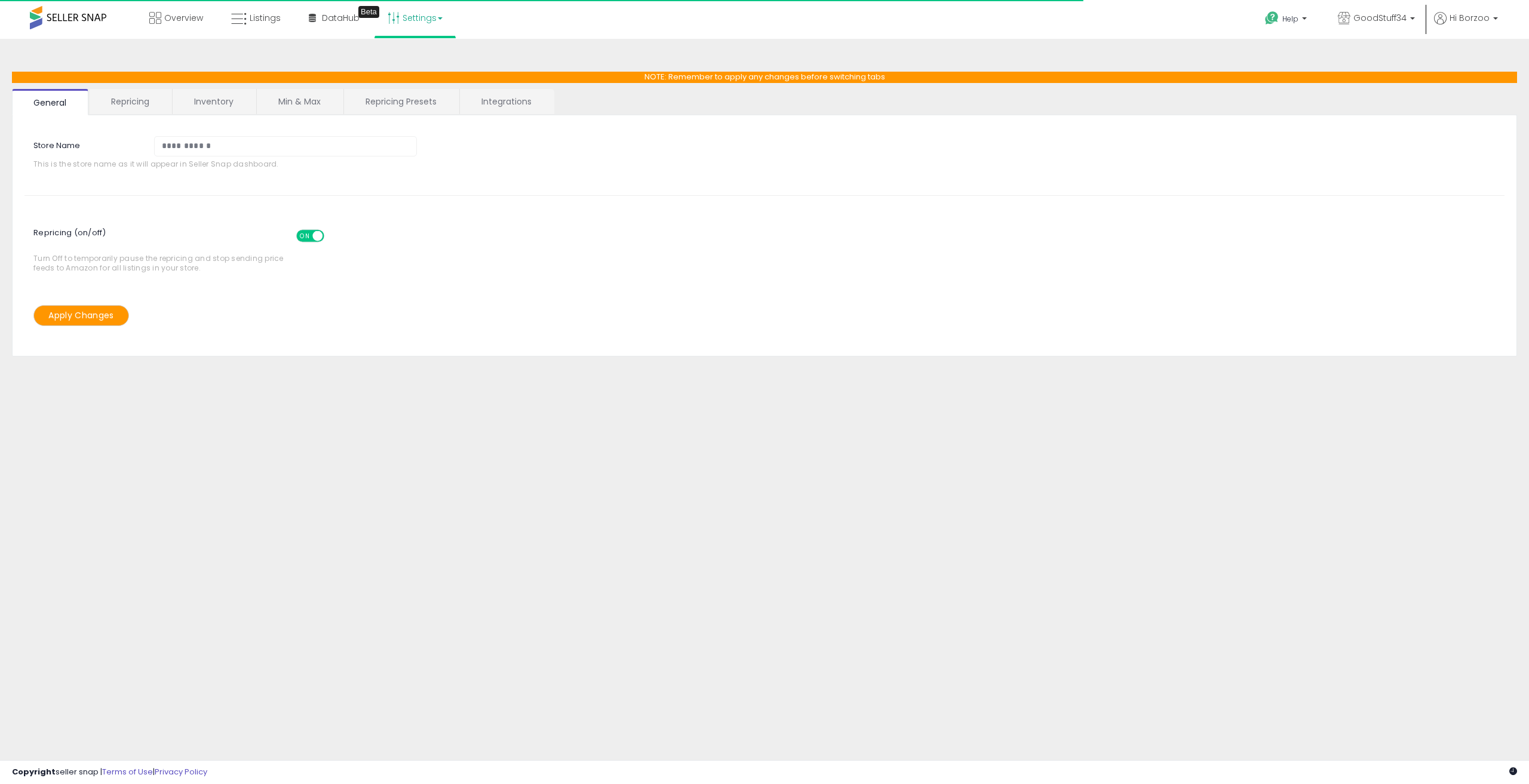
click at [388, 90] on link "Repricing Presets" at bounding box center [401, 101] width 114 height 25
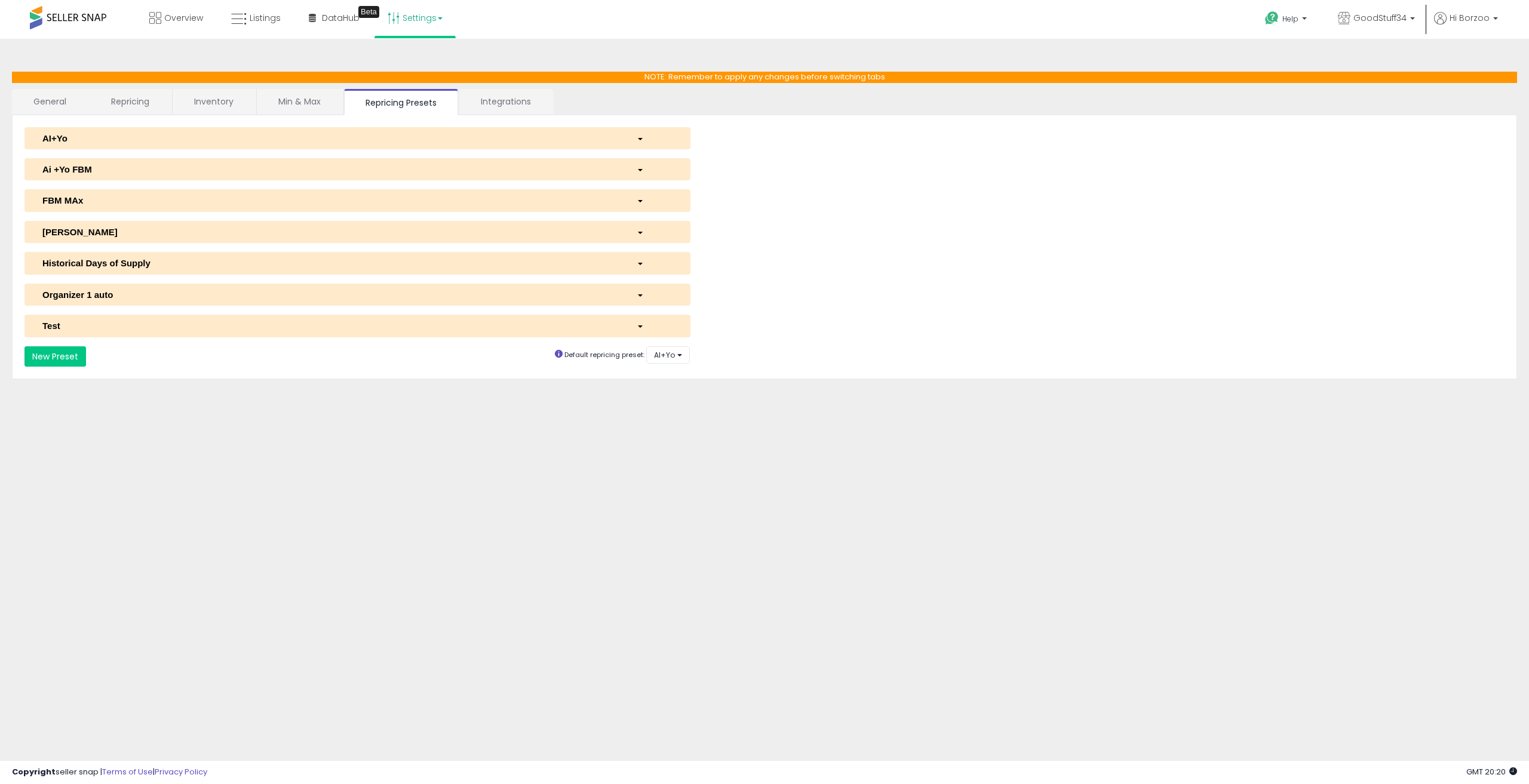
click at [426, 14] on link "Settings" at bounding box center [415, 18] width 73 height 36
click at [424, 92] on link "User settings" at bounding box center [415, 92] width 51 height 11
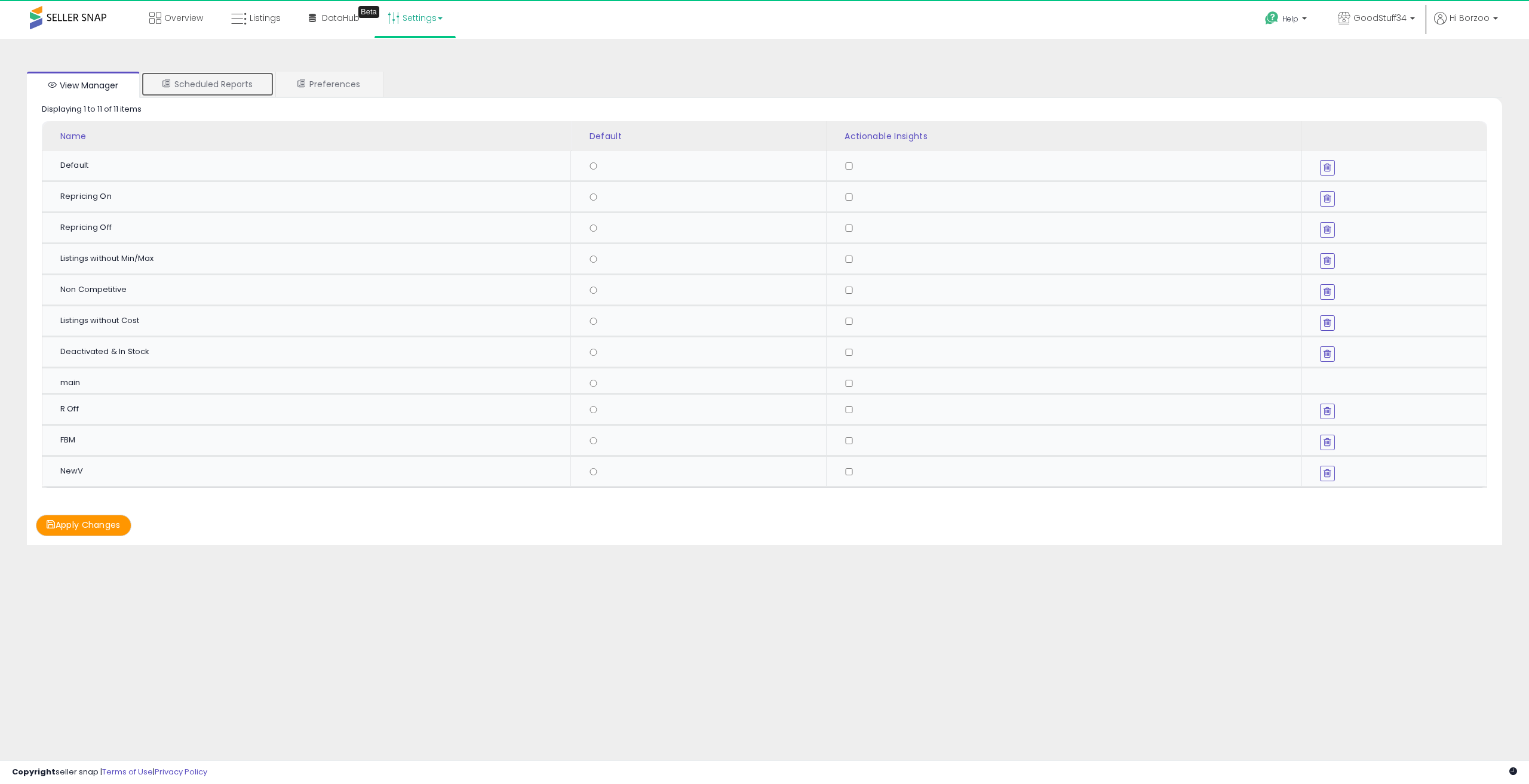
click at [221, 83] on link "Scheduled Reports" at bounding box center [208, 84] width 133 height 25
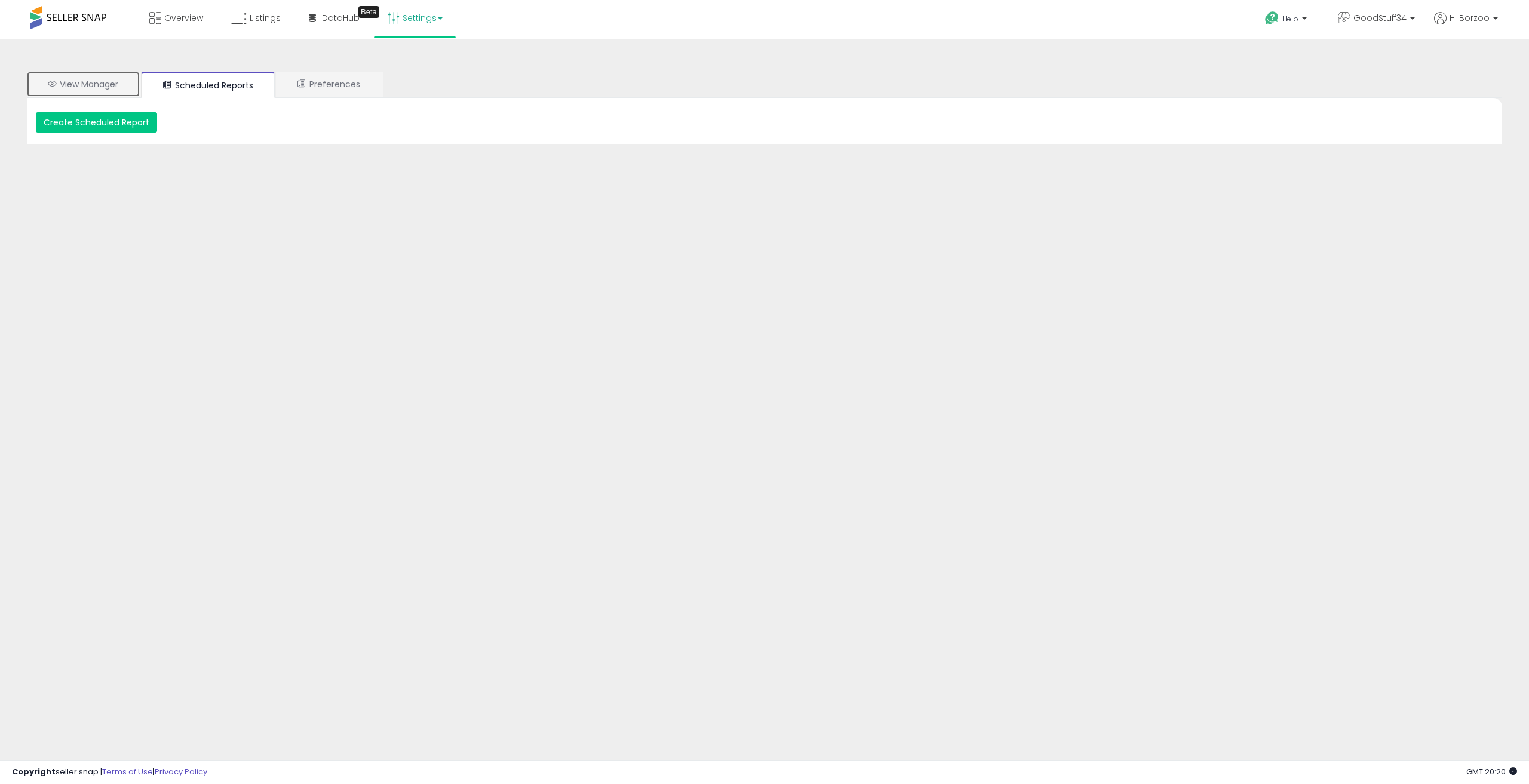
click at [115, 77] on link "View Manager" at bounding box center [83, 84] width 113 height 25
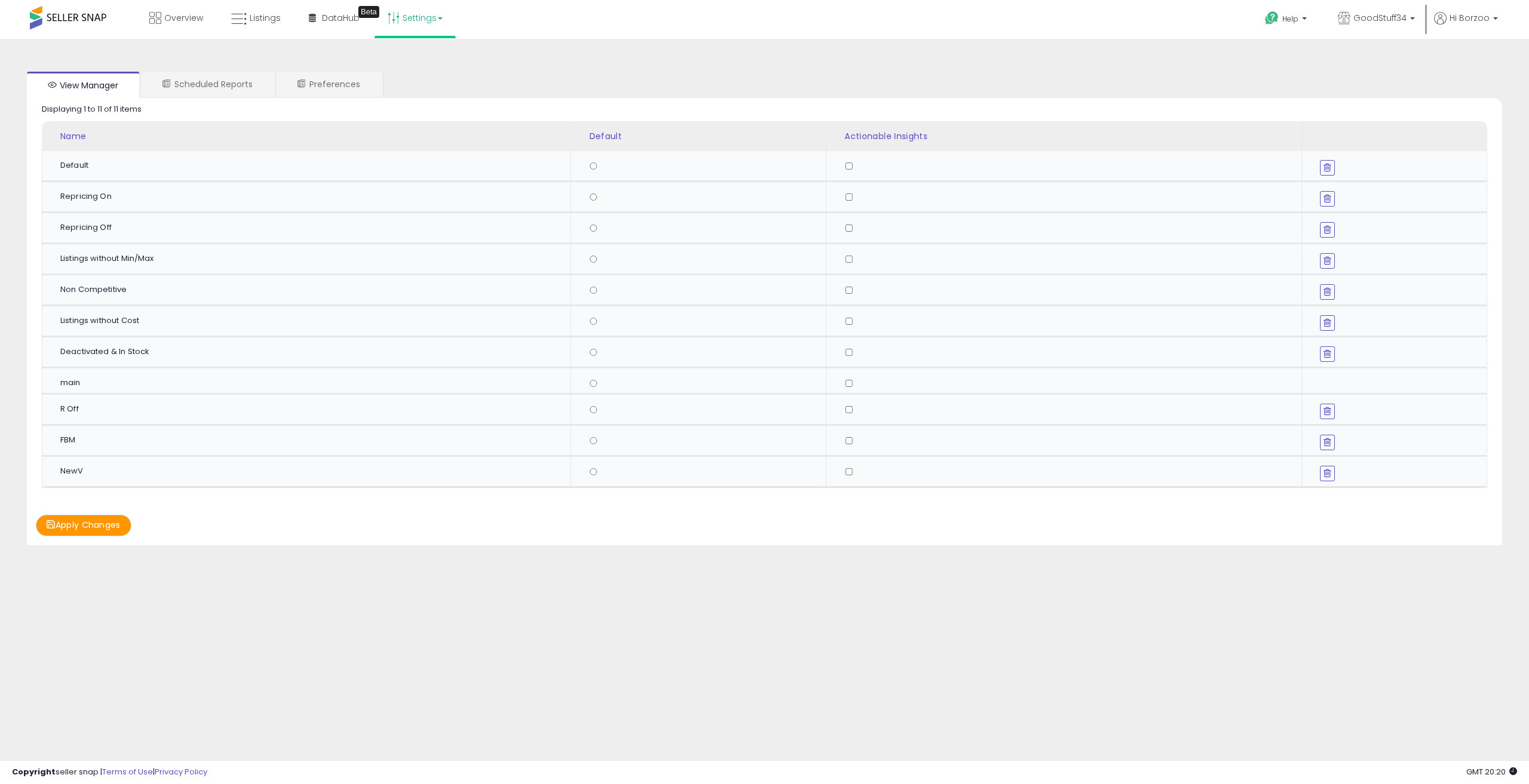
click at [1330, 478] on button at bounding box center [1327, 474] width 15 height 16
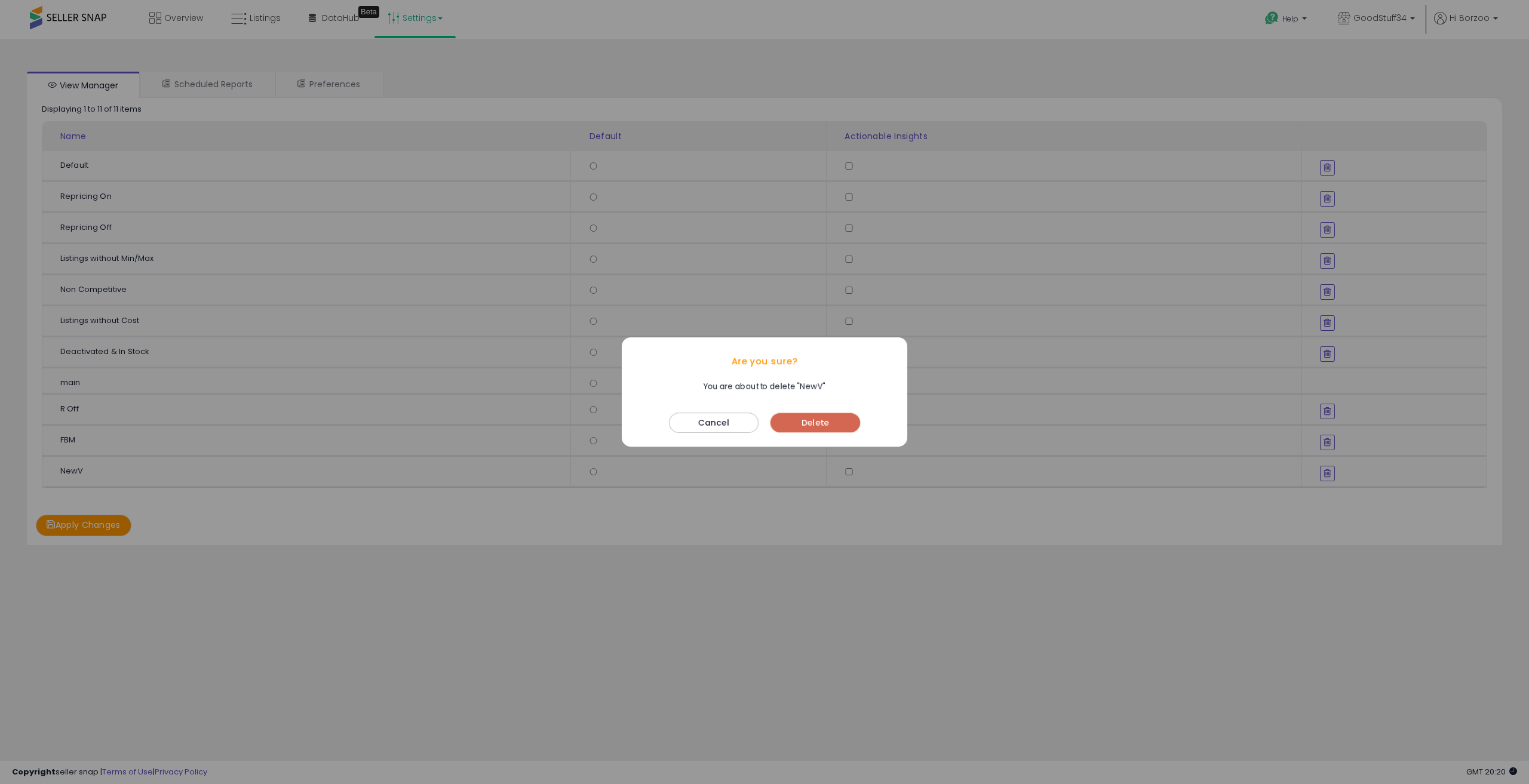
click at [827, 427] on button "Delete" at bounding box center [815, 422] width 90 height 19
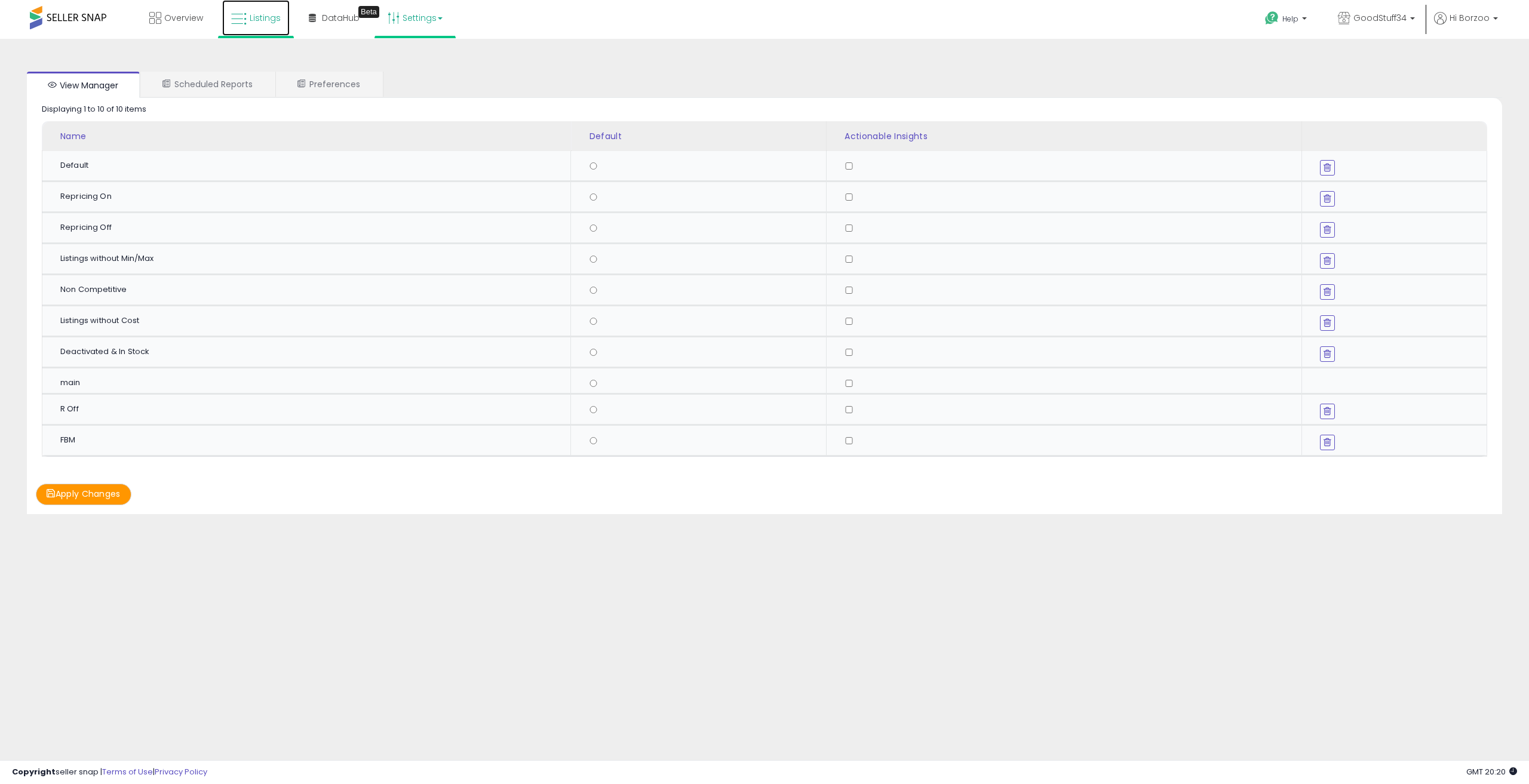
click at [257, 25] on link "Listings" at bounding box center [256, 18] width 68 height 36
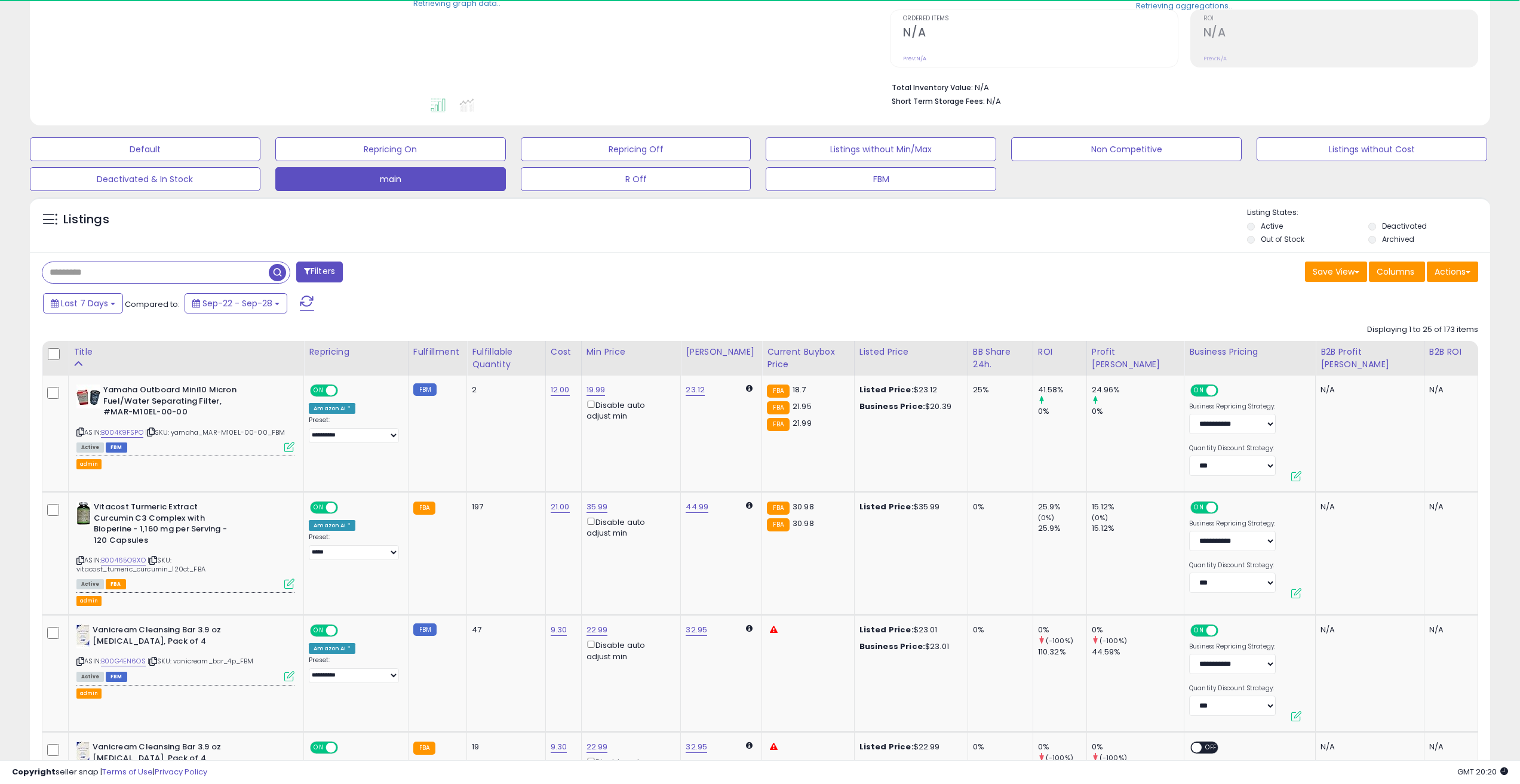
scroll to position [120, 0]
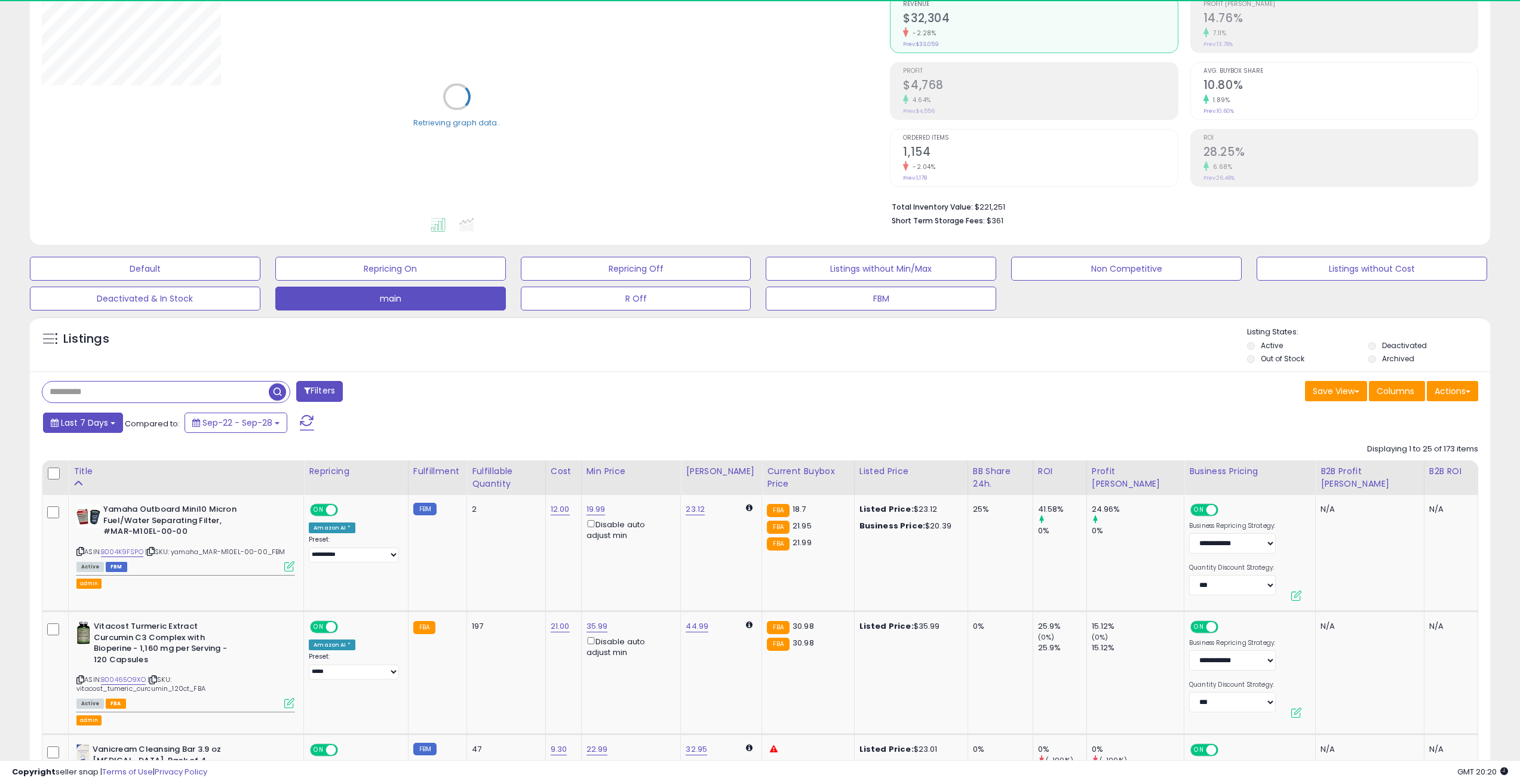
click at [88, 421] on span "Last 7 Days" at bounding box center [85, 423] width 48 height 12
type input "**********"
click at [106, 468] on li "Last 30 Days" at bounding box center [96, 467] width 96 height 16
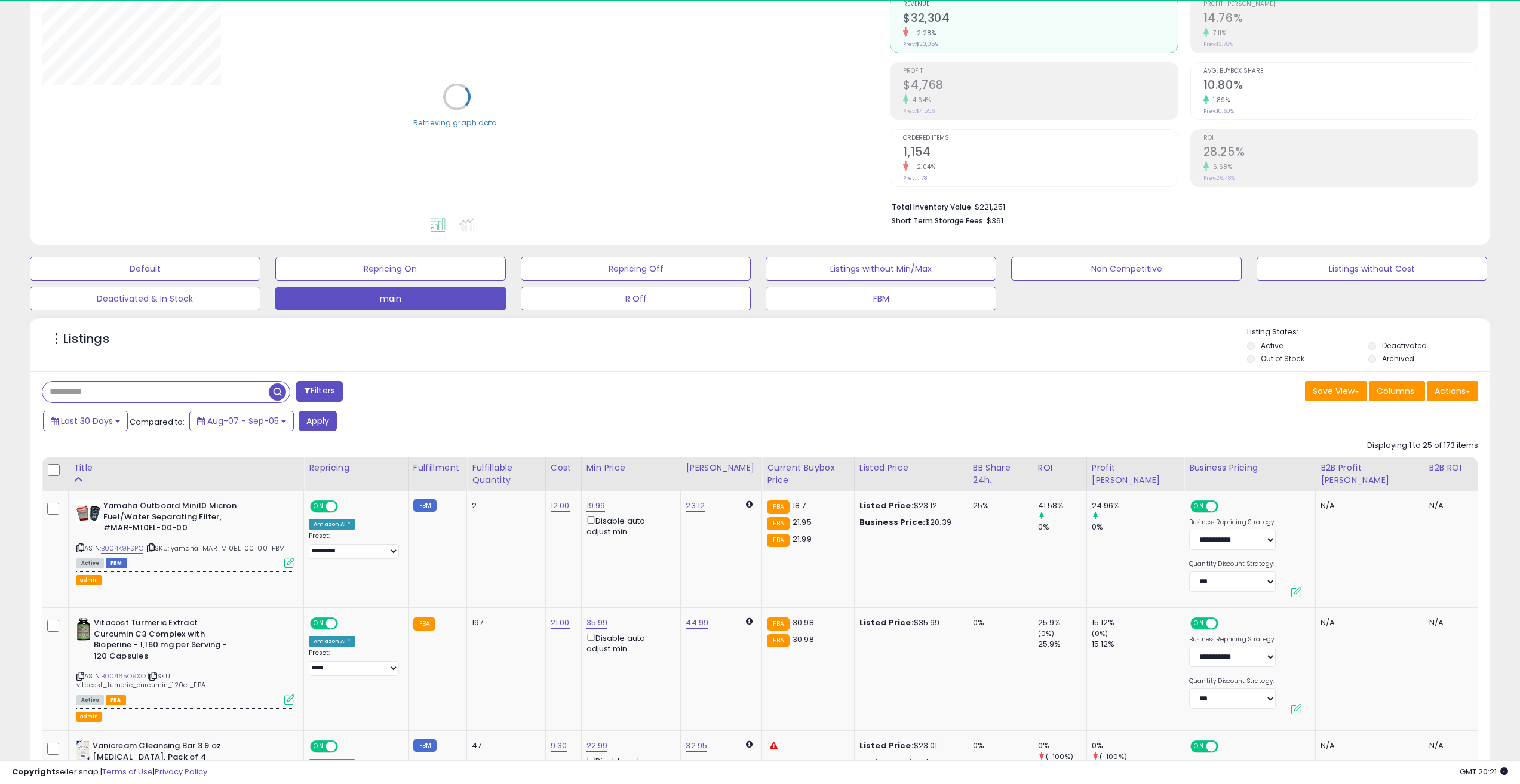
click at [316, 425] on button "Apply" at bounding box center [318, 421] width 38 height 20
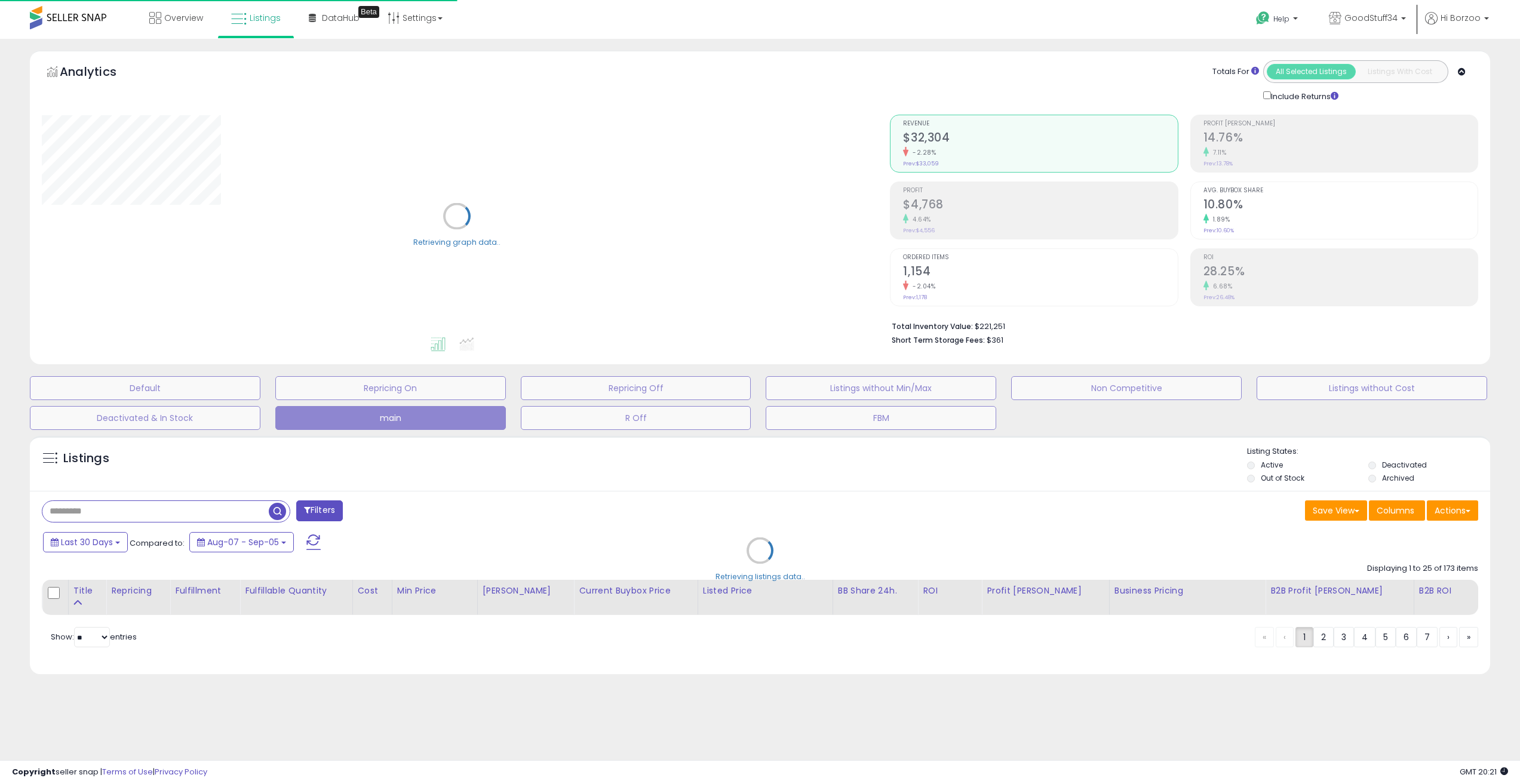
scroll to position [0, 0]
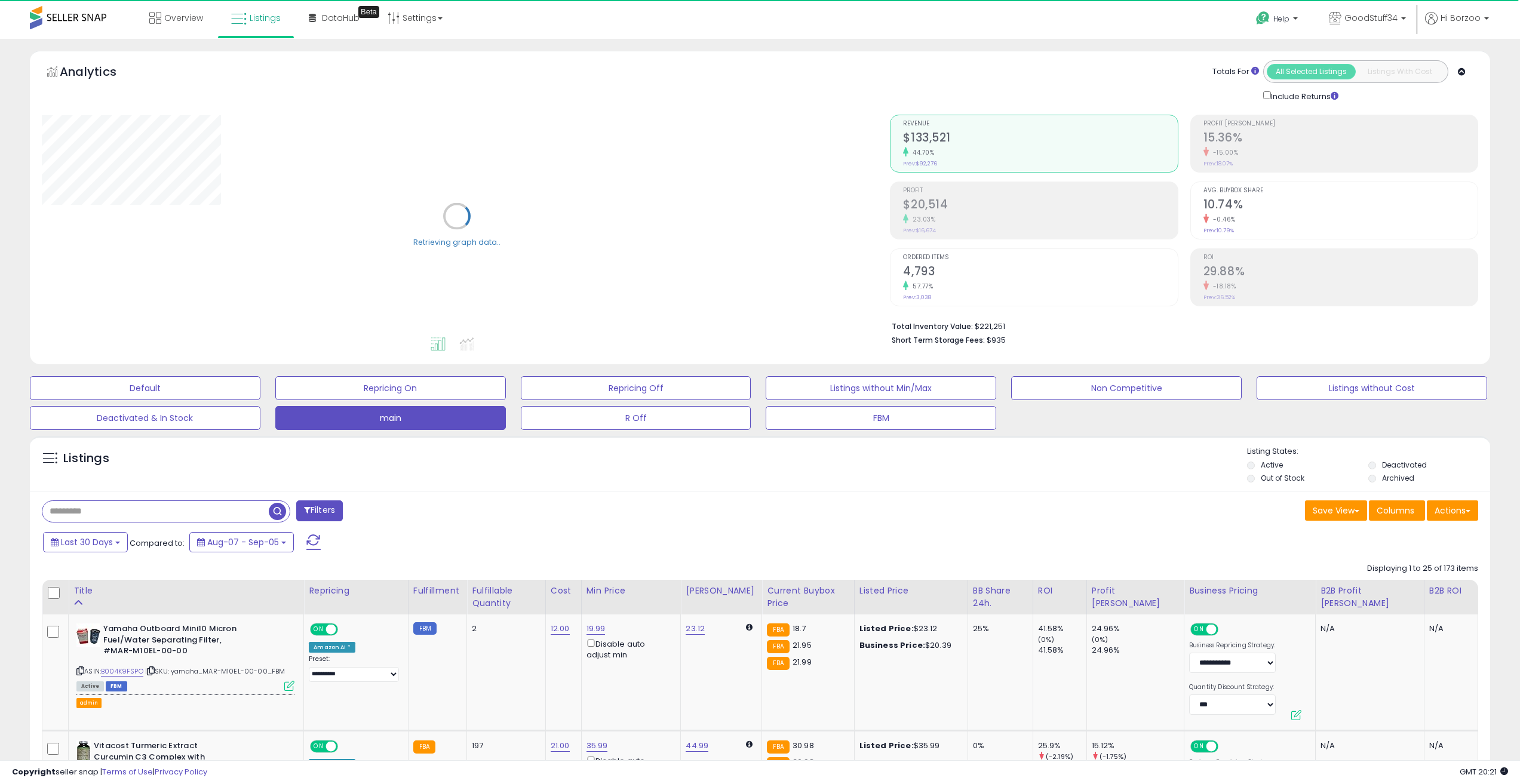
click at [551, 500] on div "Filters" at bounding box center [396, 512] width 727 height 24
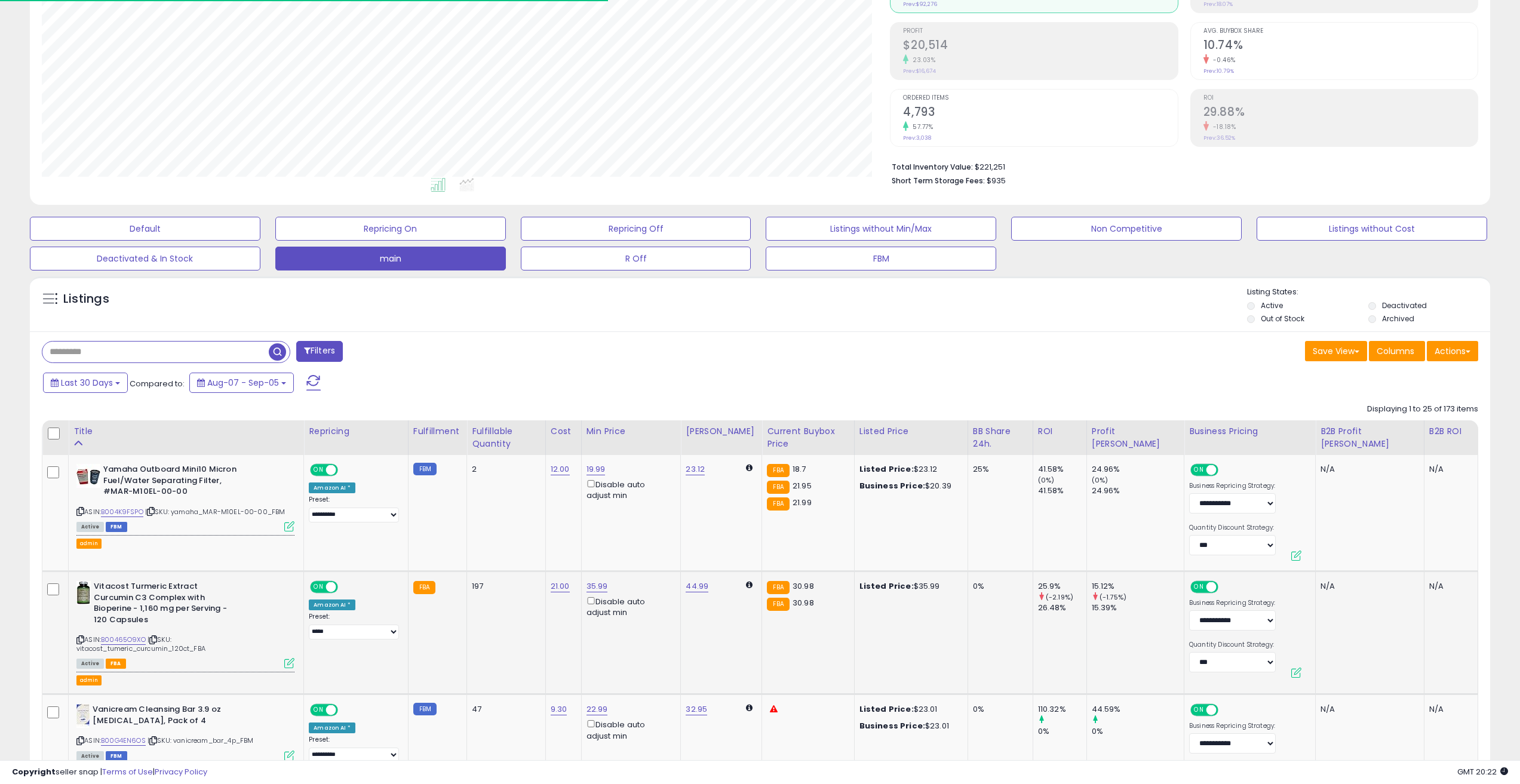
scroll to position [245, 849]
click at [64, 378] on span "Last 30 Days" at bounding box center [87, 383] width 52 height 12
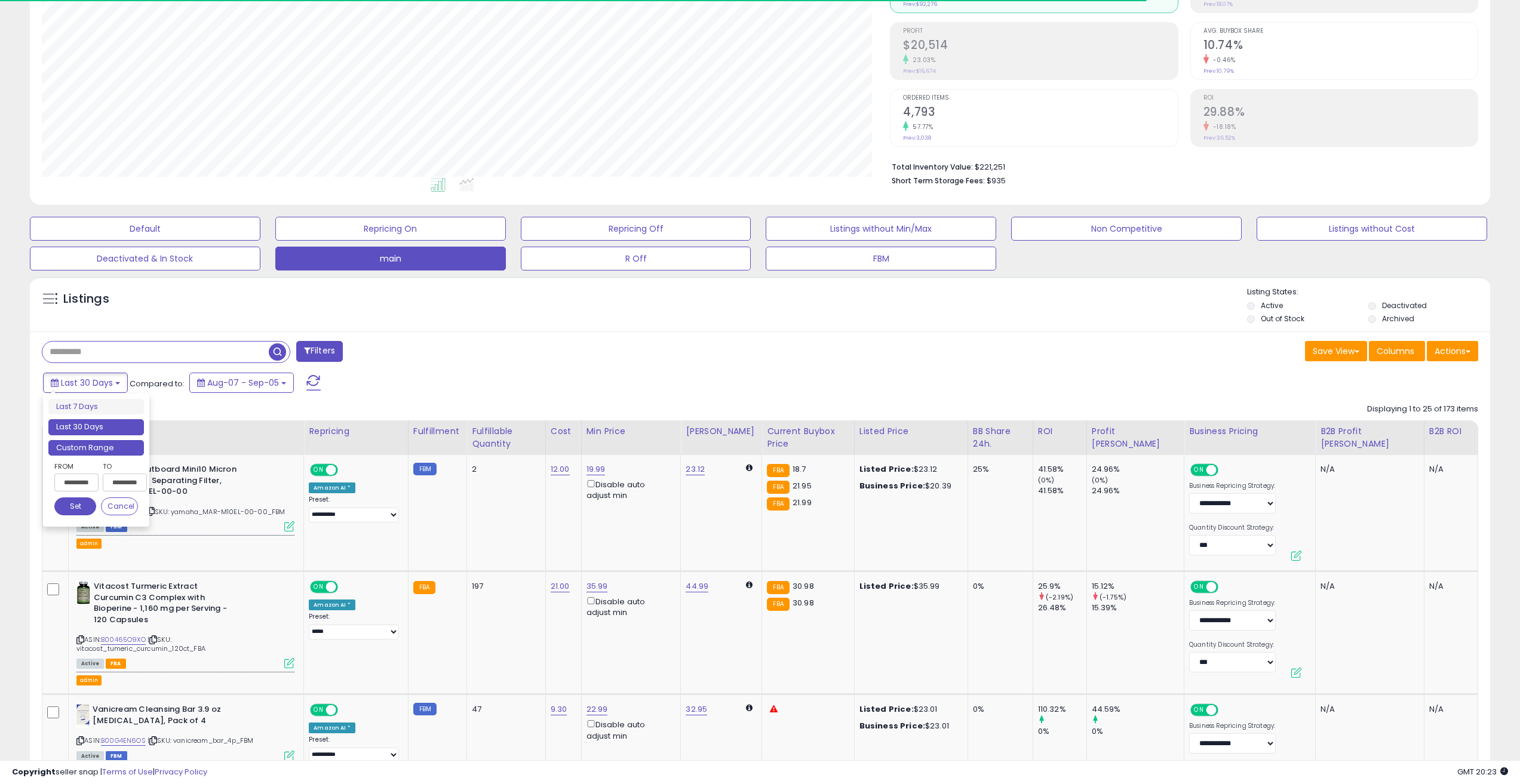
click at [106, 452] on li "Custom Range" at bounding box center [96, 448] width 96 height 16
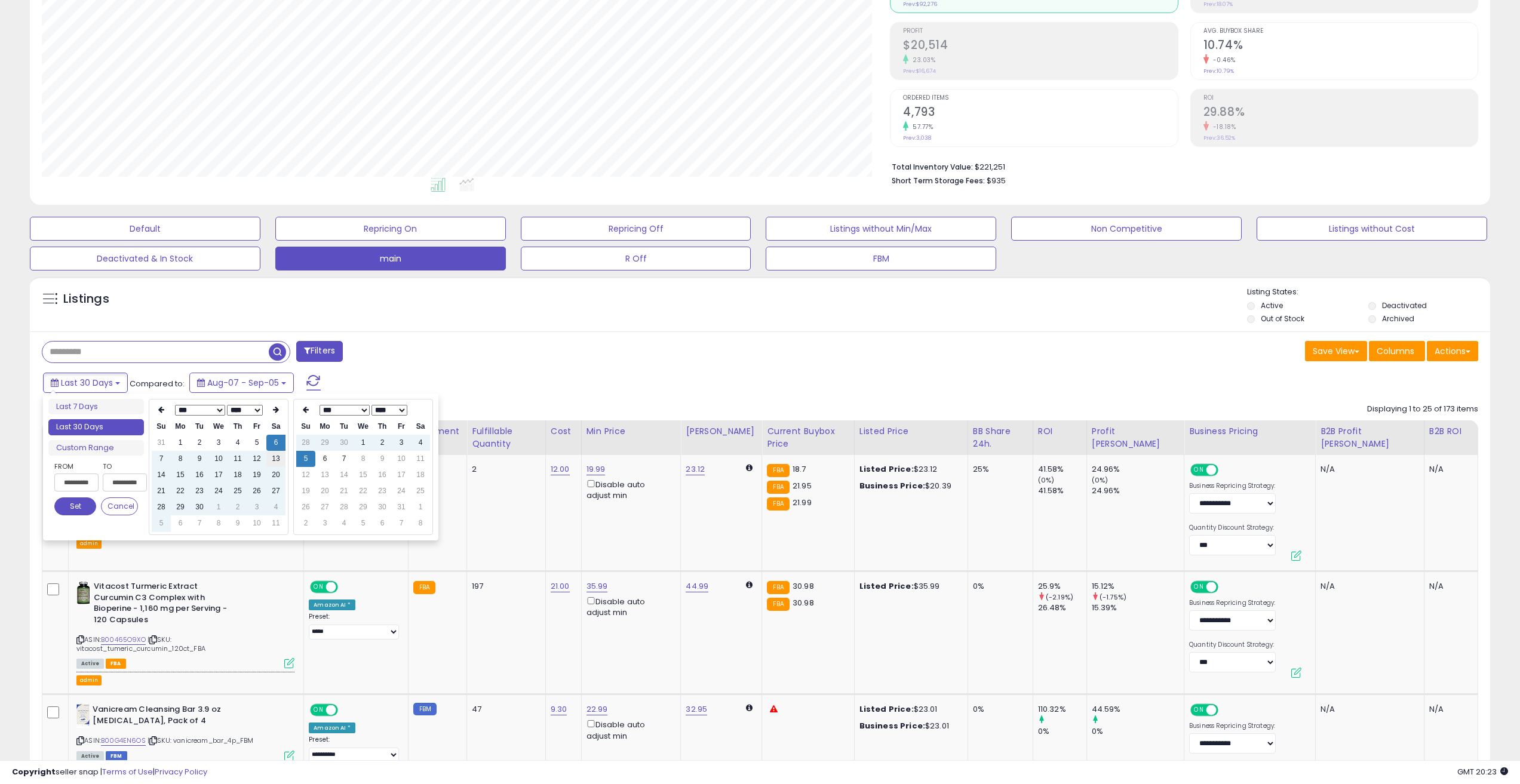
type input "**********"
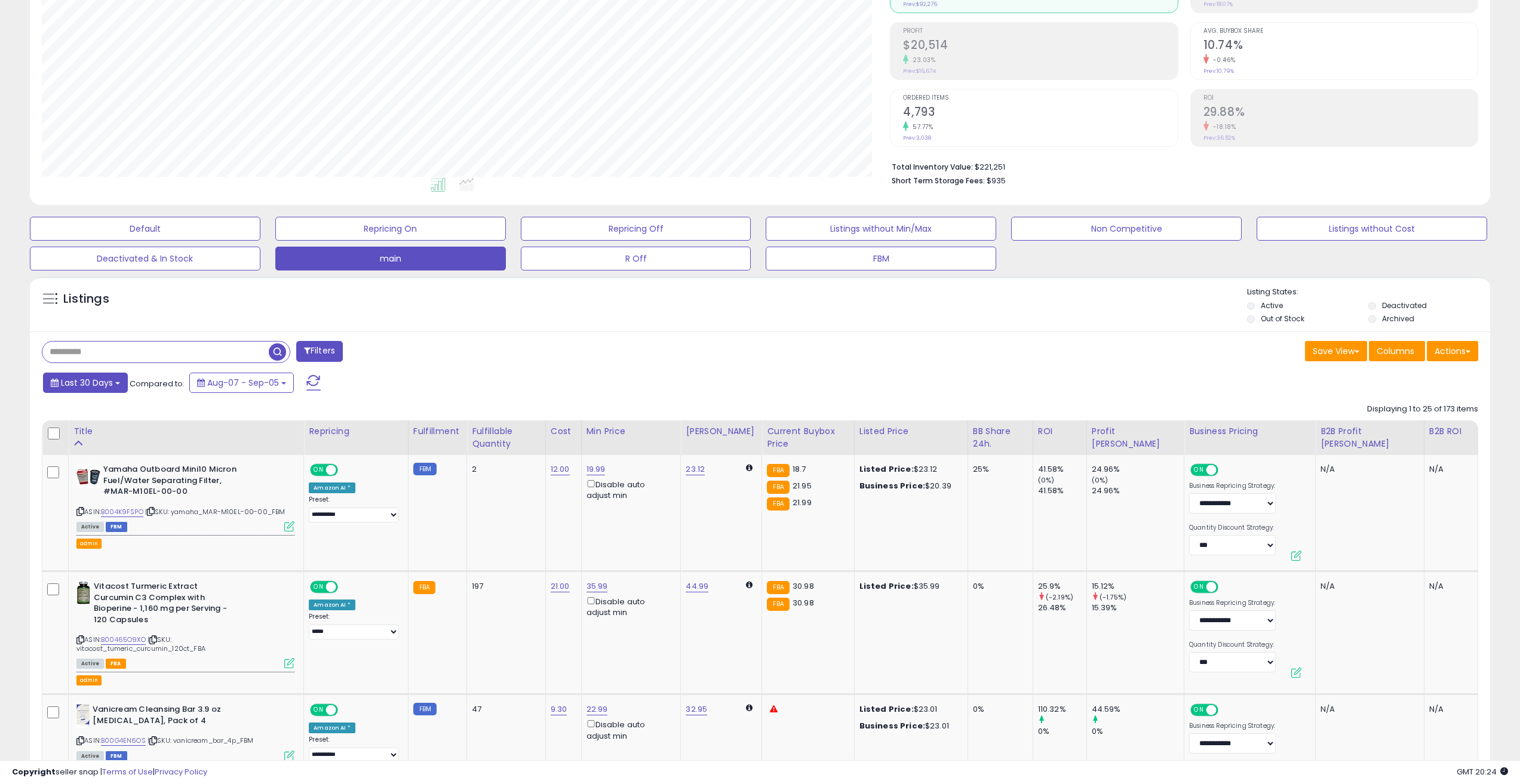
click at [113, 385] on span "Last 30 Days" at bounding box center [87, 383] width 52 height 12
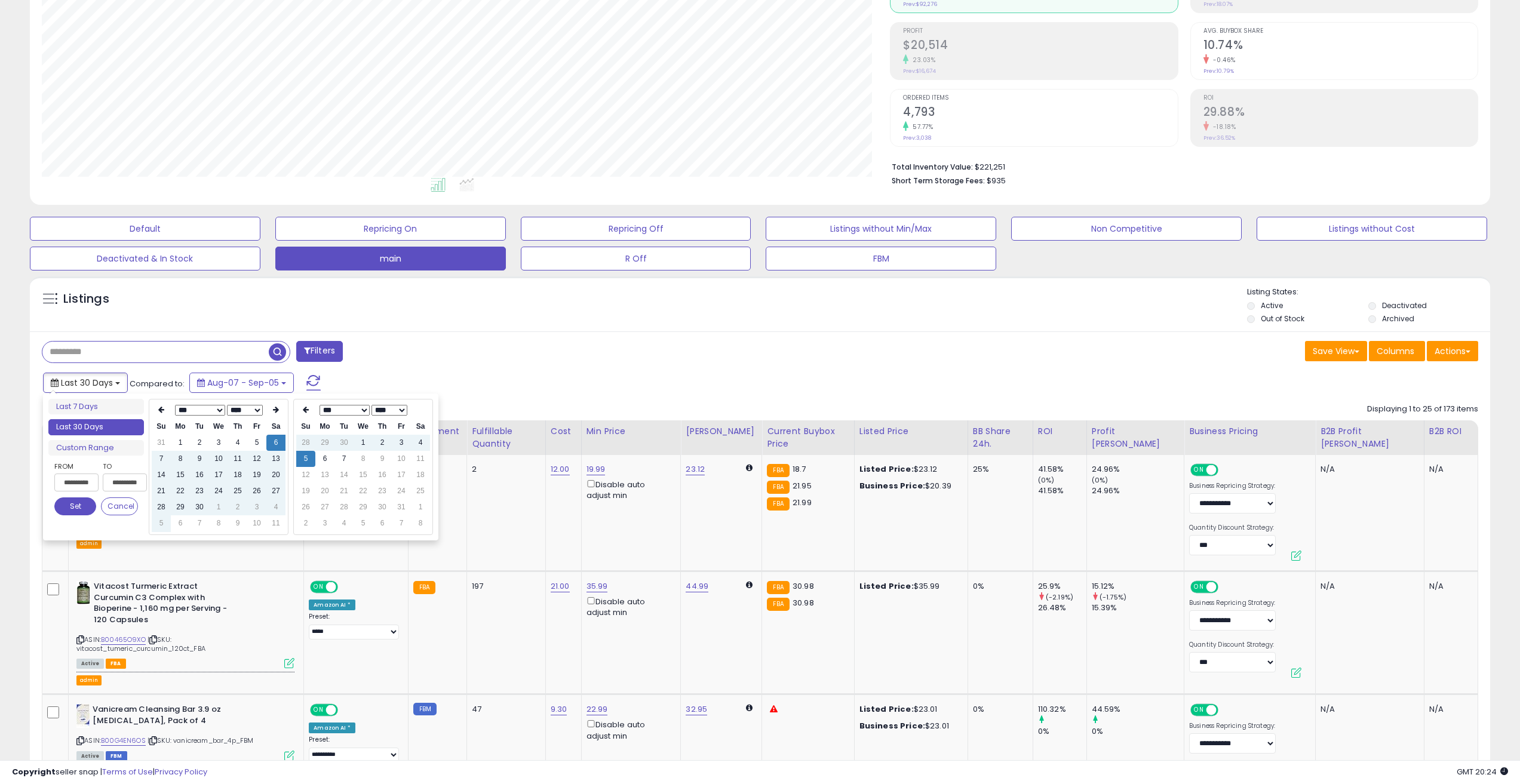
type input "**********"
click at [118, 426] on li "Last 30 Days" at bounding box center [96, 427] width 96 height 16
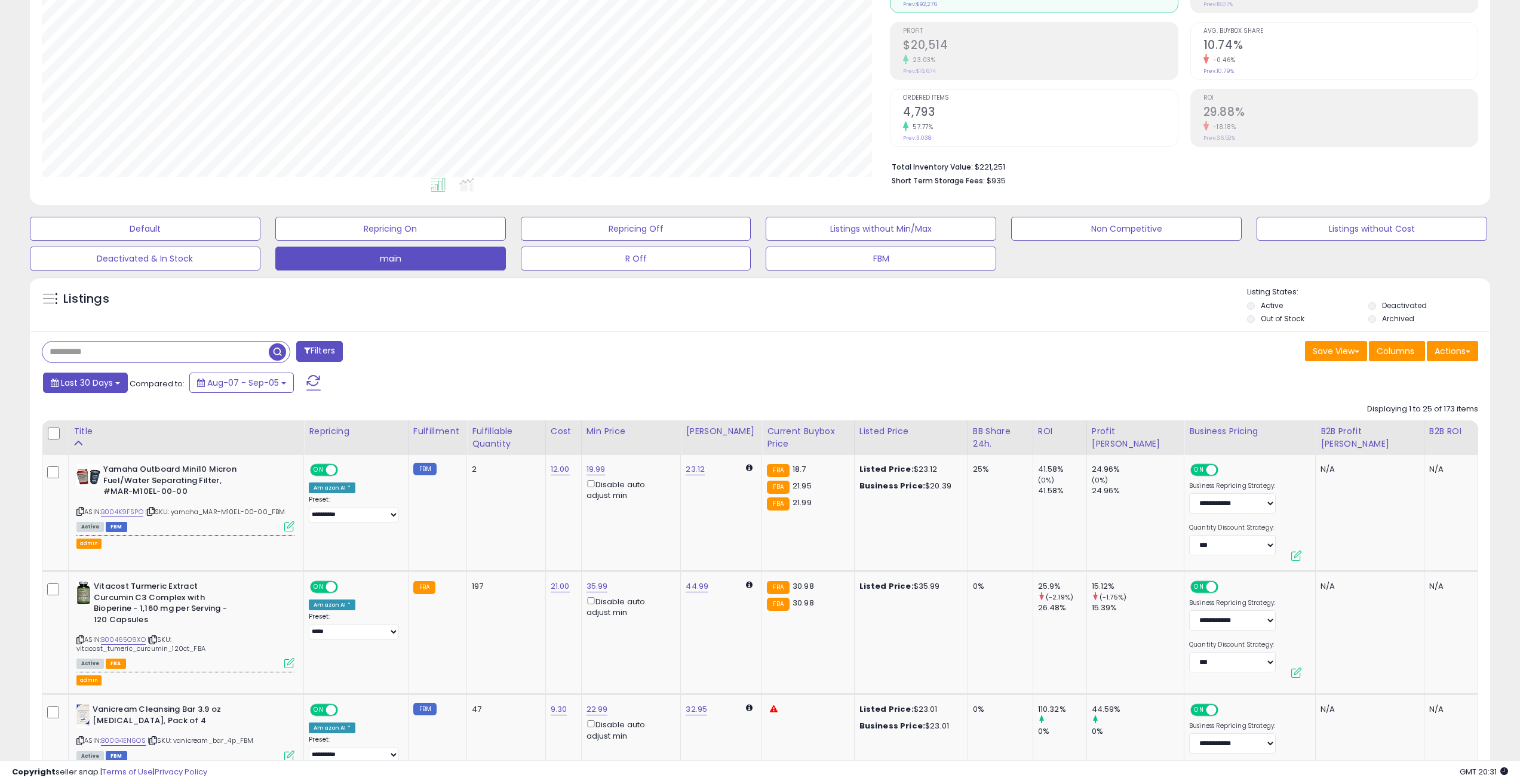
click at [84, 390] on button "Last 30 Days" at bounding box center [85, 383] width 85 height 20
click at [96, 451] on li "Custom Range" at bounding box center [96, 448] width 96 height 16
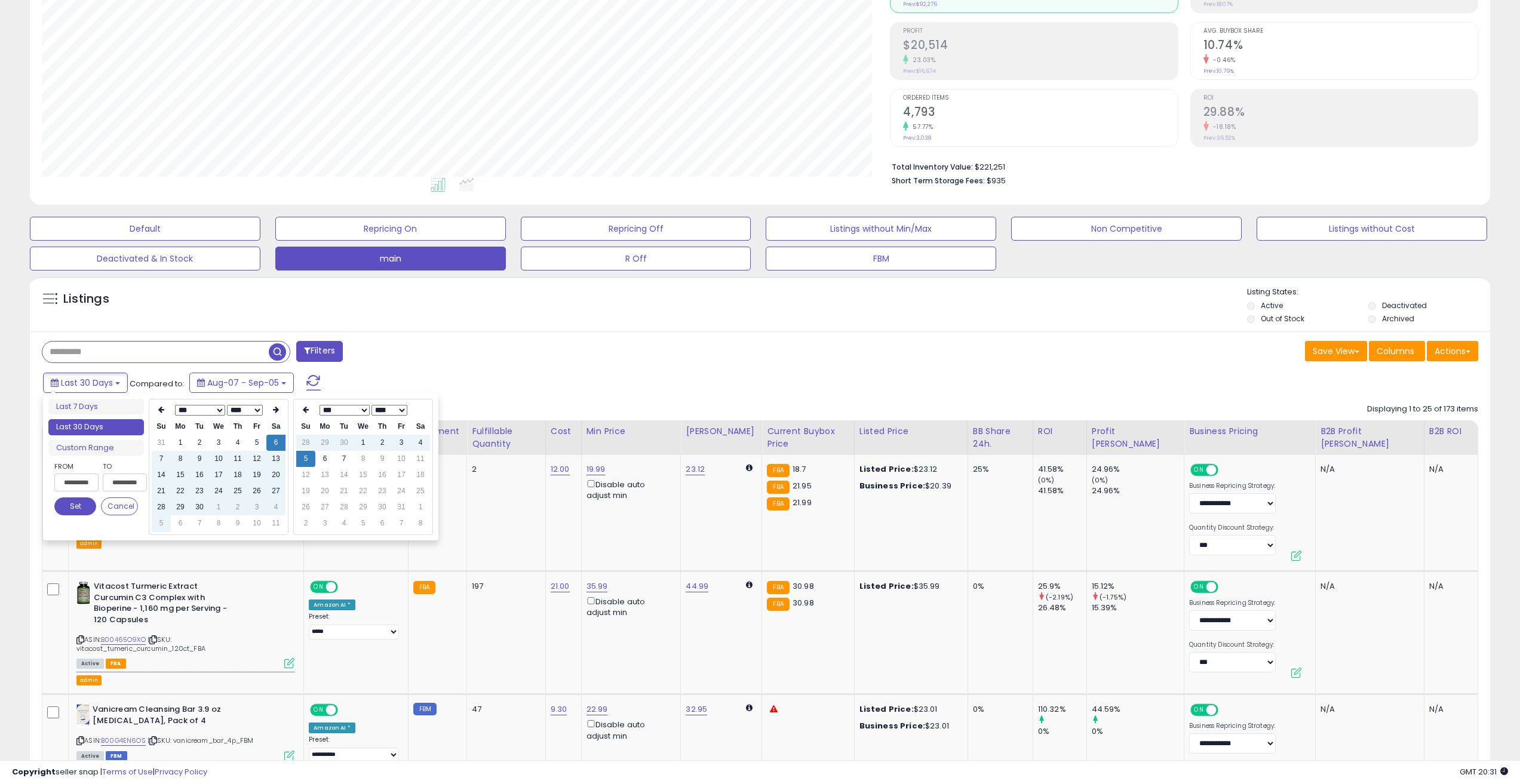
type input "**********"
click at [164, 411] on icon at bounding box center [161, 409] width 6 height 7
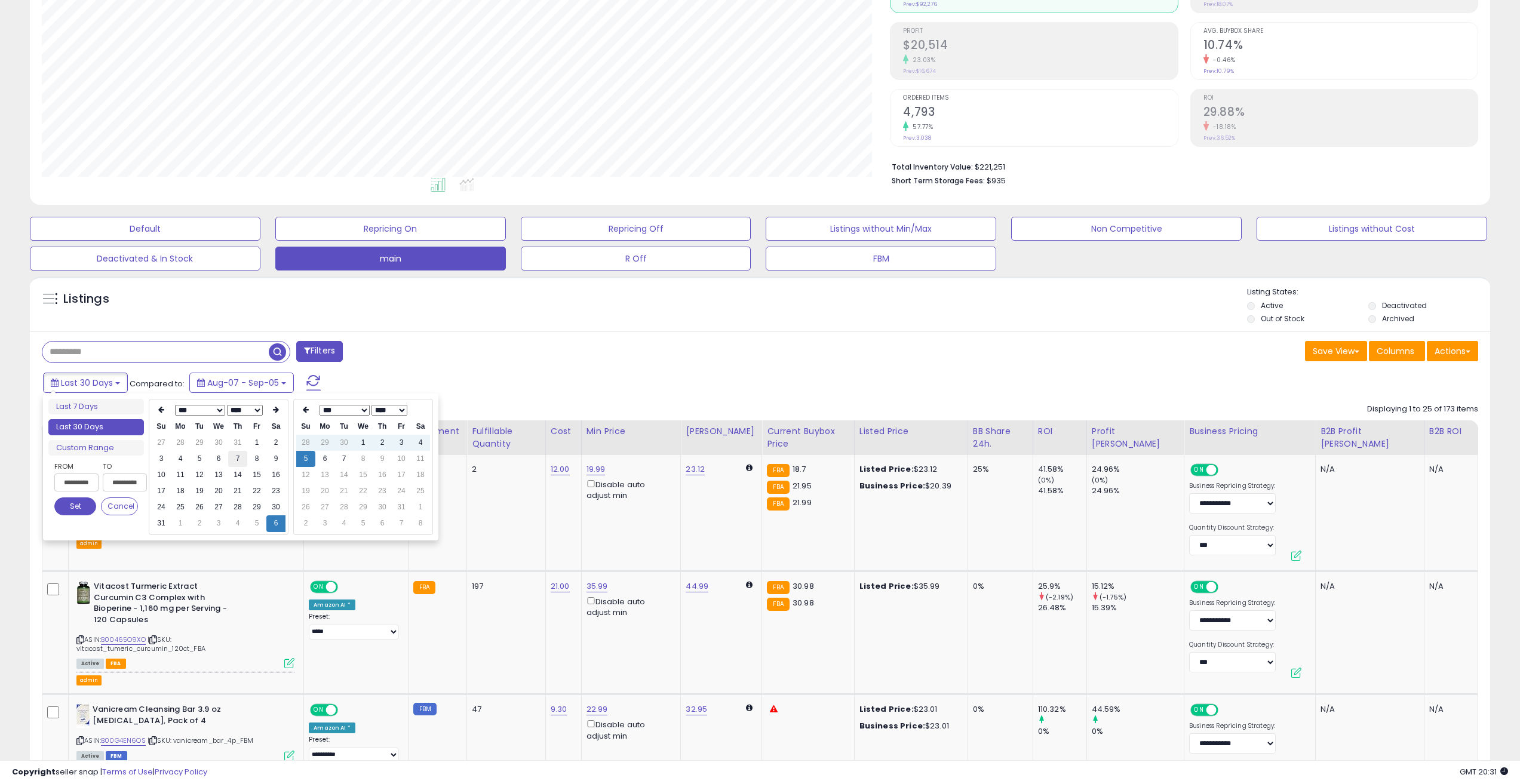
click at [237, 457] on td "7" at bounding box center [238, 459] width 19 height 16
type input "**********"
click at [304, 412] on icon at bounding box center [305, 409] width 6 height 7
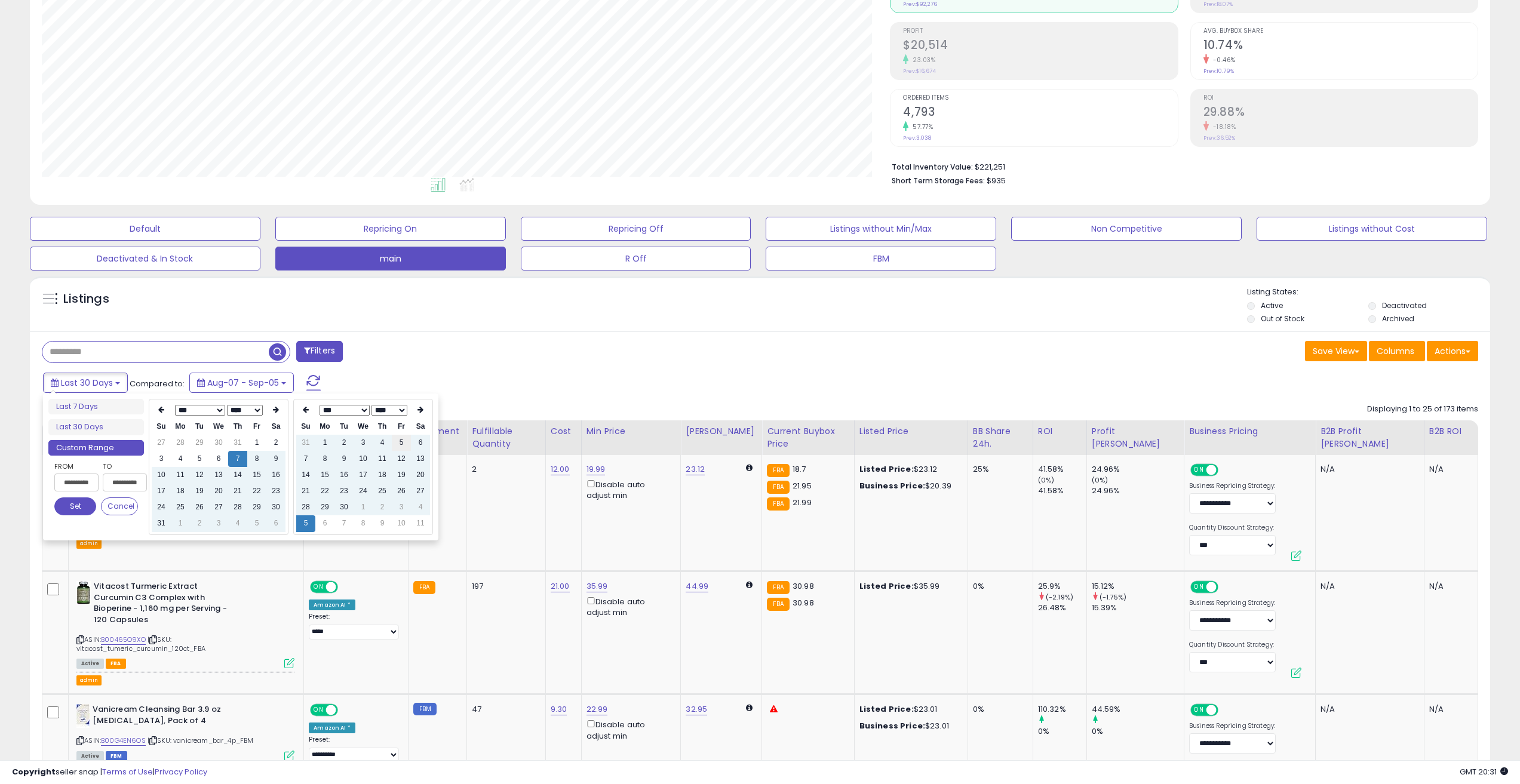
click at [405, 442] on td "5" at bounding box center [401, 442] width 19 height 16
type input "**********"
